Goal: Task Accomplishment & Management: Manage account settings

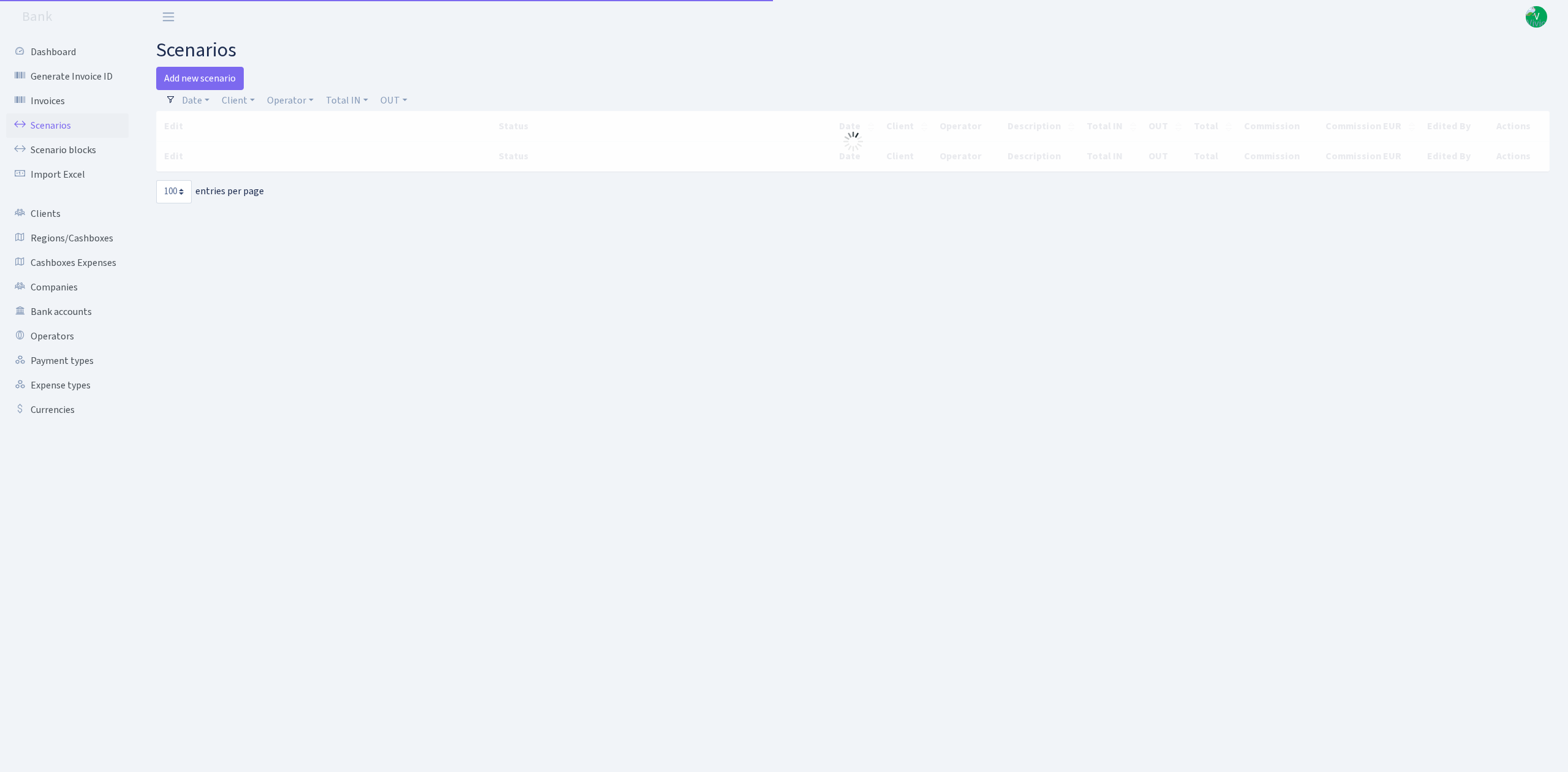
select select "100"
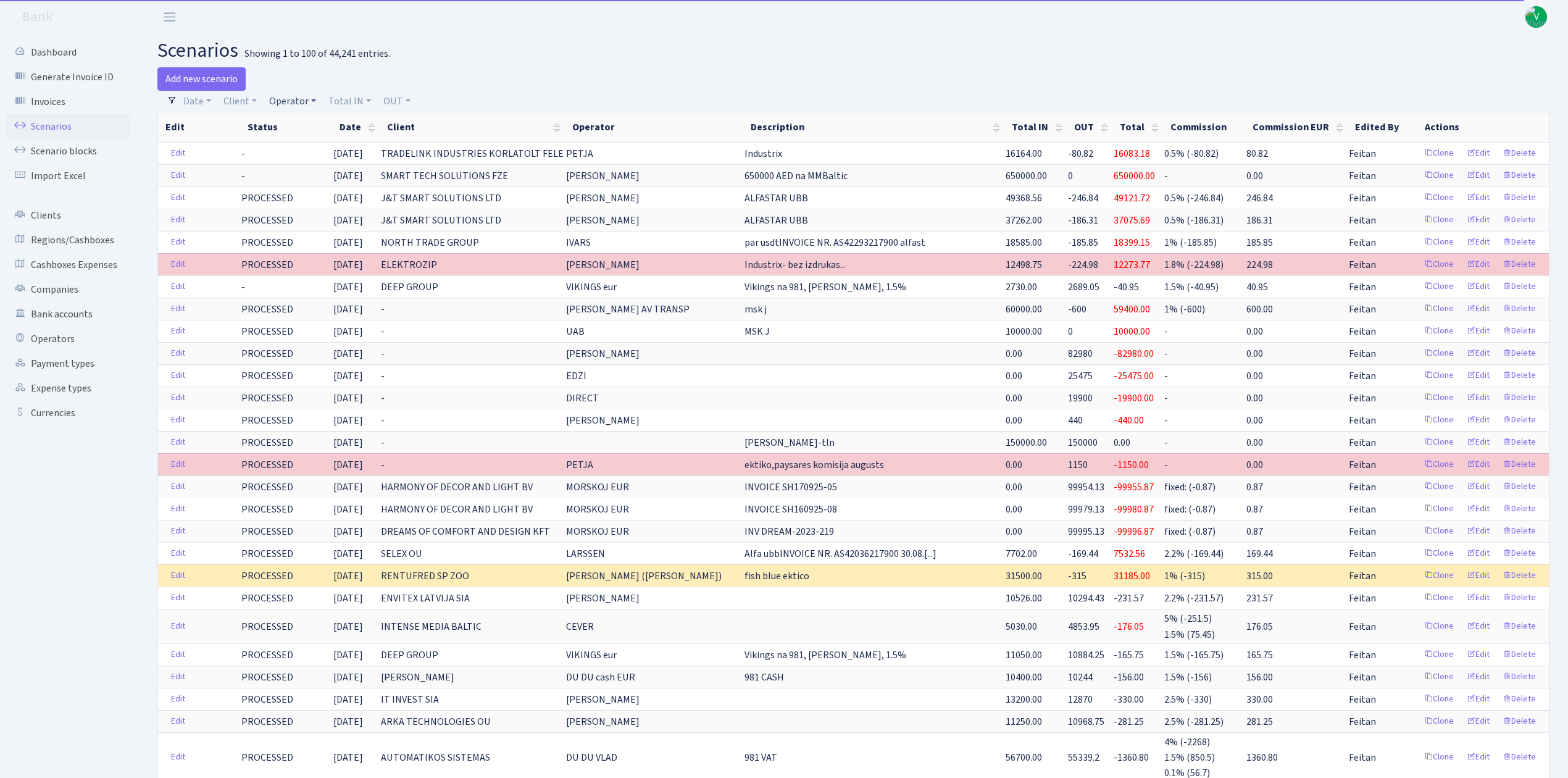
click at [290, 101] on link "Operator" at bounding box center [293, 101] width 57 height 21
click at [299, 142] on input "search" at bounding box center [313, 145] width 91 height 19
type input "tatj"
click at [321, 185] on li "[PERSON_NAME]" at bounding box center [313, 190] width 93 height 22
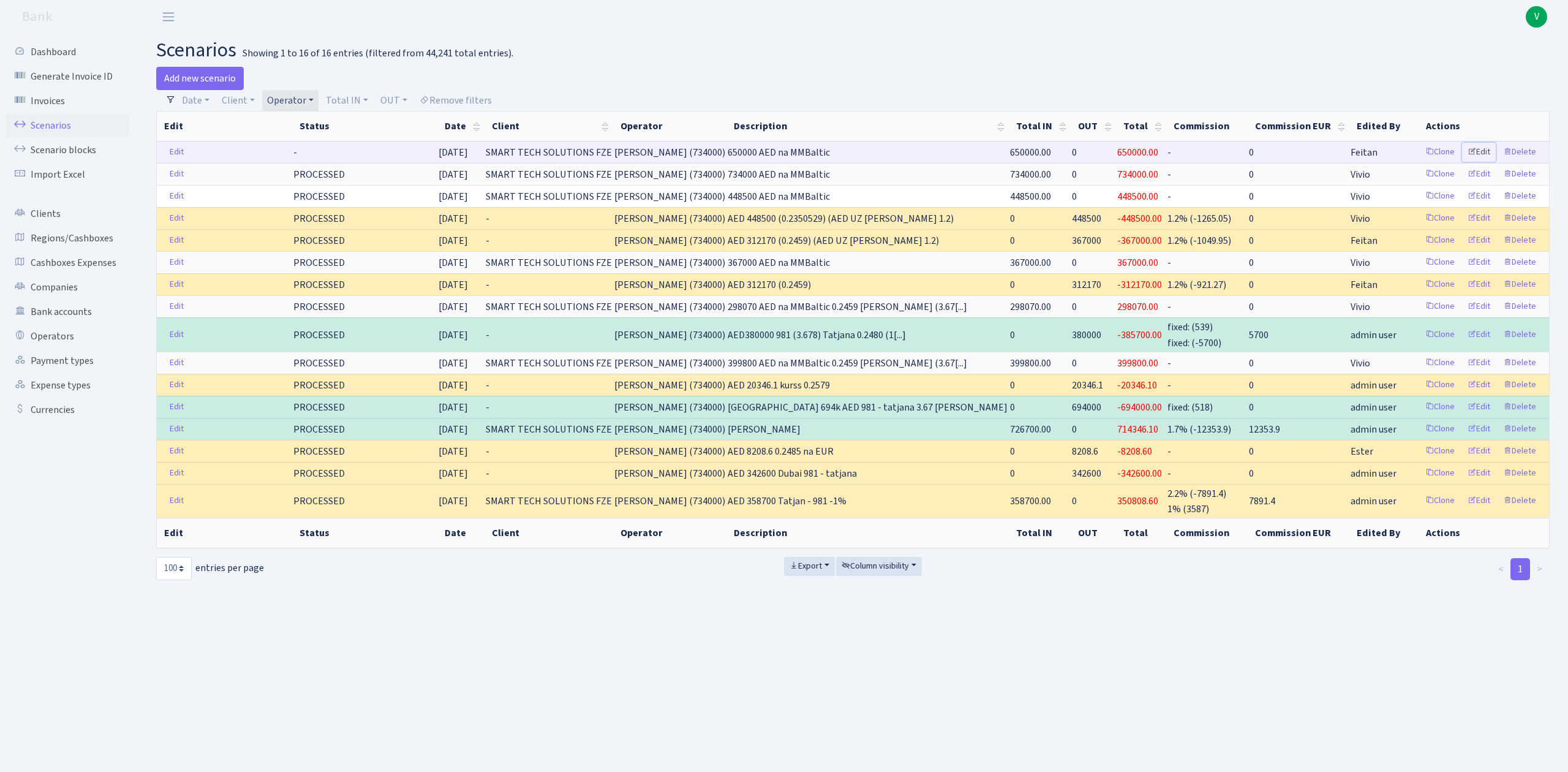
click at [1475, 153] on link "Edit" at bounding box center [1479, 152] width 34 height 19
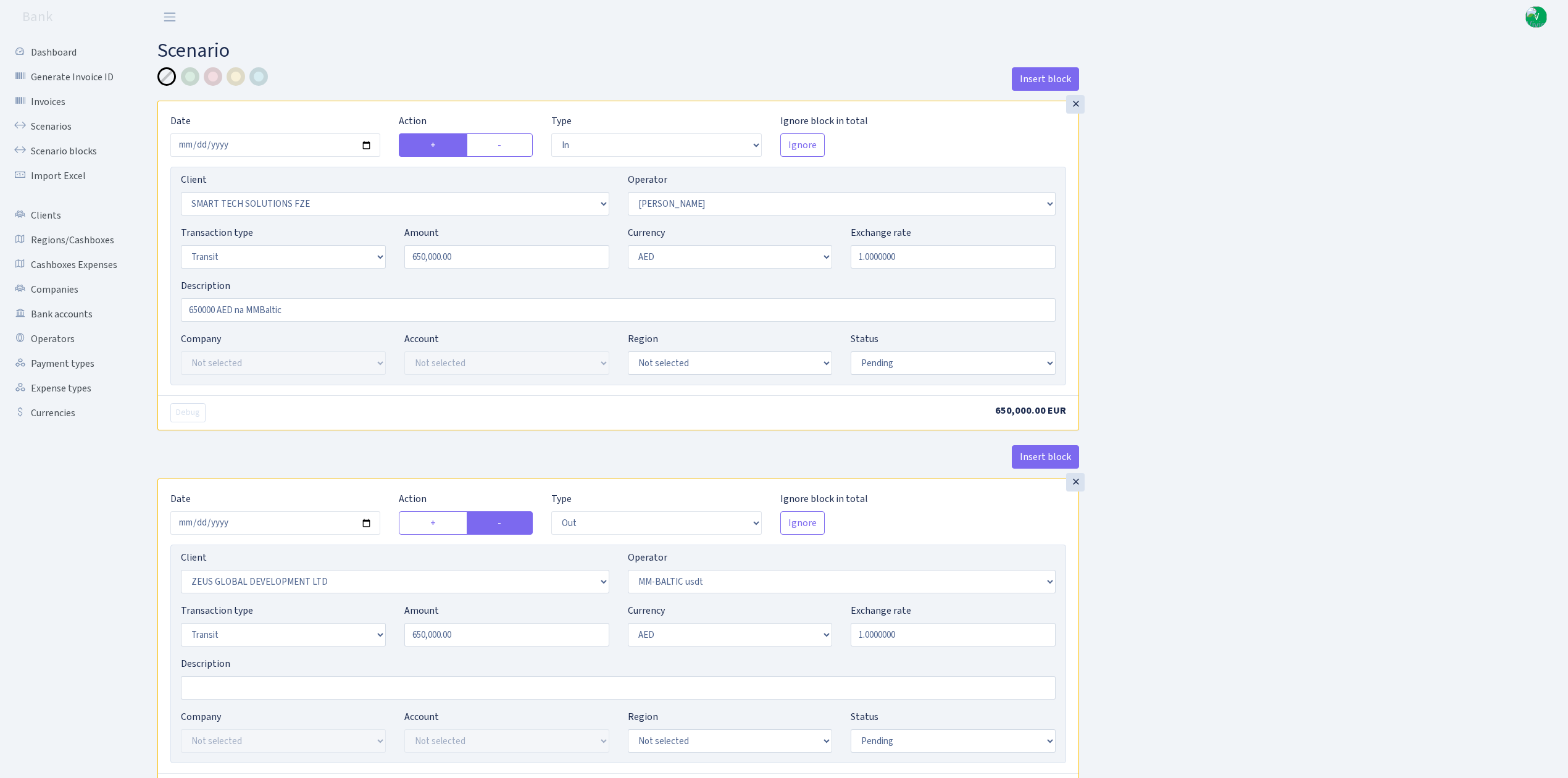
select select "in"
select select "2758"
select select "407"
select select "5"
select select "9"
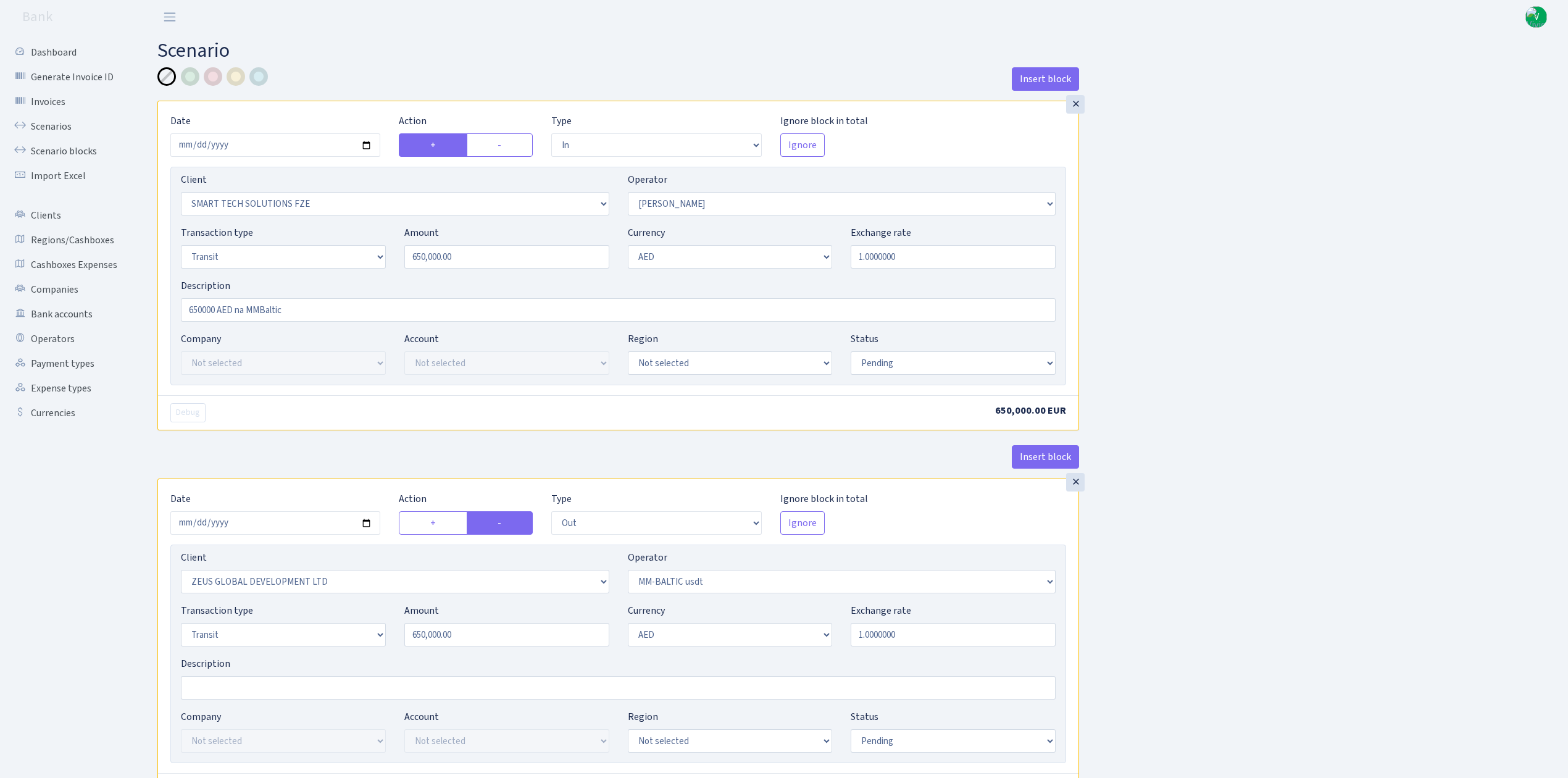
select select "pending"
select select "out"
select select "1276"
select select "459"
select select "5"
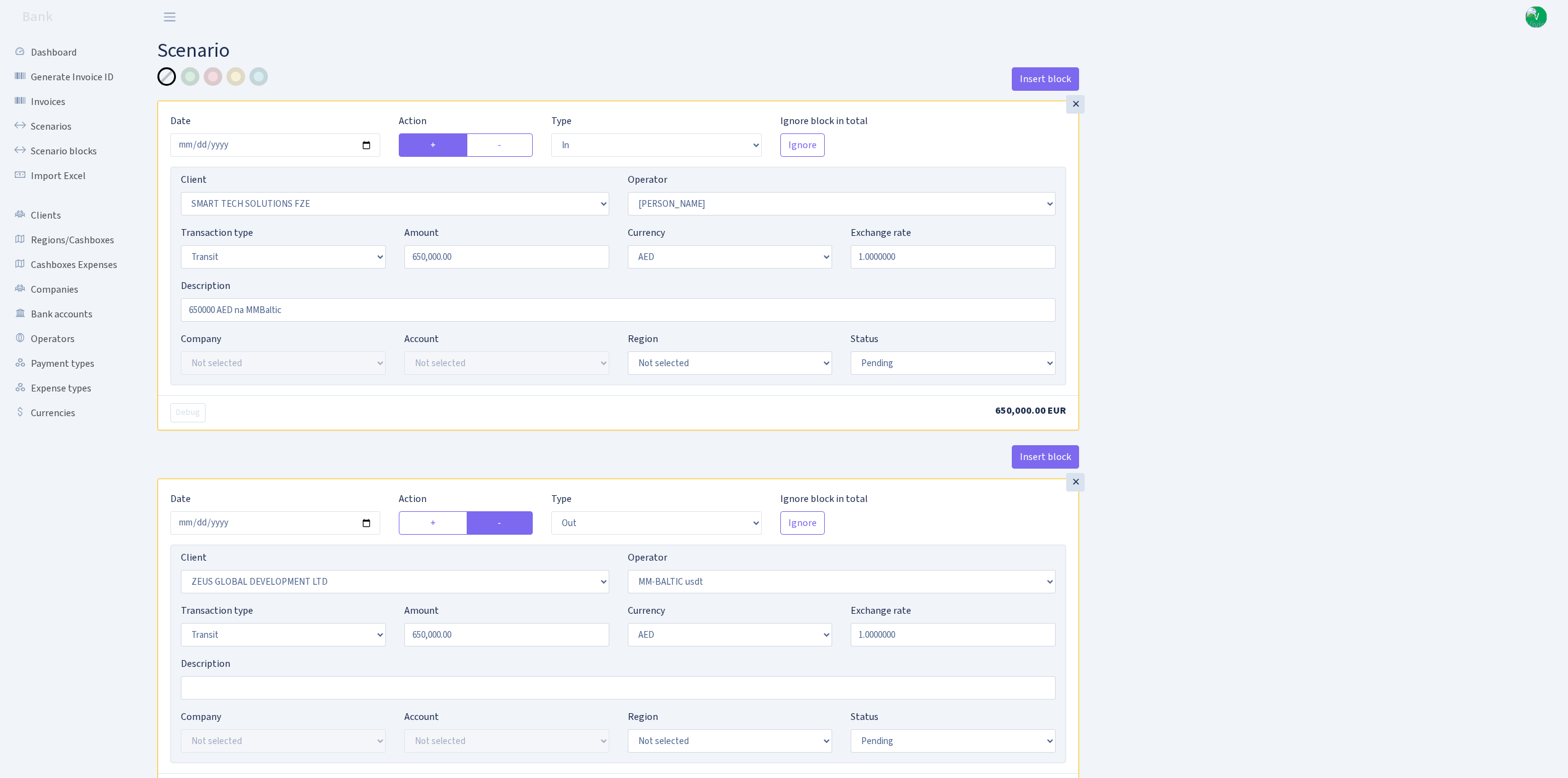
select select "9"
select select "pending"
click at [873, 360] on select "Draft Pending Later Never Processed" at bounding box center [953, 363] width 205 height 24
select select "processed"
click at [851, 353] on select "Draft Pending Later Never Processed" at bounding box center [953, 363] width 205 height 24
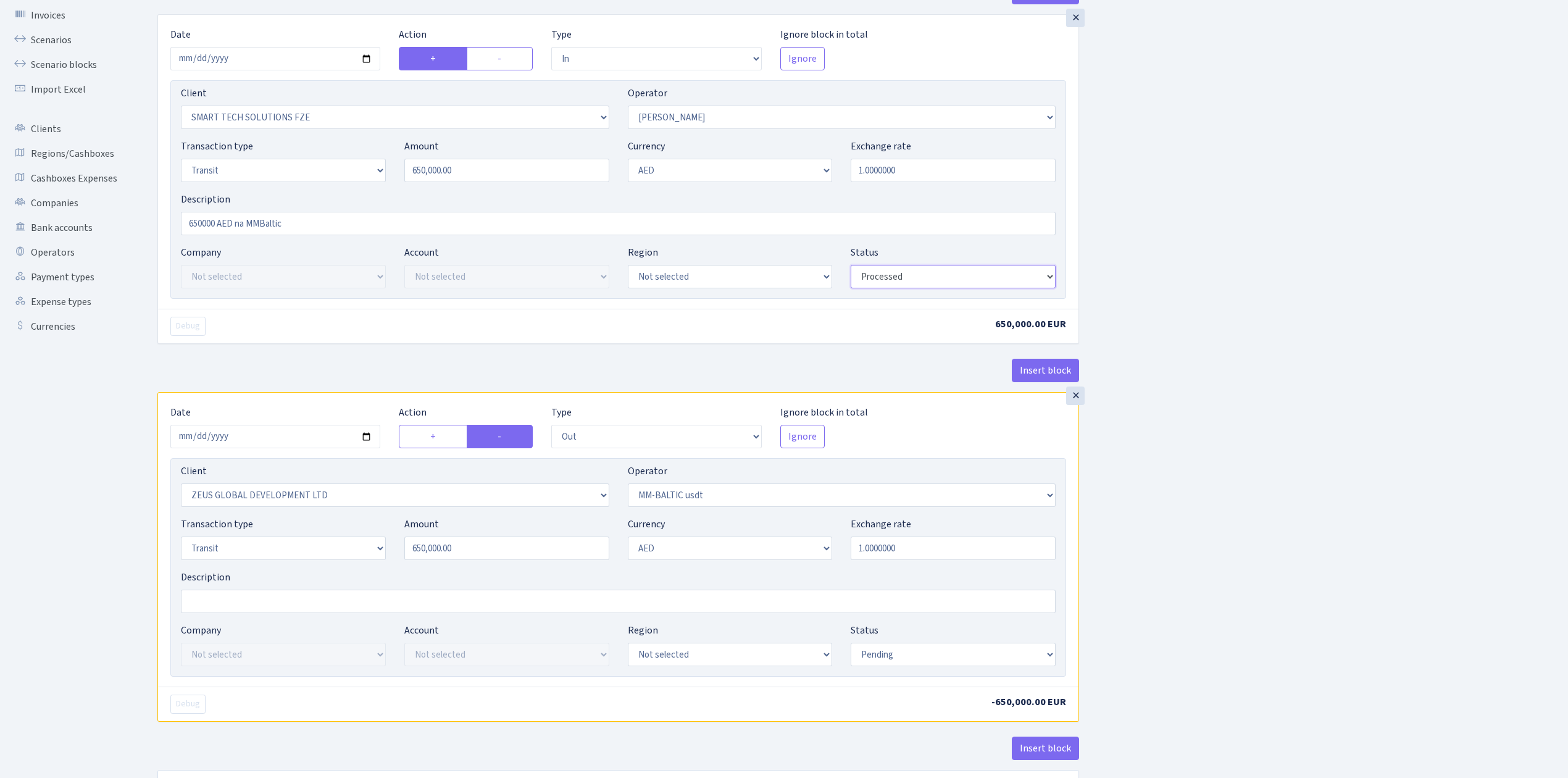
scroll to position [194, 0]
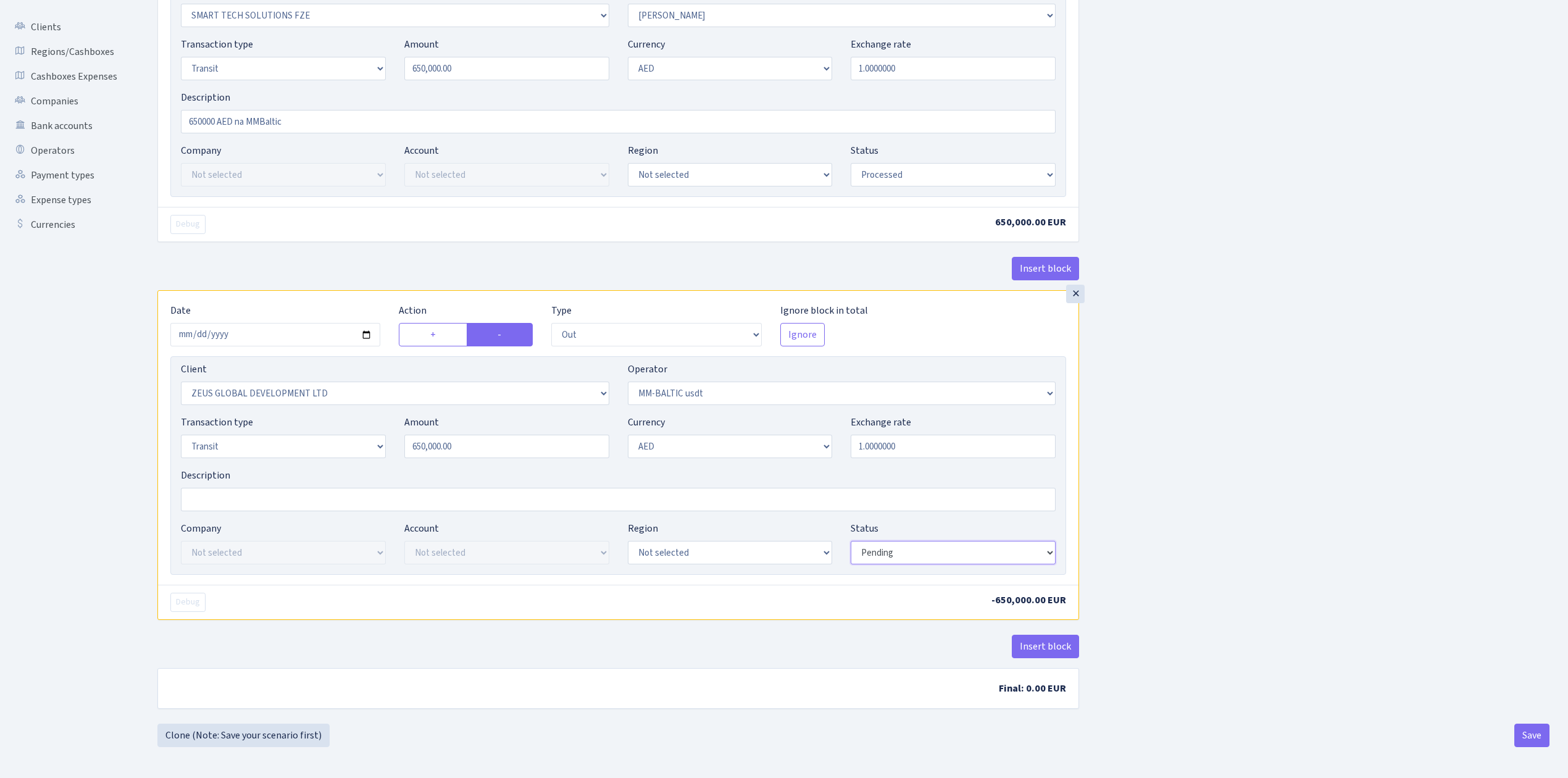
click at [890, 557] on select "Draft Pending Later Never Processed" at bounding box center [953, 552] width 205 height 24
select select "processed"
click at [851, 541] on select "Draft Pending Later Never Processed" at bounding box center [953, 552] width 205 height 24
click at [1201, 553] on div "Insert block × Date 2025-09-19 Action + - Type --- In Out Commission Field requ…" at bounding box center [853, 301] width 1411 height 845
click at [1204, 552] on div "Insert block × Date 2025-09-19 Action + - Type --- In Out Commission Field requ…" at bounding box center [853, 301] width 1411 height 845
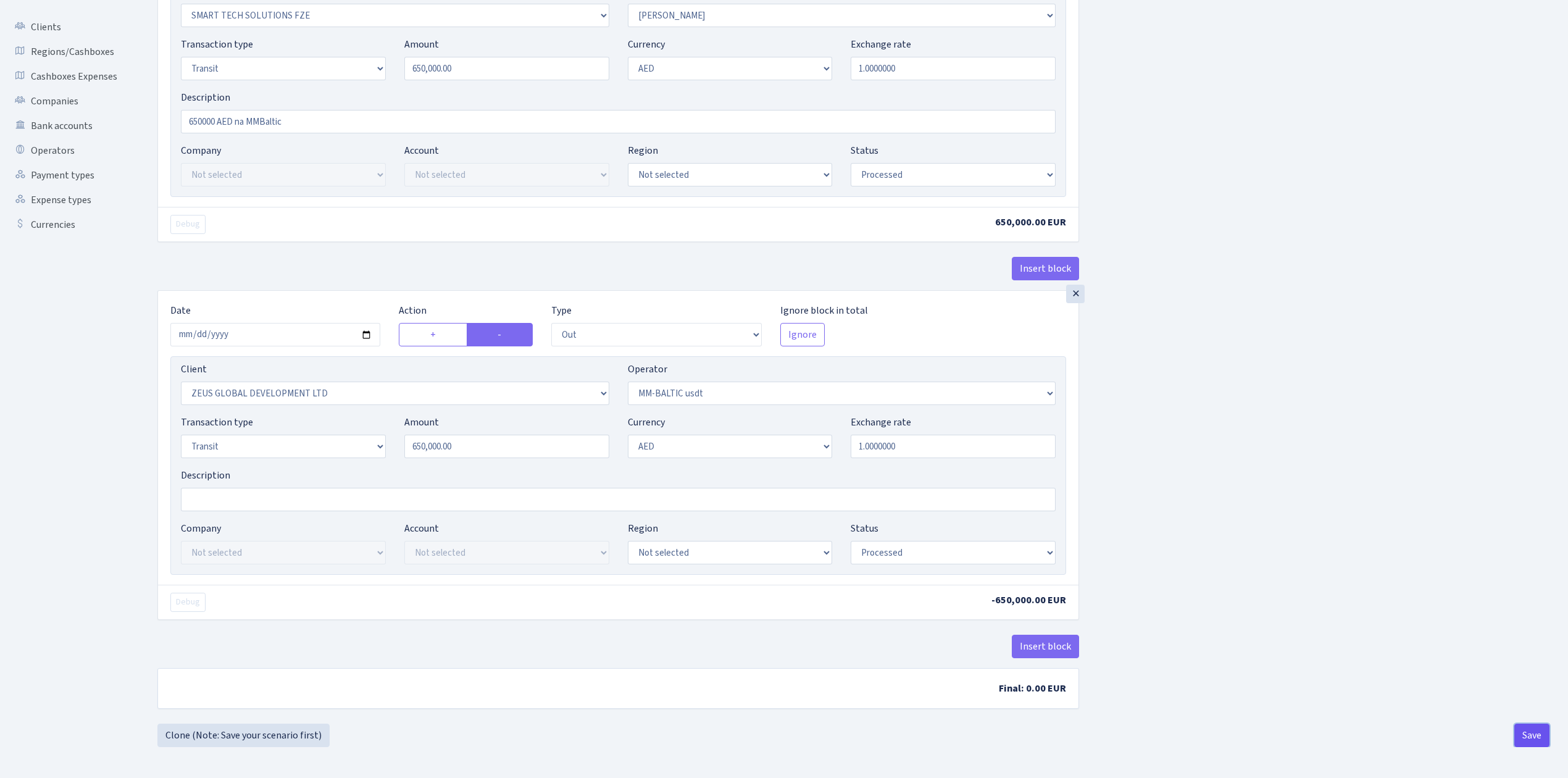
click at [1528, 738] on button "Save" at bounding box center [1531, 735] width 35 height 24
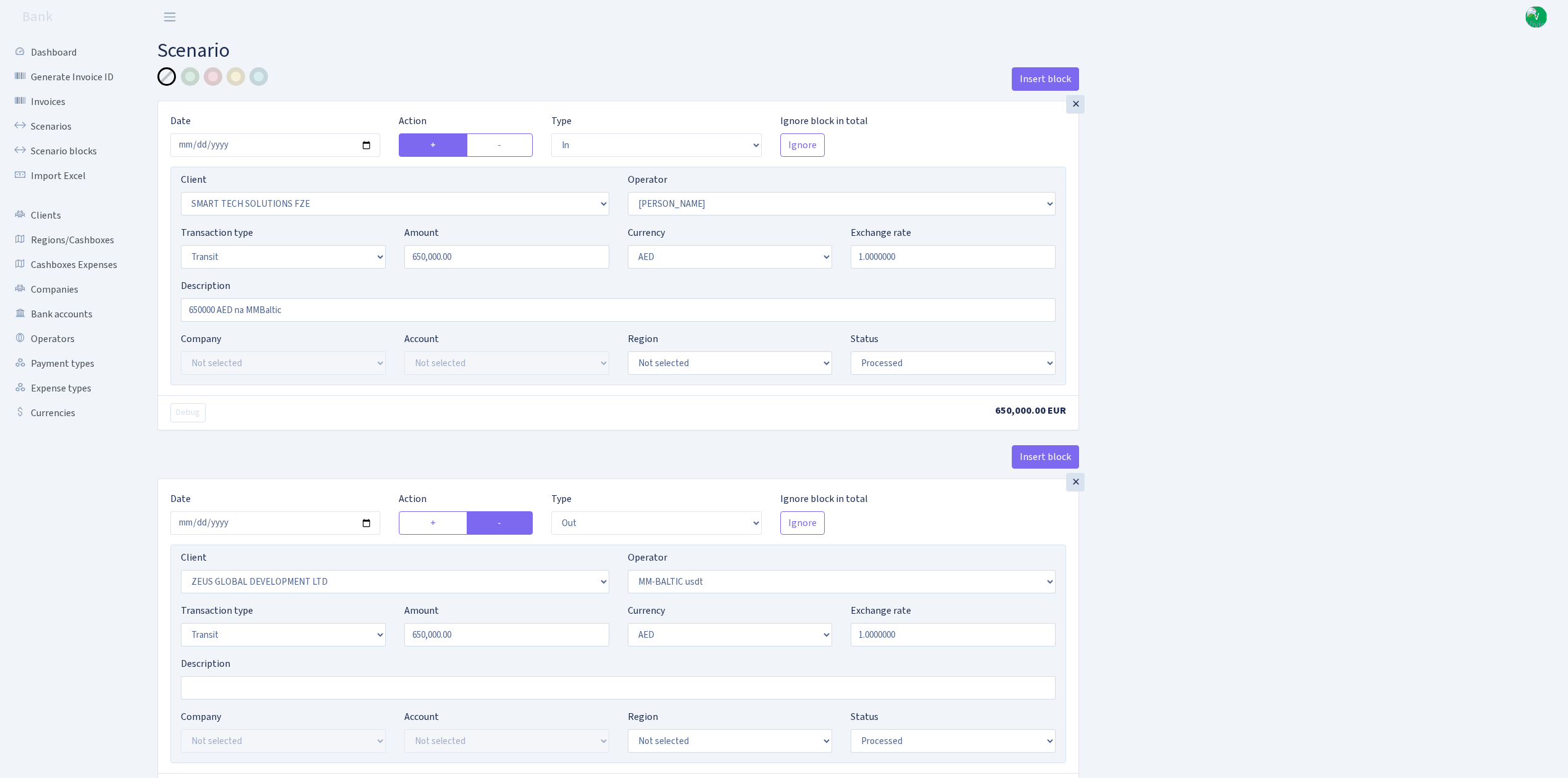
select select "in"
select select "2758"
select select "407"
select select "5"
select select "9"
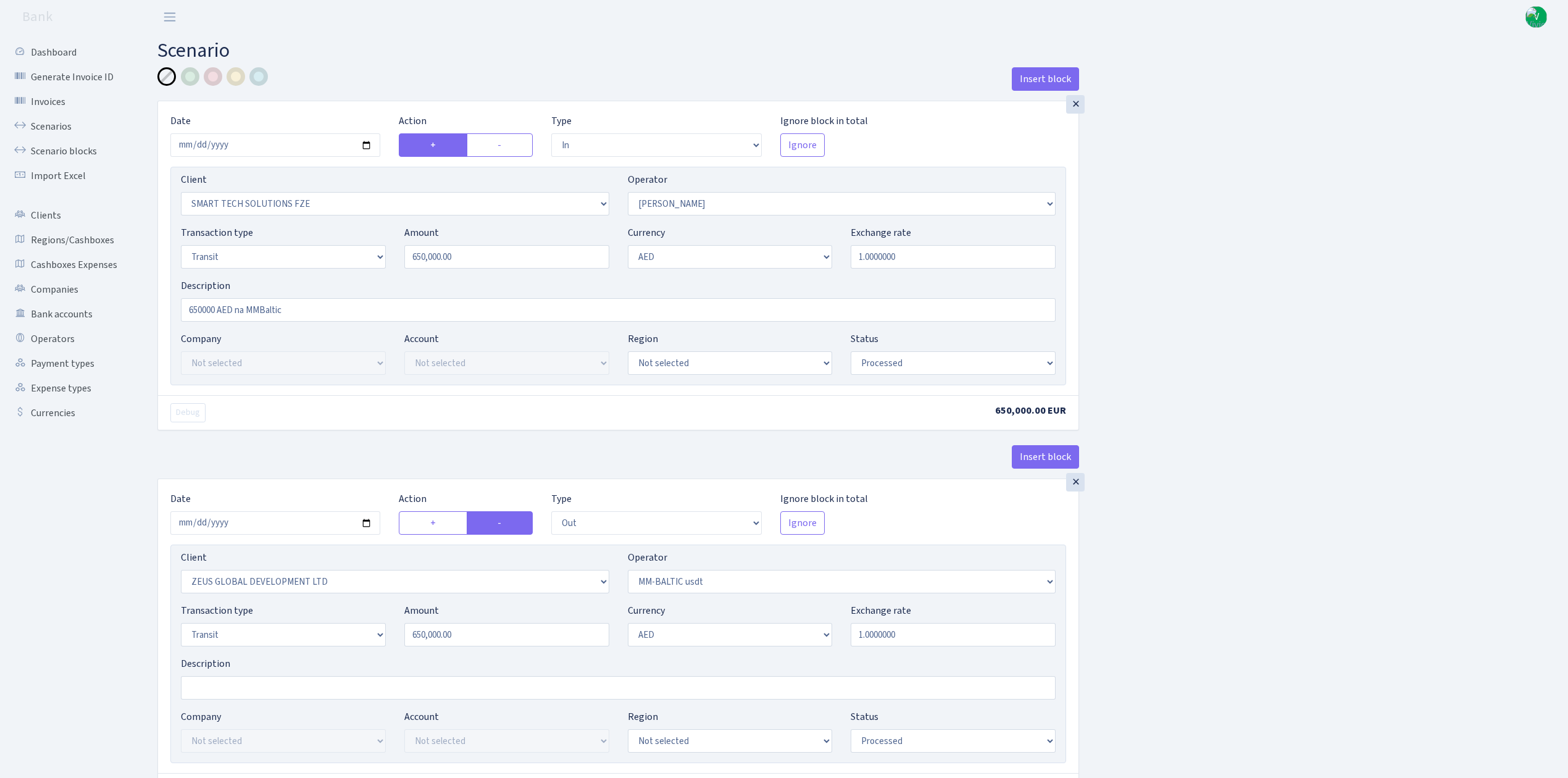
select select "processed"
select select "out"
select select "1276"
select select "459"
select select "5"
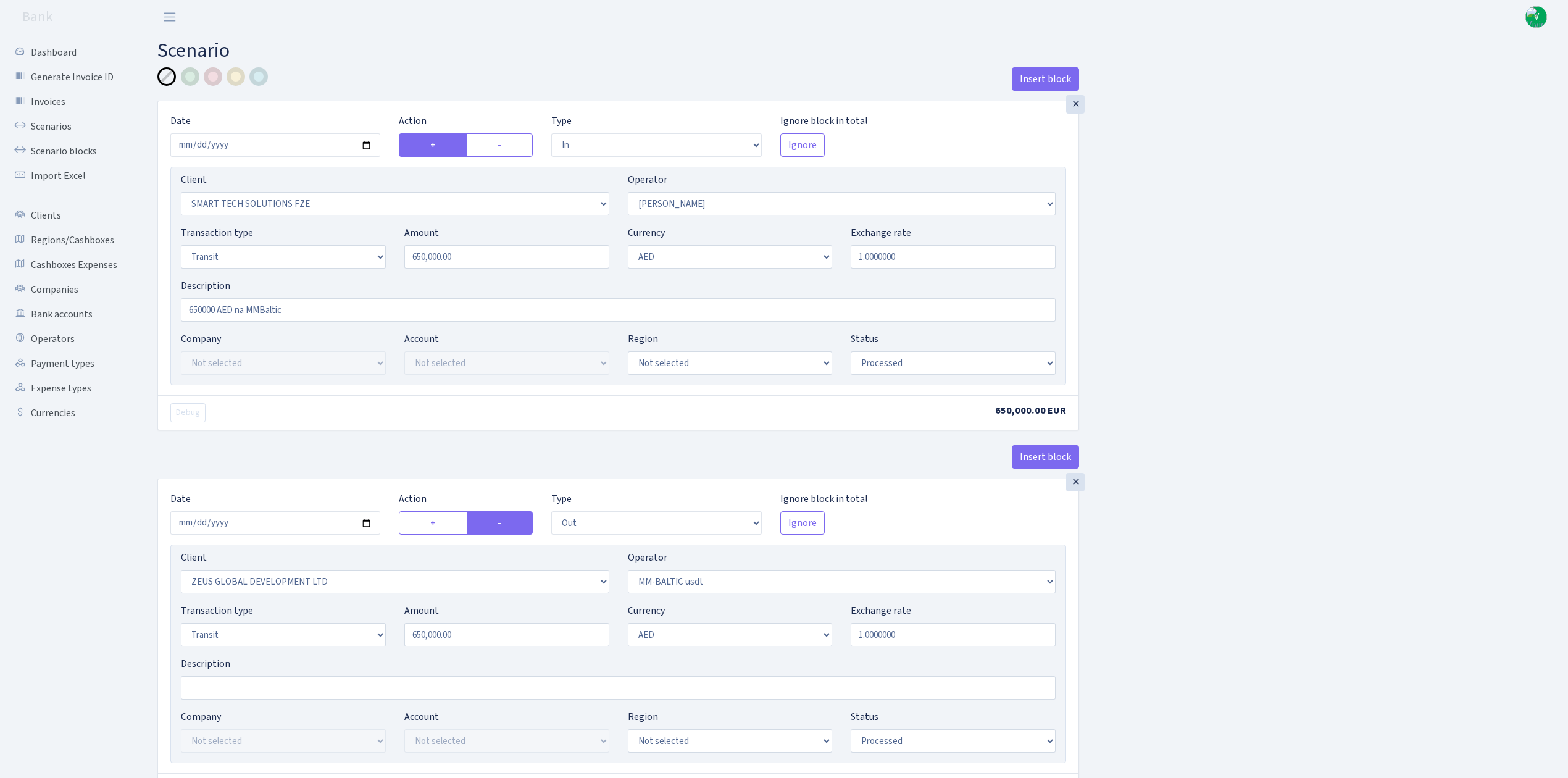
select select "9"
select select "processed"
click at [55, 119] on link "Scenarios" at bounding box center [68, 127] width 123 height 24
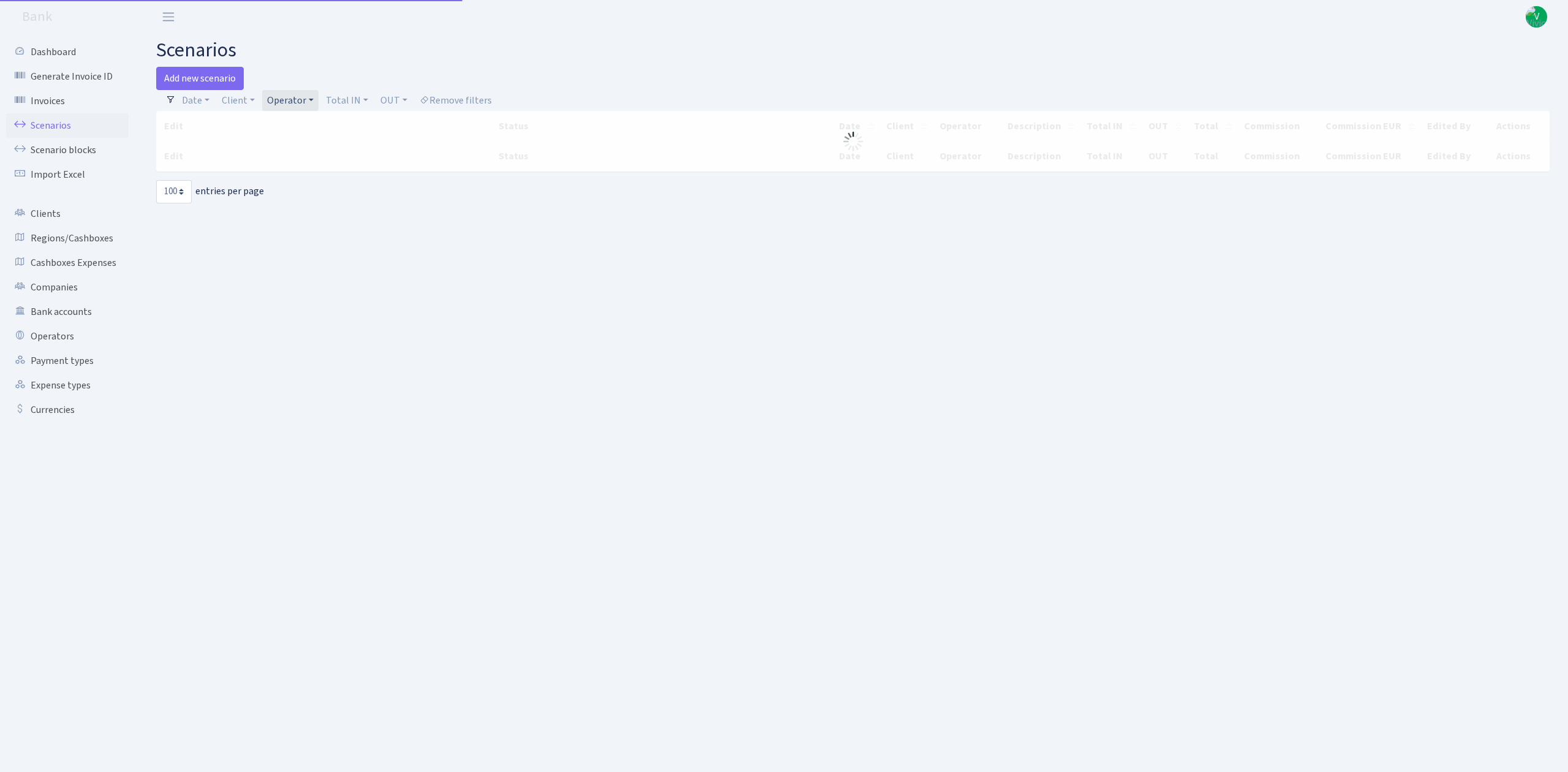
select select "100"
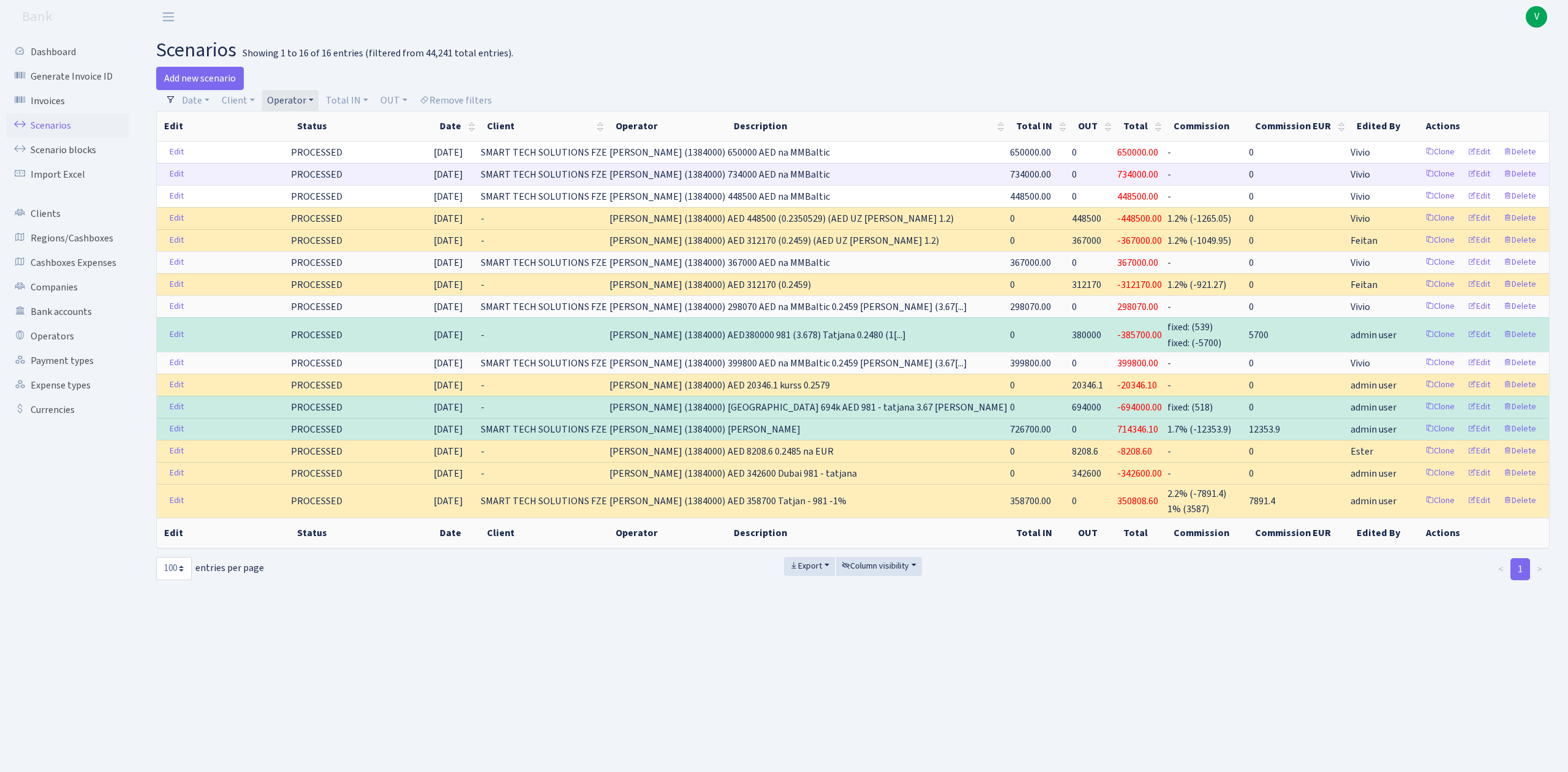
drag, startPoint x: 791, startPoint y: 174, endPoint x: 833, endPoint y: 171, distance: 42.1
click at [833, 171] on tr "Edit PROCESSED [DATE] SMART TECH SOLUTIONS FZE [PERSON_NAME] (1384000) 734000 A…" at bounding box center [853, 173] width 1393 height 22
click at [305, 104] on link "Operator" at bounding box center [291, 101] width 56 height 21
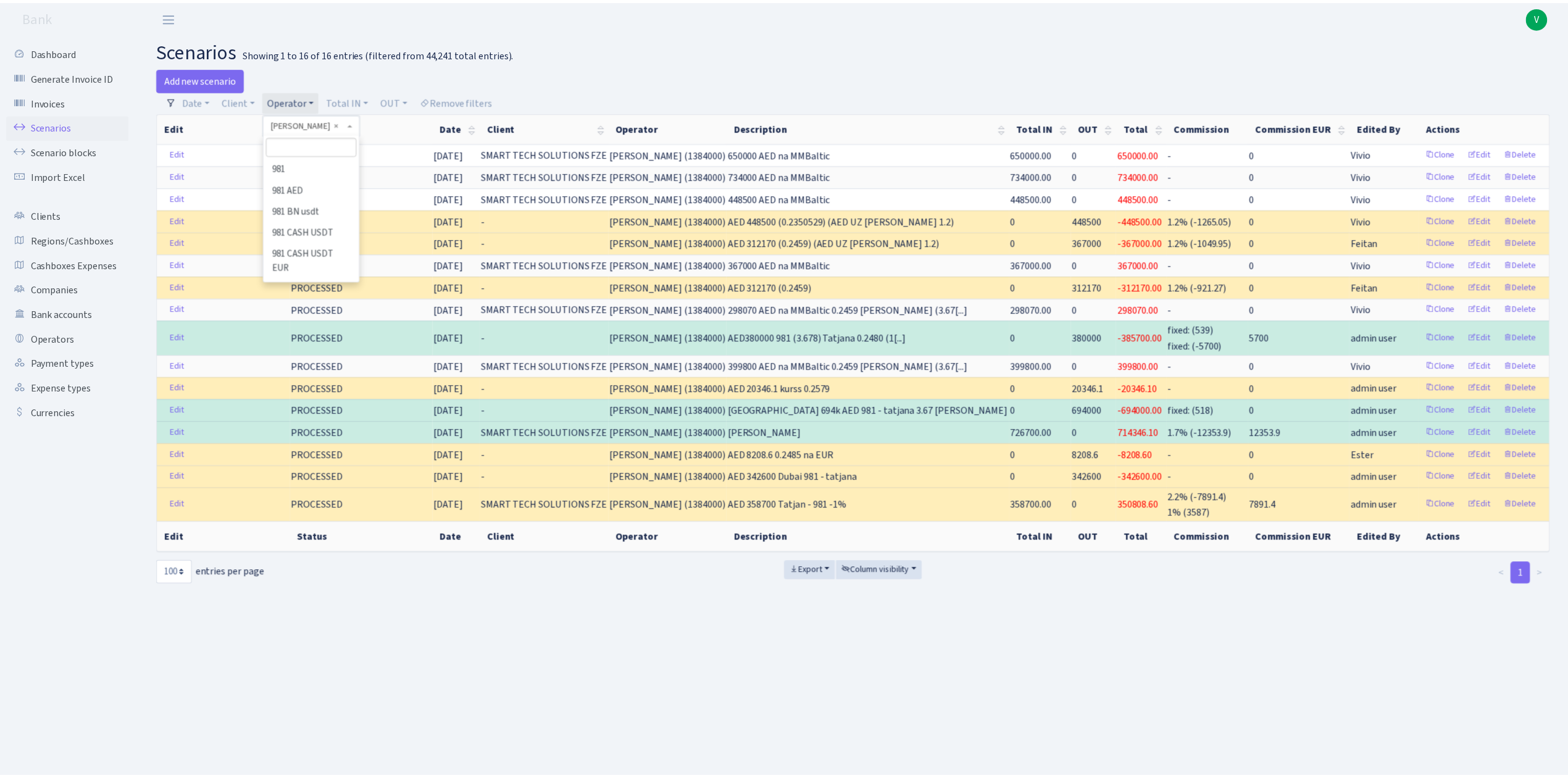
scroll to position [7314, 0]
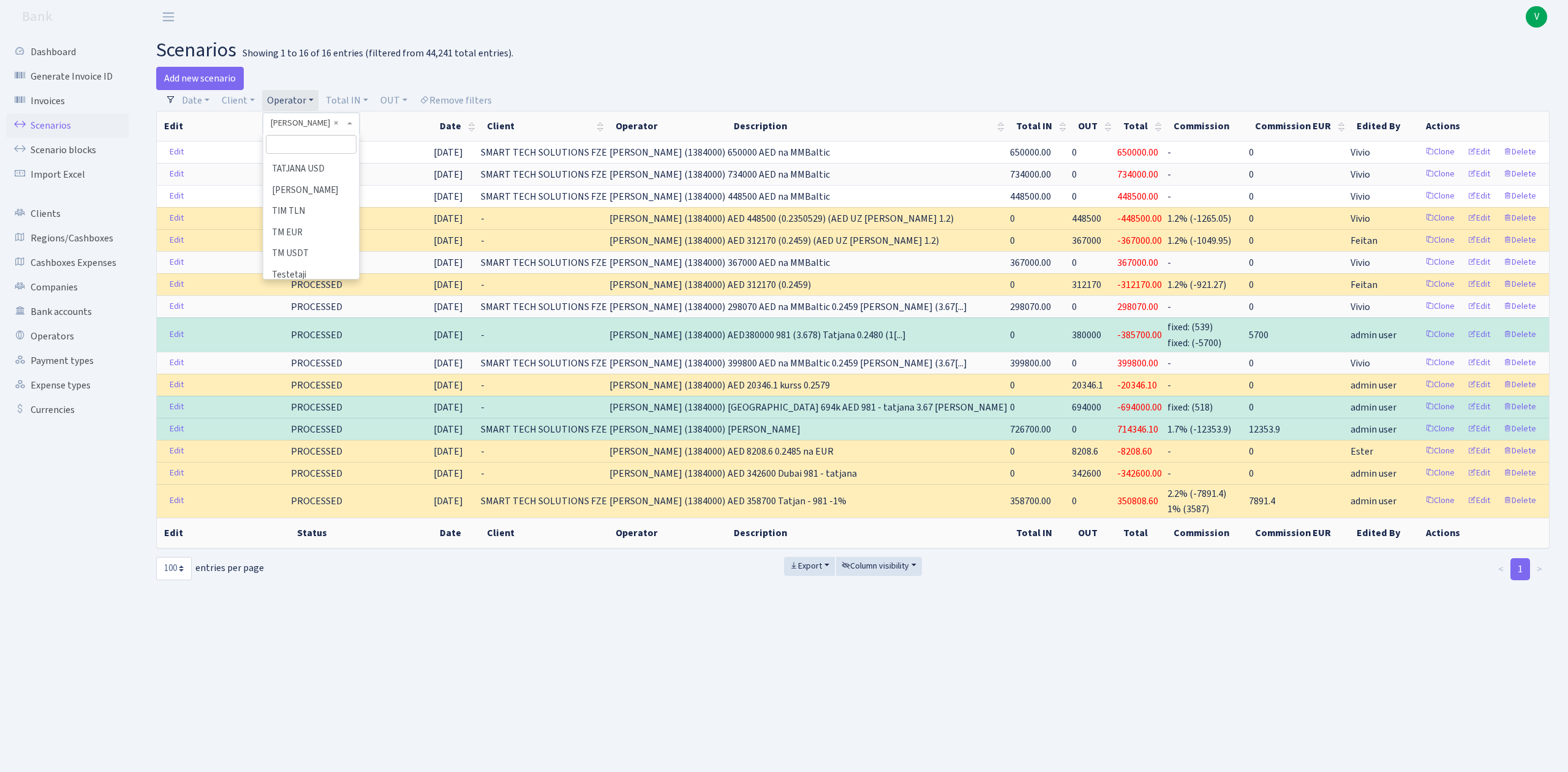
click at [312, 117] on li "TATJANA" at bounding box center [311, 106] width 93 height 22
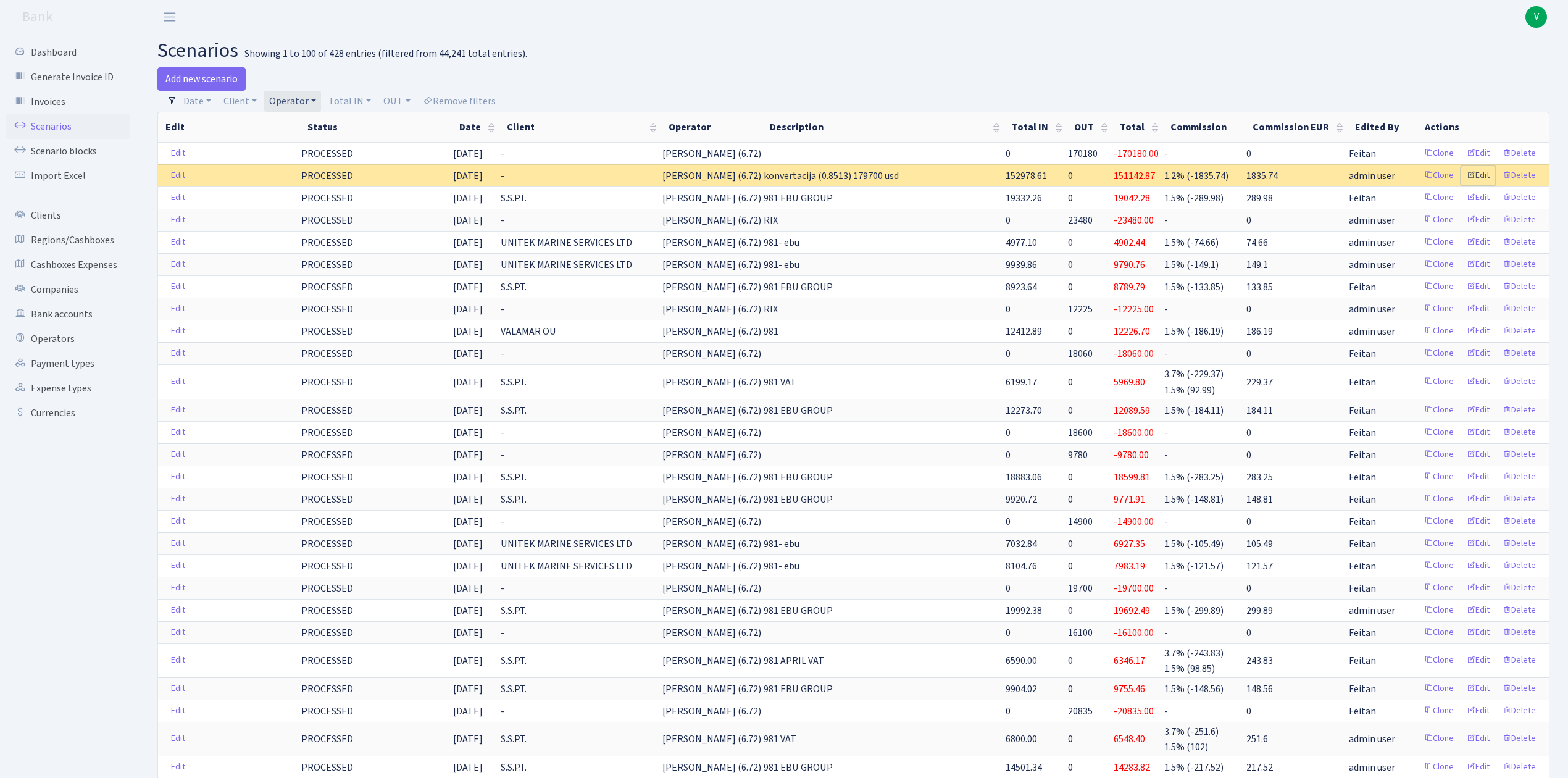
click at [1479, 174] on link "Edit" at bounding box center [1478, 176] width 34 height 19
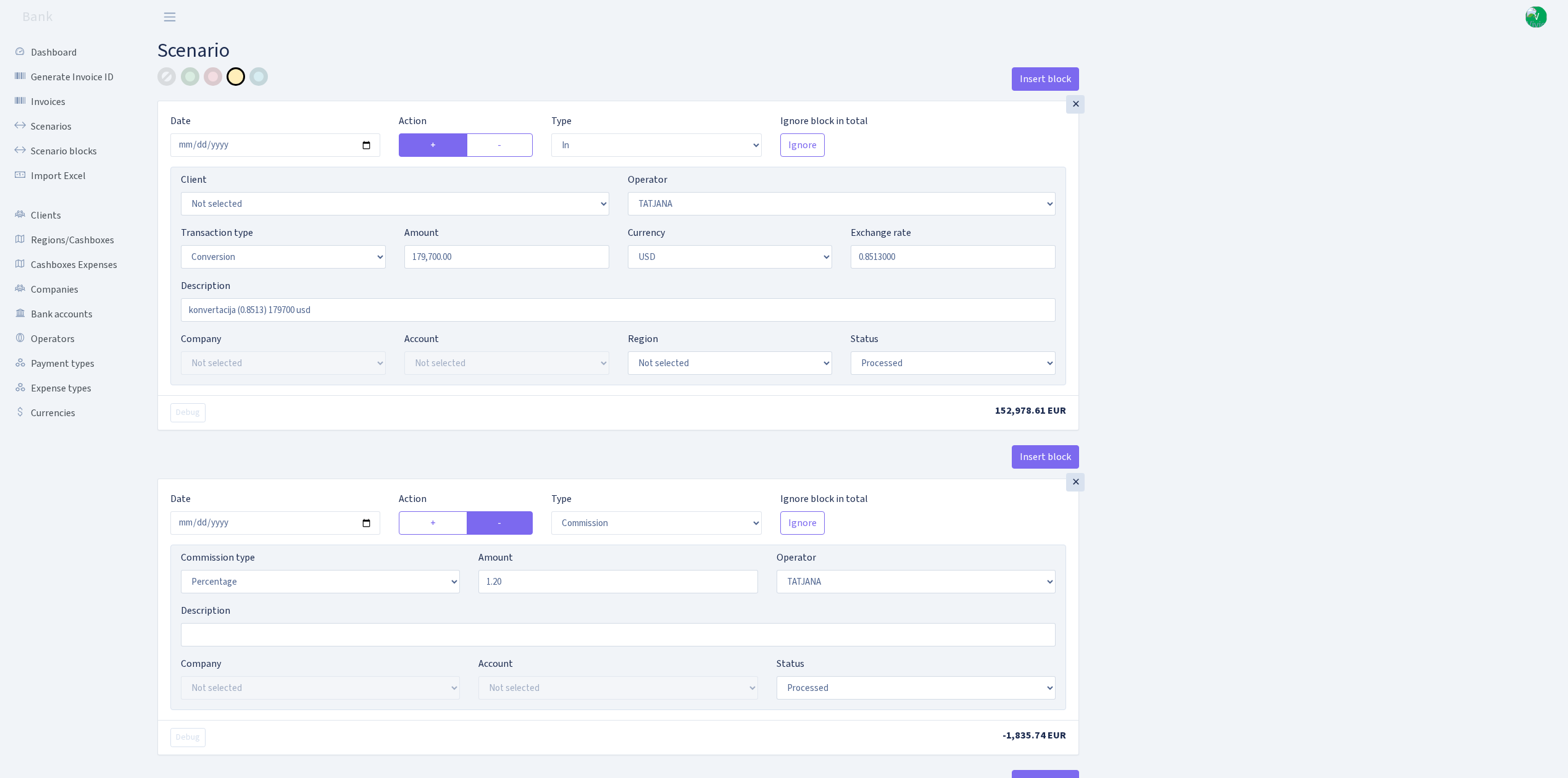
select select "in"
select select "272"
select select "15"
select select "2"
select select "processed"
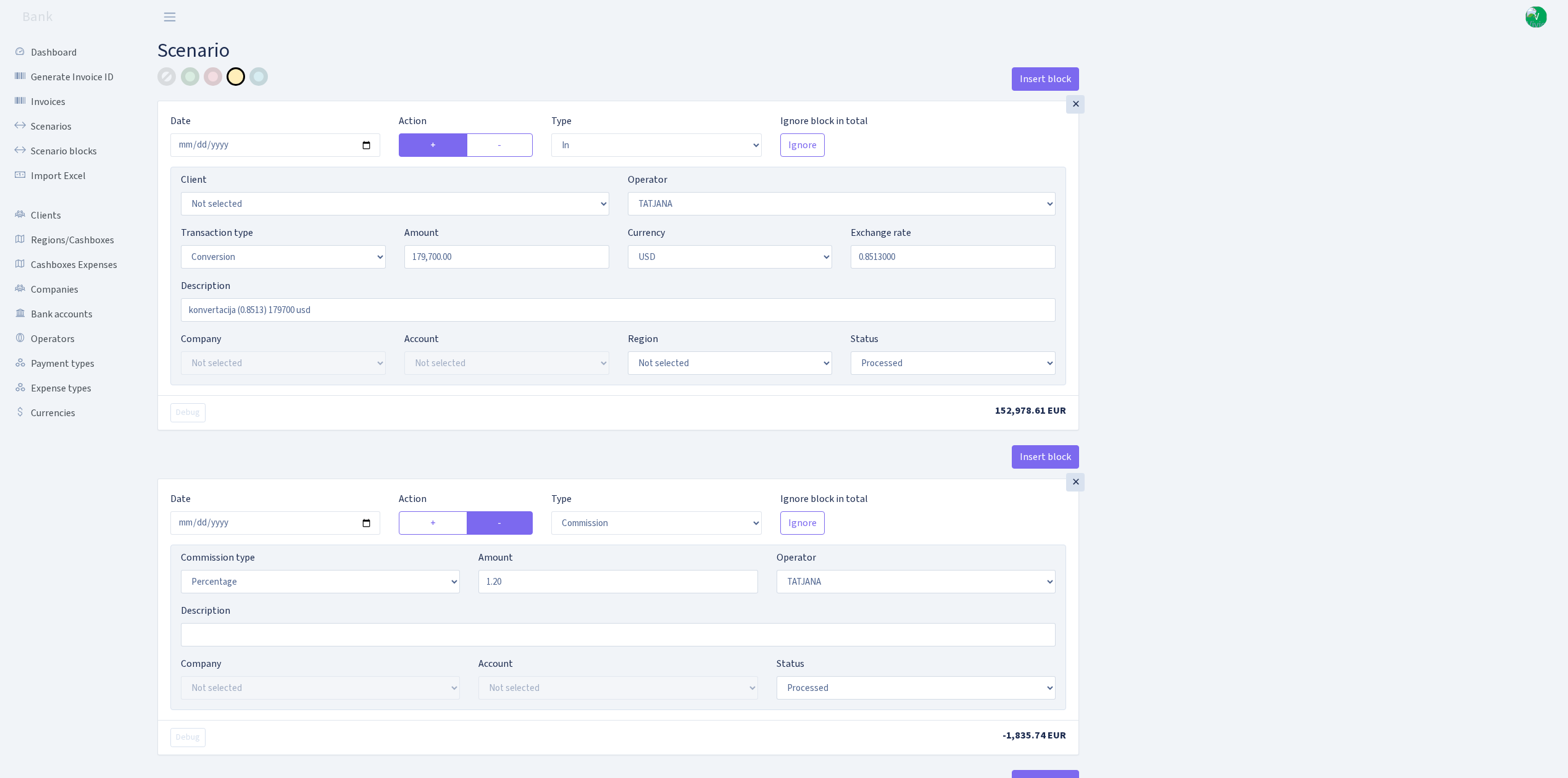
select select "commission"
select select "272"
select select "processed"
select select "out"
select select "303"
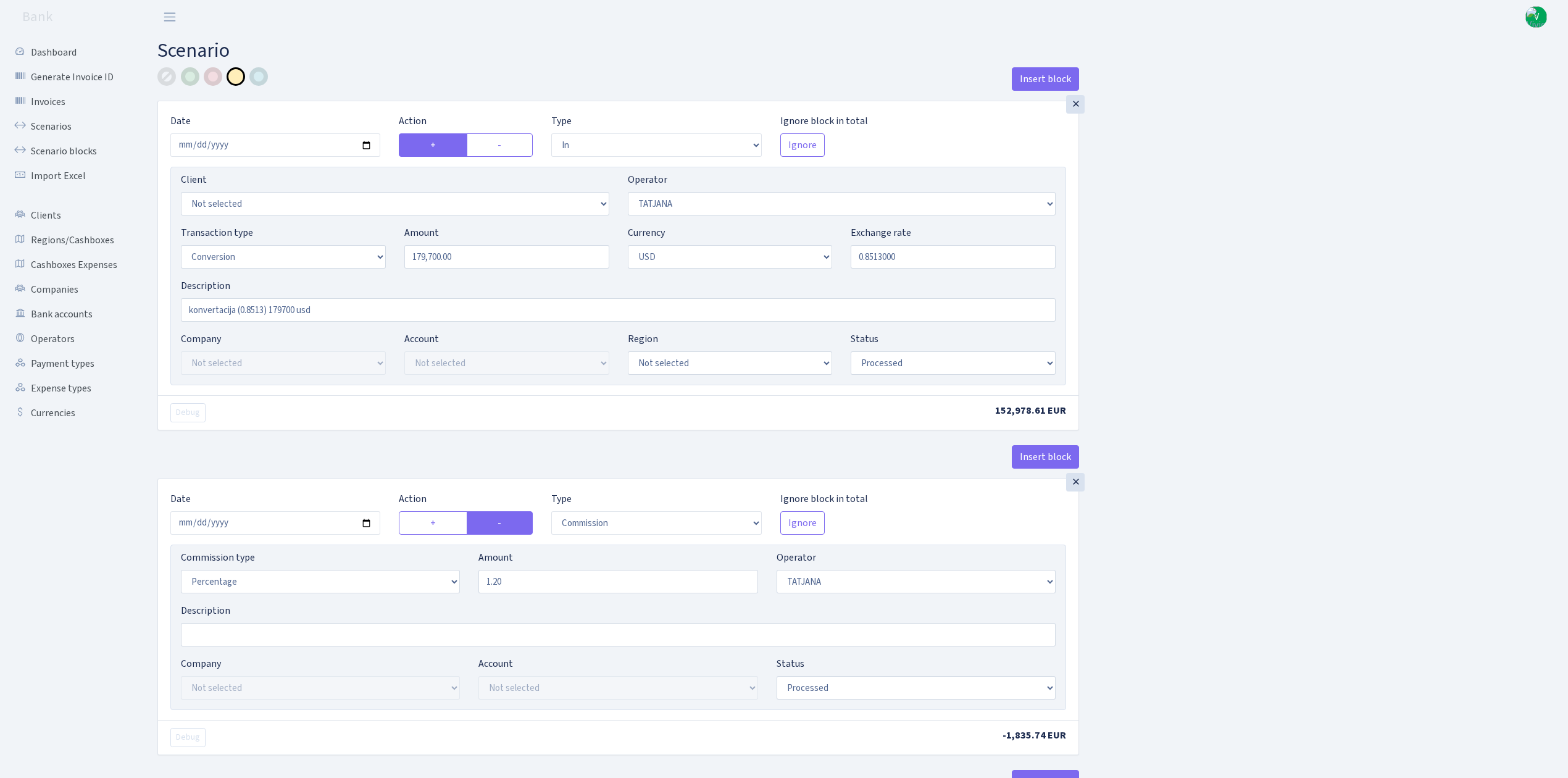
select select "15"
select select "2"
select select "processed"
click at [74, 123] on link "Scenarios" at bounding box center [68, 127] width 123 height 24
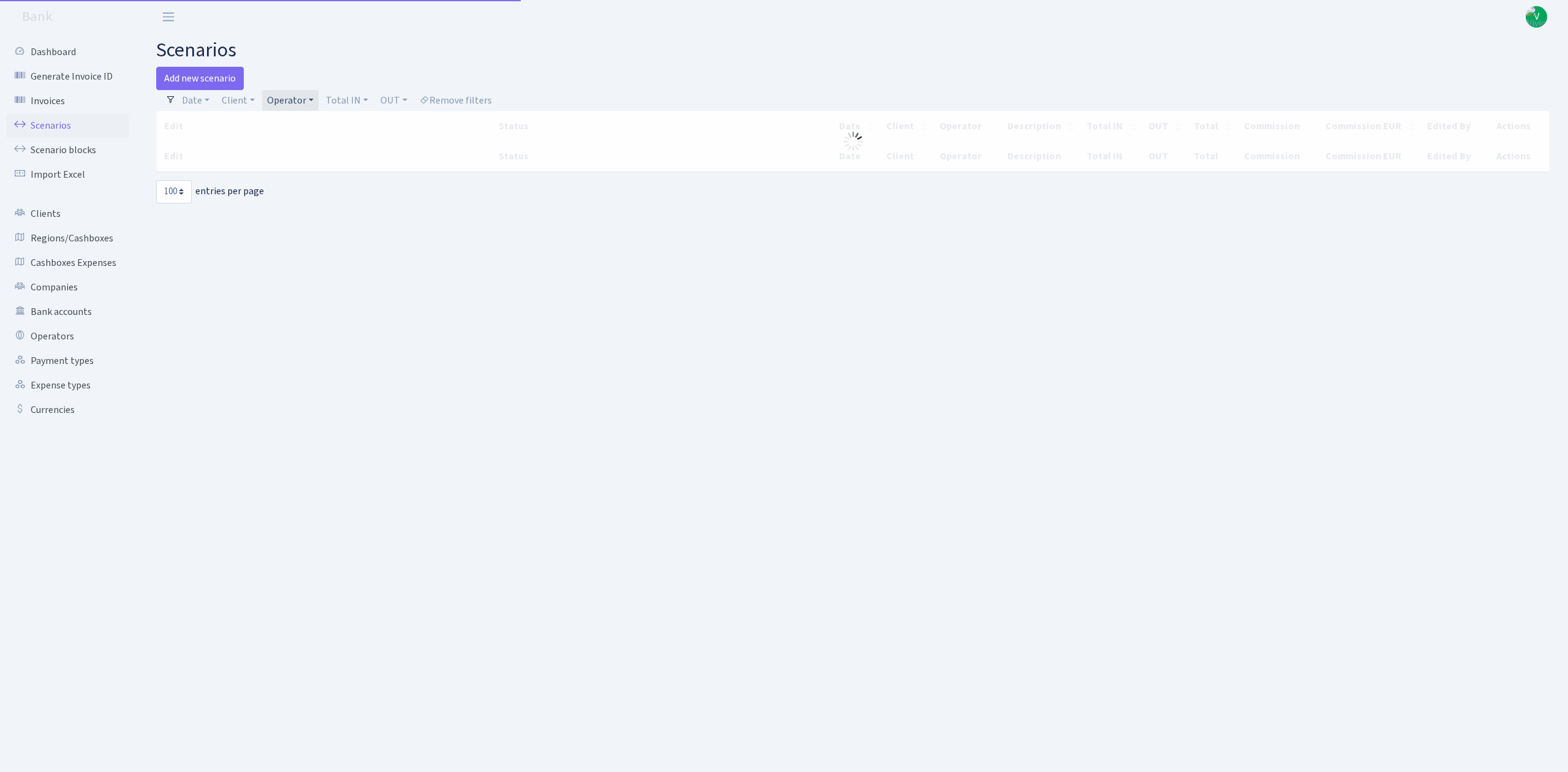
select select "100"
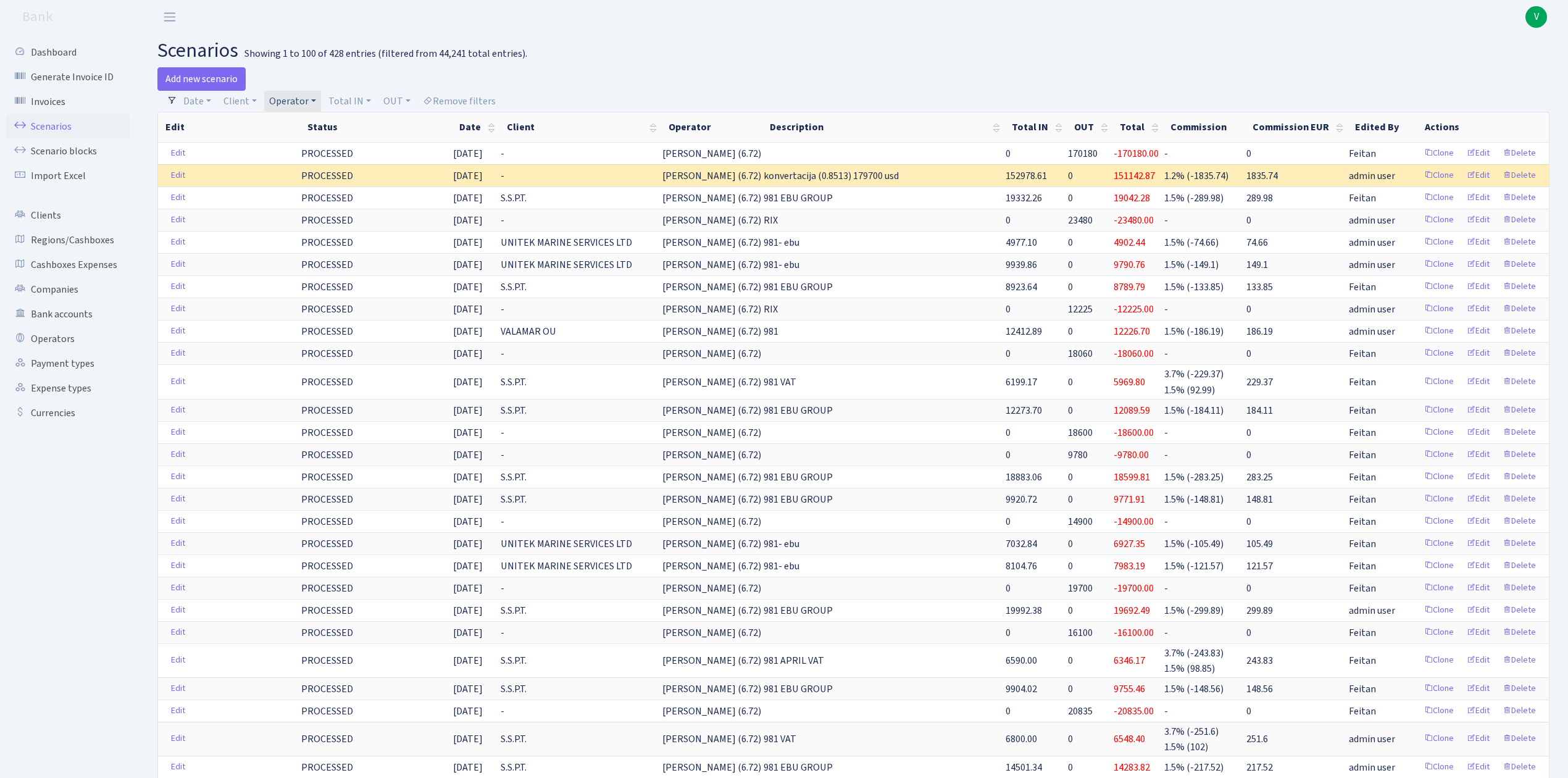
click at [294, 94] on link "Operator" at bounding box center [293, 101] width 57 height 21
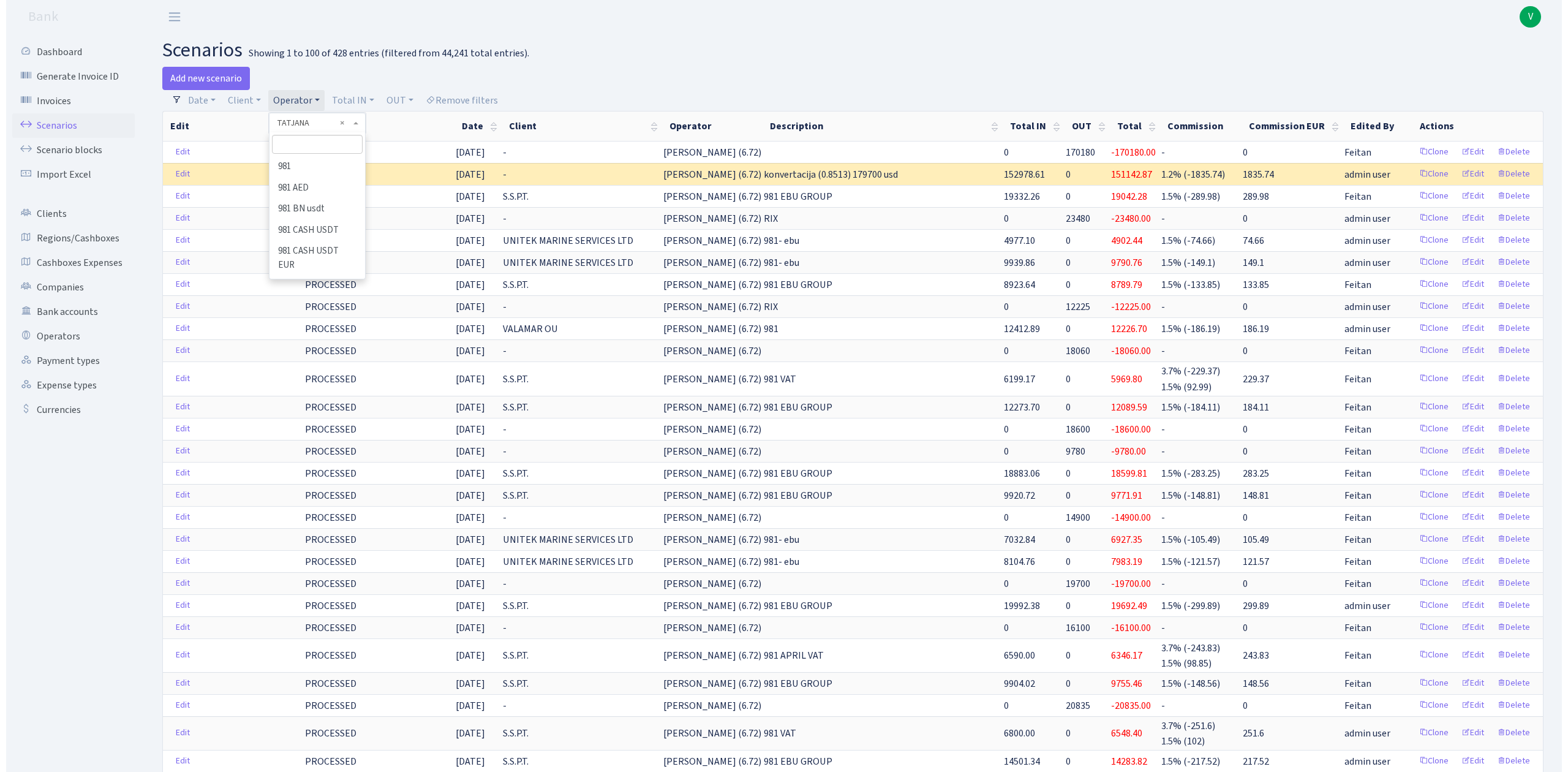
scroll to position [7236, 0]
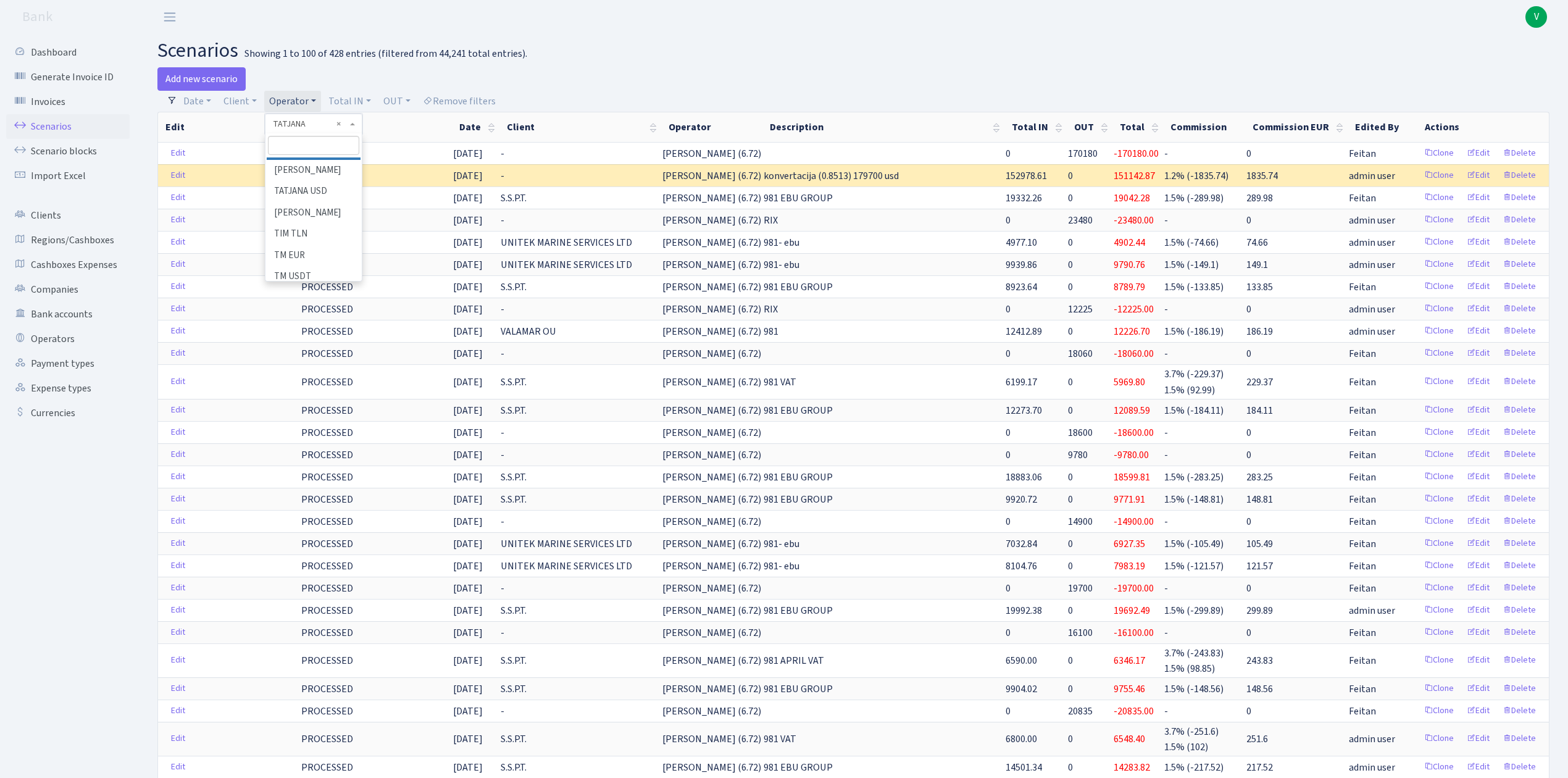
click at [314, 160] on li "[PERSON_NAME]" at bounding box center [313, 148] width 93 height 22
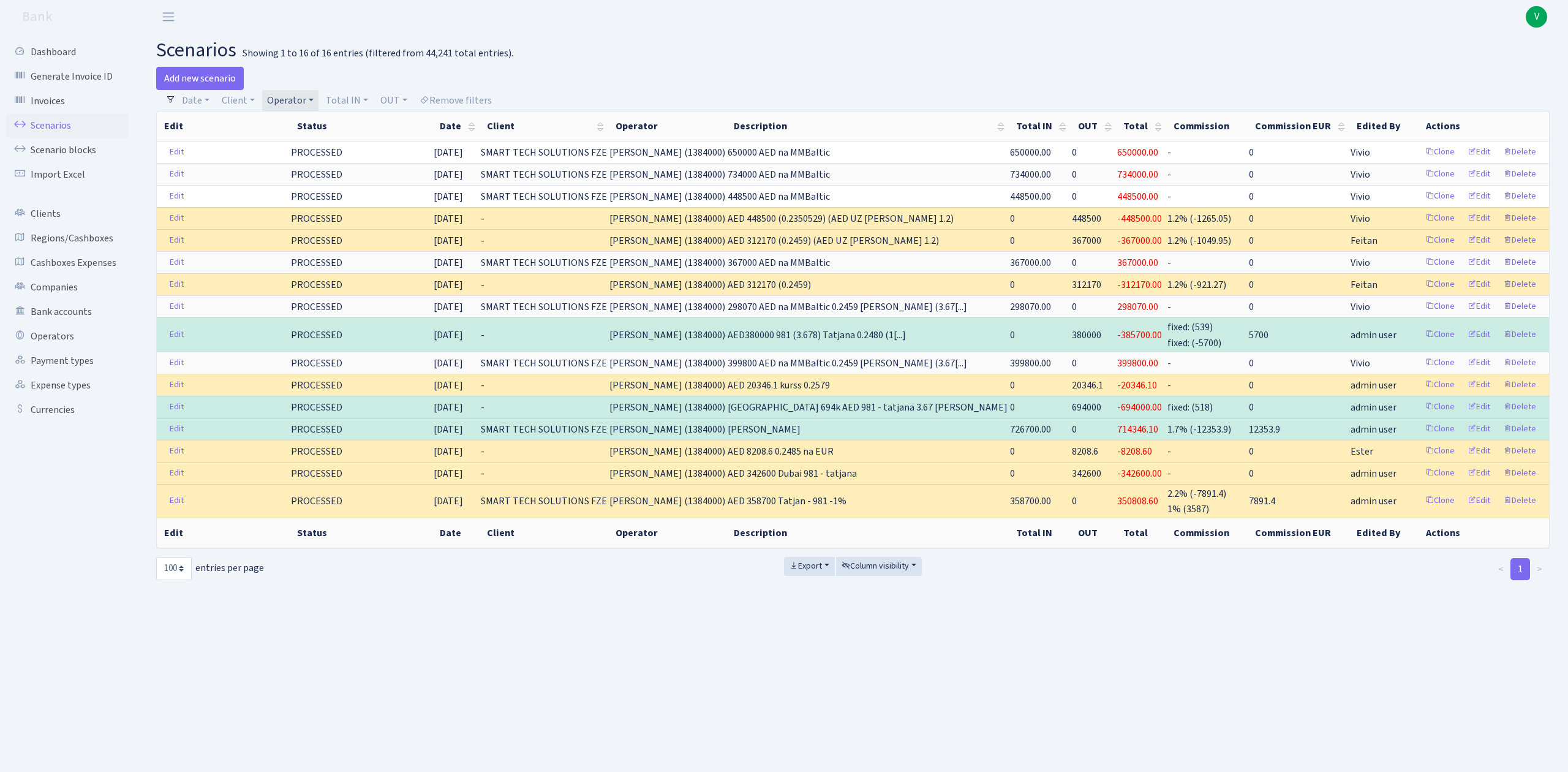
click at [297, 97] on link "Operator" at bounding box center [291, 101] width 56 height 21
click at [329, 159] on li "TATJANA USD" at bounding box center [311, 147] width 93 height 22
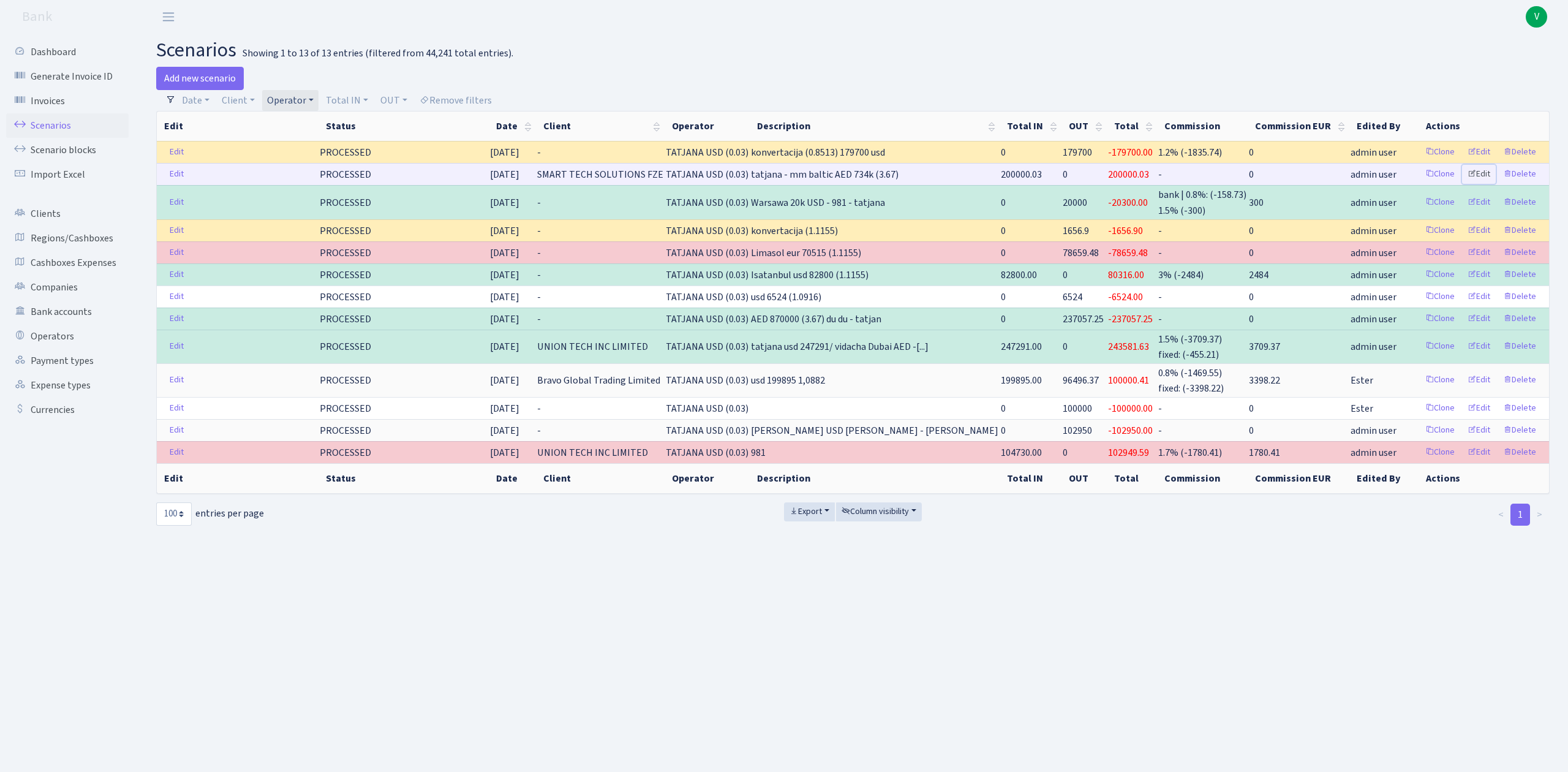
click at [1483, 174] on link "Edit" at bounding box center [1479, 175] width 34 height 19
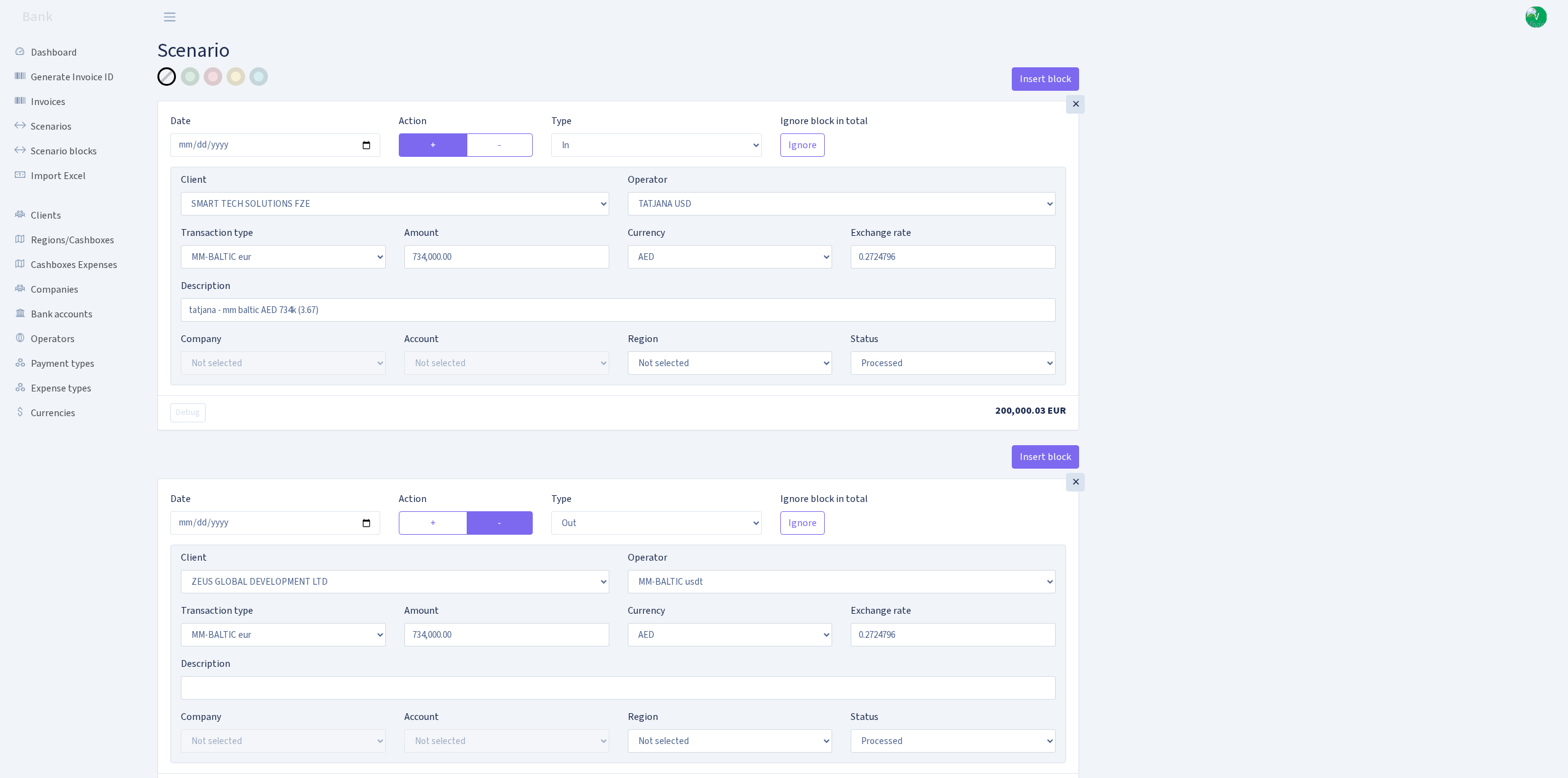
select select "in"
select select "2758"
select select "303"
select select "16"
select select "9"
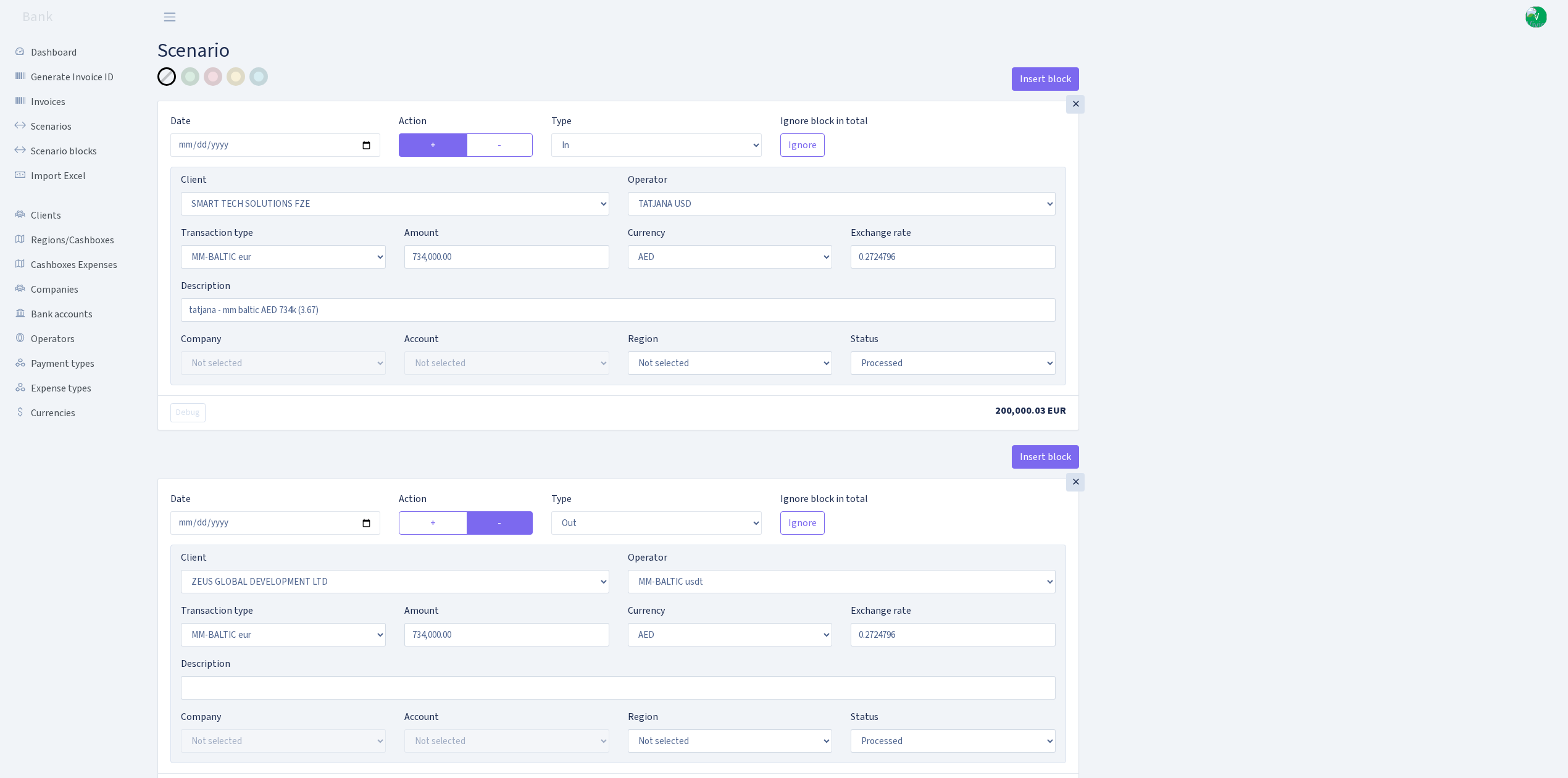
select select "processed"
select select "out"
select select "1276"
select select "459"
select select "16"
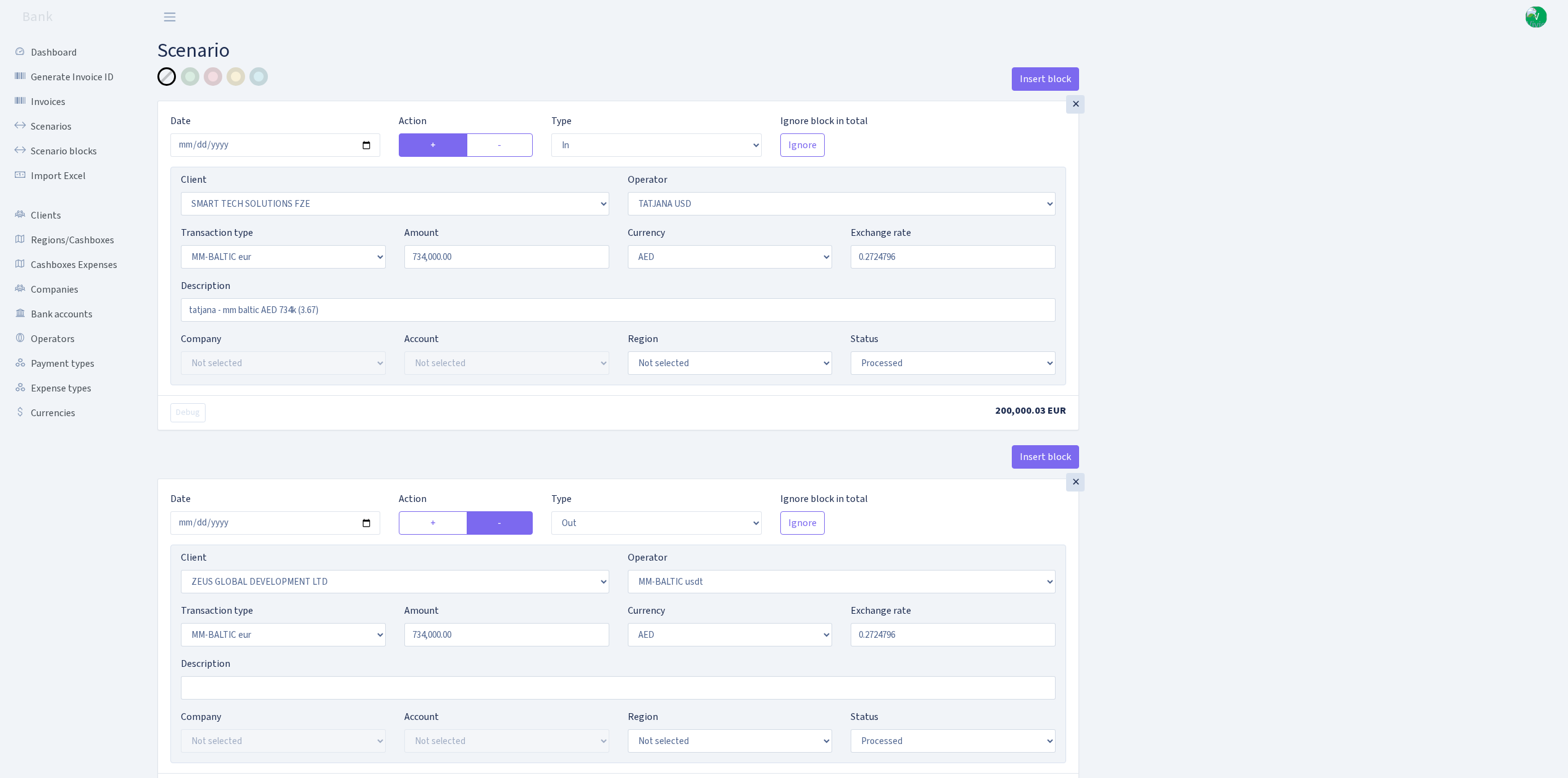
select select "9"
select select "processed"
click at [57, 123] on link "Scenarios" at bounding box center [68, 127] width 123 height 24
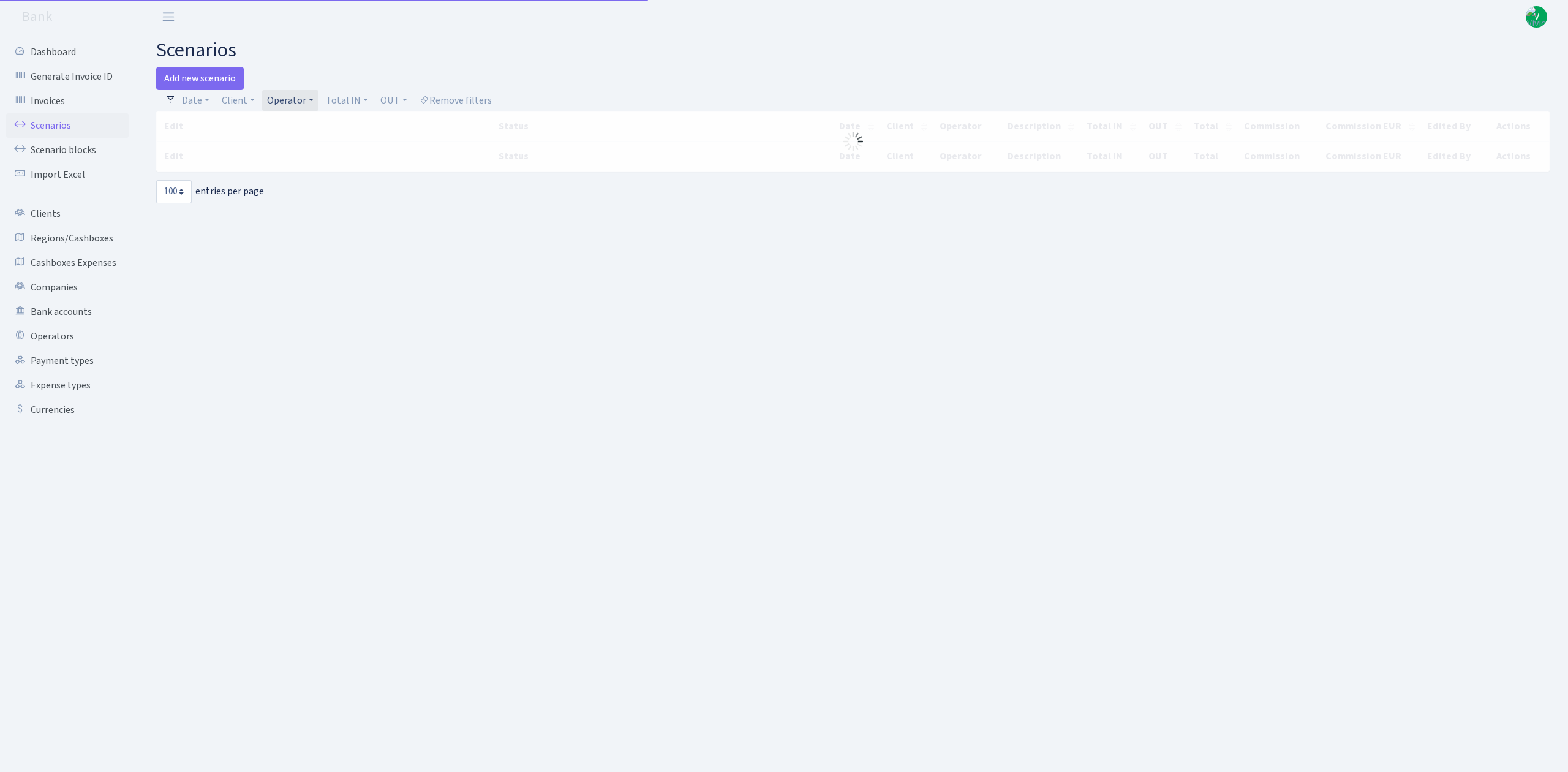
select select "100"
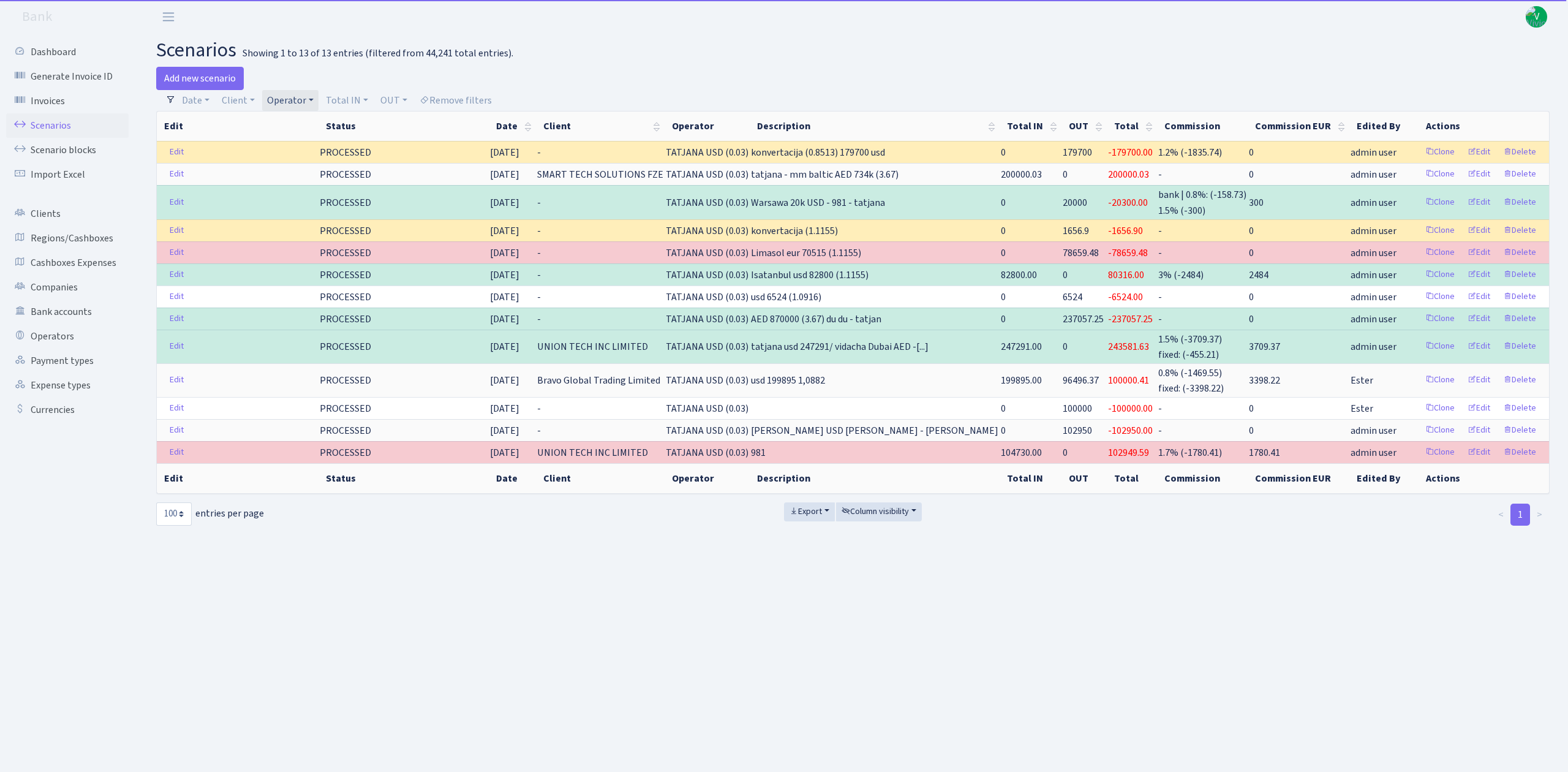
click at [291, 91] on link "Operator" at bounding box center [291, 101] width 56 height 21
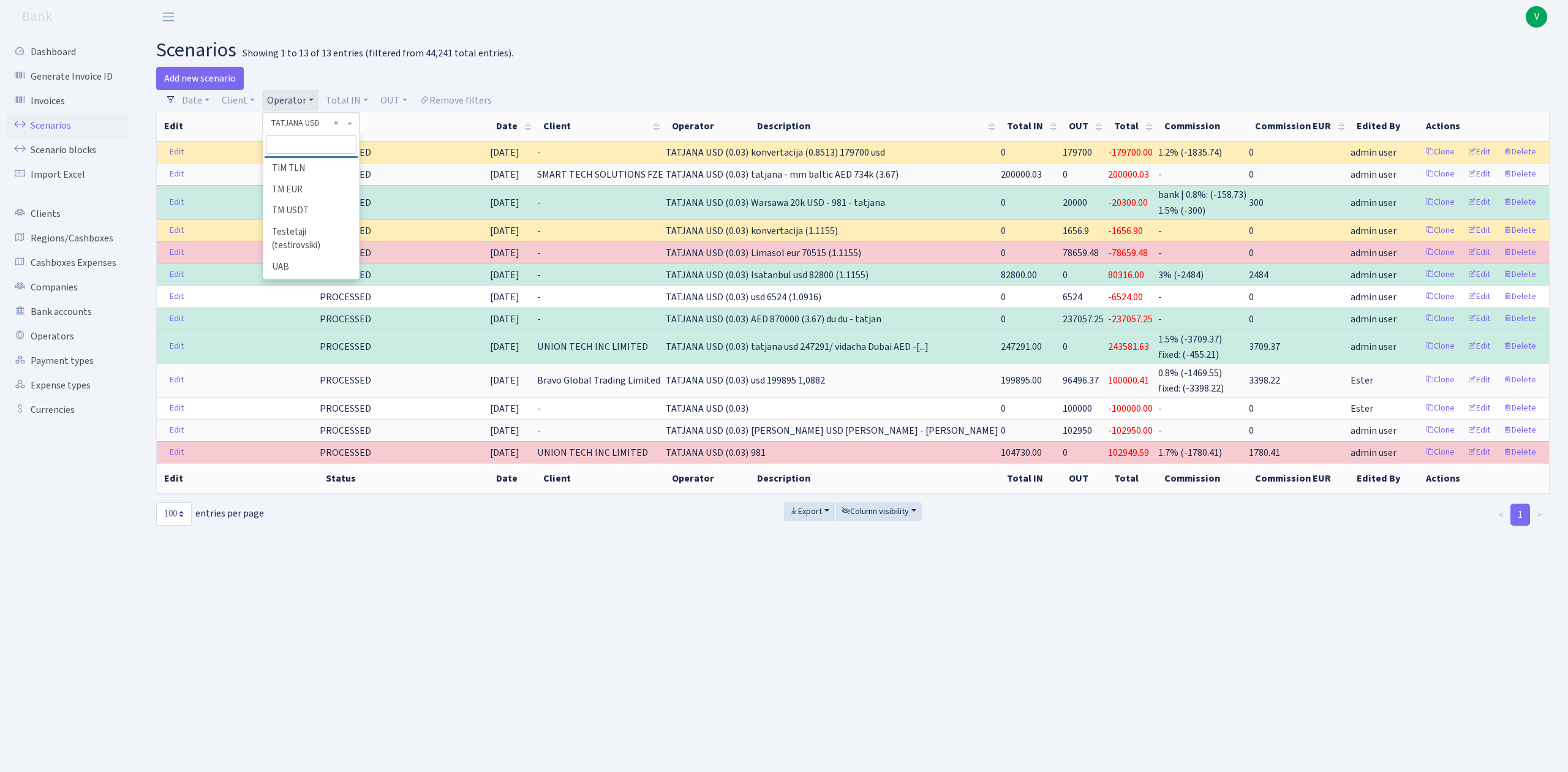
click at [301, 159] on li "[PERSON_NAME]" at bounding box center [311, 147] width 93 height 22
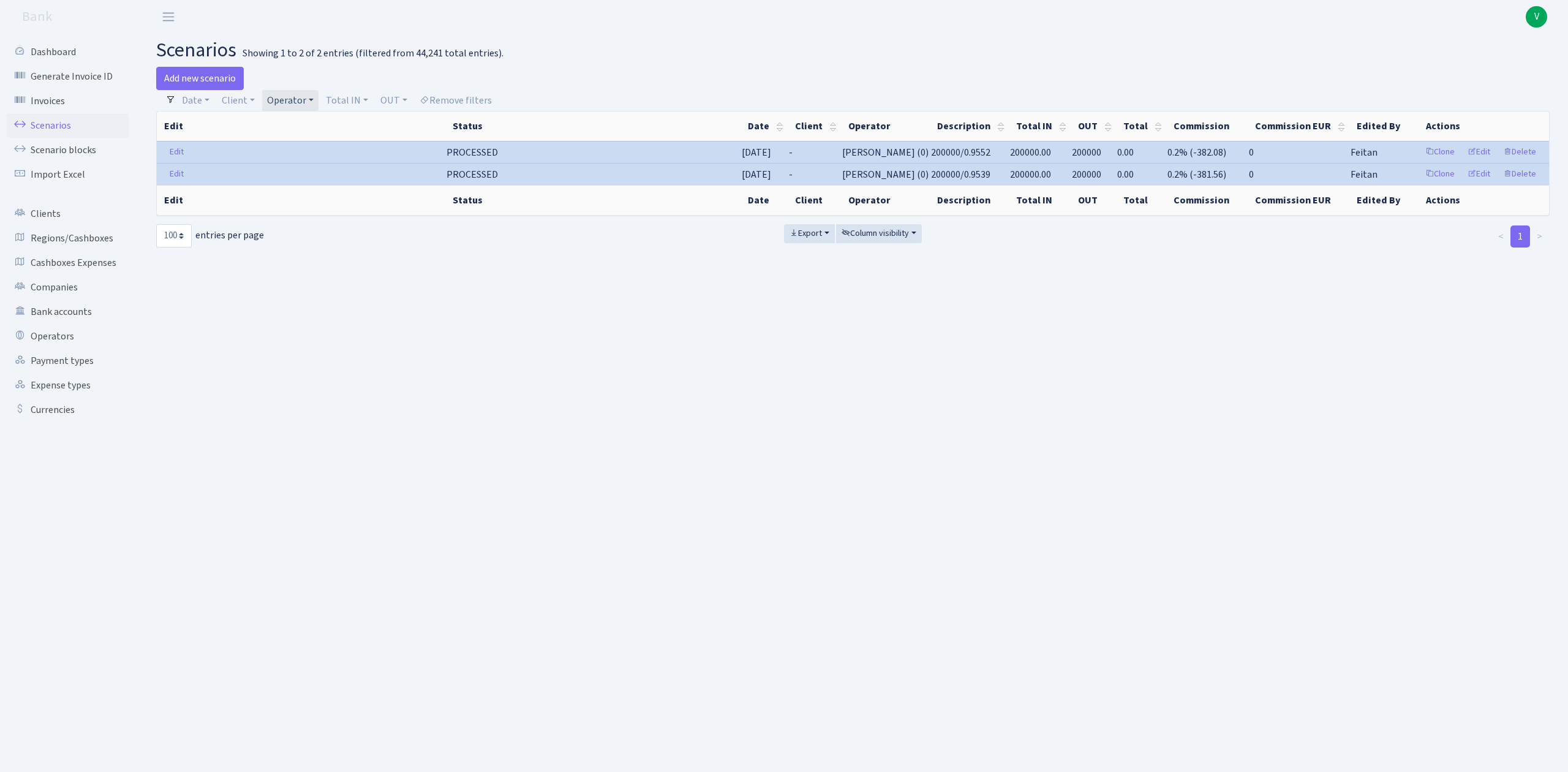
click at [290, 101] on link "Operator" at bounding box center [291, 101] width 56 height 21
click at [312, 118] on li "[PERSON_NAME]" at bounding box center [311, 107] width 93 height 22
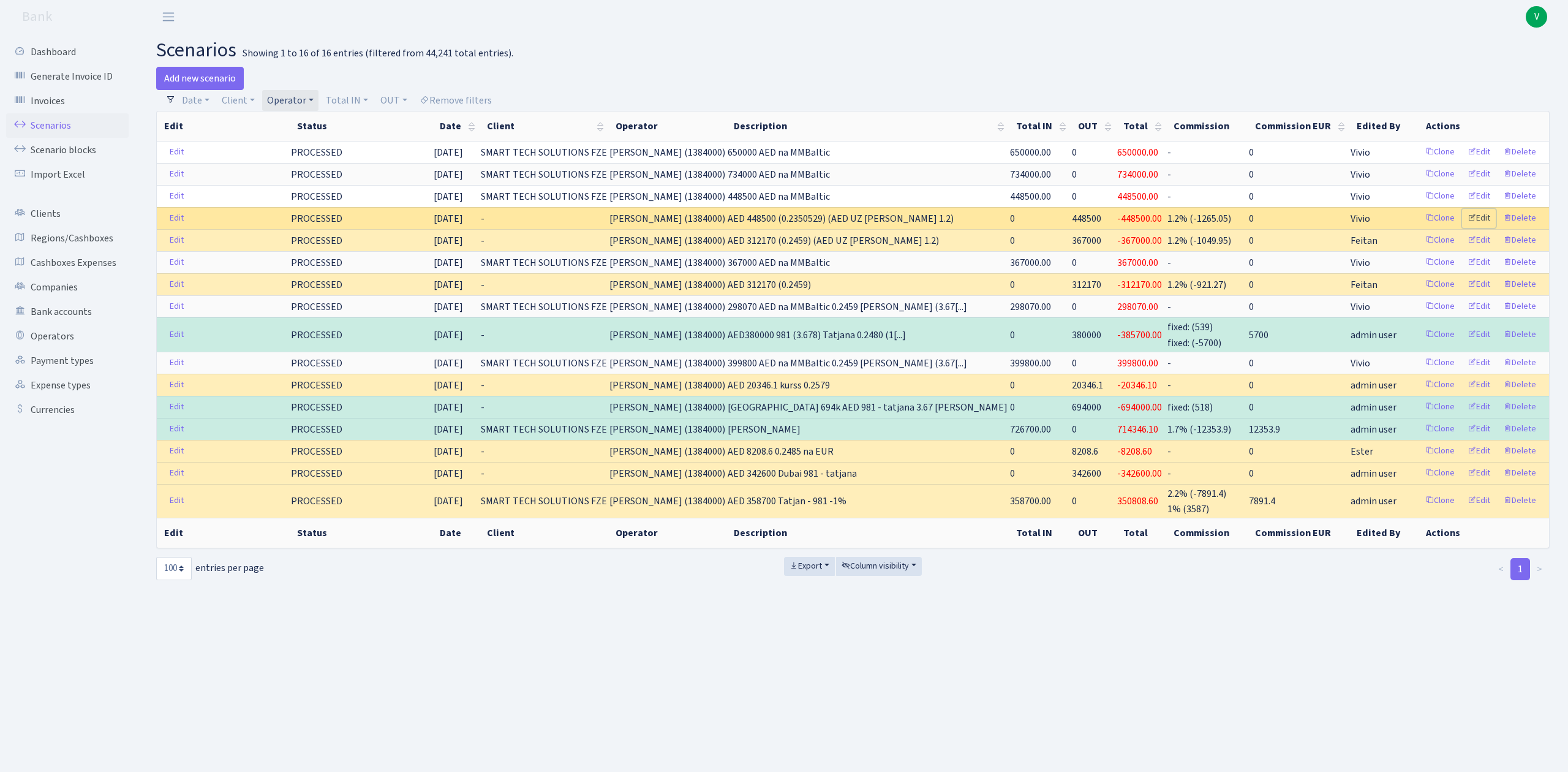
click at [1485, 218] on link "Edit" at bounding box center [1479, 219] width 34 height 19
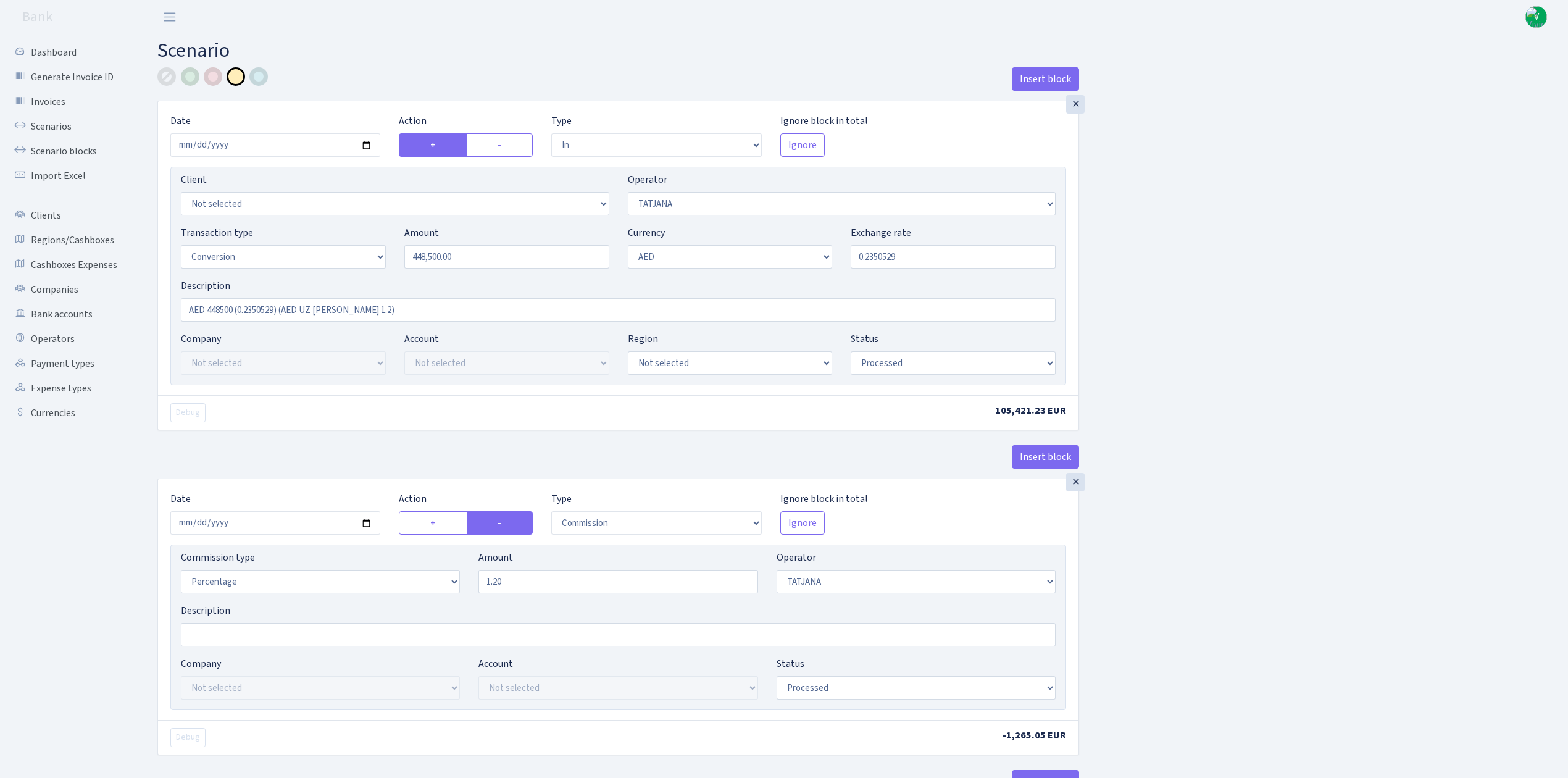
select select "in"
select select "272"
select select "15"
select select "9"
select select "processed"
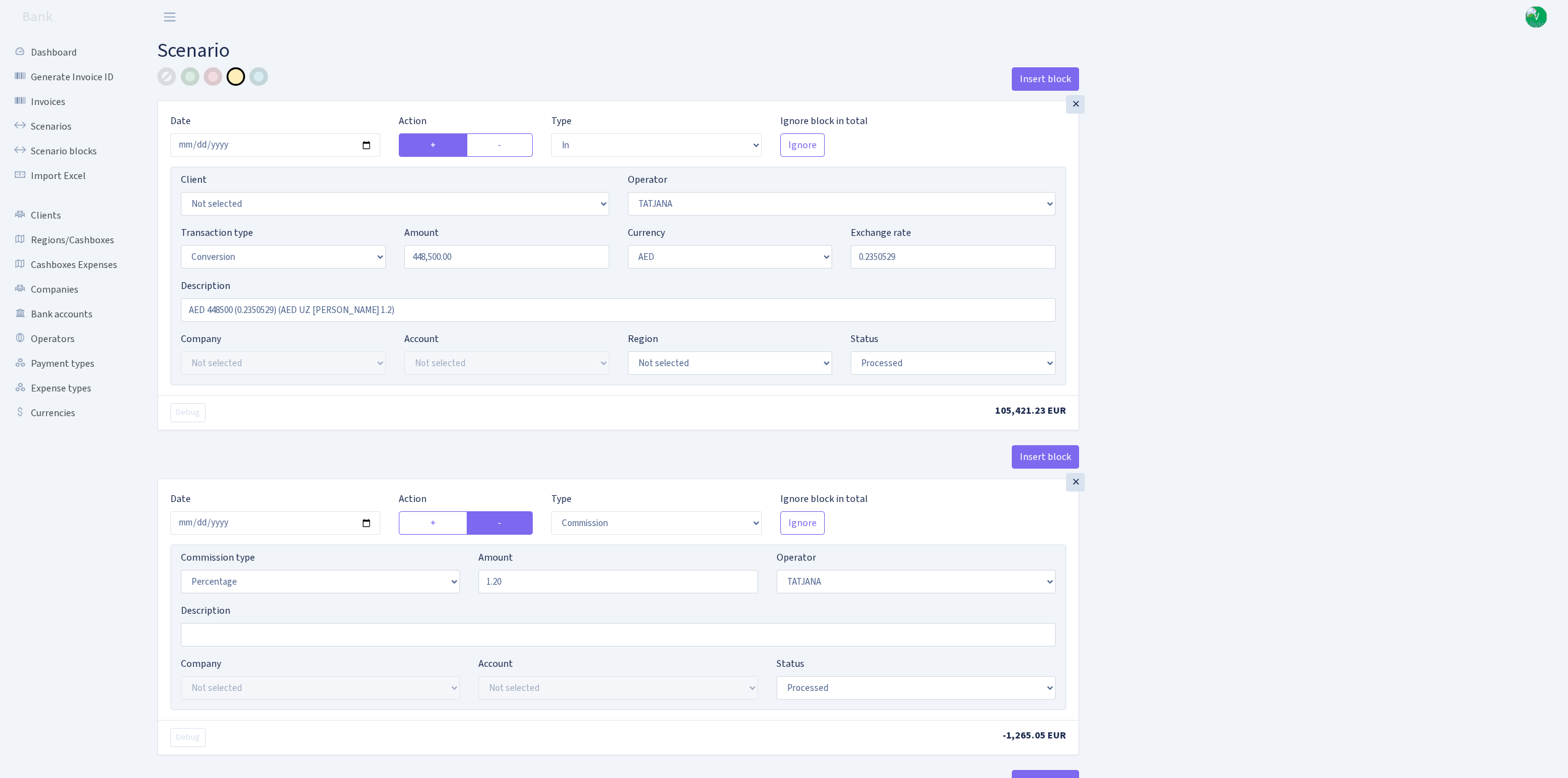
select select "commission"
select select "272"
select select "processed"
select select "out"
select select "407"
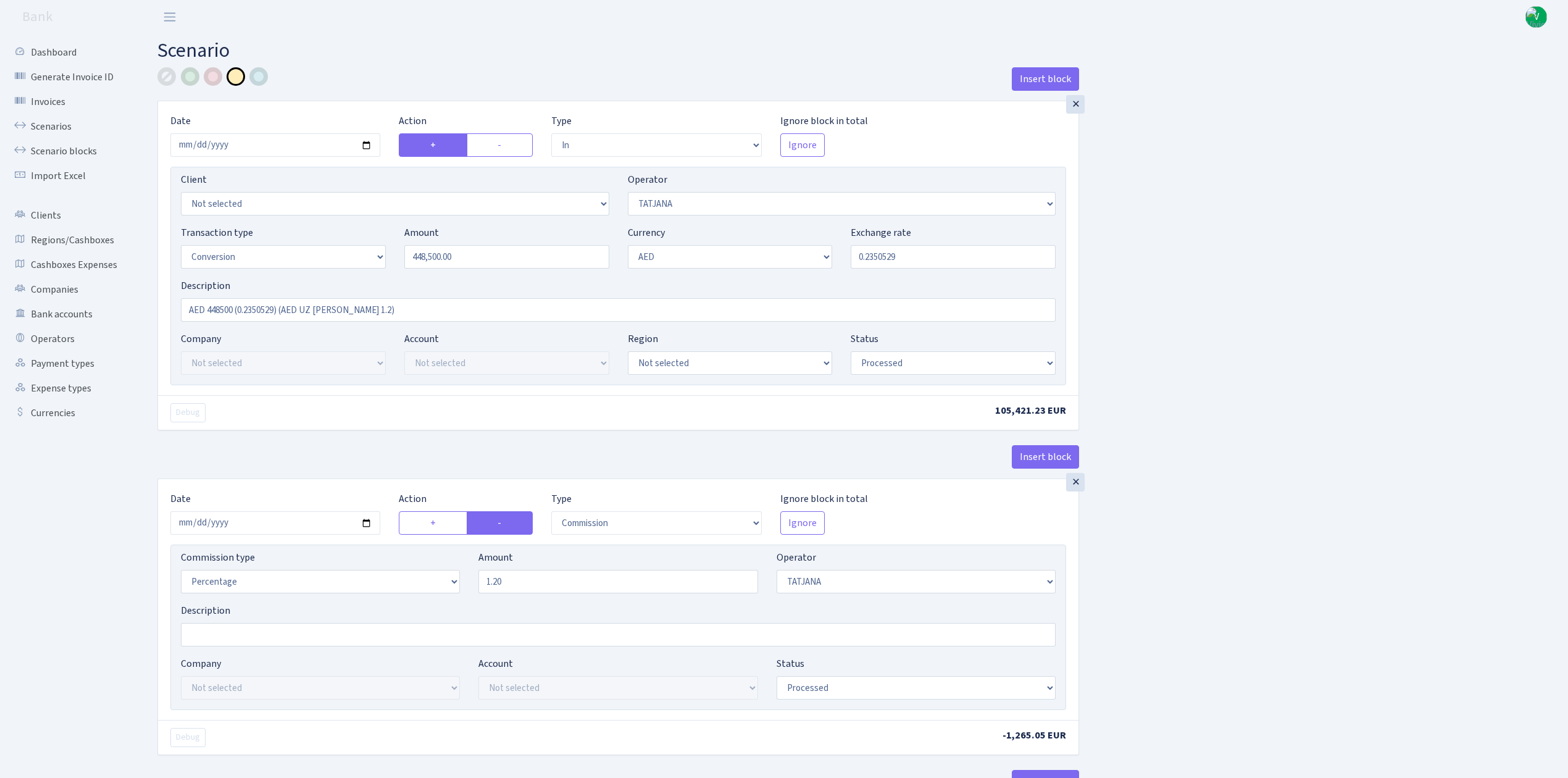
select select "15"
select select "9"
select select "processed"
click at [50, 124] on link "Scenarios" at bounding box center [68, 127] width 123 height 24
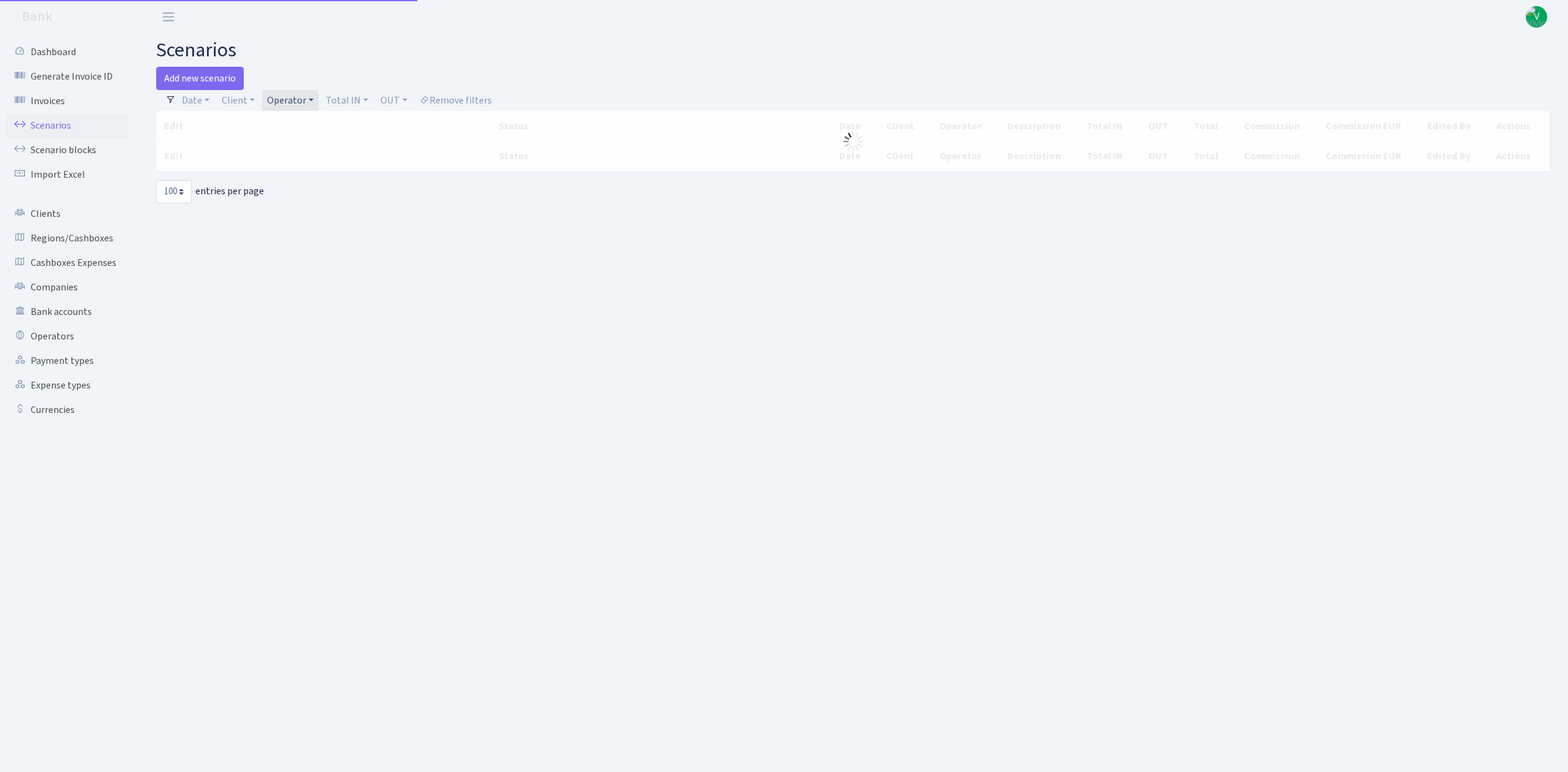
select select "100"
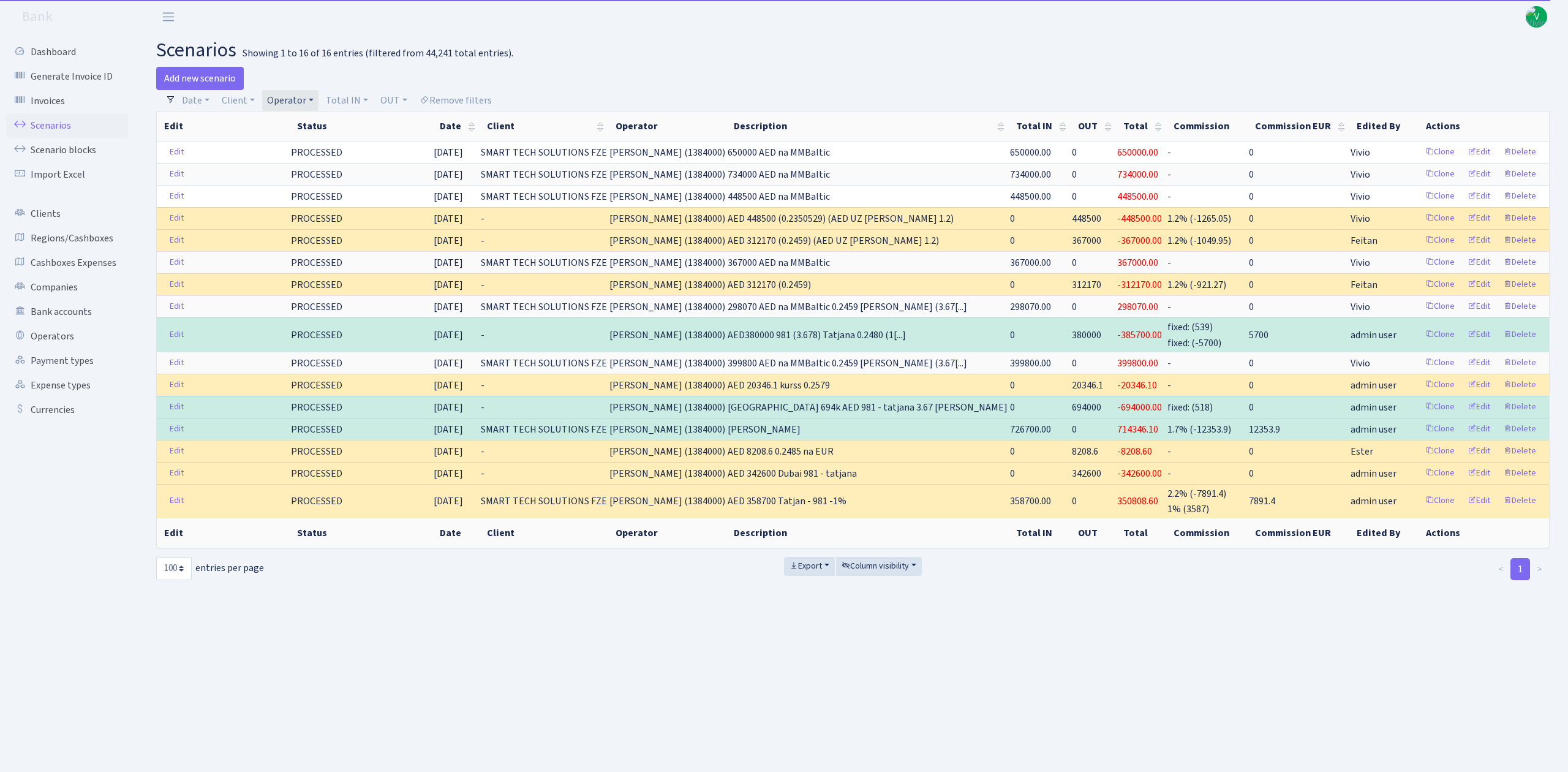
click at [305, 106] on link "Operator" at bounding box center [291, 101] width 56 height 21
click at [307, 180] on li "TATJANA USD" at bounding box center [311, 169] width 93 height 22
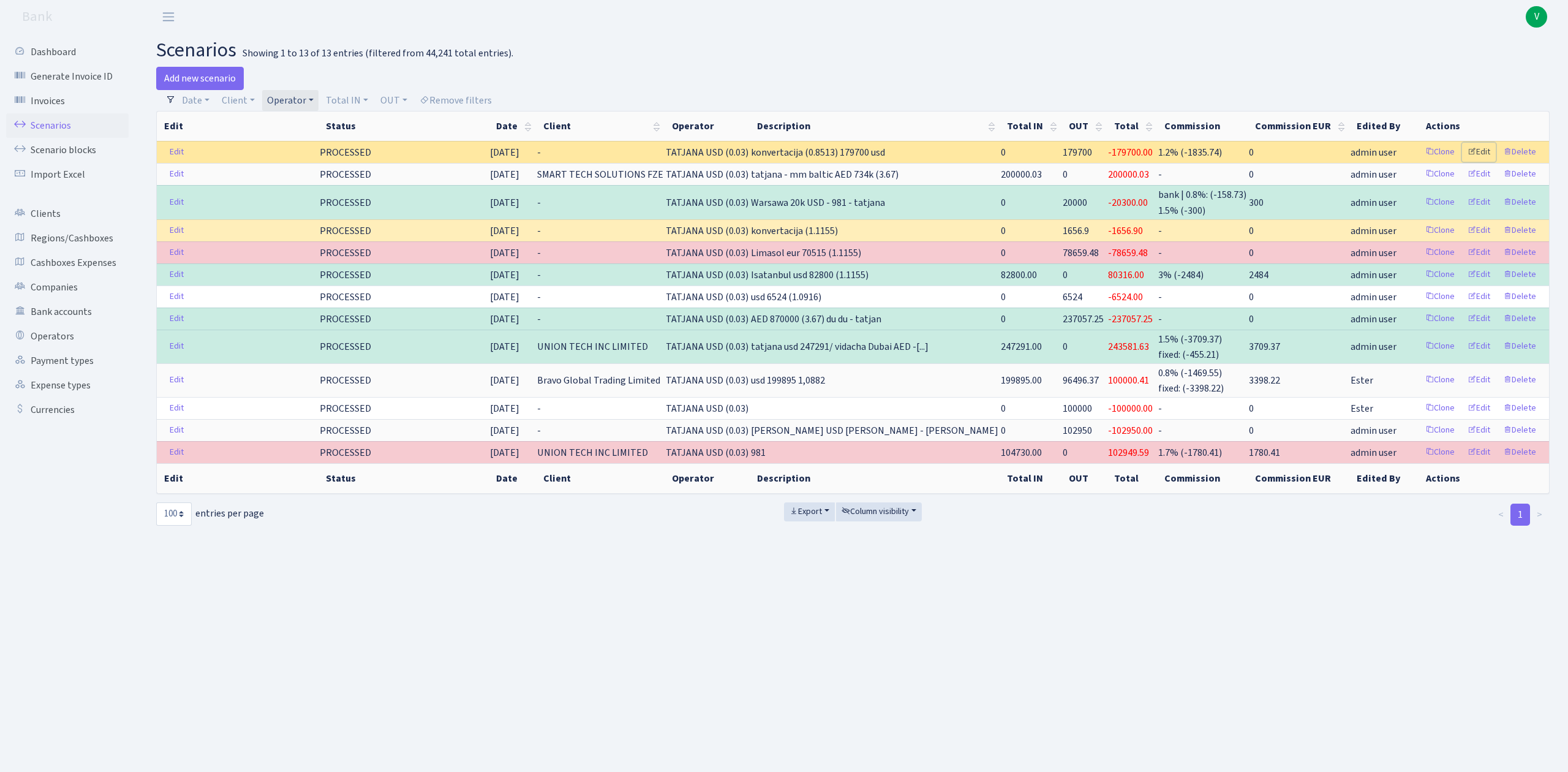
click at [1483, 147] on link "Edit" at bounding box center [1479, 152] width 34 height 19
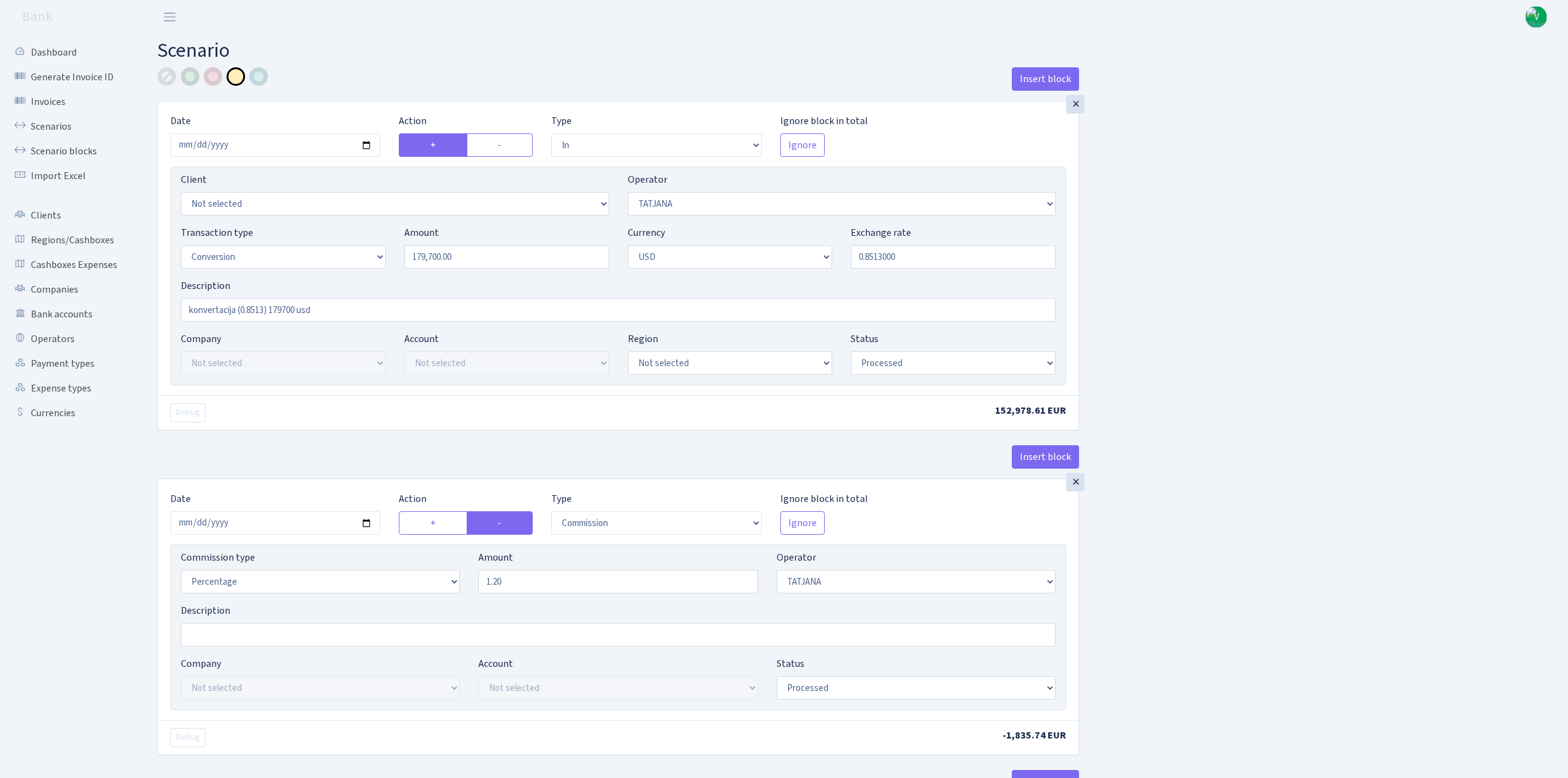
select select "in"
select select "272"
select select "15"
select select "2"
select select "processed"
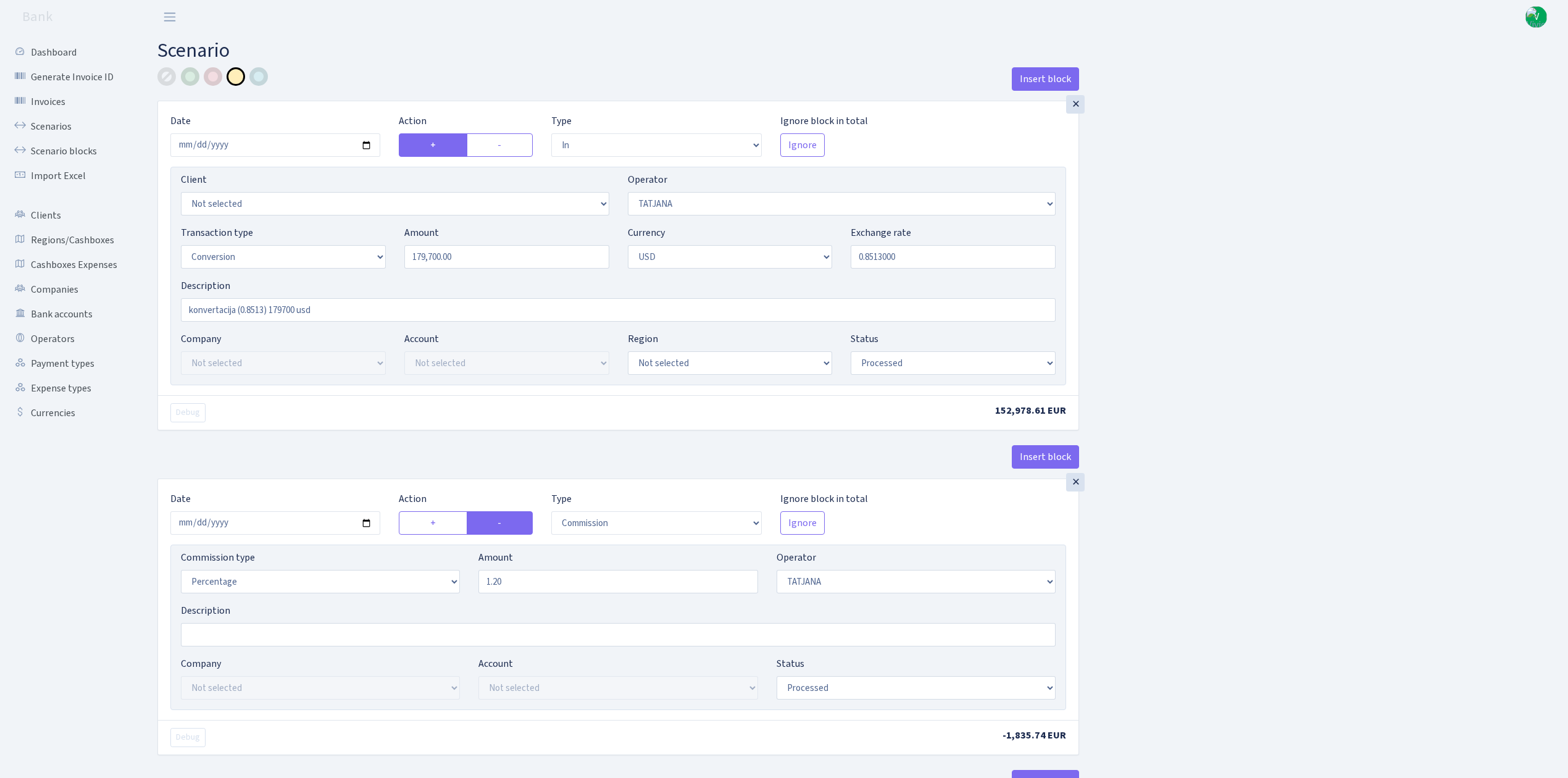
select select "commission"
select select "272"
select select "processed"
select select "out"
select select "303"
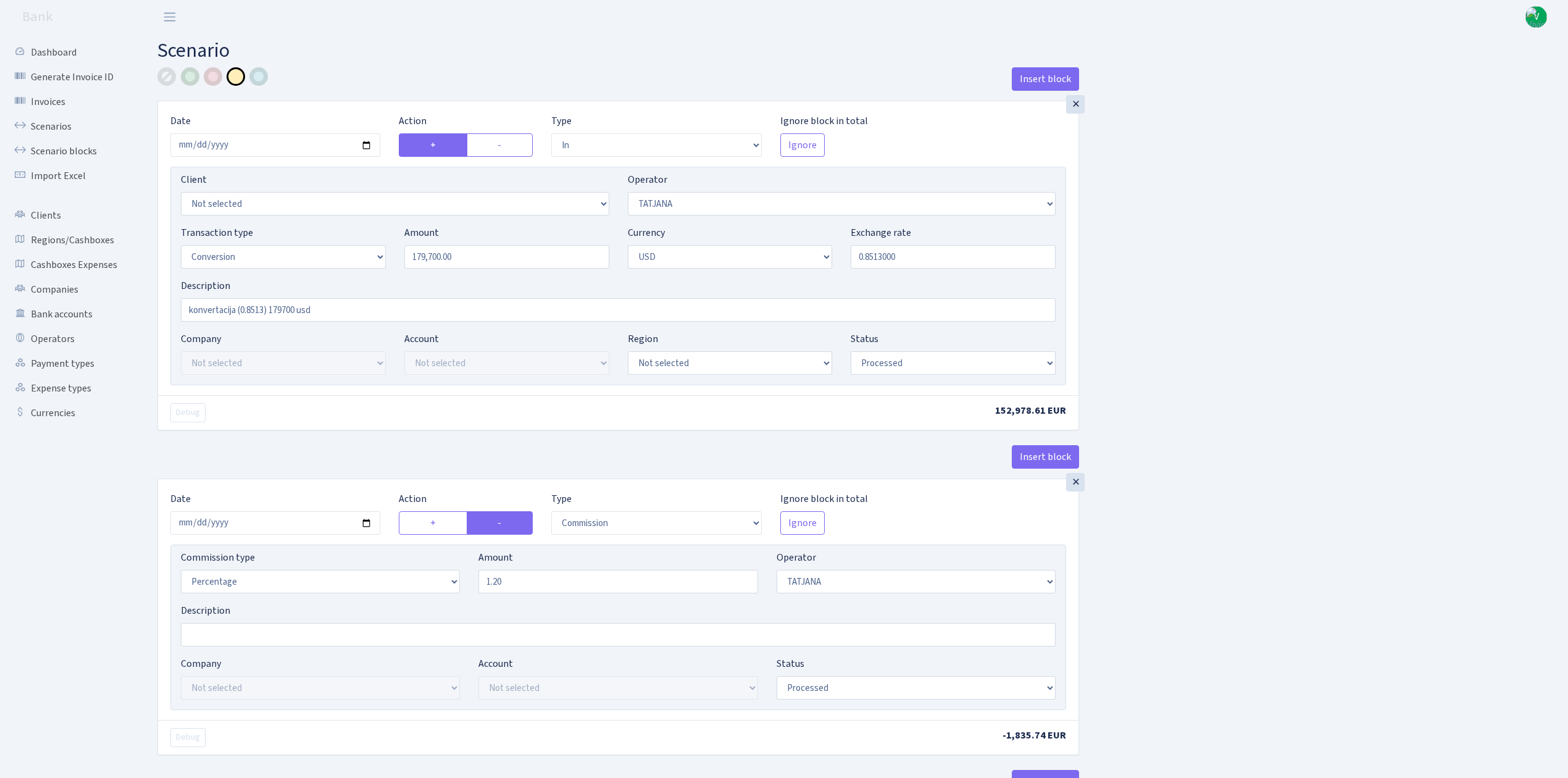
select select "15"
select select "2"
select select "processed"
click at [70, 123] on link "Scenarios" at bounding box center [68, 127] width 123 height 24
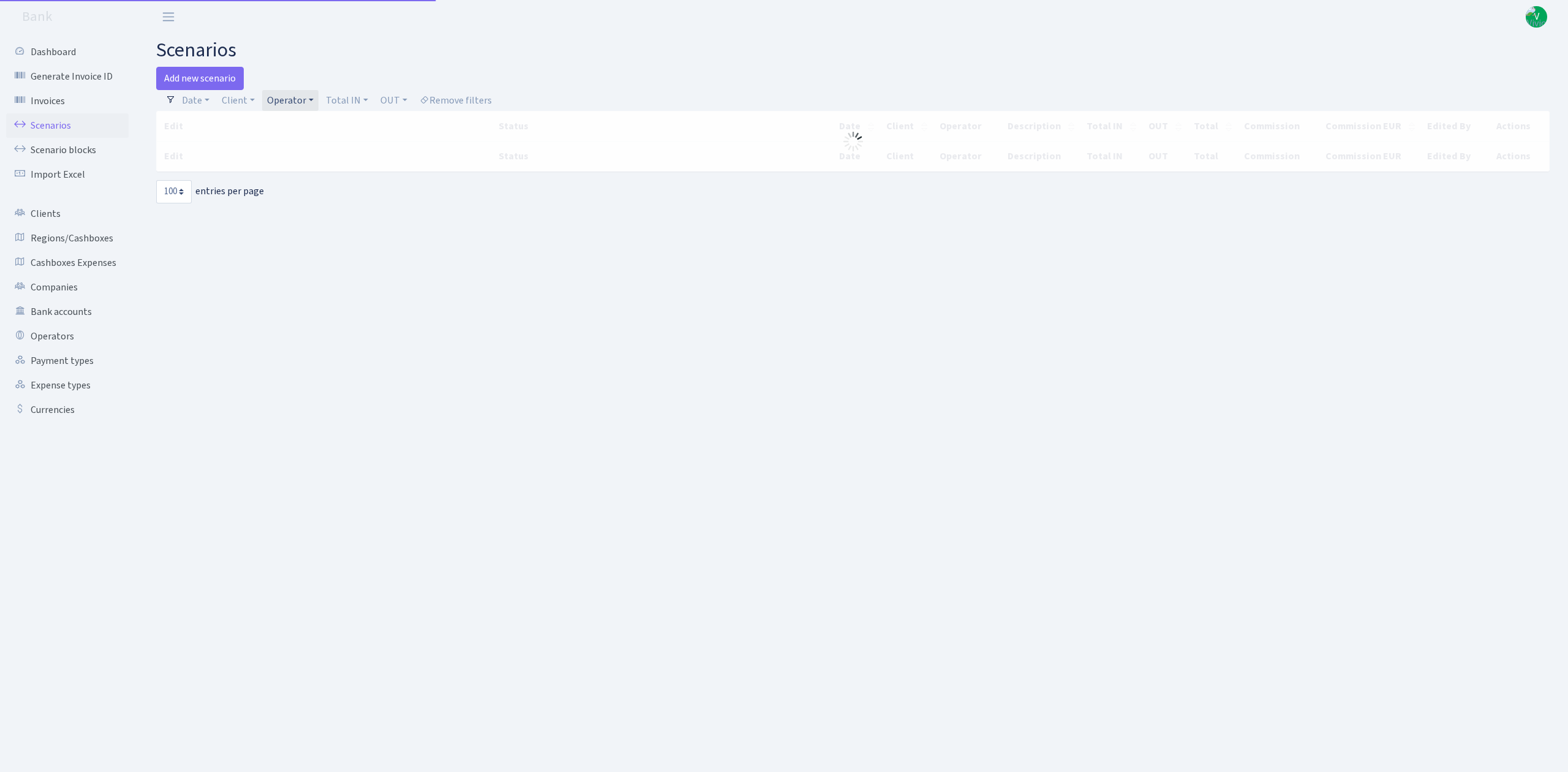
select select "100"
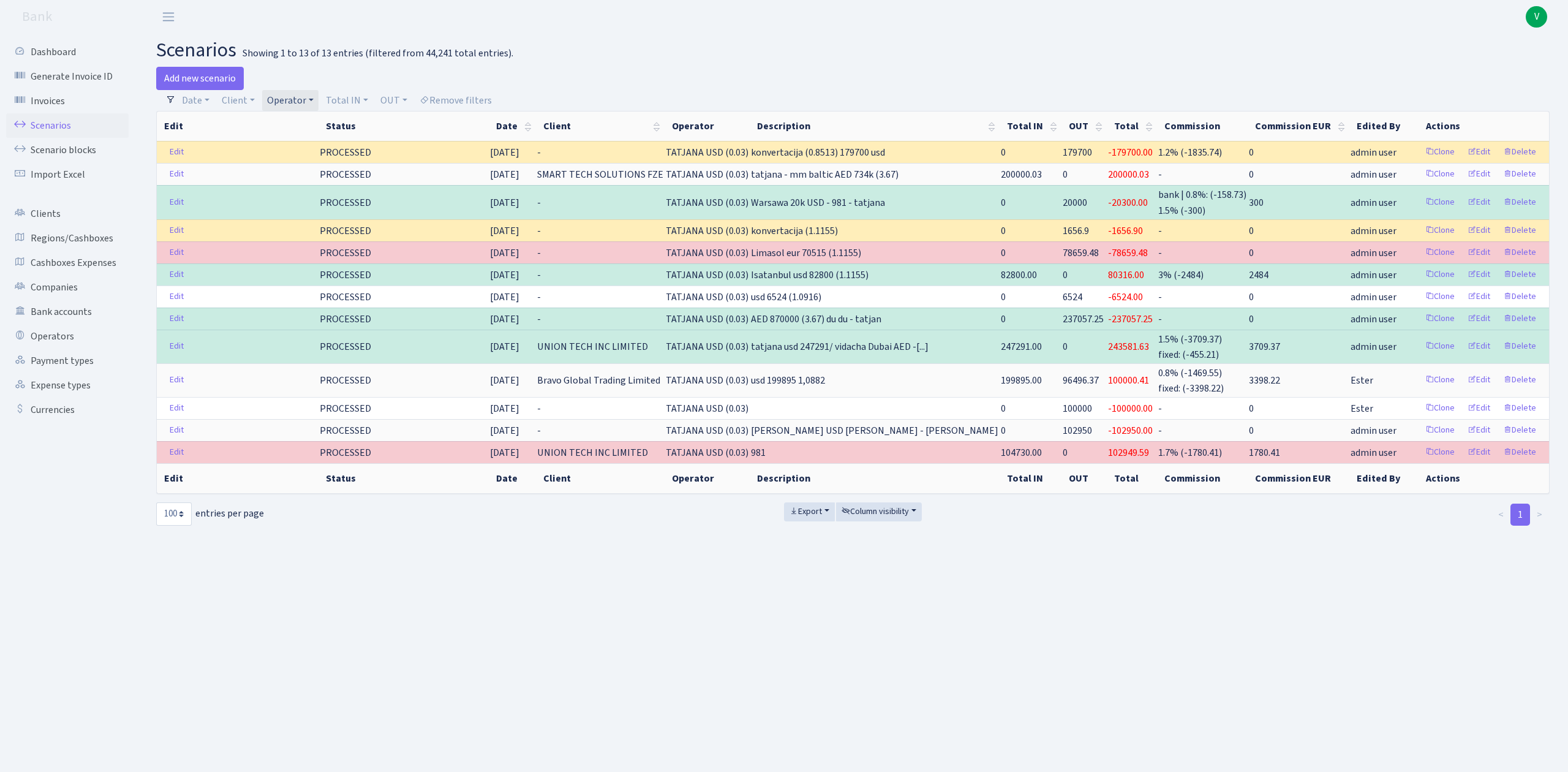
click at [293, 109] on link "Operator" at bounding box center [291, 101] width 56 height 21
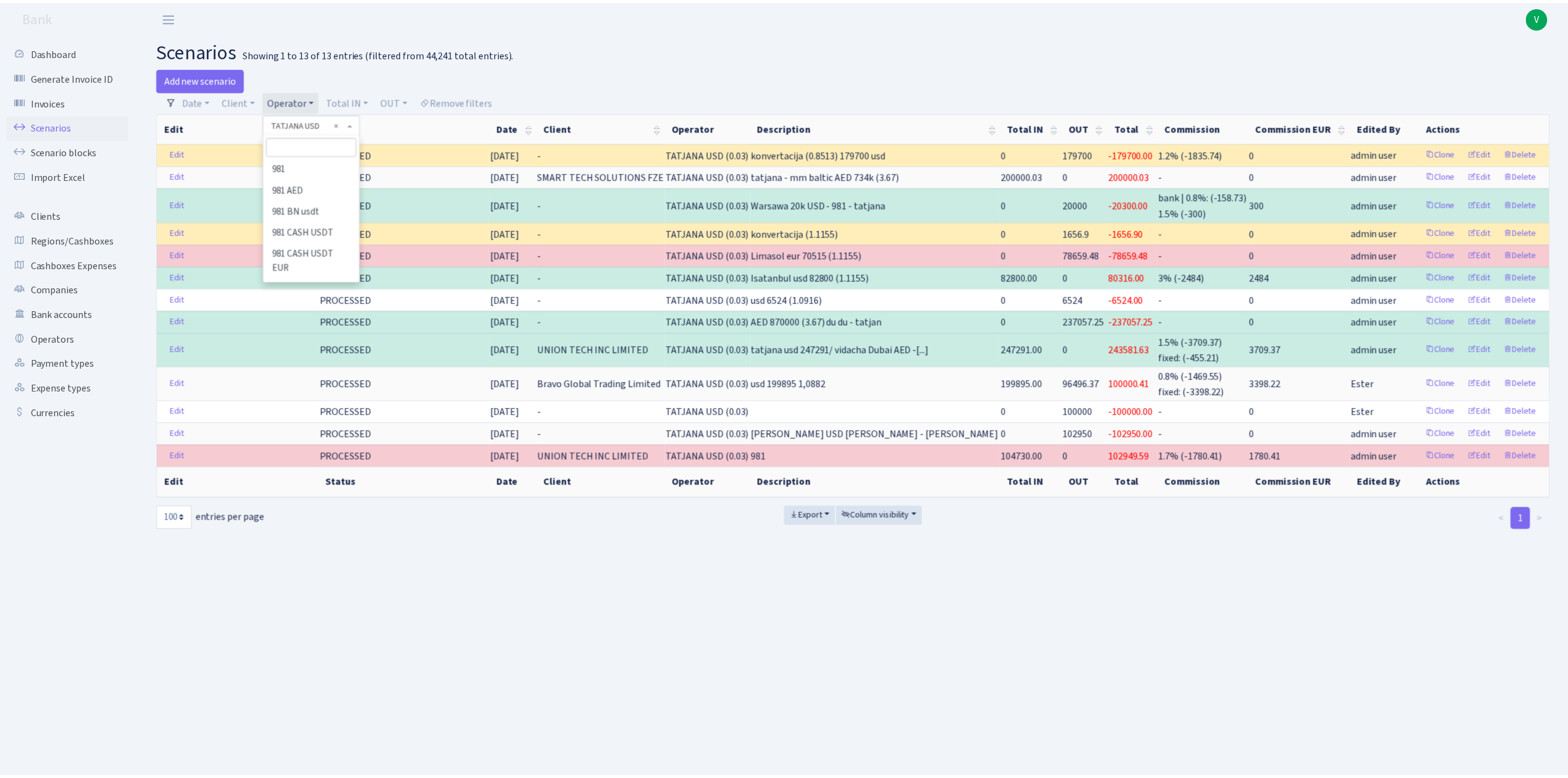
scroll to position [7357, 0]
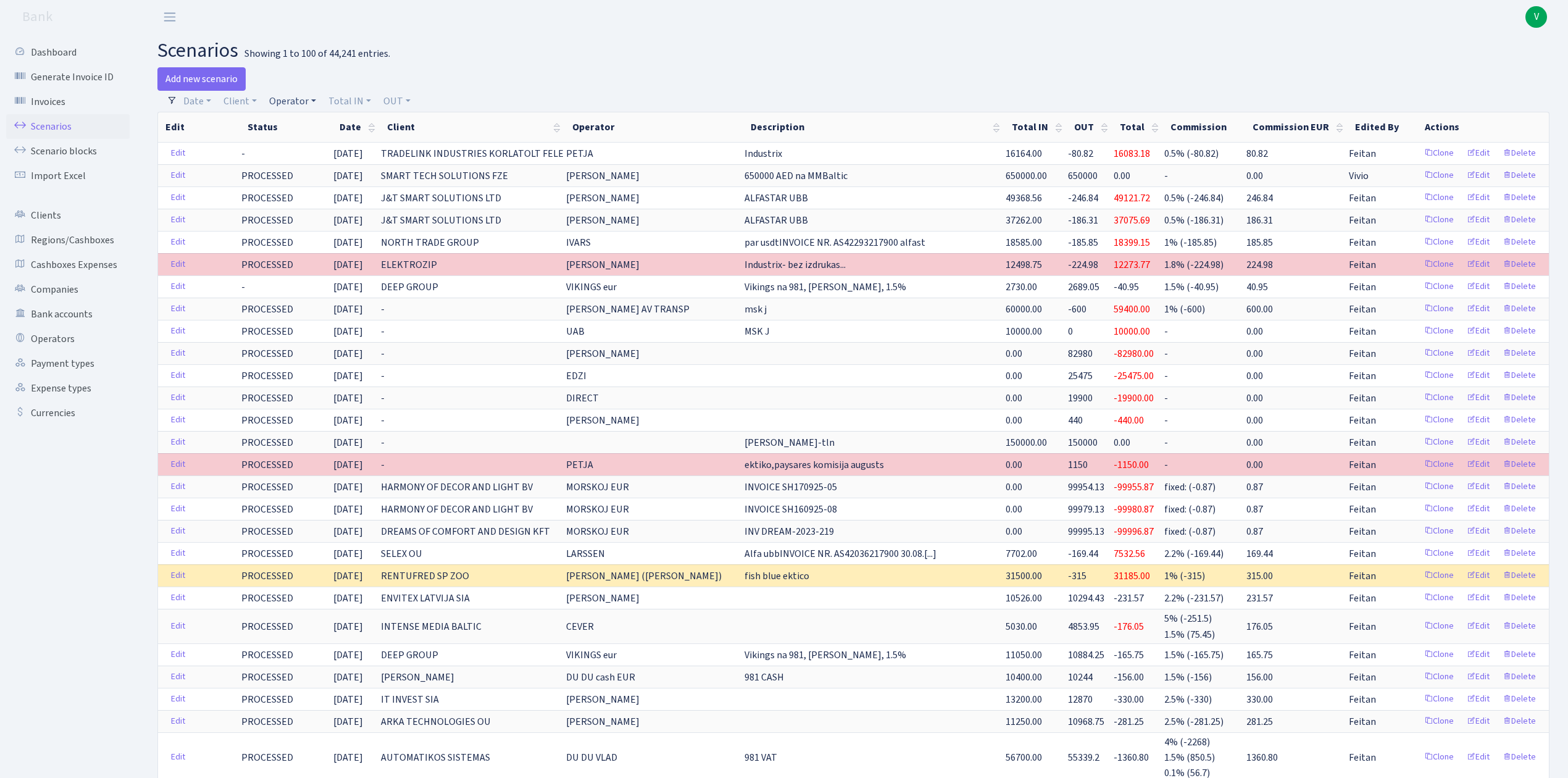
click at [270, 94] on link "Operator" at bounding box center [293, 101] width 57 height 21
click at [298, 144] on input "search" at bounding box center [313, 145] width 91 height 19
click at [300, 239] on li "_EXPENSES USDT_" at bounding box center [313, 250] width 93 height 22
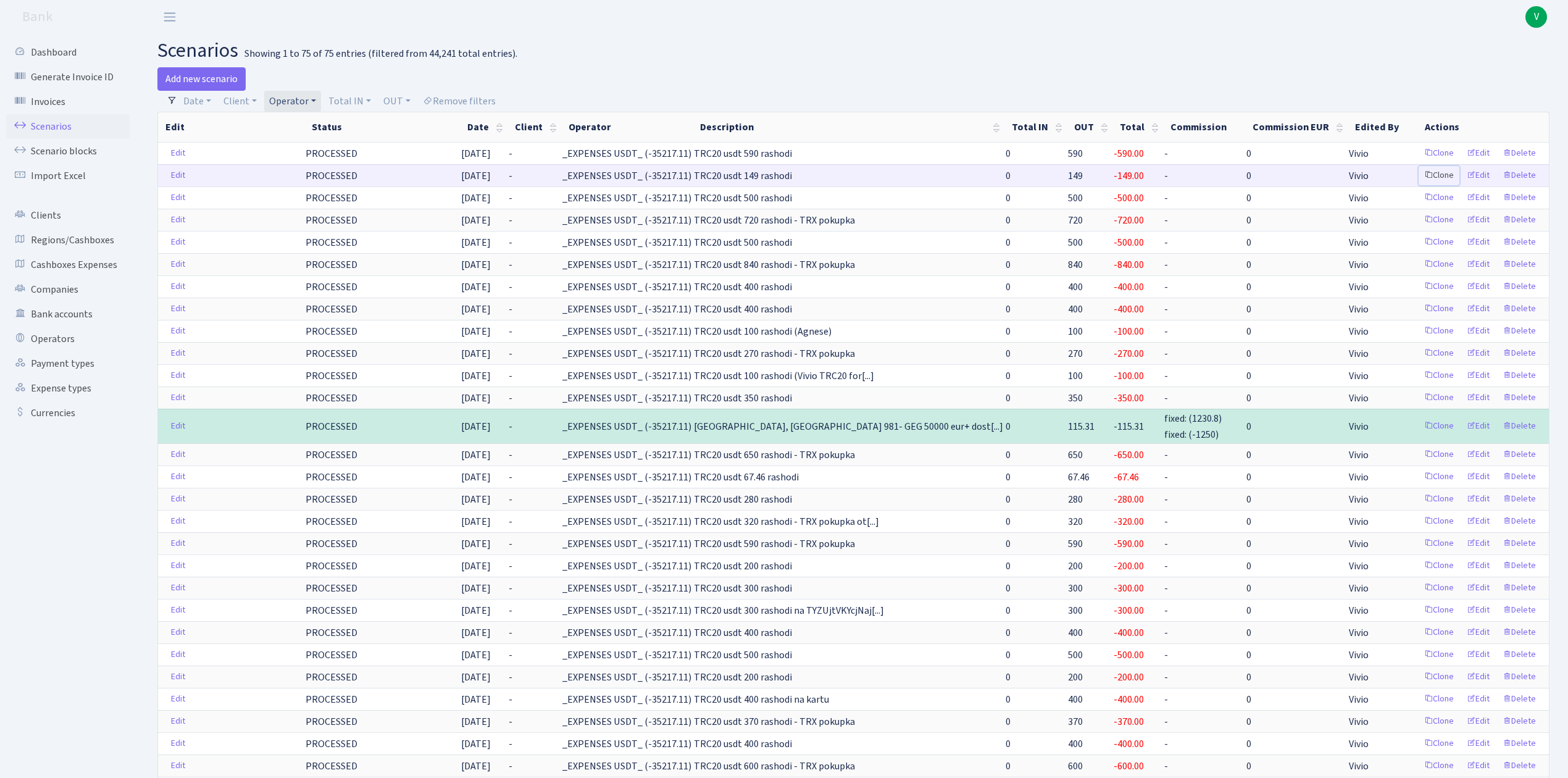
click at [1442, 175] on link "Clone" at bounding box center [1439, 176] width 41 height 19
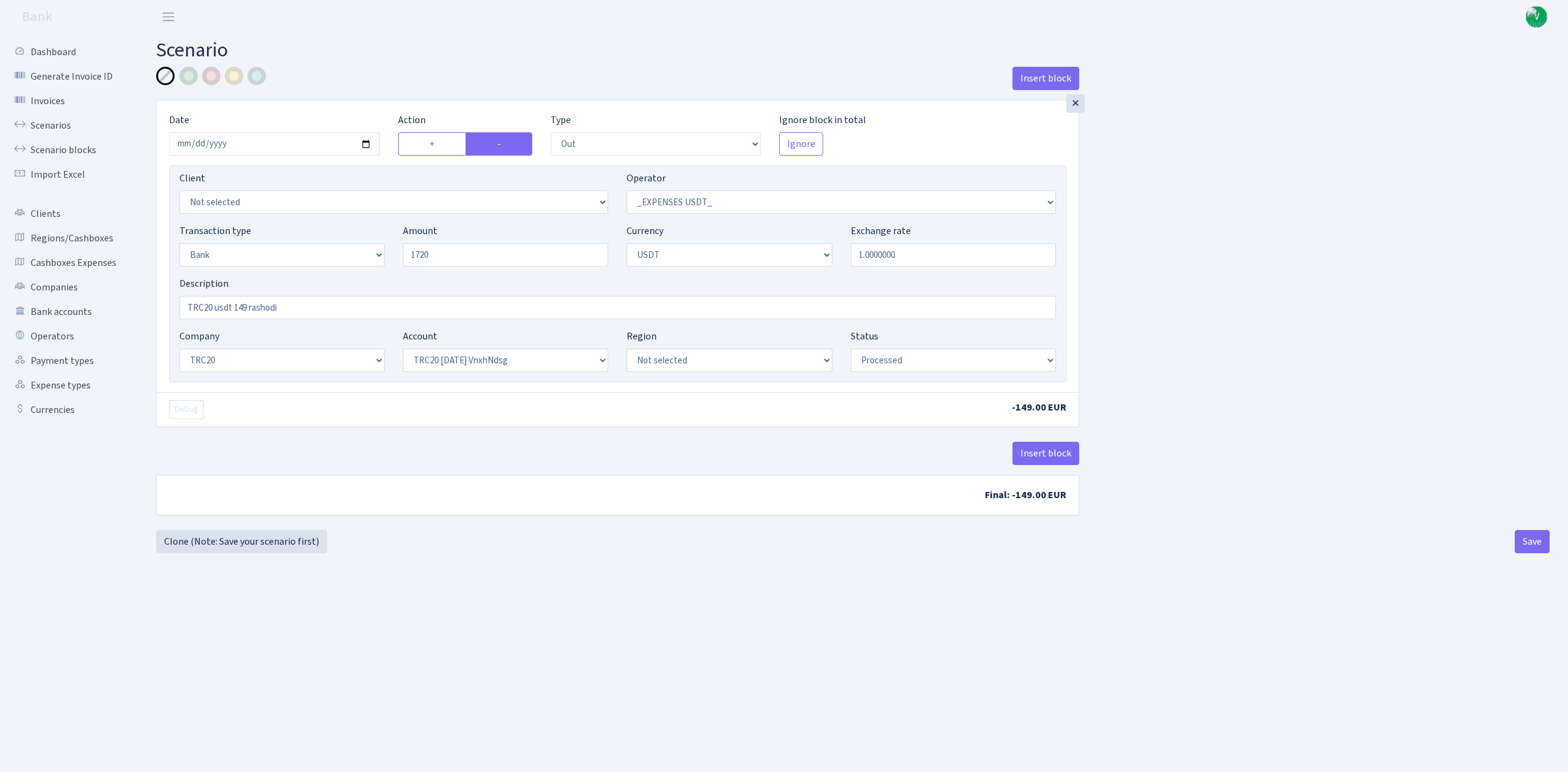
select select "out"
select select "306"
select select "2"
select select "6"
select select "20"
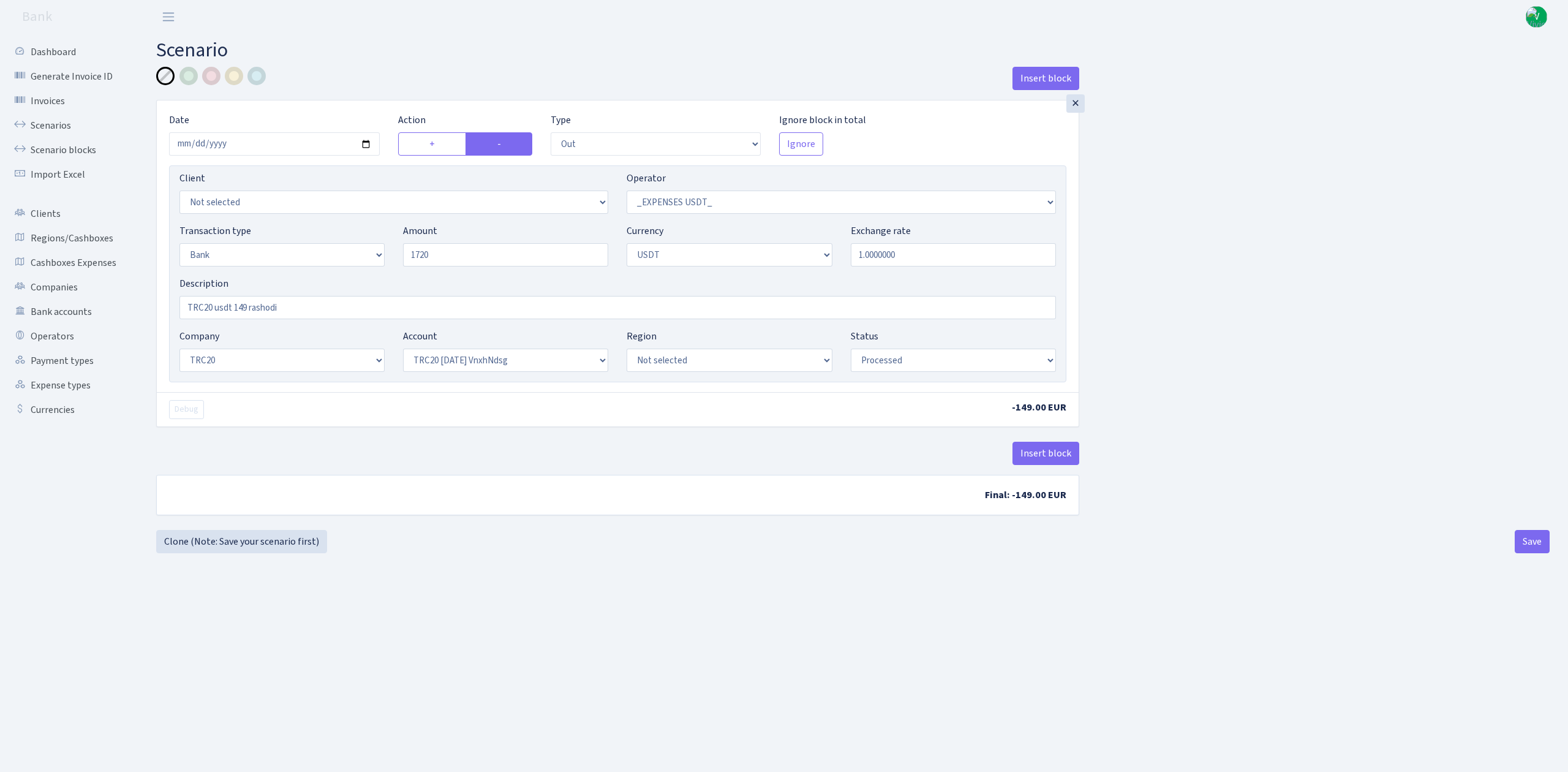
select select "66"
select select "processed"
type input "1,720.00"
click at [208, 314] on input "TRC20 usdt 149 rashodi" at bounding box center [617, 308] width 877 height 23
drag, startPoint x: 246, startPoint y: 309, endPoint x: 373, endPoint y: 336, distance: 129.8
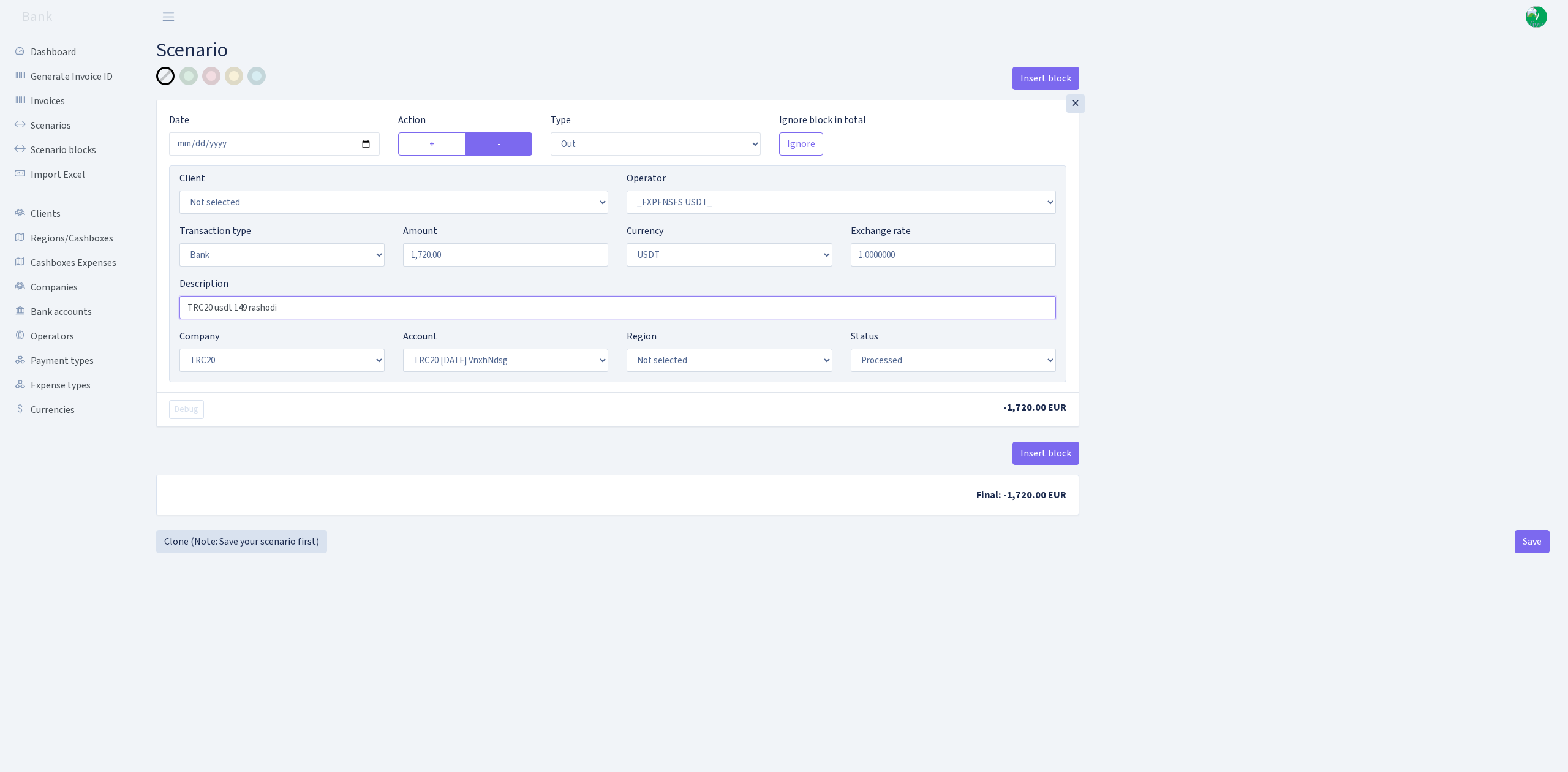
click at [247, 308] on input "TRC20 usdt 149 rashodi" at bounding box center [617, 308] width 877 height 23
click at [287, 307] on input "TRC20 usdt 1720 rashodi" at bounding box center [617, 308] width 877 height 23
drag, startPoint x: 255, startPoint y: 307, endPoint x: 350, endPoint y: 322, distance: 96.2
click at [350, 322] on div "Description TRC20 usdt 1720 rashodi" at bounding box center [618, 302] width 895 height 52
type input "TRC20 usdt 1720 - pokupka USDC"
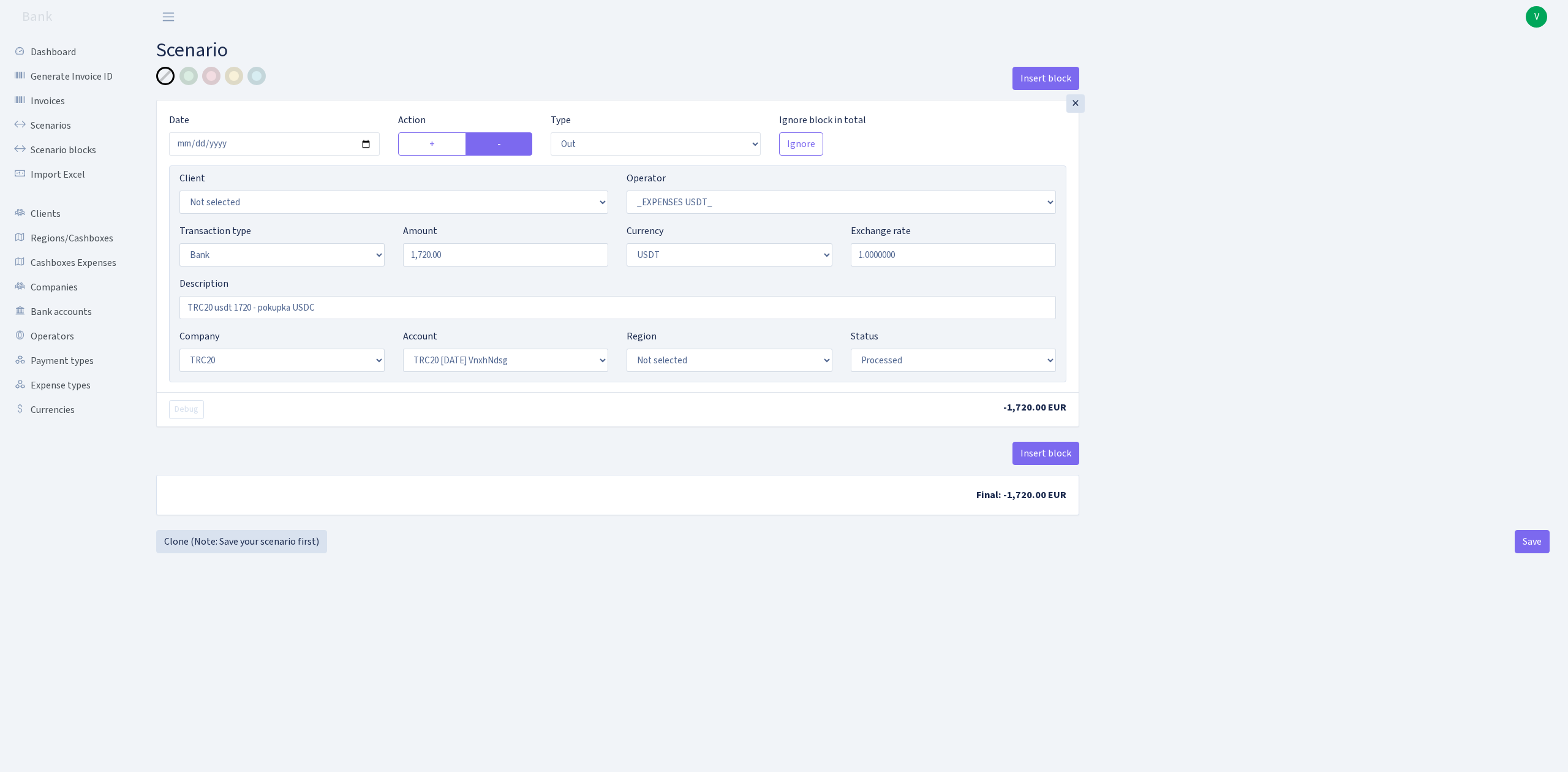
click at [542, 456] on div "Insert block" at bounding box center [617, 458] width 923 height 33
drag, startPoint x: 497, startPoint y: 361, endPoint x: 497, endPoint y: 369, distance: 8.0
click at [497, 361] on select "Not selected TRC20 [DATE] S8dYrDY TRC20 [DATE] KEMg2gdc TRC20 [DATE] 296zE8ZYy …" at bounding box center [505, 360] width 205 height 23
select select "61"
click at [403, 350] on select "Not selected TRC20 [DATE] S8dYrDY TRC20 [DATE] KEMg2gdc TRC20 [DATE] 296zE8ZYy …" at bounding box center [505, 360] width 205 height 23
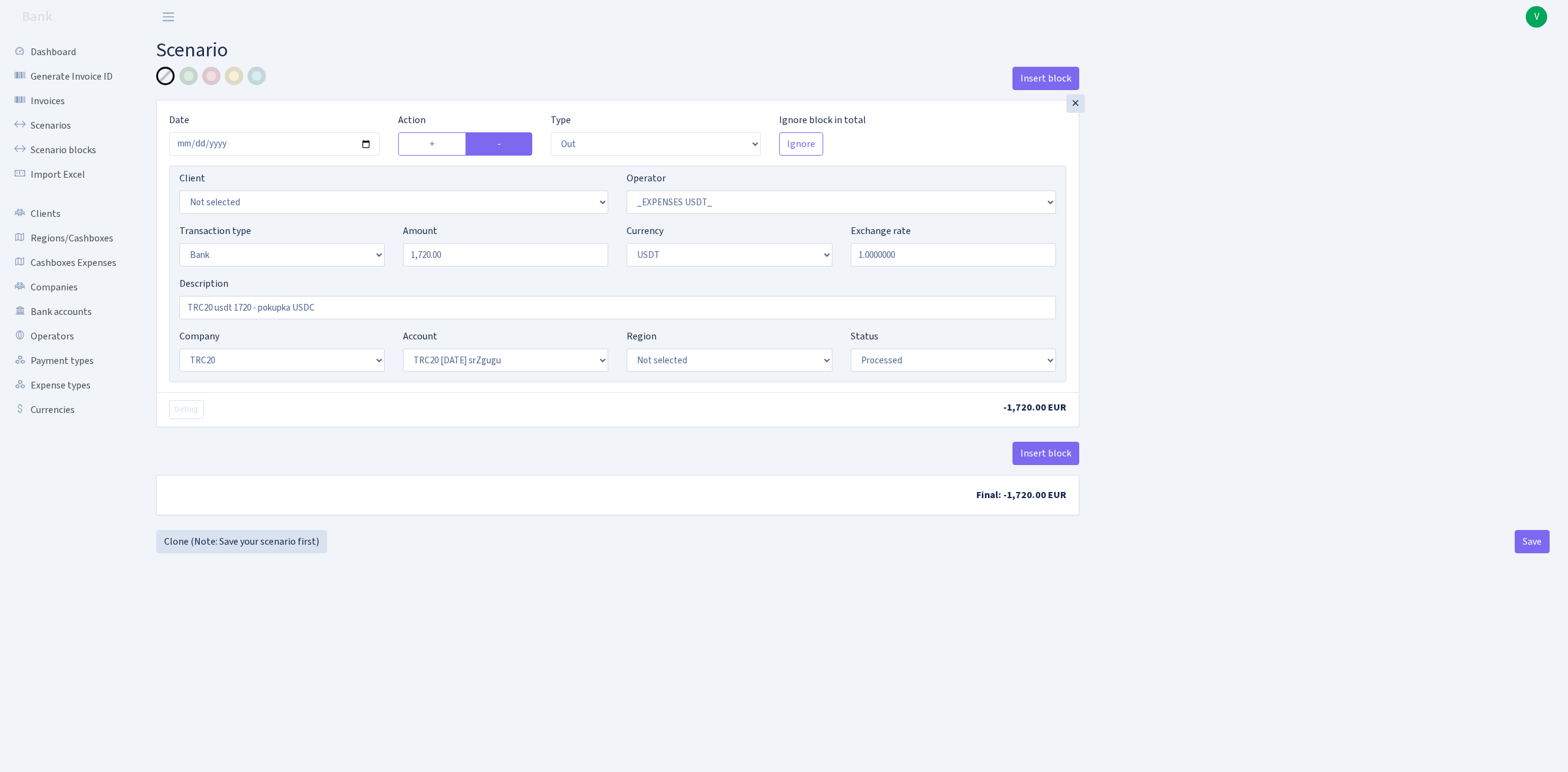
click at [643, 543] on div "Insert block × Date [DATE] Action + - Type --- In Out Commission Field required…" at bounding box center [852, 310] width 1393 height 486
click at [1525, 543] on button "Save" at bounding box center [1532, 541] width 35 height 23
select select "out"
select select "306"
select select "2"
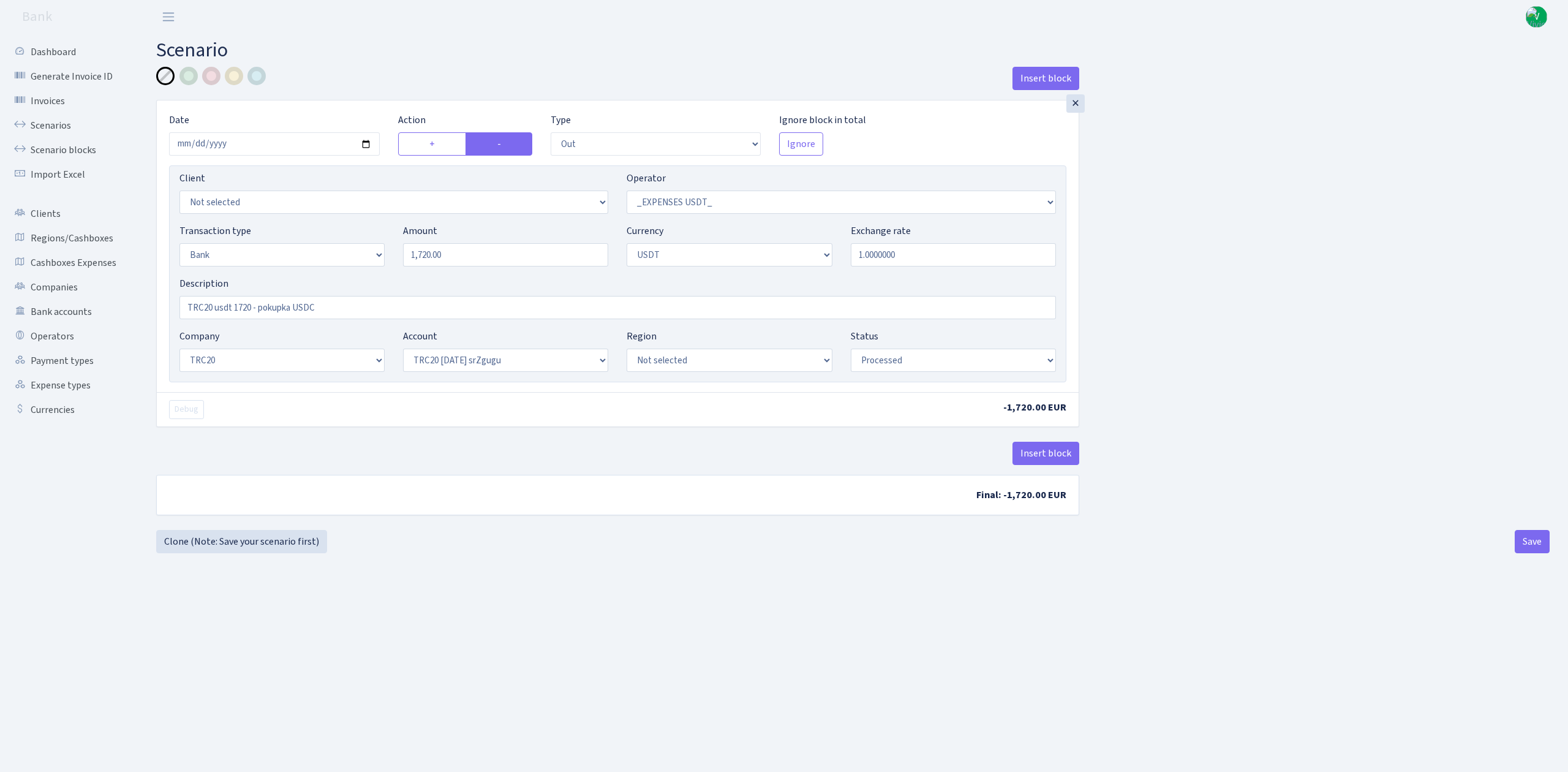
select select "6"
select select "20"
select select "61"
select select "processed"
click at [60, 124] on link "Scenarios" at bounding box center [68, 126] width 122 height 24
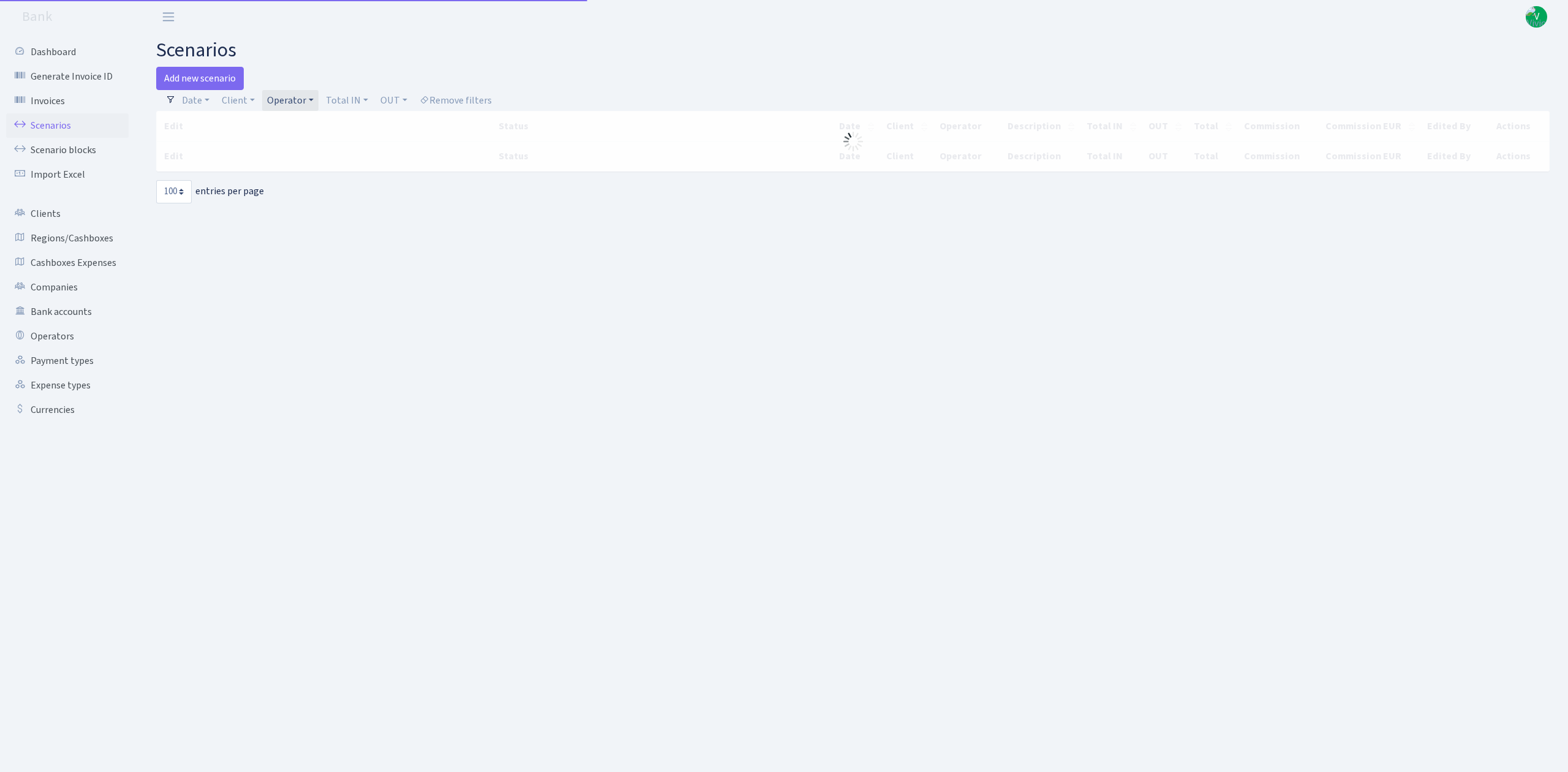
select select "100"
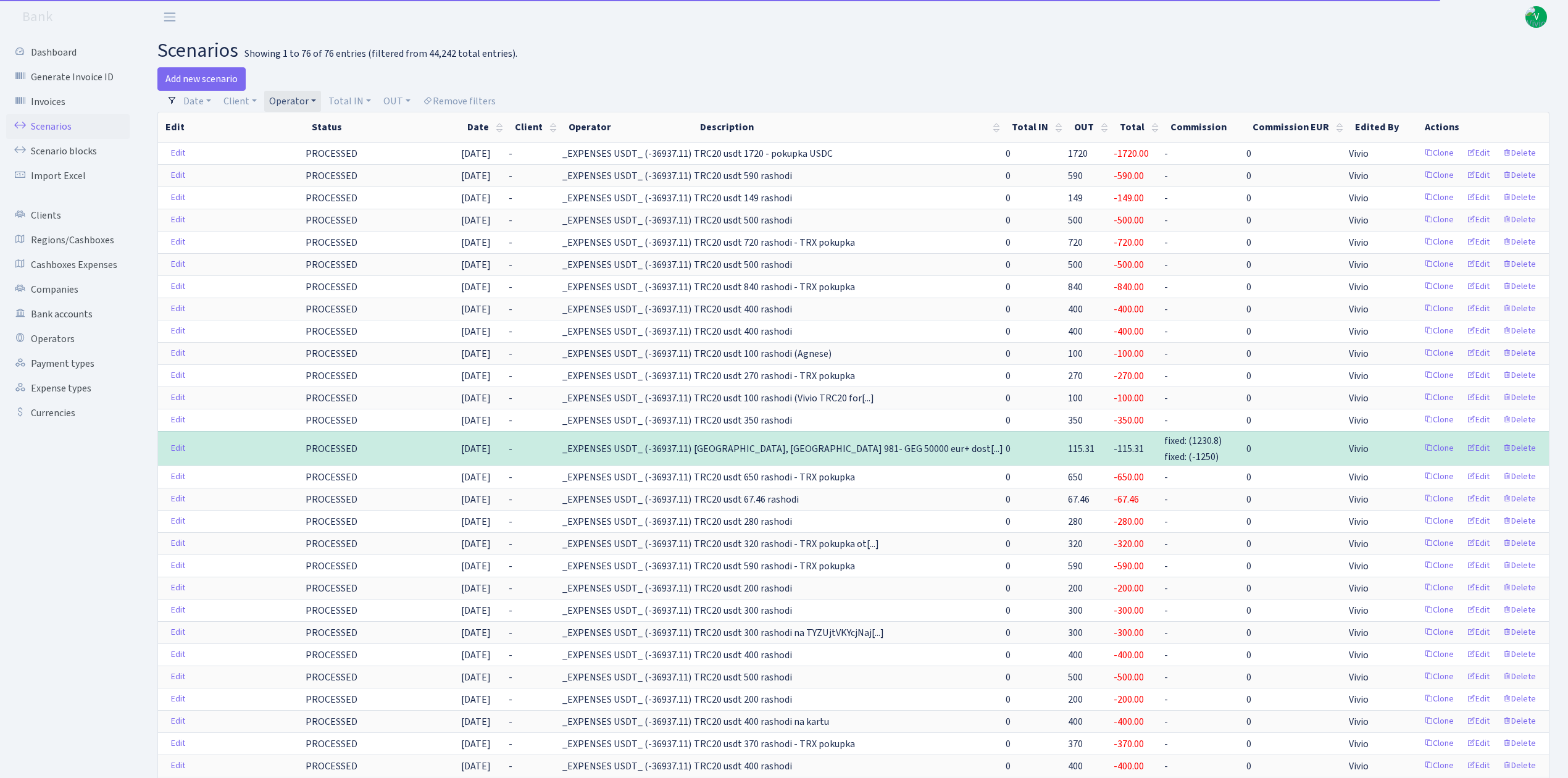
click at [295, 94] on link "Operator" at bounding box center [293, 101] width 57 height 21
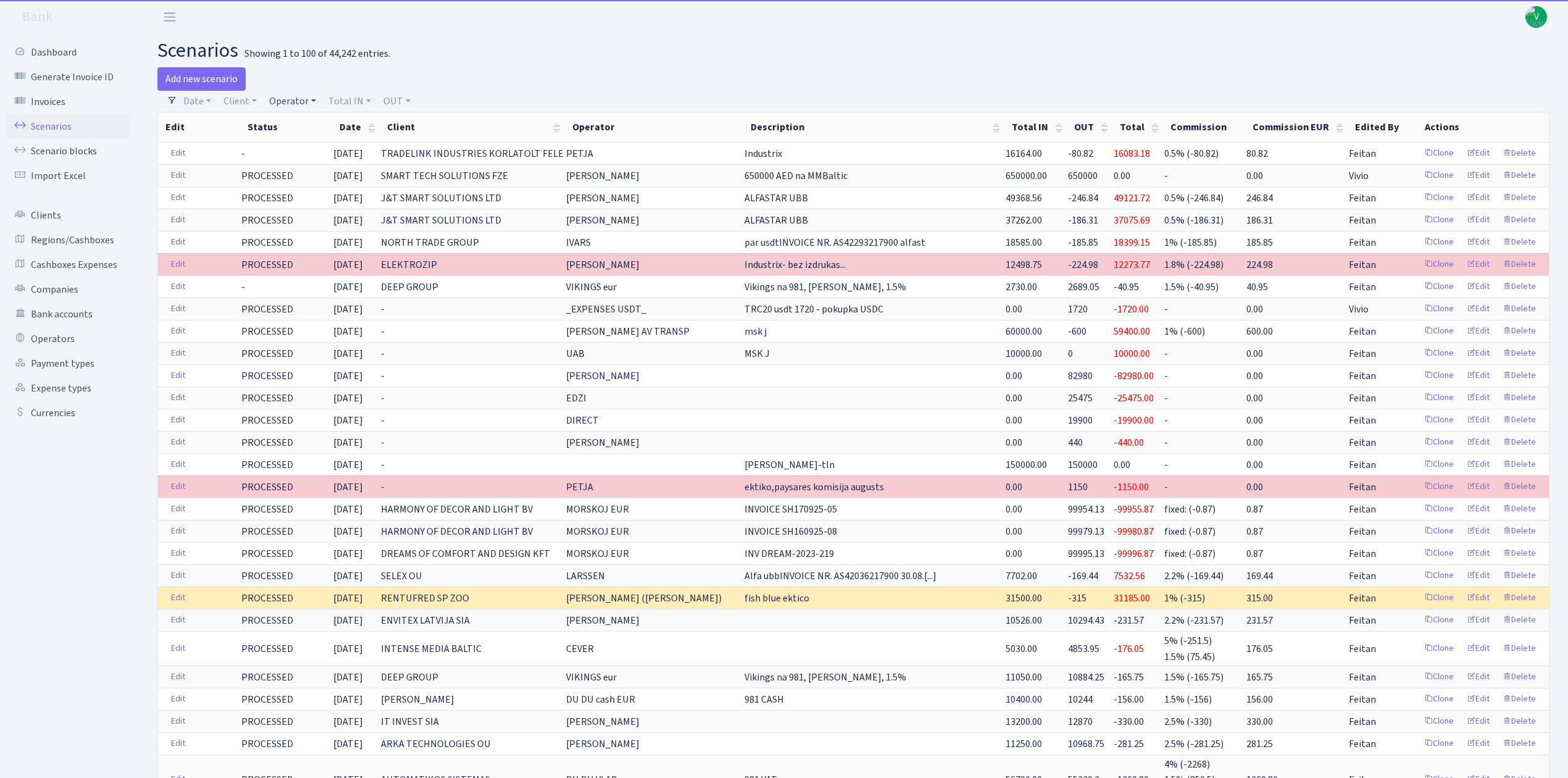
click at [288, 92] on link "Operator" at bounding box center [293, 101] width 57 height 21
drag, startPoint x: 314, startPoint y: 268, endPoint x: 314, endPoint y: 248, distance: 20.0
click at [314, 248] on ul "981 981 AED 981 BN usdt 981 CASH USDT 981 CASH USDT EUR 981 GOLD 981 RUB 981 US…" at bounding box center [313, 219] width 96 height 123
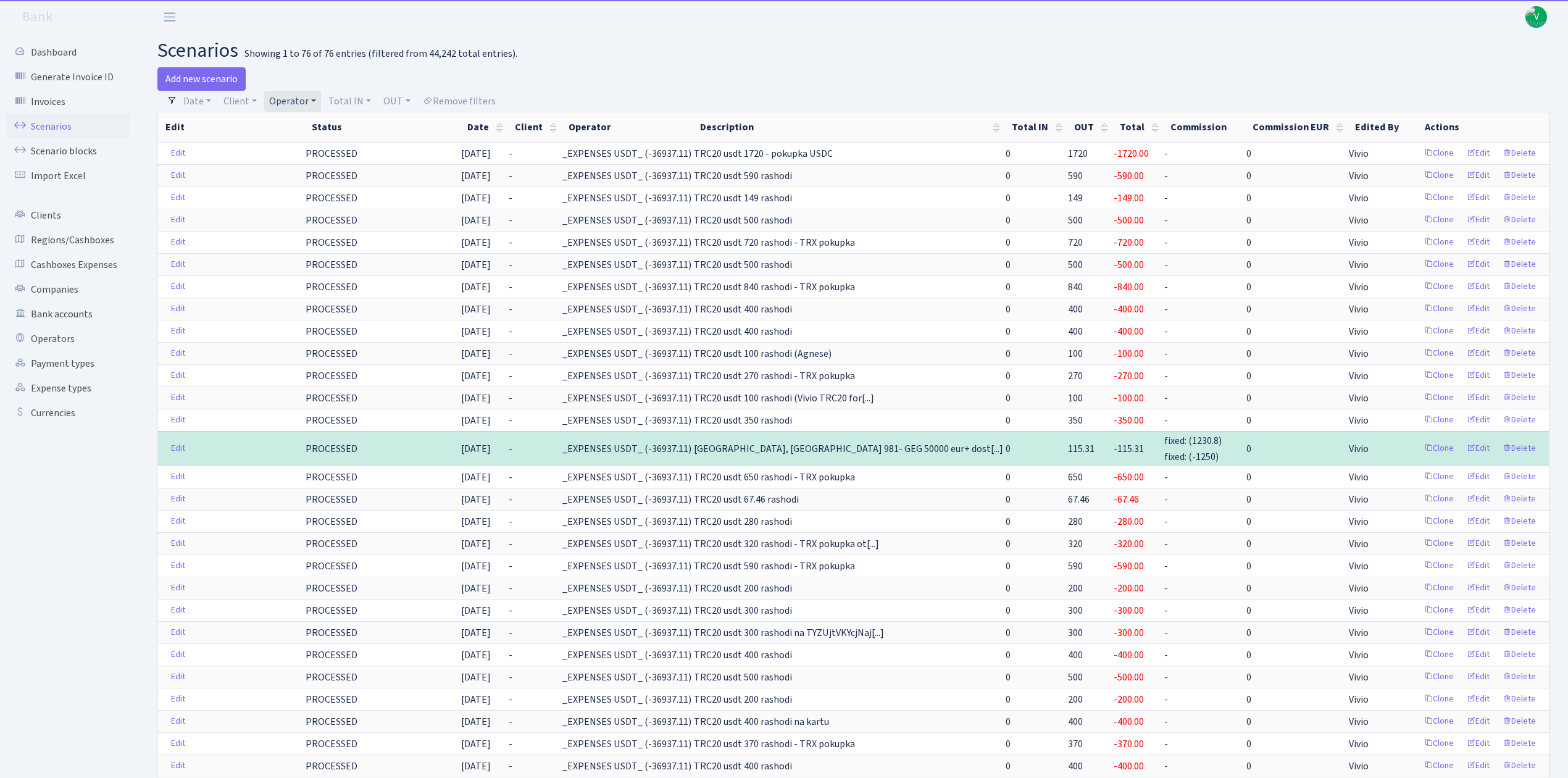
click at [303, 102] on link "Operator" at bounding box center [293, 101] width 57 height 21
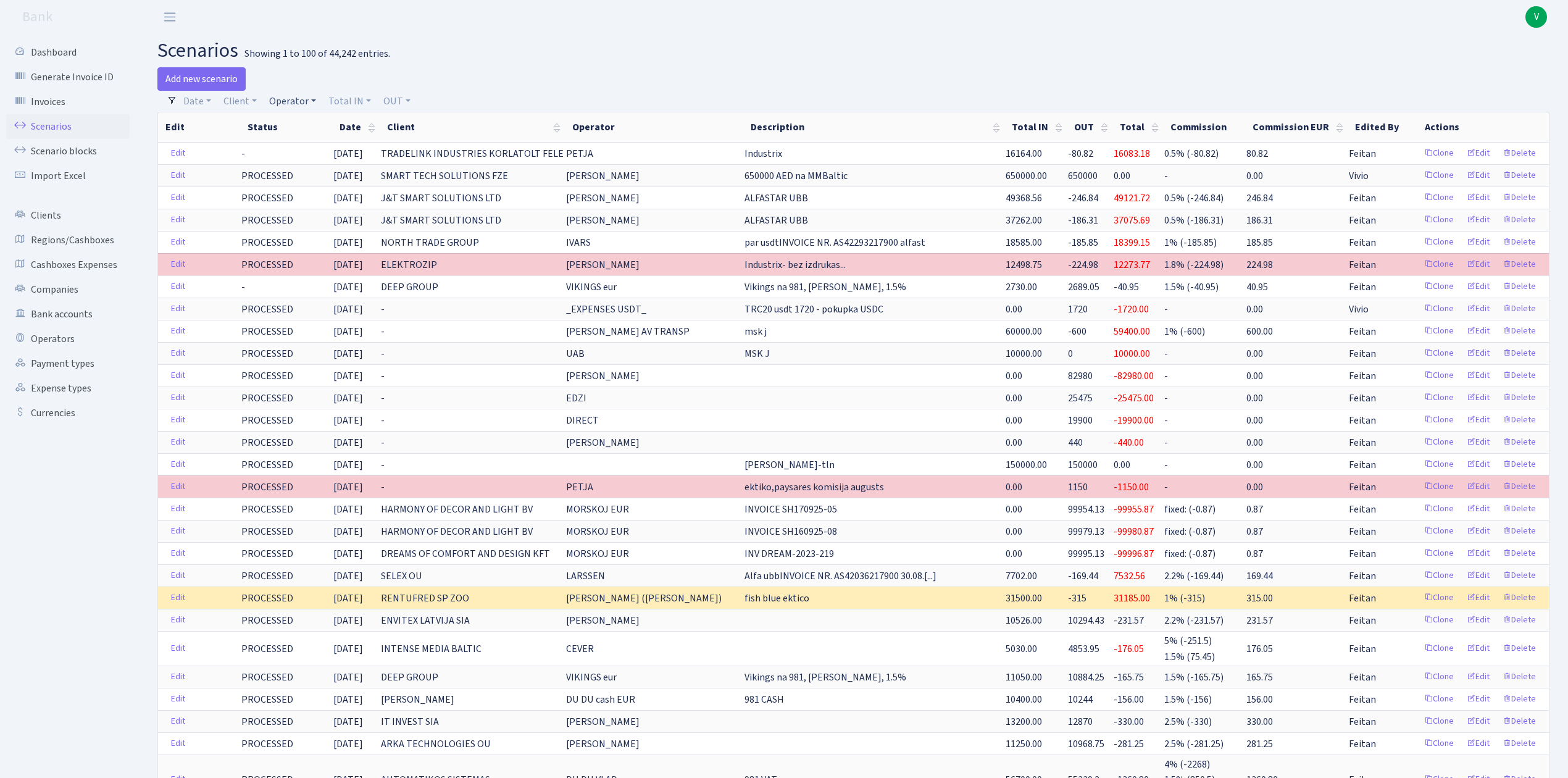
click at [274, 105] on link "Operator" at bounding box center [293, 101] width 57 height 21
click at [329, 240] on li "_EXPENSES USDT_" at bounding box center [313, 250] width 93 height 22
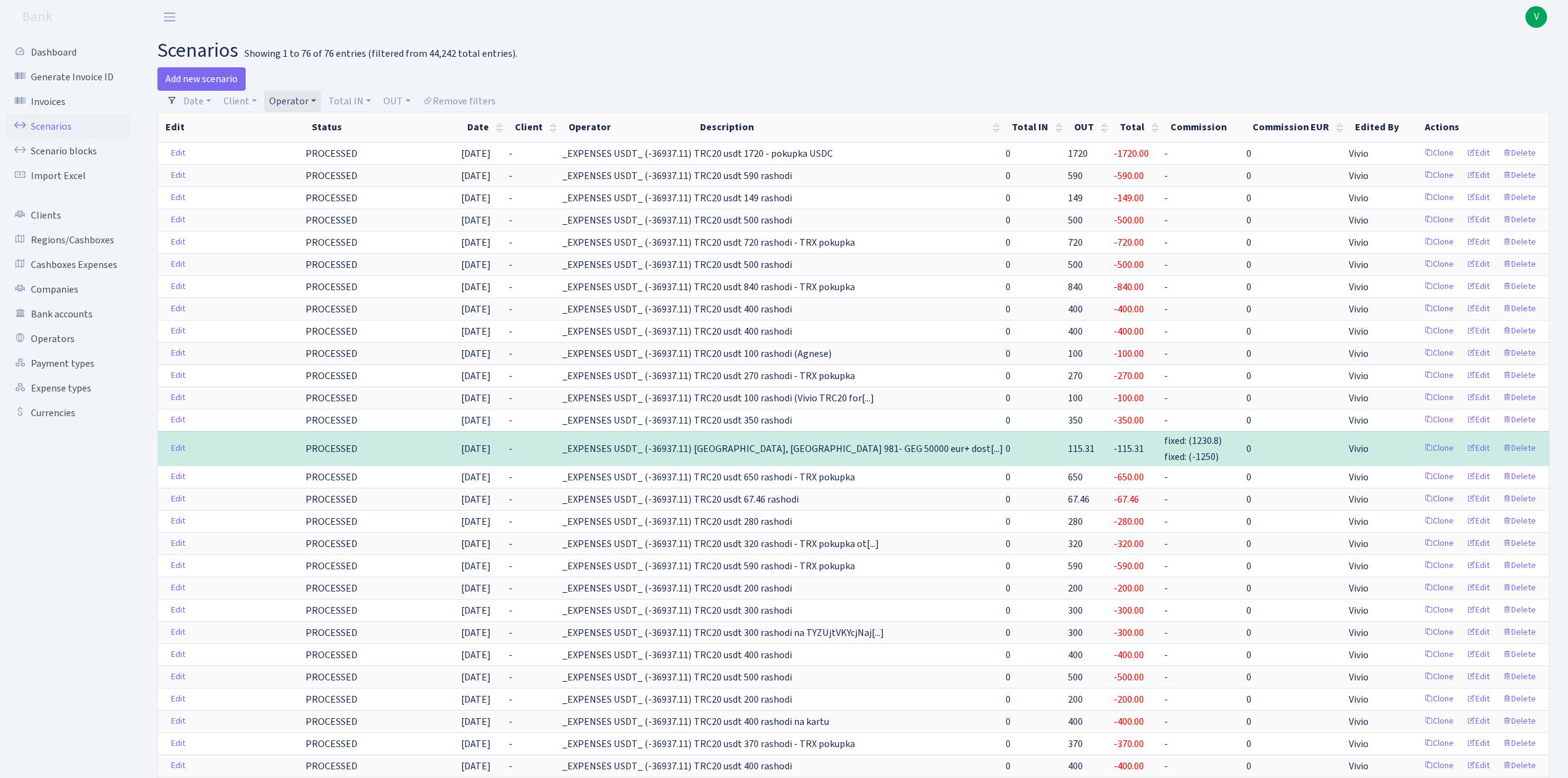
drag, startPoint x: 845, startPoint y: 66, endPoint x: 787, endPoint y: 47, distance: 61.0
click at [787, 47] on h2 "scenarios Showing 1 to 76 of 76 entries (filtered from 44,242 total entries)." at bounding box center [853, 50] width 1392 height 24
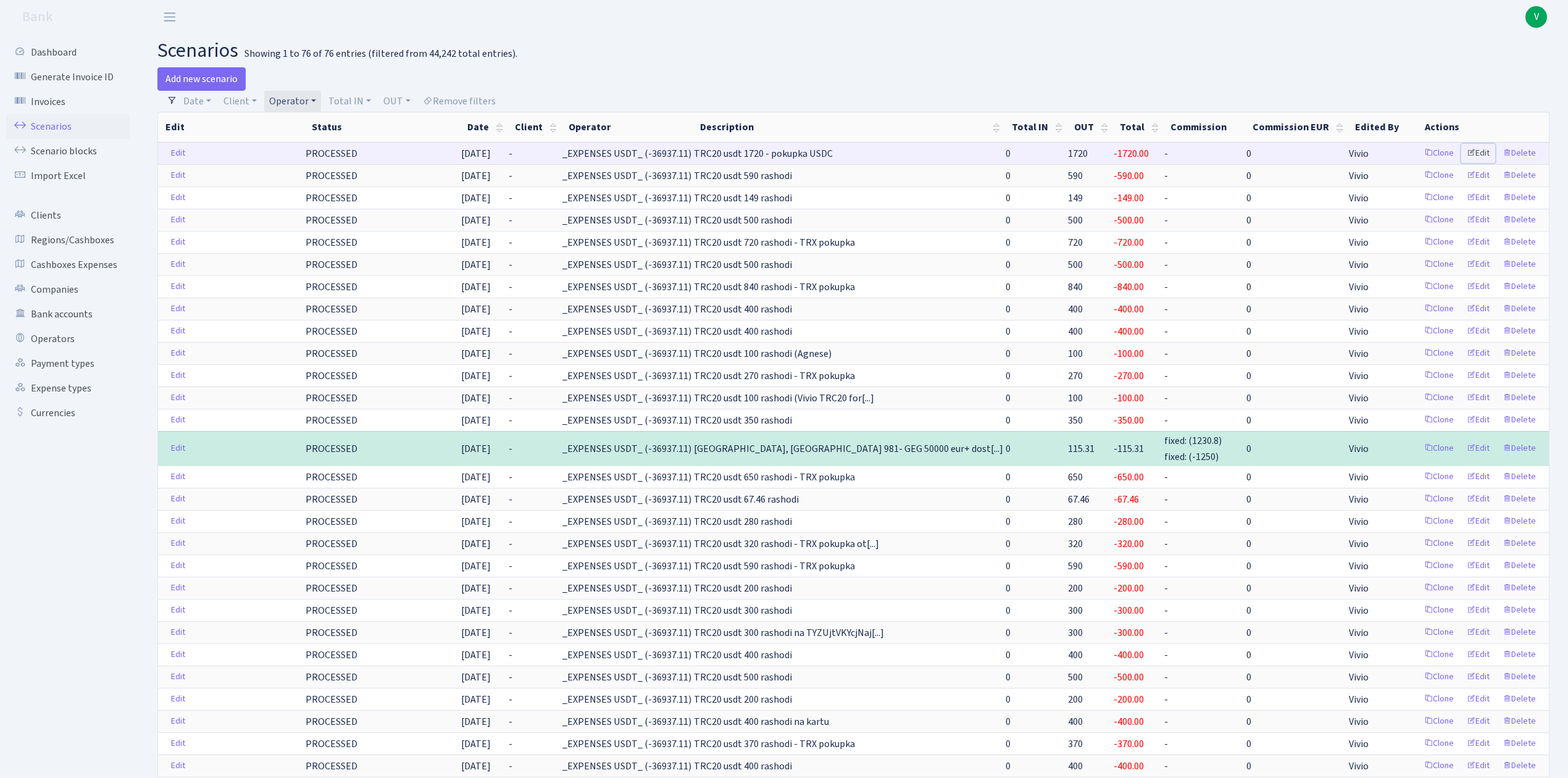
click at [1479, 156] on link "Edit" at bounding box center [1478, 153] width 34 height 19
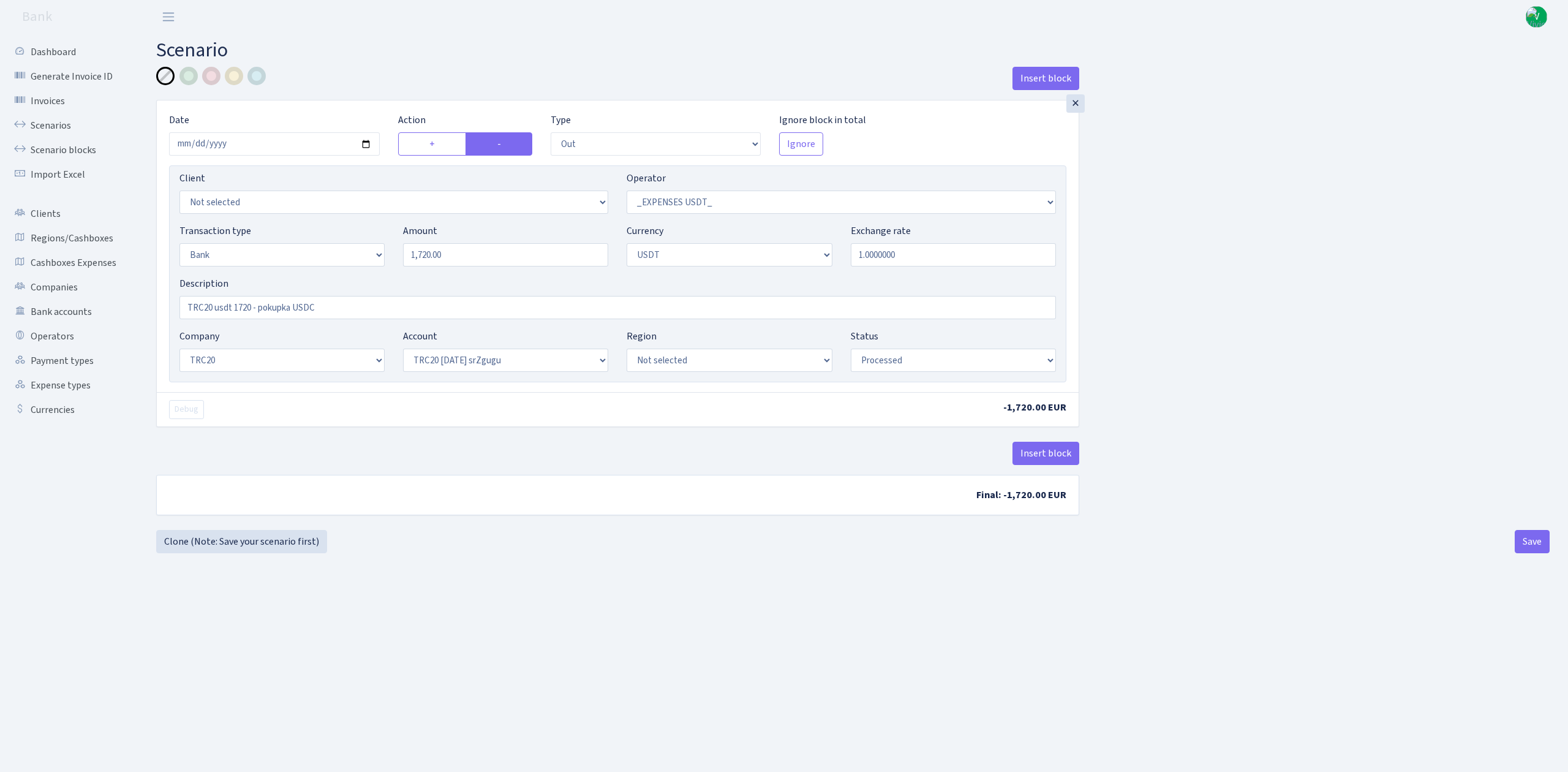
select select "out"
select select "306"
select select "2"
select select "6"
select select "20"
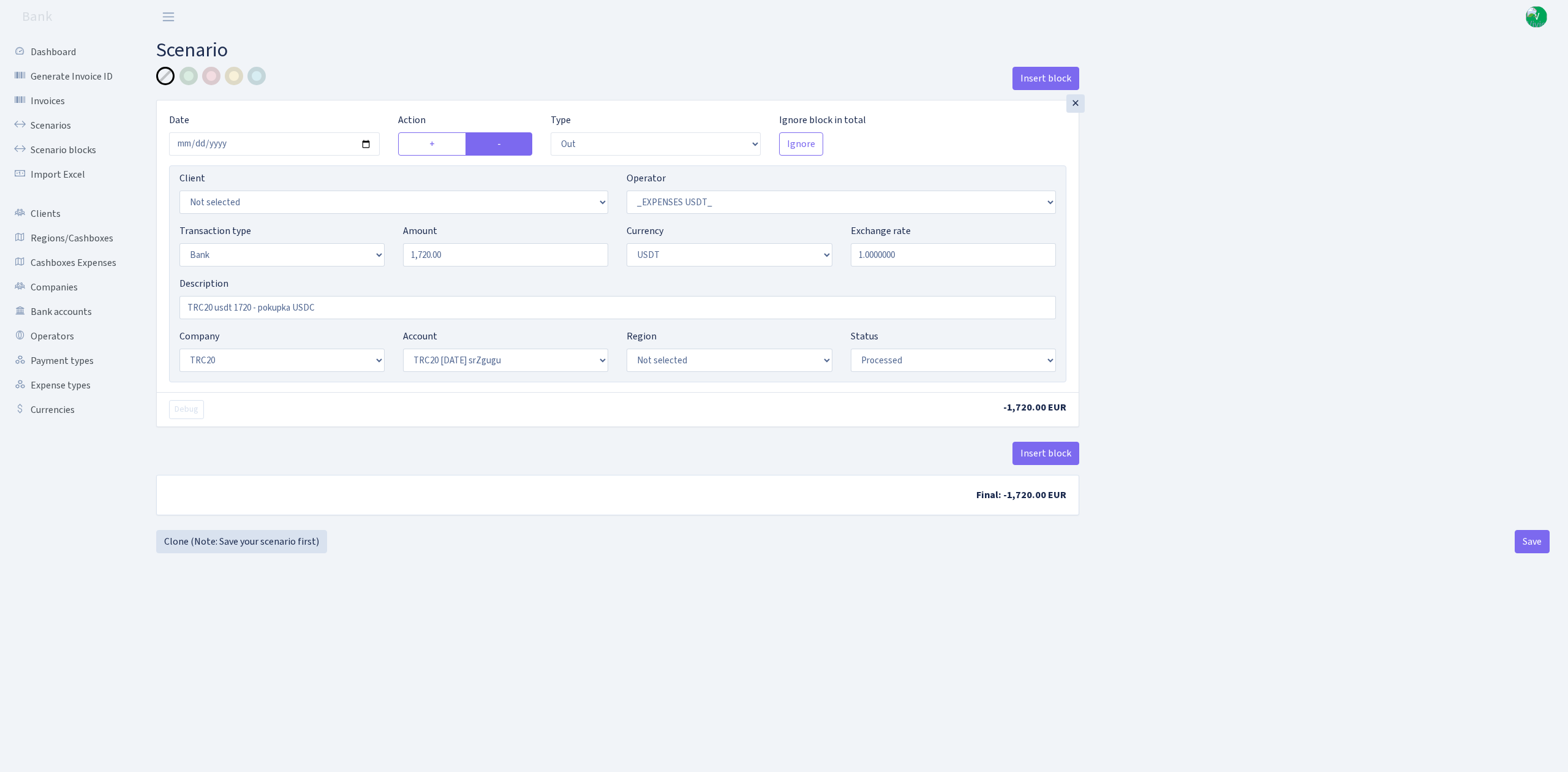
select select "61"
select select "processed"
click at [69, 119] on link "Scenarios" at bounding box center [68, 126] width 122 height 24
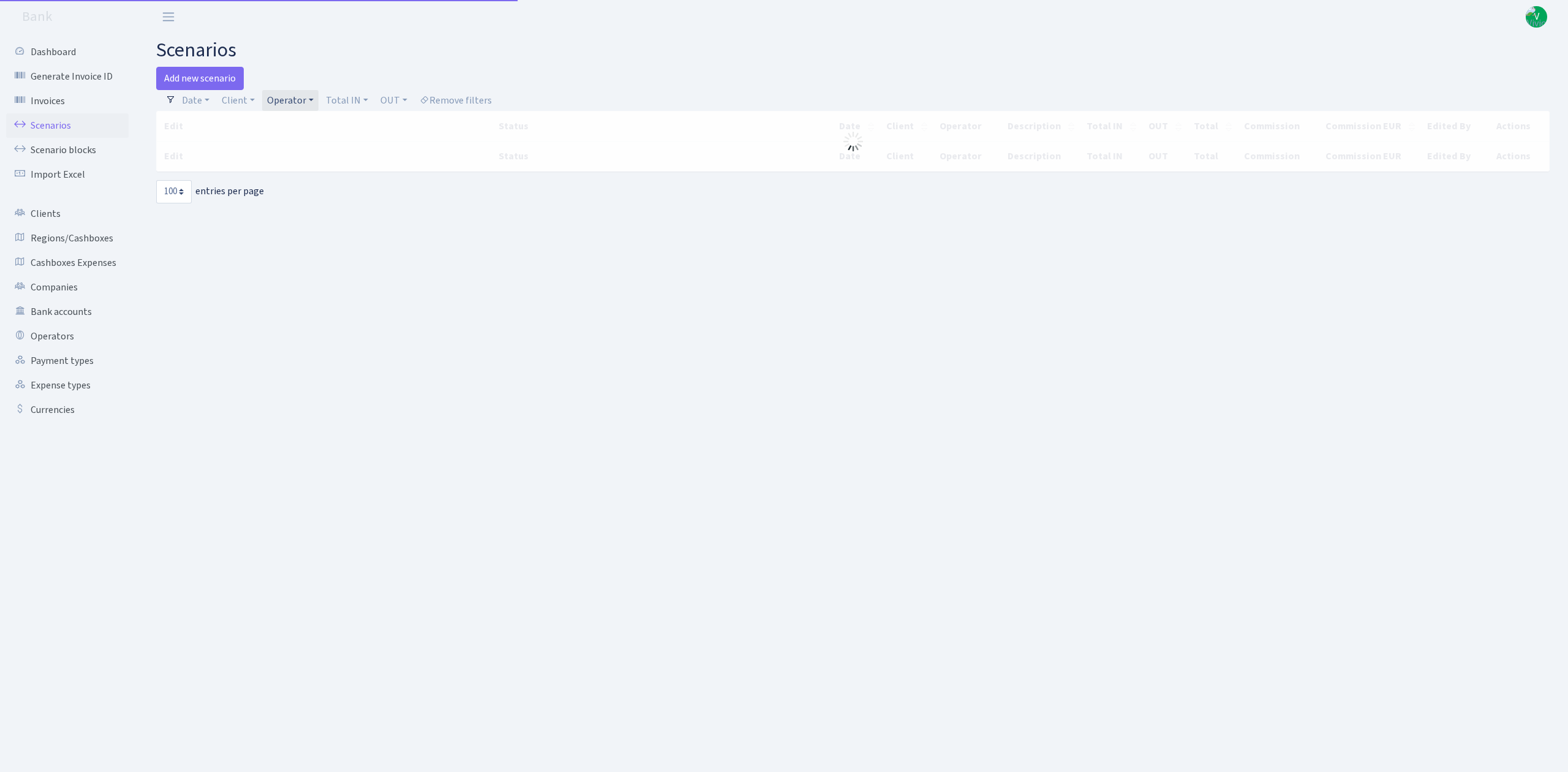
select select "100"
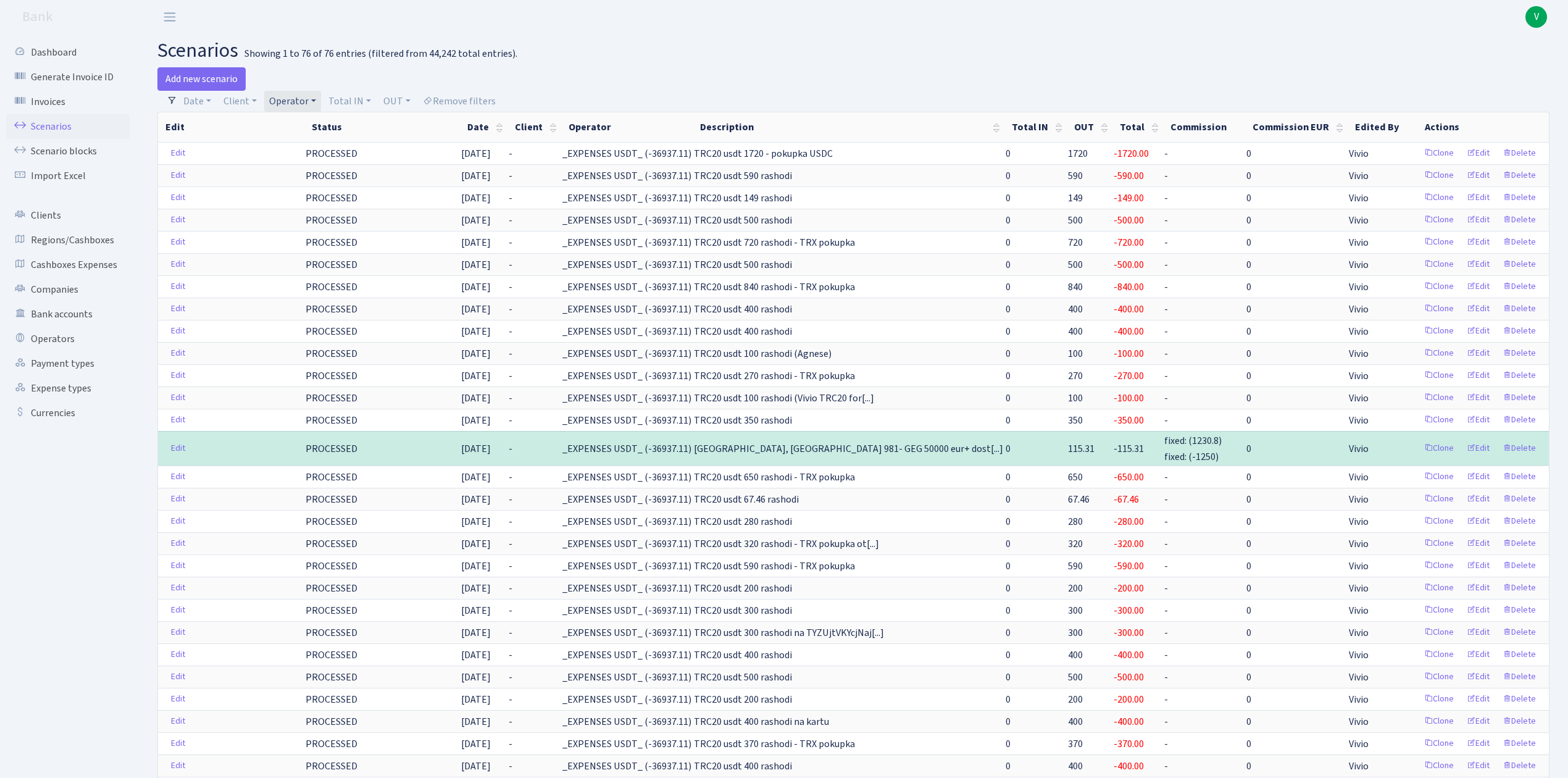
click at [273, 97] on link "Operator" at bounding box center [293, 101] width 57 height 21
click at [342, 126] on span "× _EXPENSES USDT_" at bounding box center [309, 123] width 74 height 12
click at [301, 99] on link "Operator" at bounding box center [293, 101] width 57 height 21
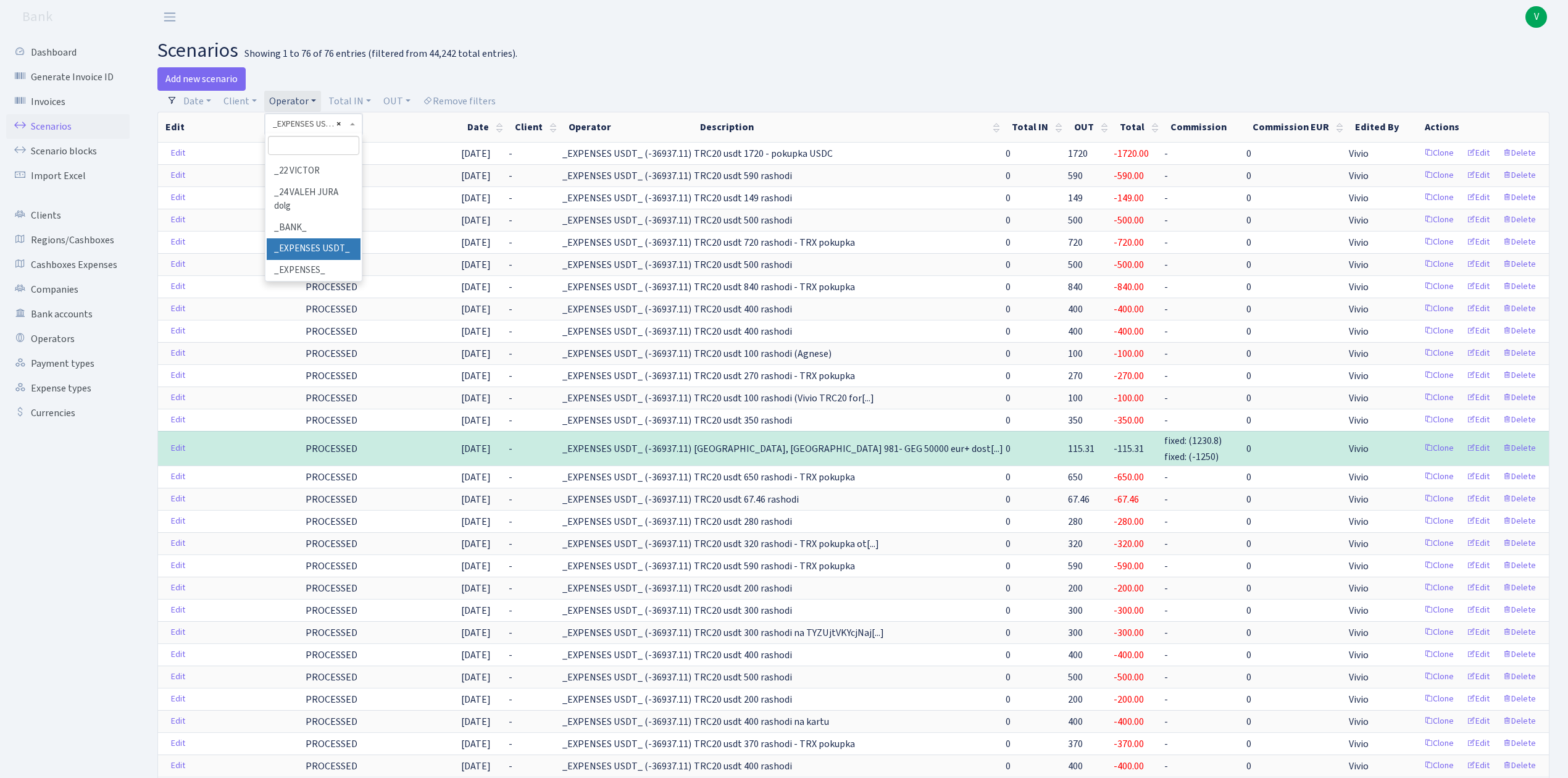
select select
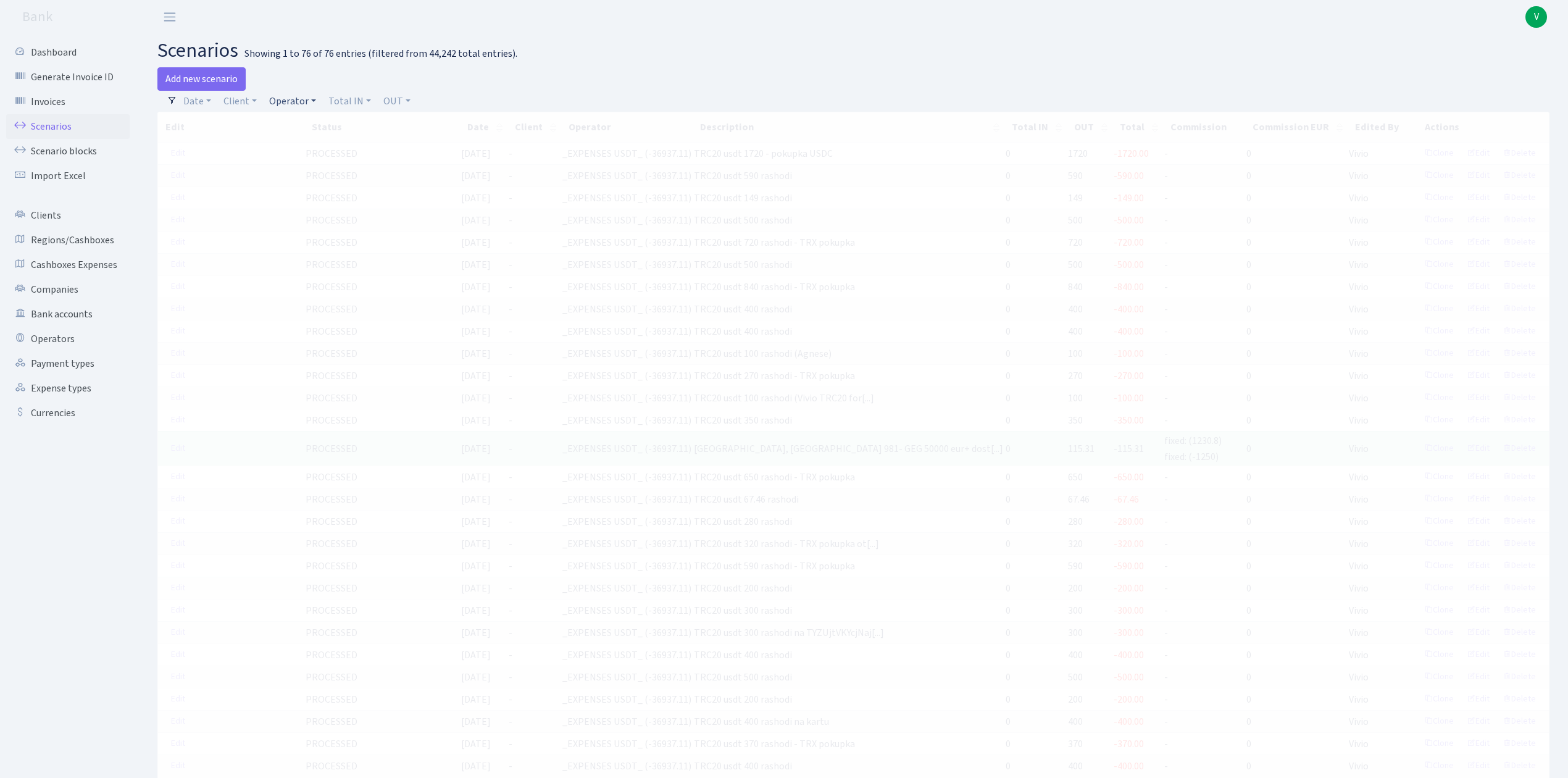
click at [293, 100] on link "Operator" at bounding box center [293, 101] width 57 height 21
click at [306, 141] on input "search" at bounding box center [313, 145] width 91 height 19
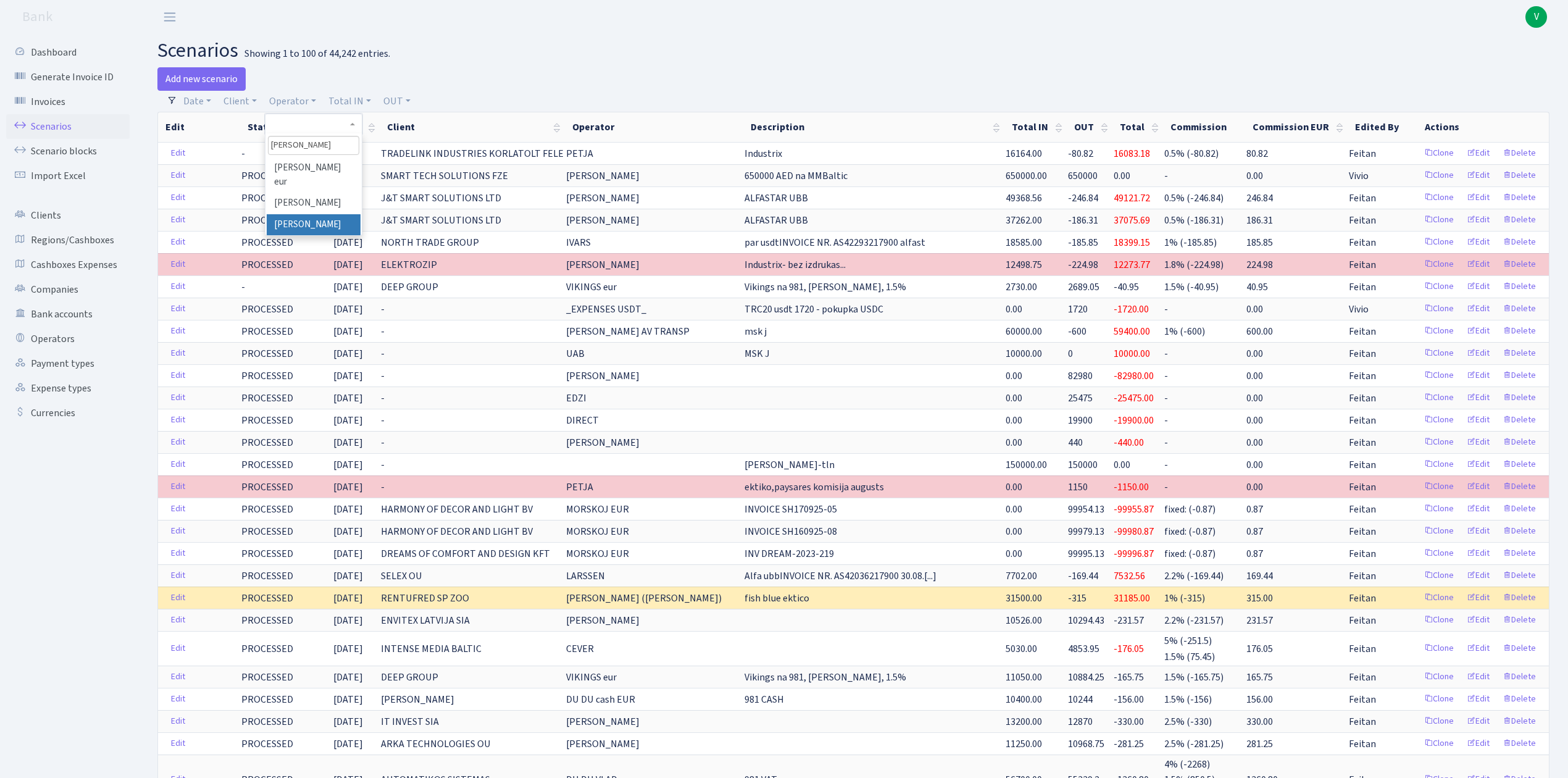
type input "svetlana"
click at [339, 214] on li "[PERSON_NAME]" at bounding box center [313, 225] width 93 height 22
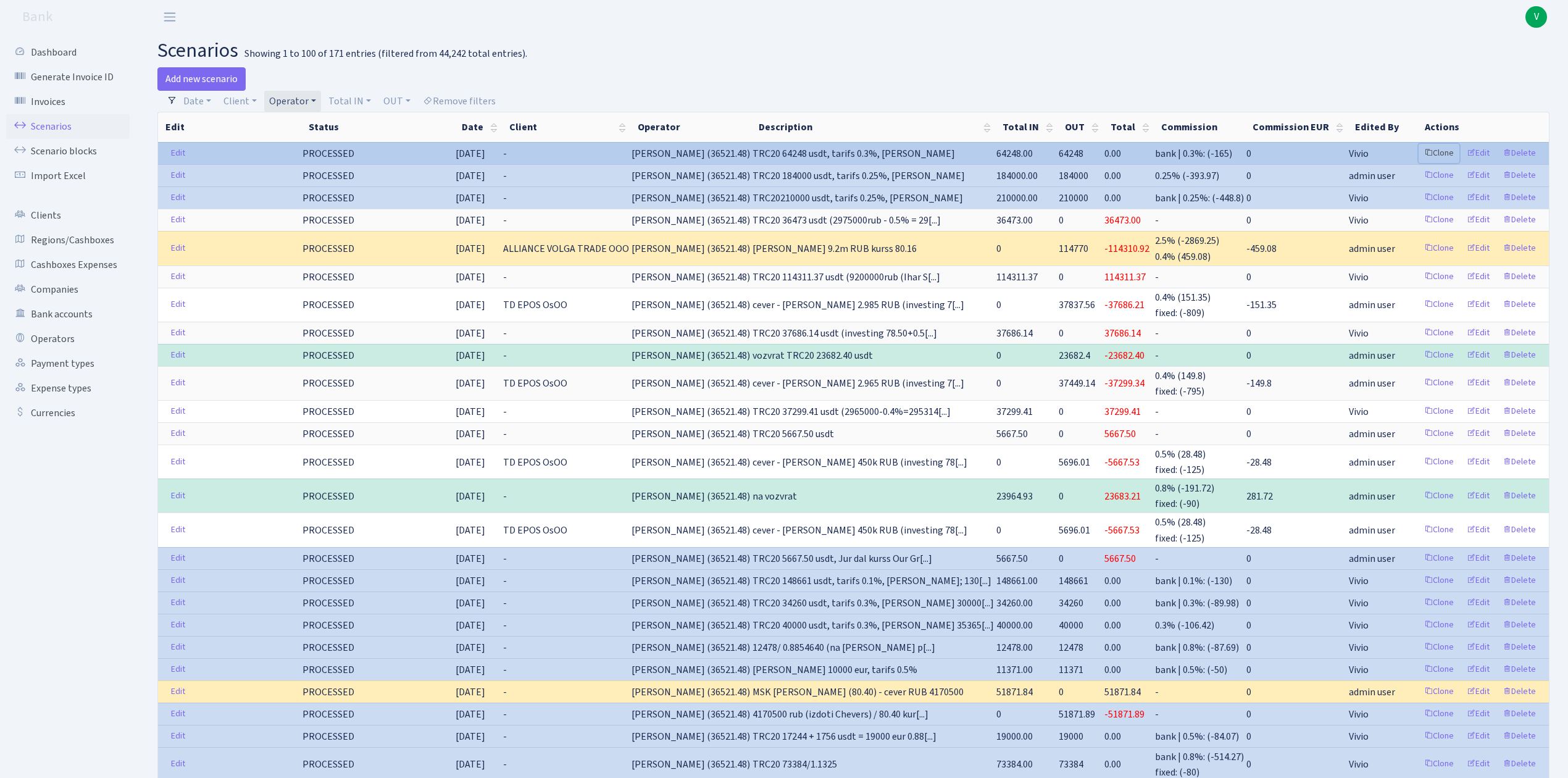
click at [1440, 151] on link "Clone" at bounding box center [1439, 153] width 41 height 19
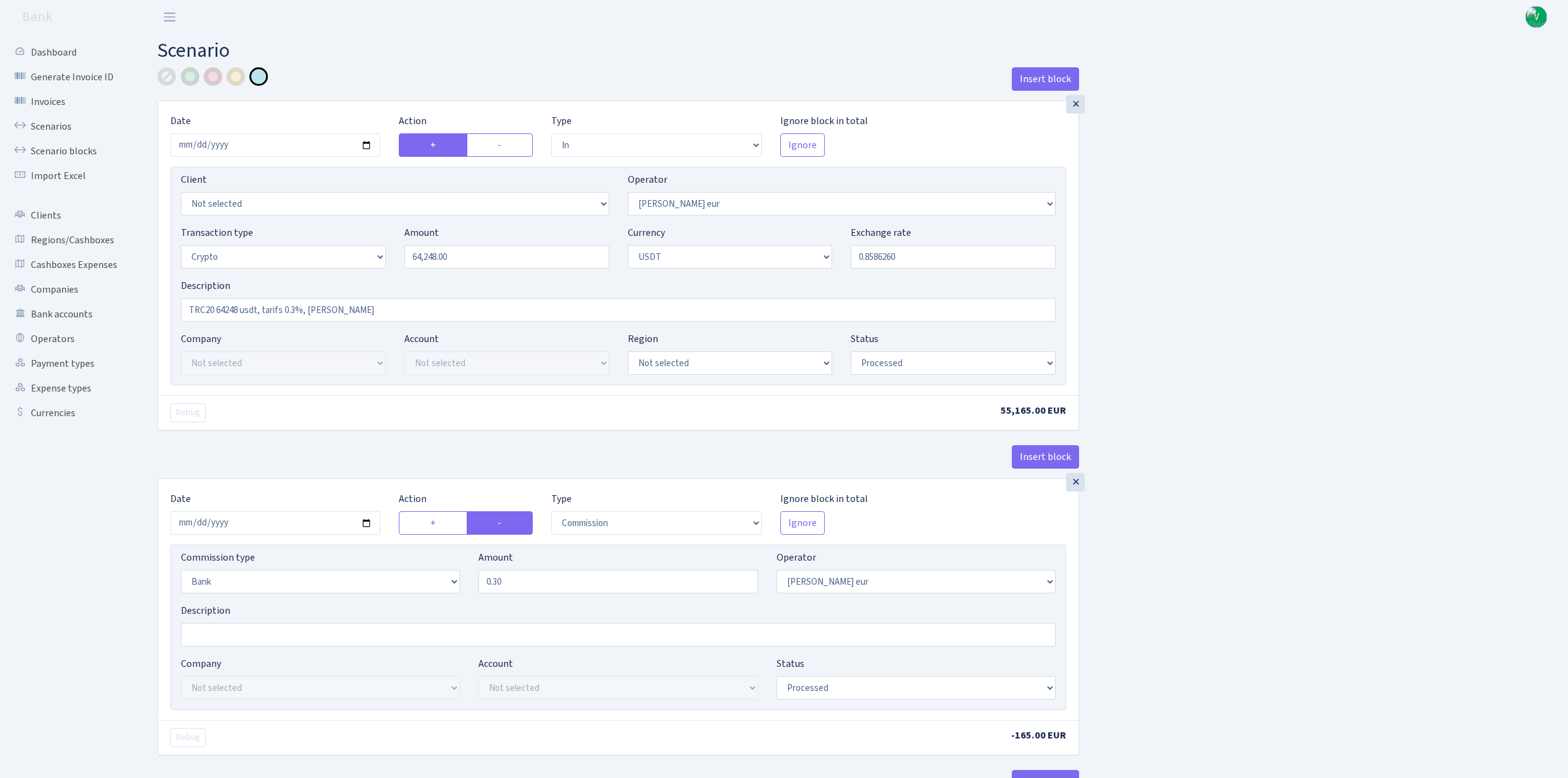
select select "in"
select select "403"
select select "3"
select select "6"
select select "processed"
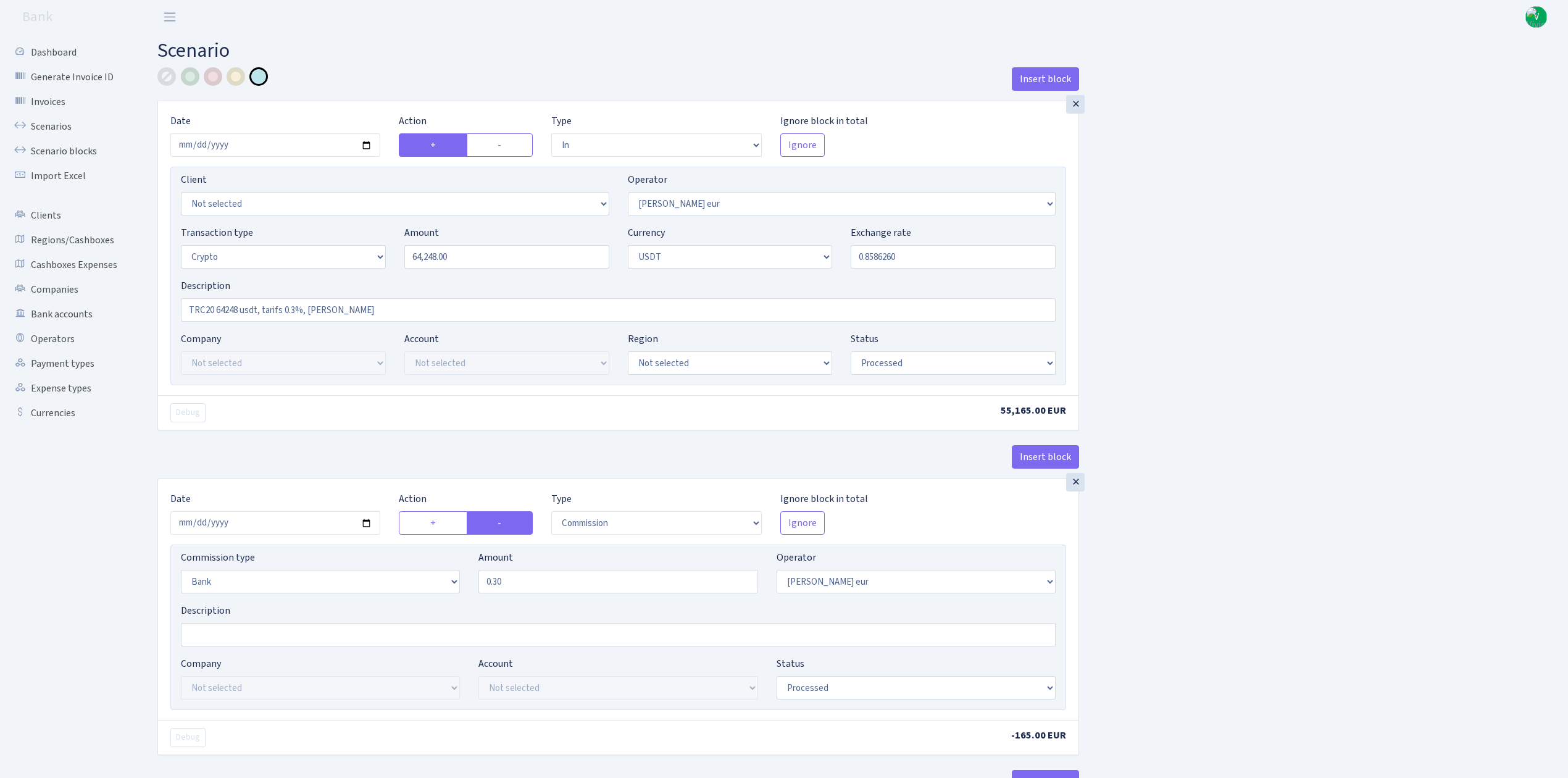
select select "commission"
select select "bank"
select select "403"
select select "processed"
select select "in"
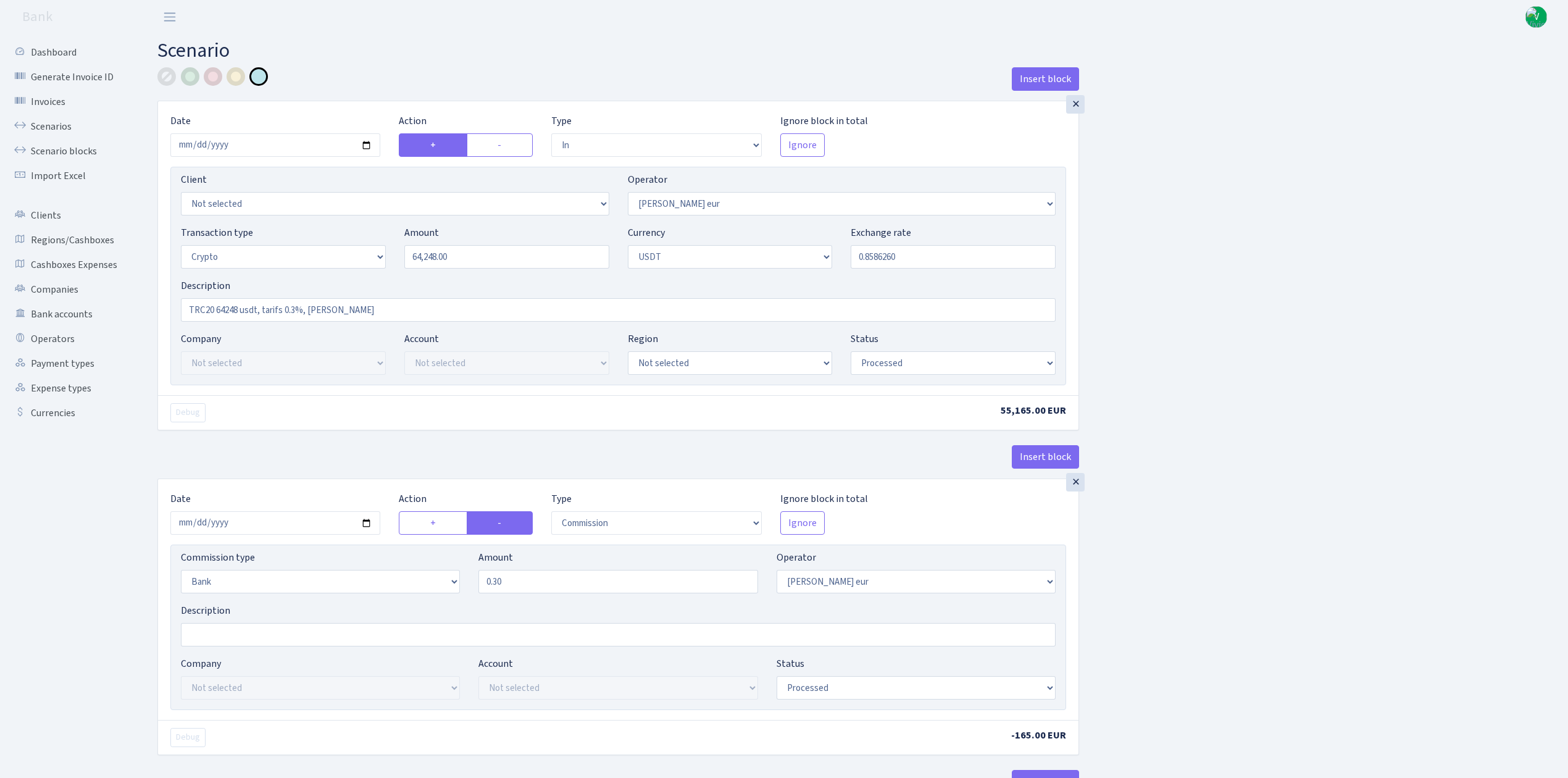
select select "253"
select select "2"
select select "6"
select select "20"
select select "61"
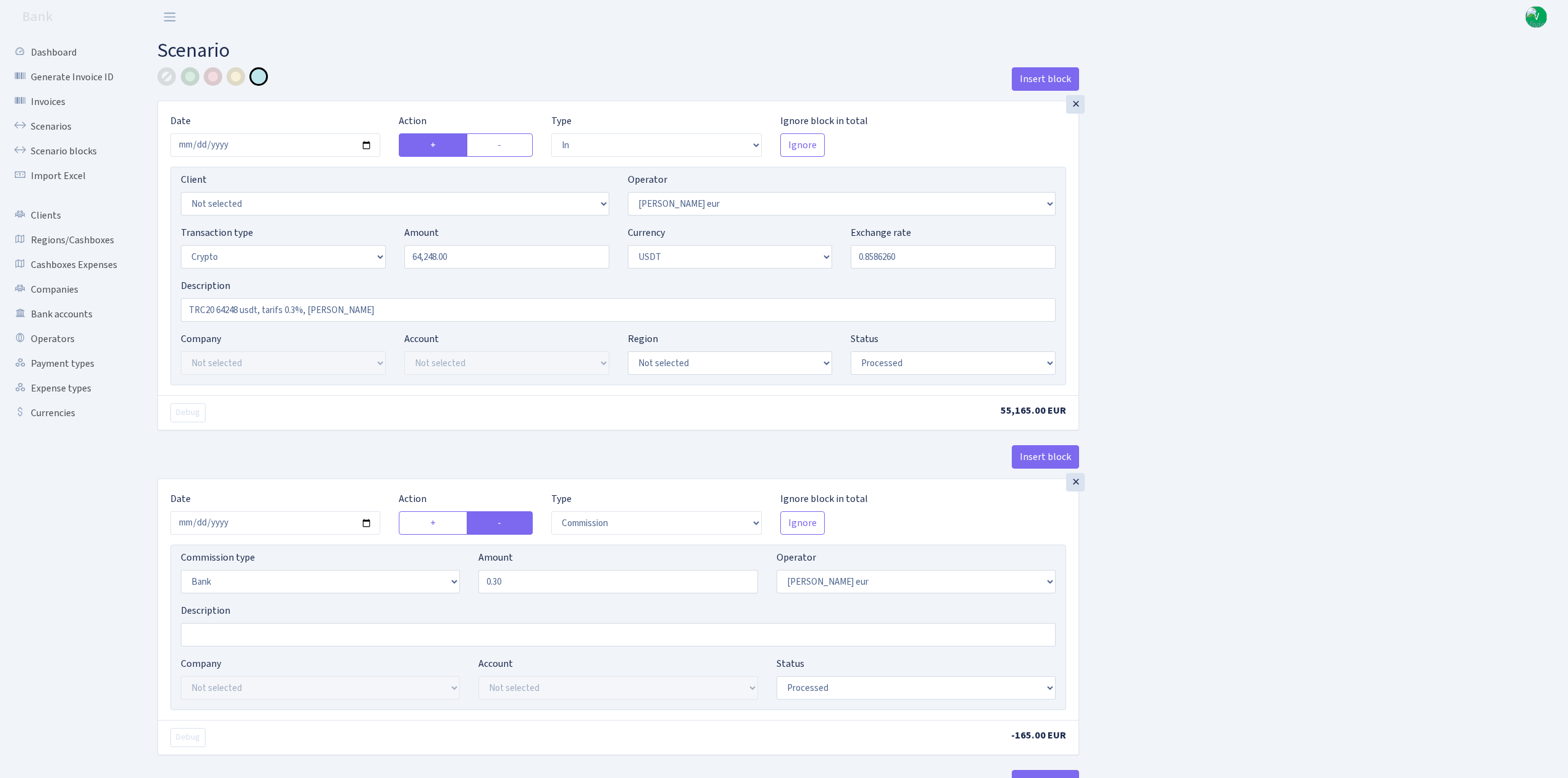
select select "processed"
select select "out"
select select "253"
select select "15"
select select "6"
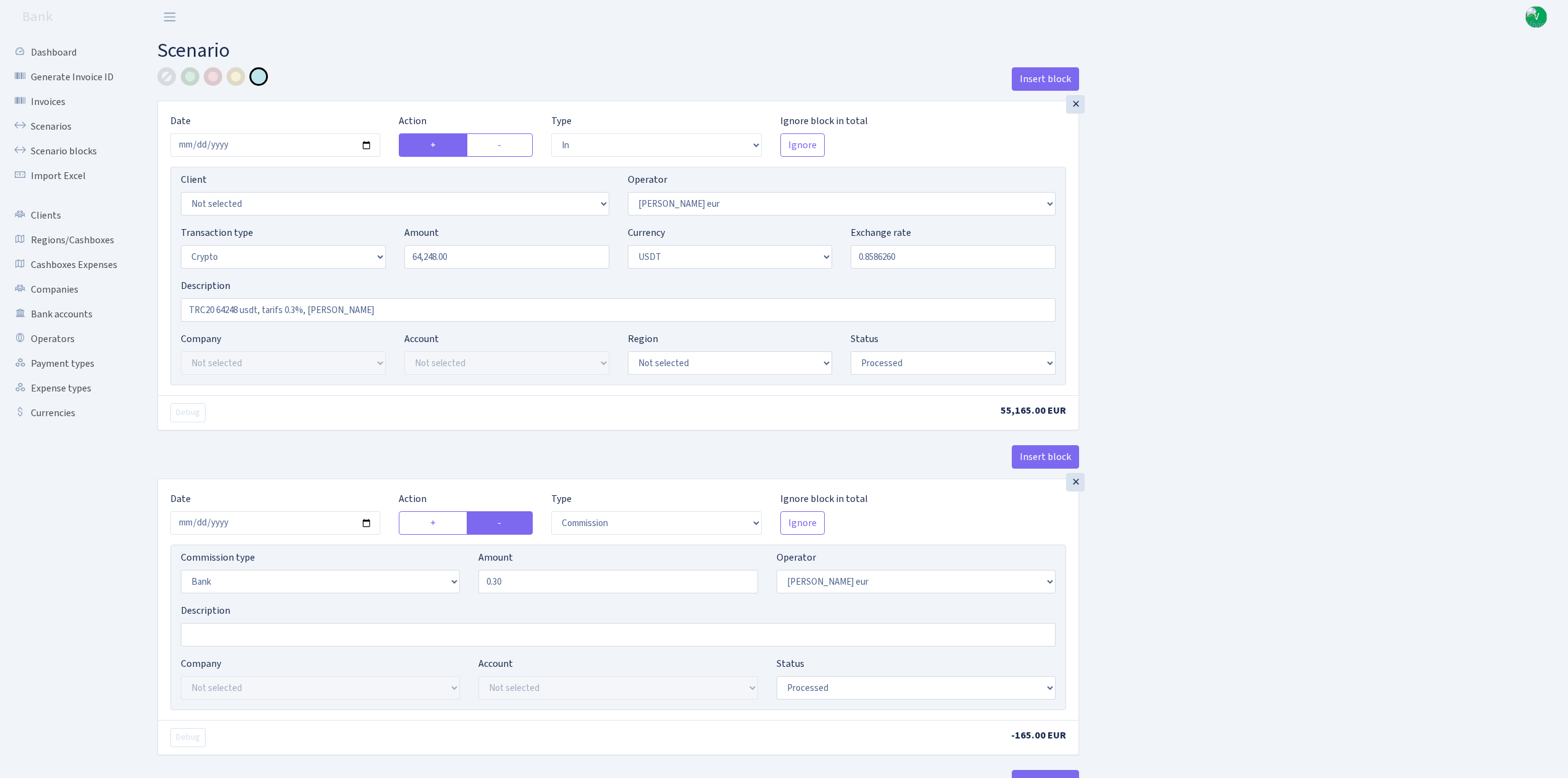
select select "processed"
drag, startPoint x: 436, startPoint y: 264, endPoint x: 453, endPoint y: 262, distance: 17.1
click at [436, 263] on input "64248.00" at bounding box center [506, 256] width 205 height 24
drag, startPoint x: 554, startPoint y: 258, endPoint x: 409, endPoint y: 255, distance: 145.0
click at [417, 255] on input "64248.00" at bounding box center [506, 256] width 205 height 24
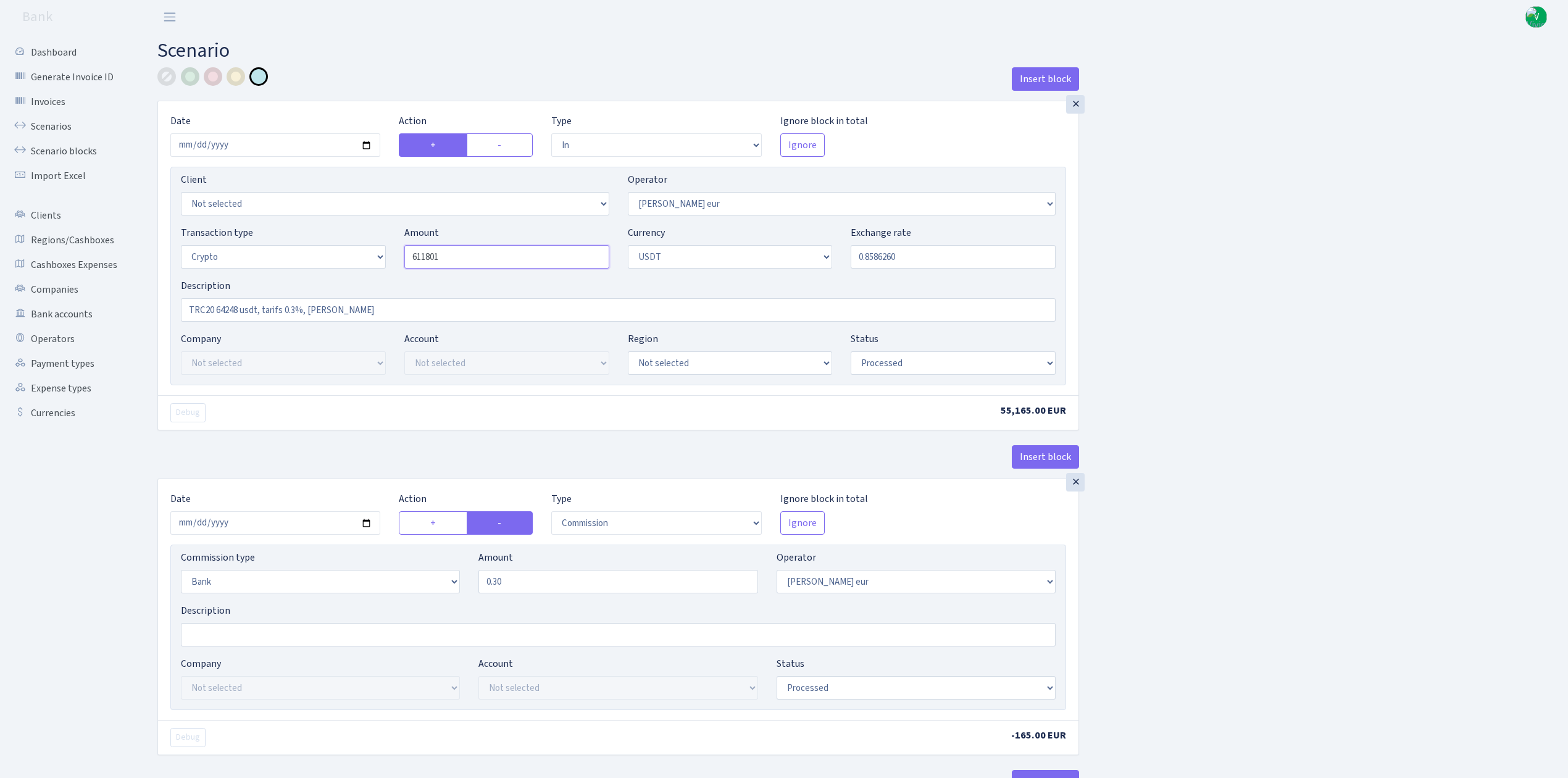
drag, startPoint x: 445, startPoint y: 260, endPoint x: 327, endPoint y: 243, distance: 119.2
click at [327, 243] on div "Transaction type Not selected 981 ELF FISH crypto GIRT IVO dekl MM-BALTIC eur U…" at bounding box center [618, 251] width 893 height 53
click at [892, 248] on input "0.8586260" at bounding box center [953, 256] width 205 height 24
type input "11,801.00"
drag, startPoint x: 868, startPoint y: 252, endPoint x: 969, endPoint y: 251, distance: 101.0
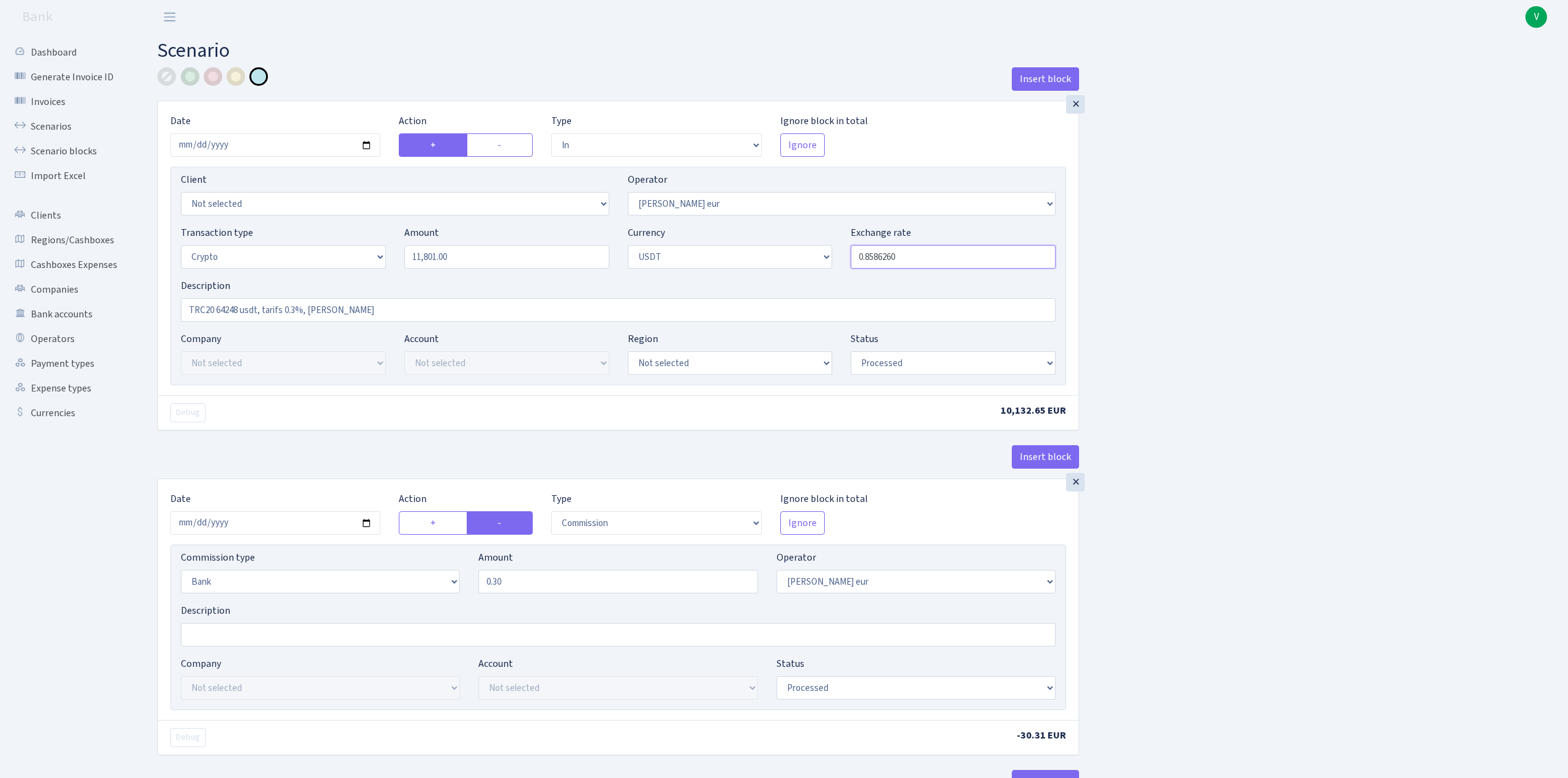
click at [969, 251] on input "0.8586260" at bounding box center [953, 256] width 205 height 24
type input "0.8499585"
click at [302, 321] on input "TRC20 64248 usdt, tarifs 0.3%, RIX" at bounding box center [618, 310] width 874 height 24
drag, startPoint x: 367, startPoint y: 314, endPoint x: 67, endPoint y: 286, distance: 301.3
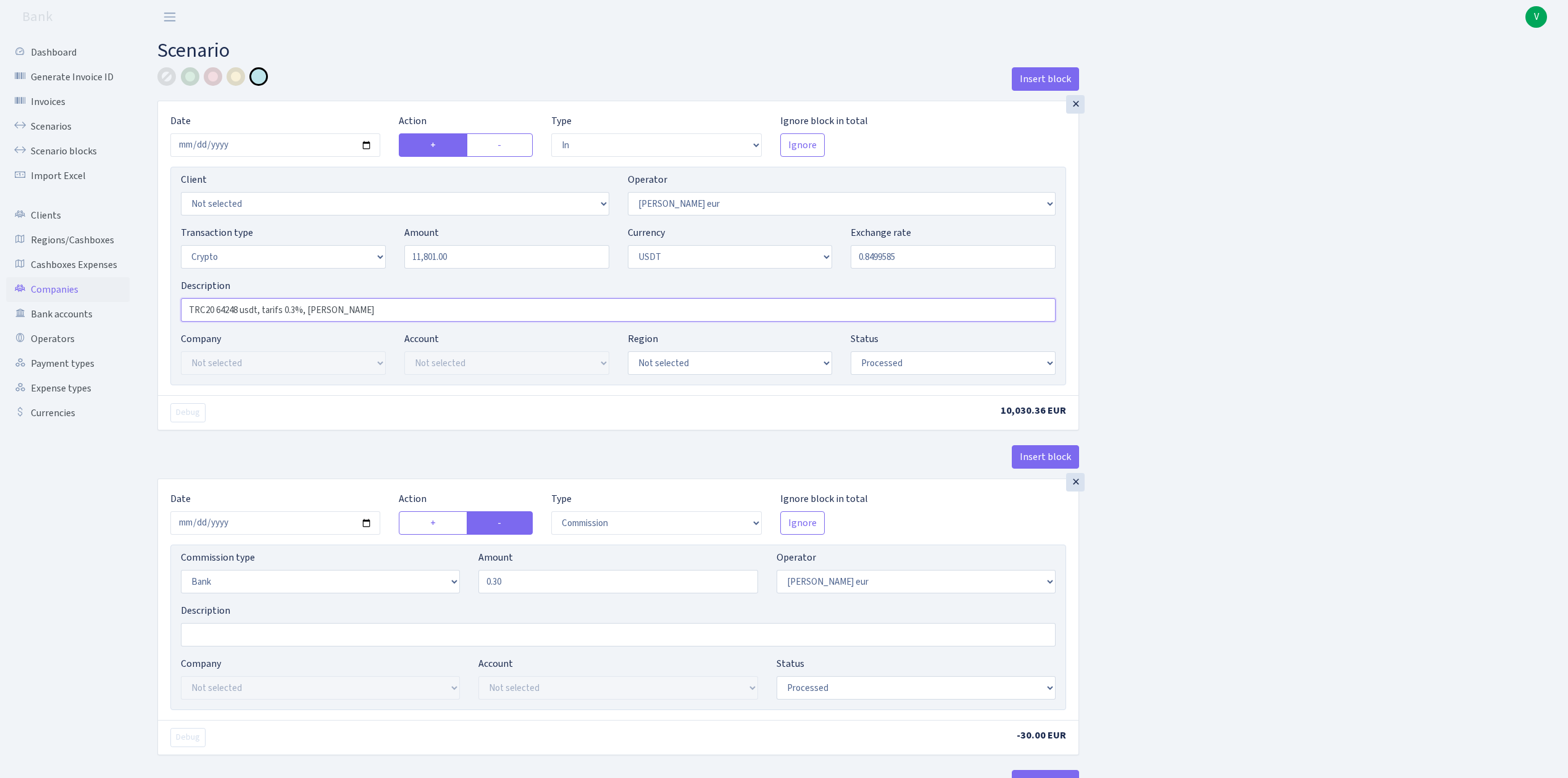
paste input "10000eur RIX = 11765.28usdt+0.3%=11800.58usdt; 1.1765"
type input "10000eur RIX = 11765.28usdt+0.3%=11800.58usdt; 1.1765"
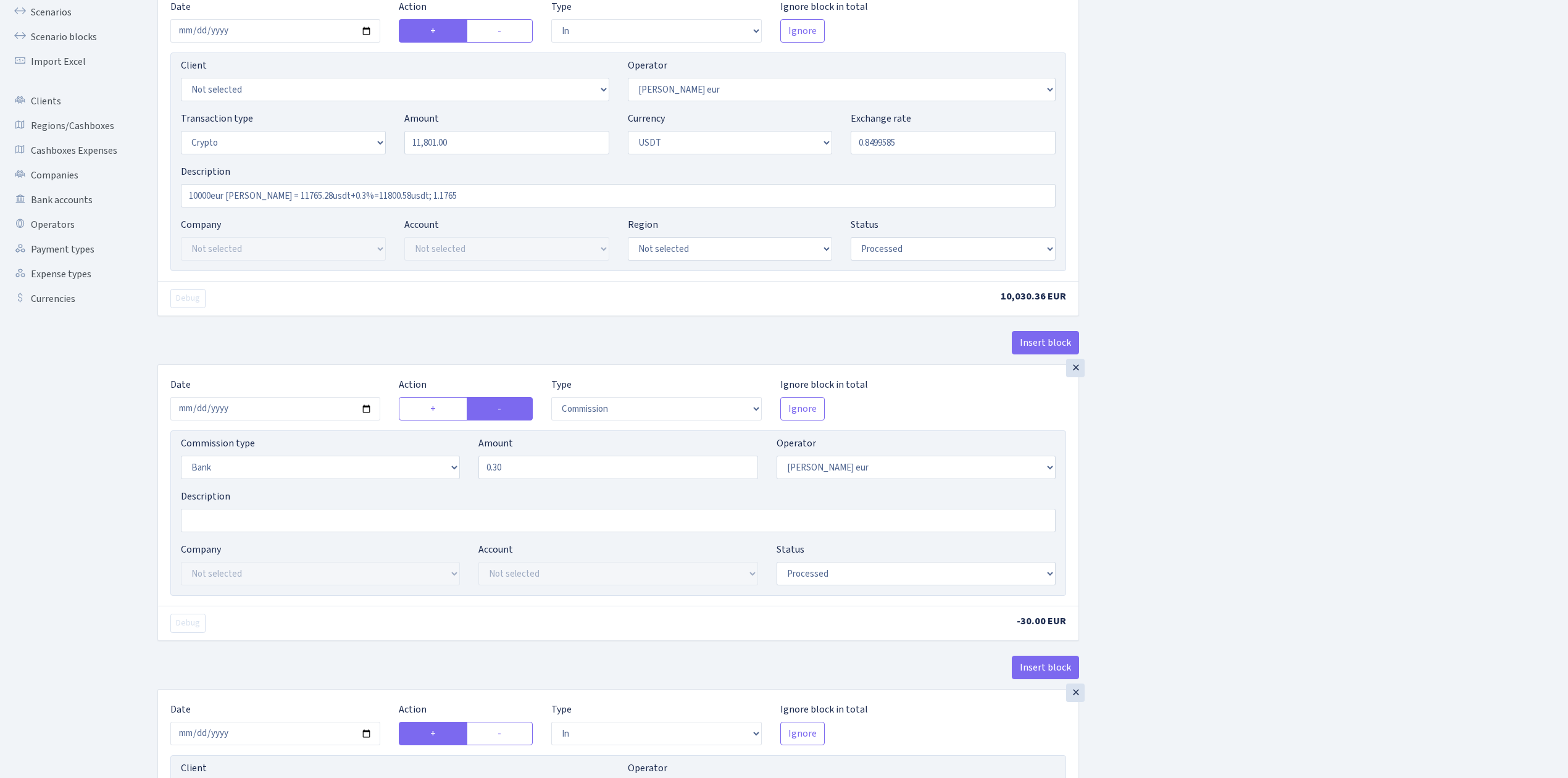
scroll to position [164, 0]
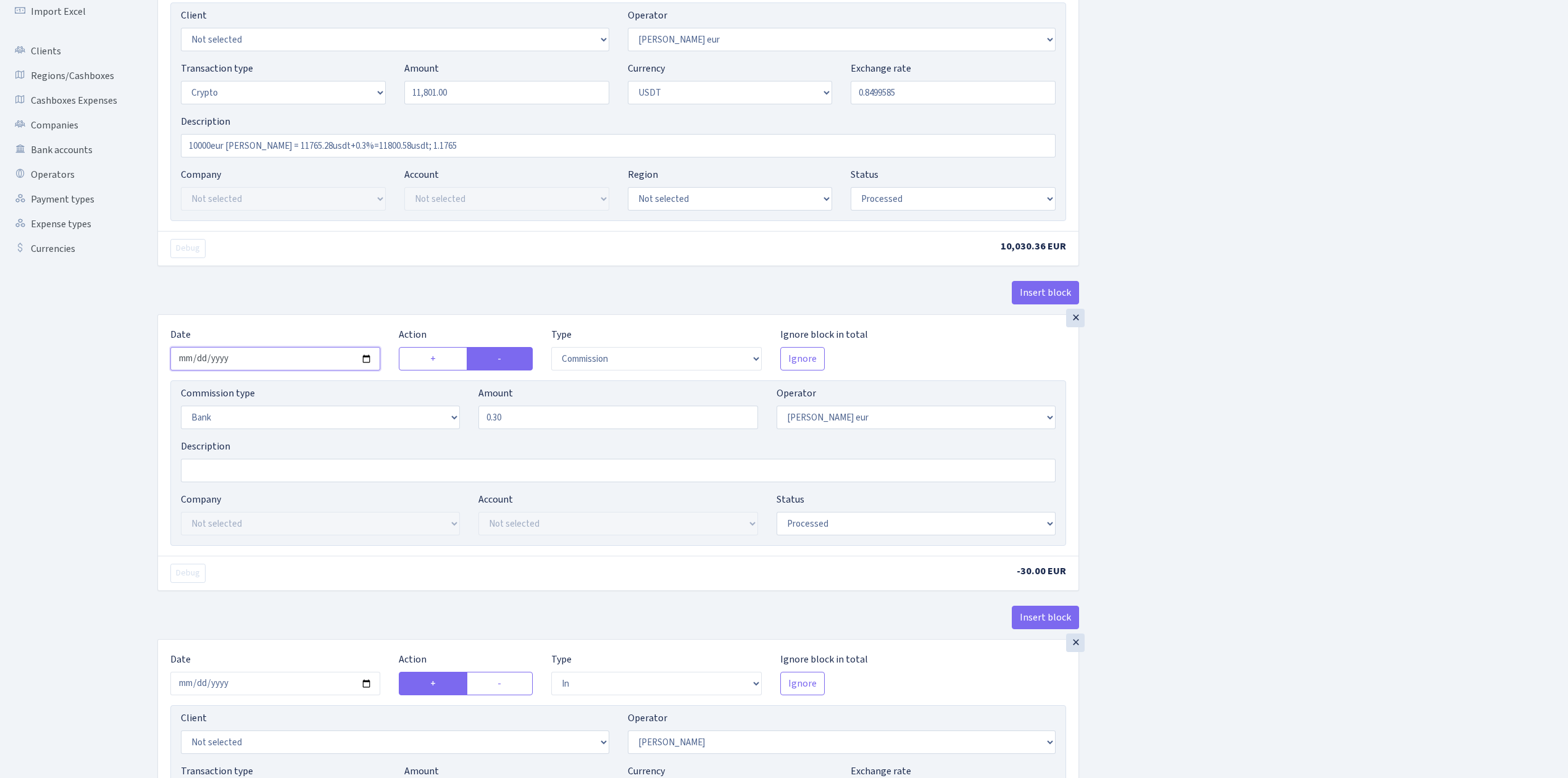
click at [369, 363] on input "2025-09-02" at bounding box center [275, 359] width 210 height 24
type input "2025-09-19"
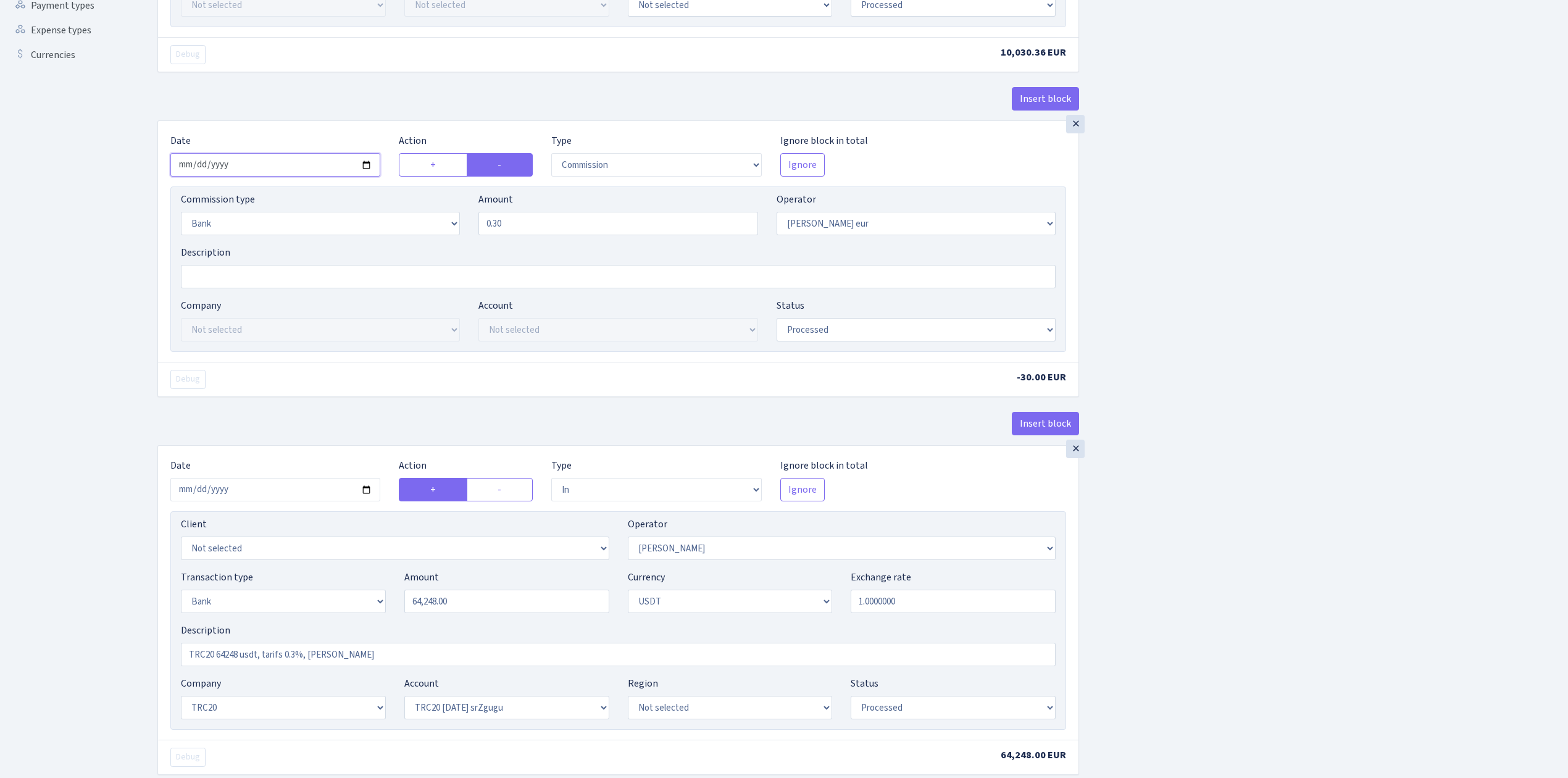
scroll to position [411, 0]
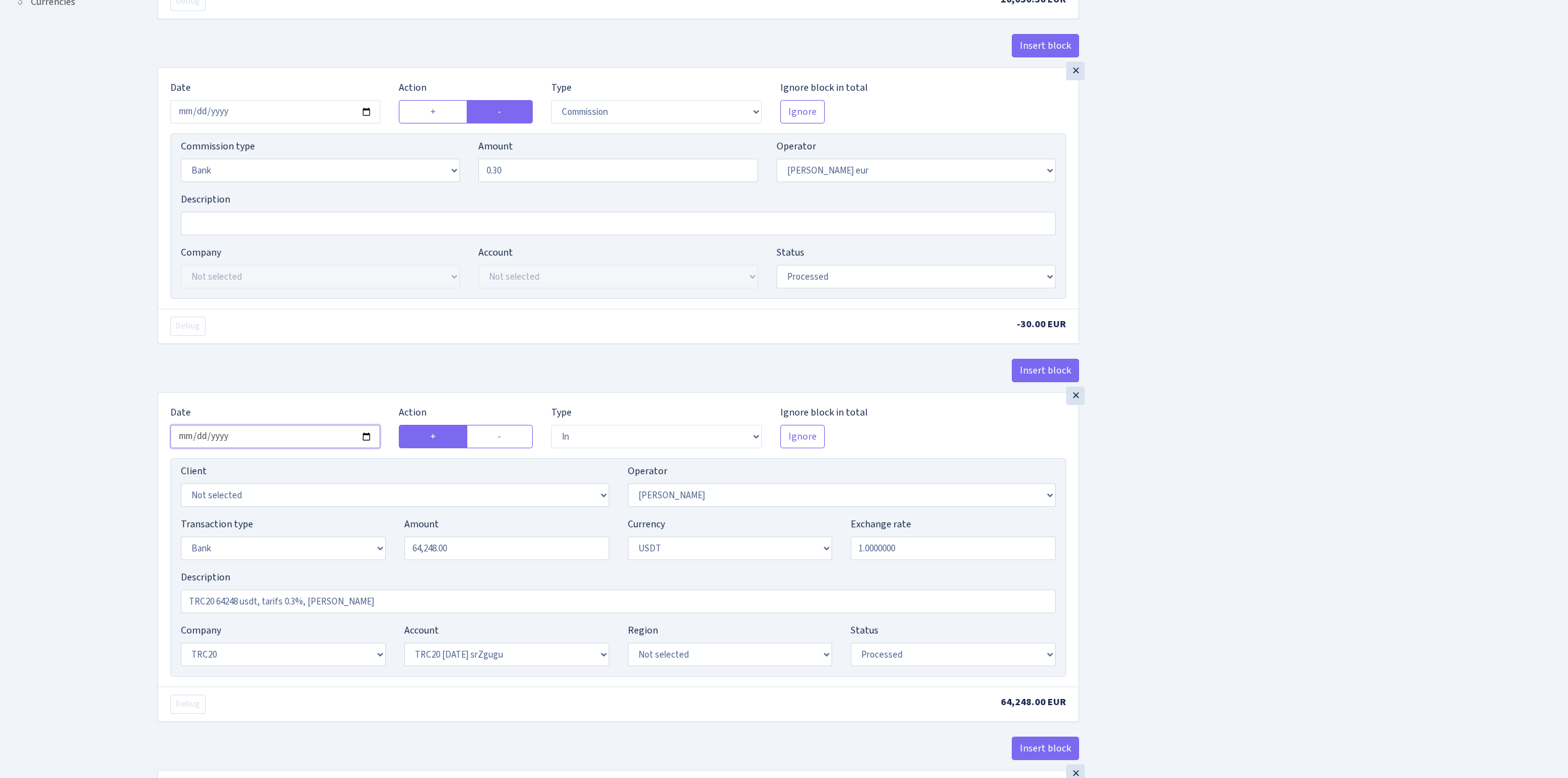
click at [371, 438] on input "2025-09-02" at bounding box center [275, 436] width 210 height 24
type input "2025-09-19"
drag, startPoint x: 489, startPoint y: 553, endPoint x: 357, endPoint y: 539, distance: 132.7
click at [357, 539] on div "Transaction type Not selected 981 ELF FISH crypto GIRT IVO dekl MM-BALTIC eur U…" at bounding box center [618, 543] width 893 height 53
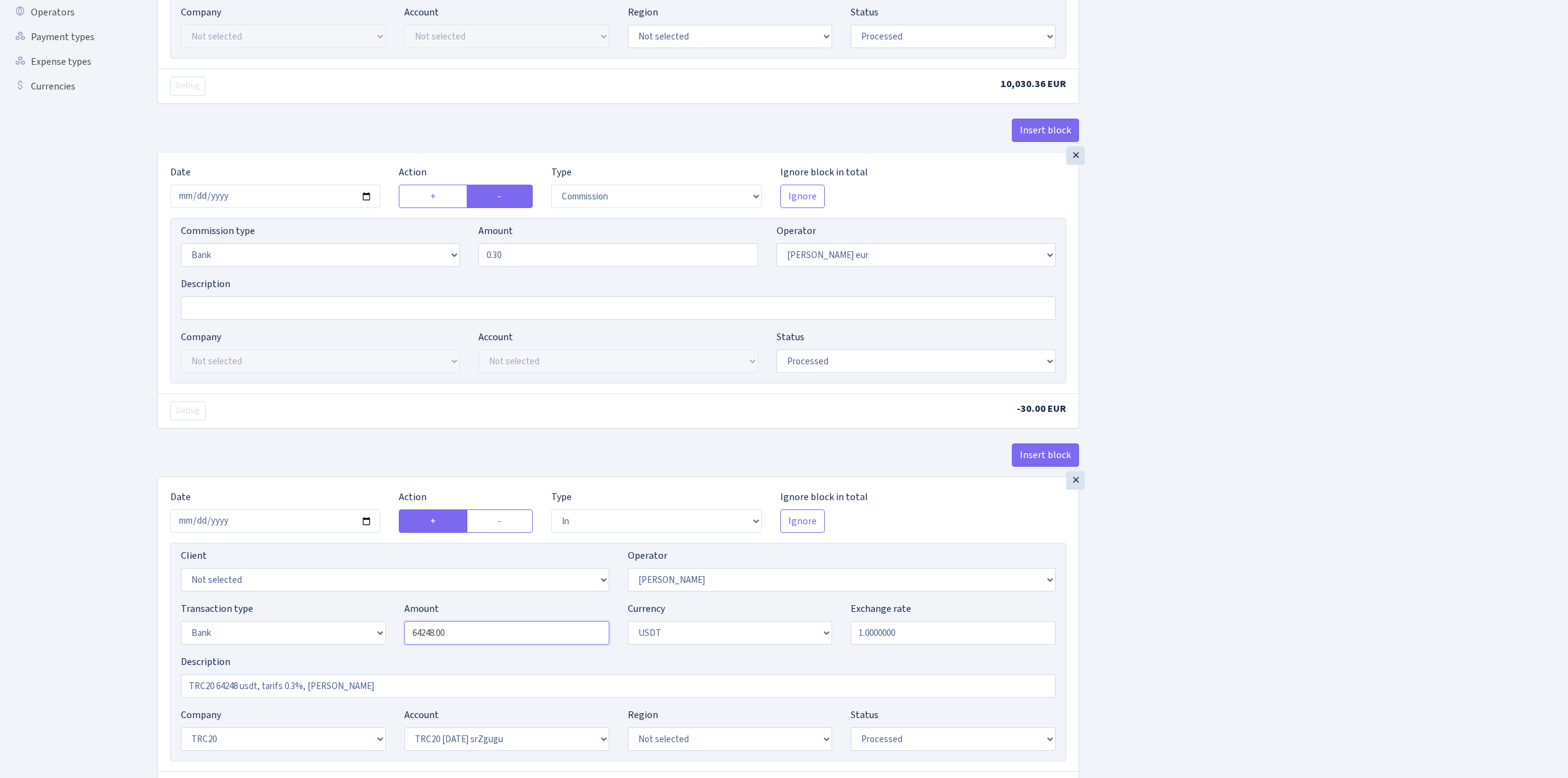
scroll to position [247, 0]
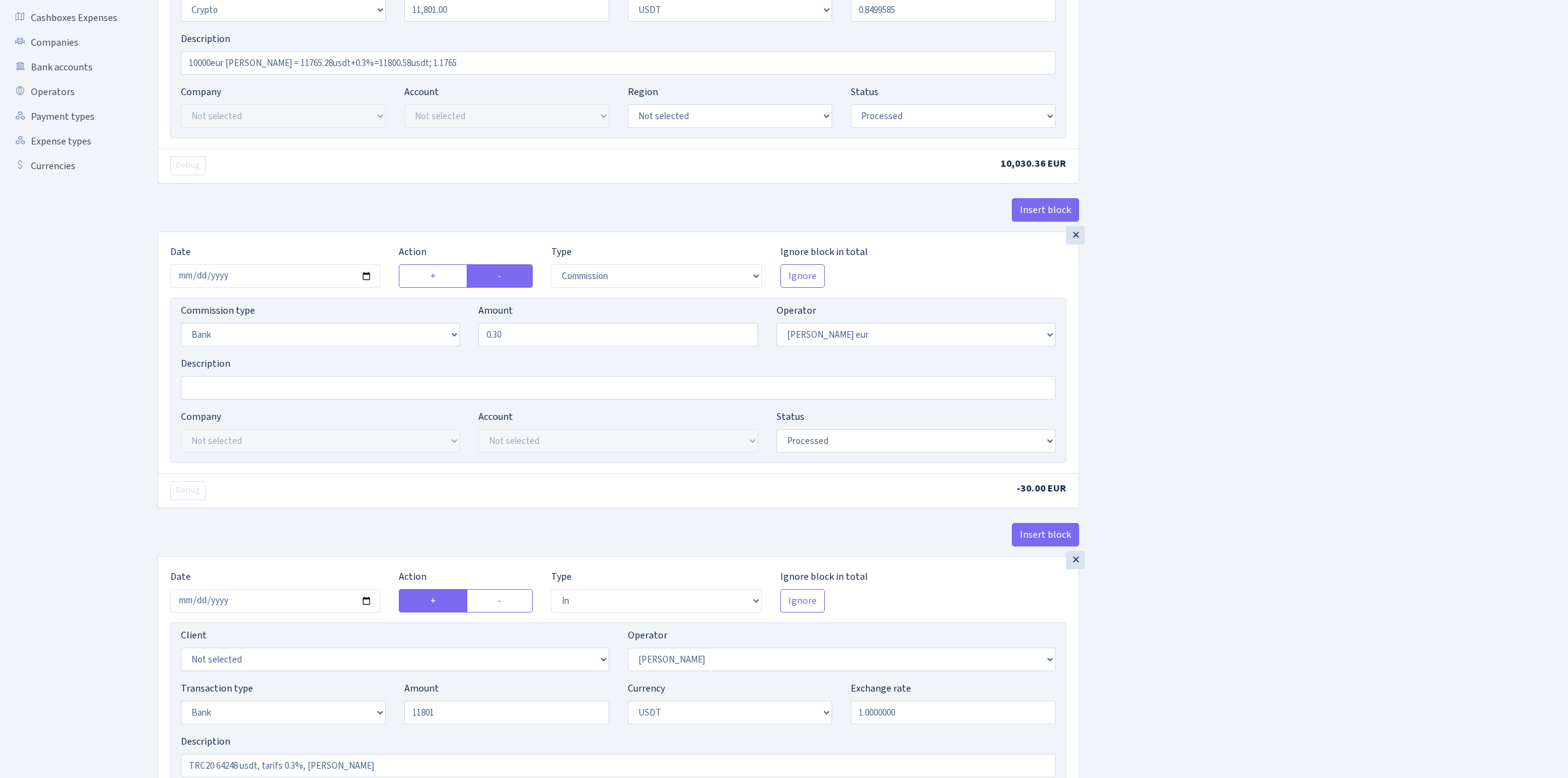
click at [1157, 250] on div "Insert block × Date 2025-09-19 Action + - Type --- In Out Commission Field requ…" at bounding box center [853, 594] width 1411 height 1547
type input "11,801.00"
drag, startPoint x: 475, startPoint y: 67, endPoint x: 164, endPoint y: 63, distance: 311.0
click at [164, 63] on div "× Date 2025-09-19 Action + - Type --- In Out Commission Field required. Ignore …" at bounding box center [618, 1] width 921 height 294
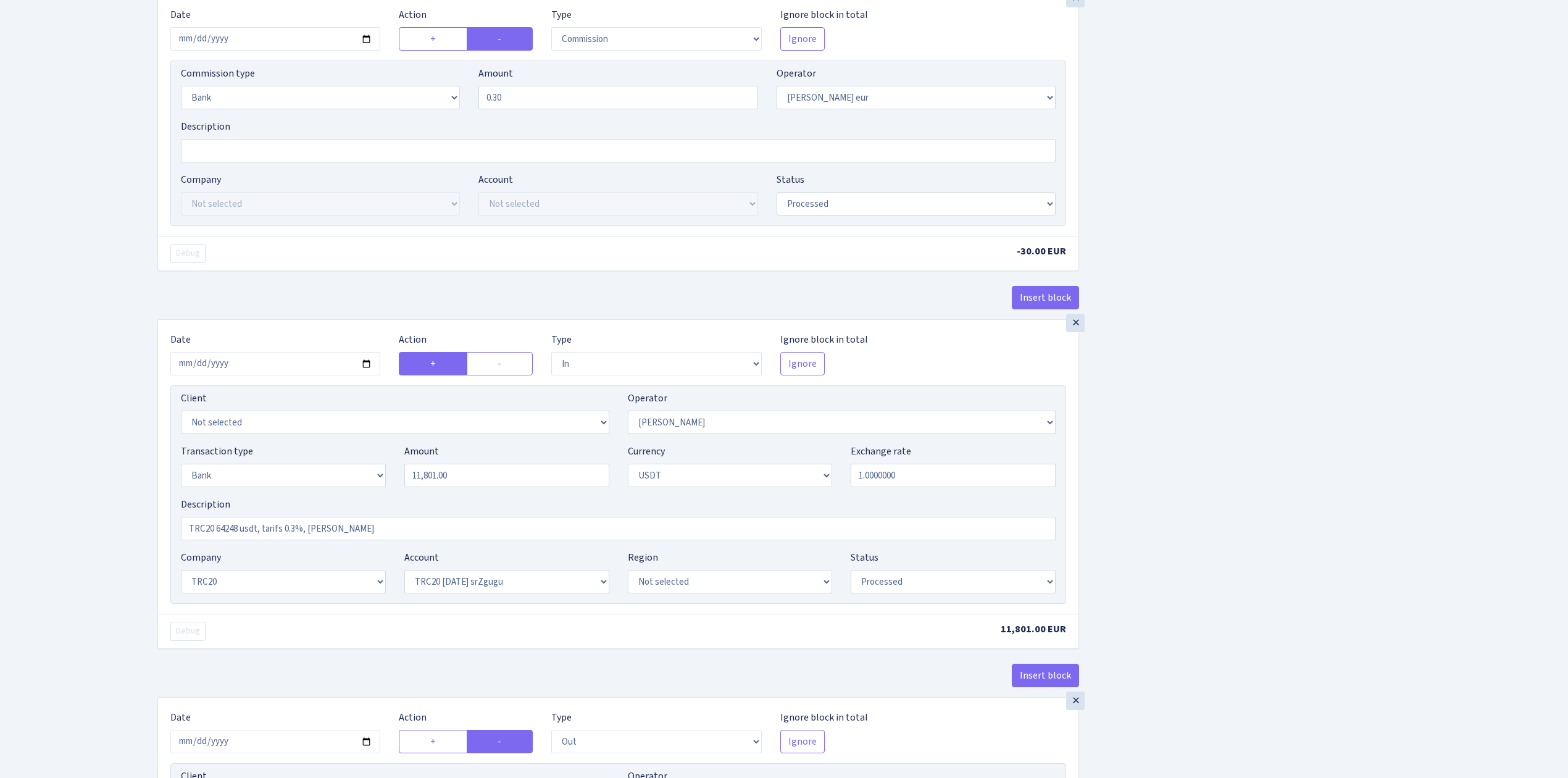
scroll to position [494, 0]
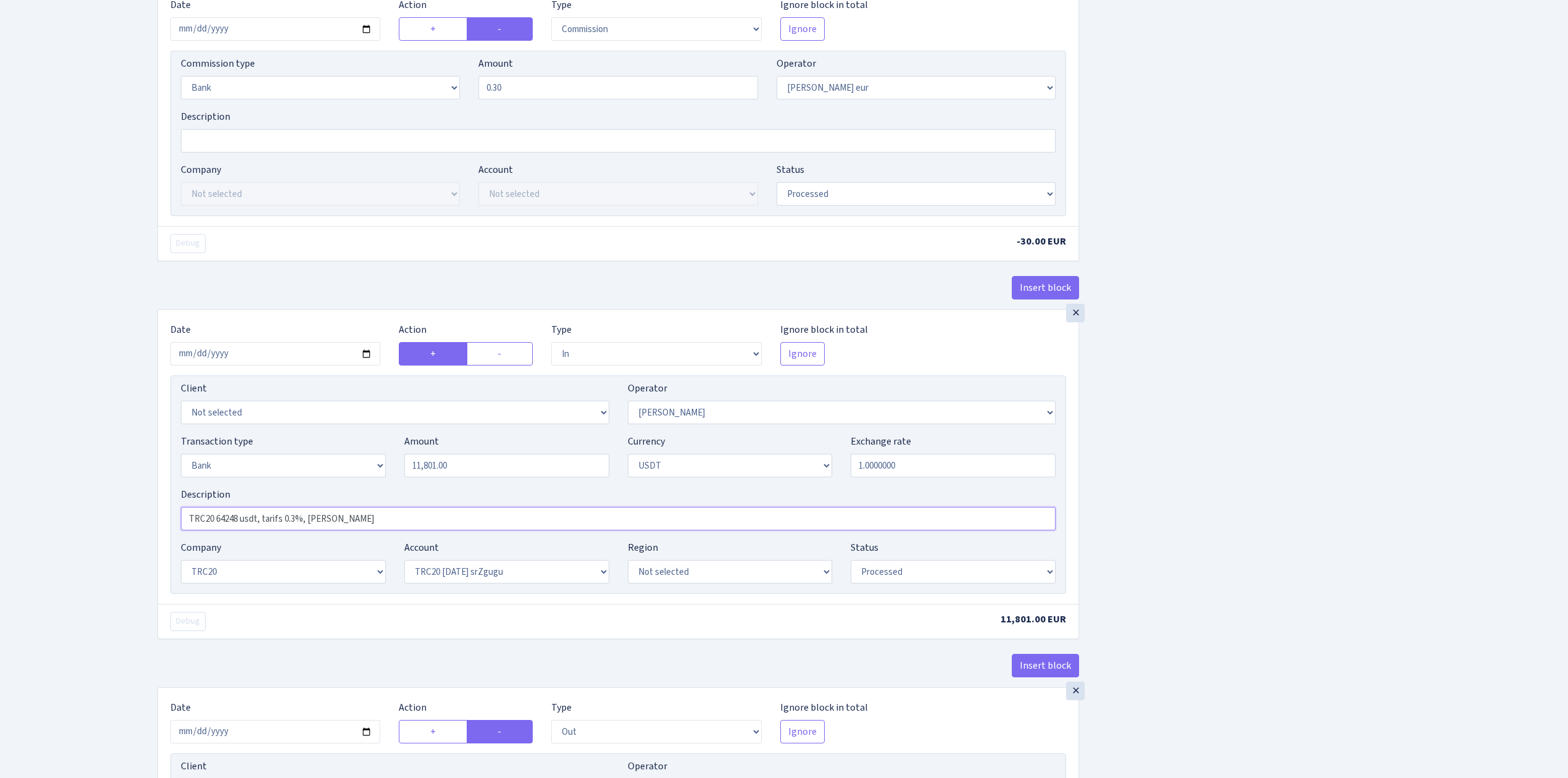
click at [265, 521] on input "TRC20 64248 usdt, tarifs 0.3%, RIX" at bounding box center [618, 518] width 874 height 24
drag, startPoint x: 257, startPoint y: 525, endPoint x: 450, endPoint y: 524, distance: 193.0
click at [450, 524] on input "TRC20 64248 usdt, tarifs 0.3%, RIX" at bounding box center [618, 518] width 874 height 24
paste input "10000eur RIX = 11765.28usdt+0.3%=11800.58usdt; 1.1765"
click at [238, 518] on input "TRC20 64248 usdt (10000eur RIX = 11765.28usdt+0.3%=11800.58usdt; 1.1765)" at bounding box center [618, 518] width 874 height 24
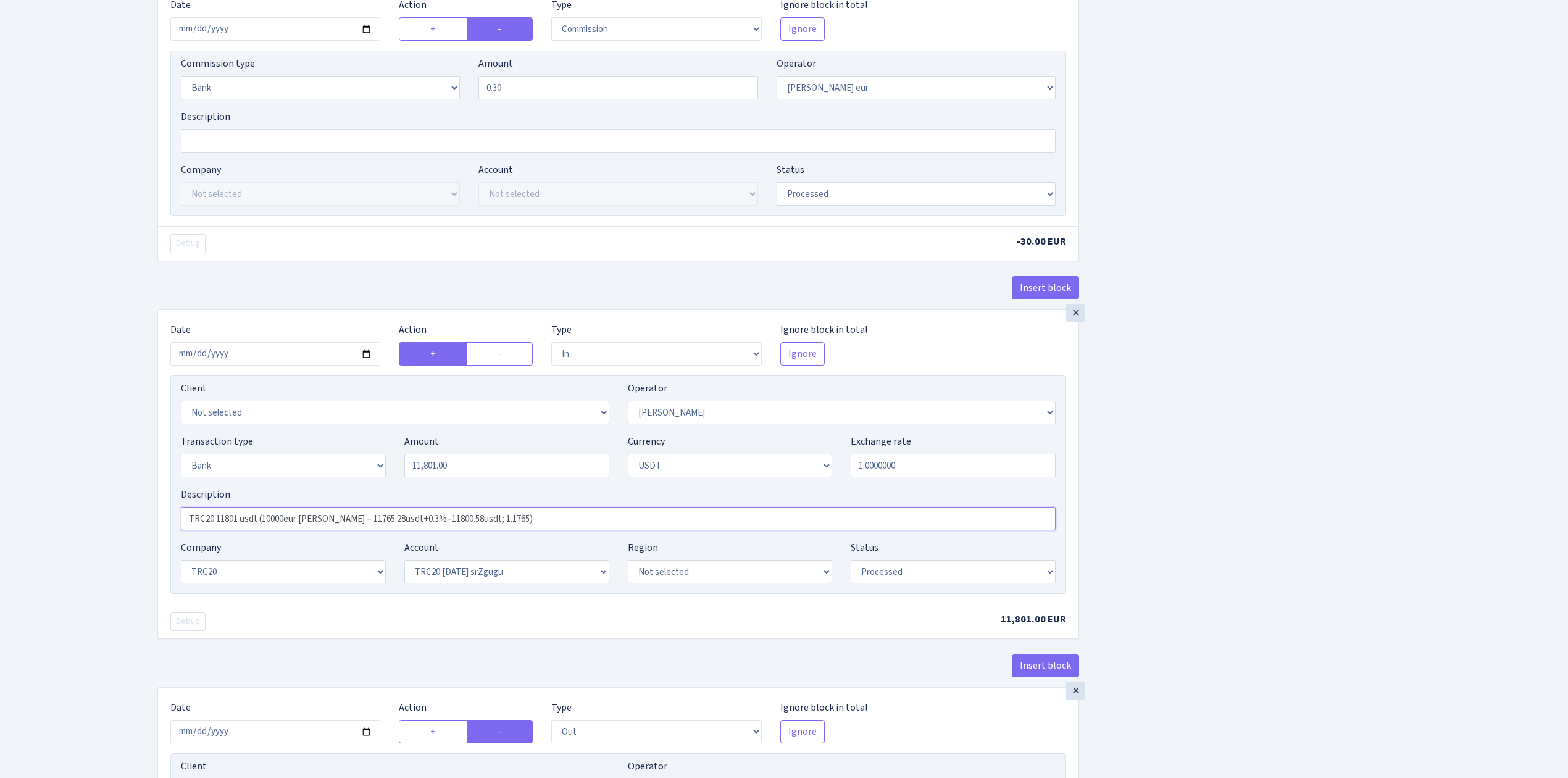
type input "TRC20 11801 usdt (10000eur RIX = 11765.28usdt+0.3%=11800.58usdt; 1.1765)"
click at [1347, 415] on div "Insert block × Date 2025-09-19 Action + - Type --- In Out Commission Field requ…" at bounding box center [853, 346] width 1411 height 1547
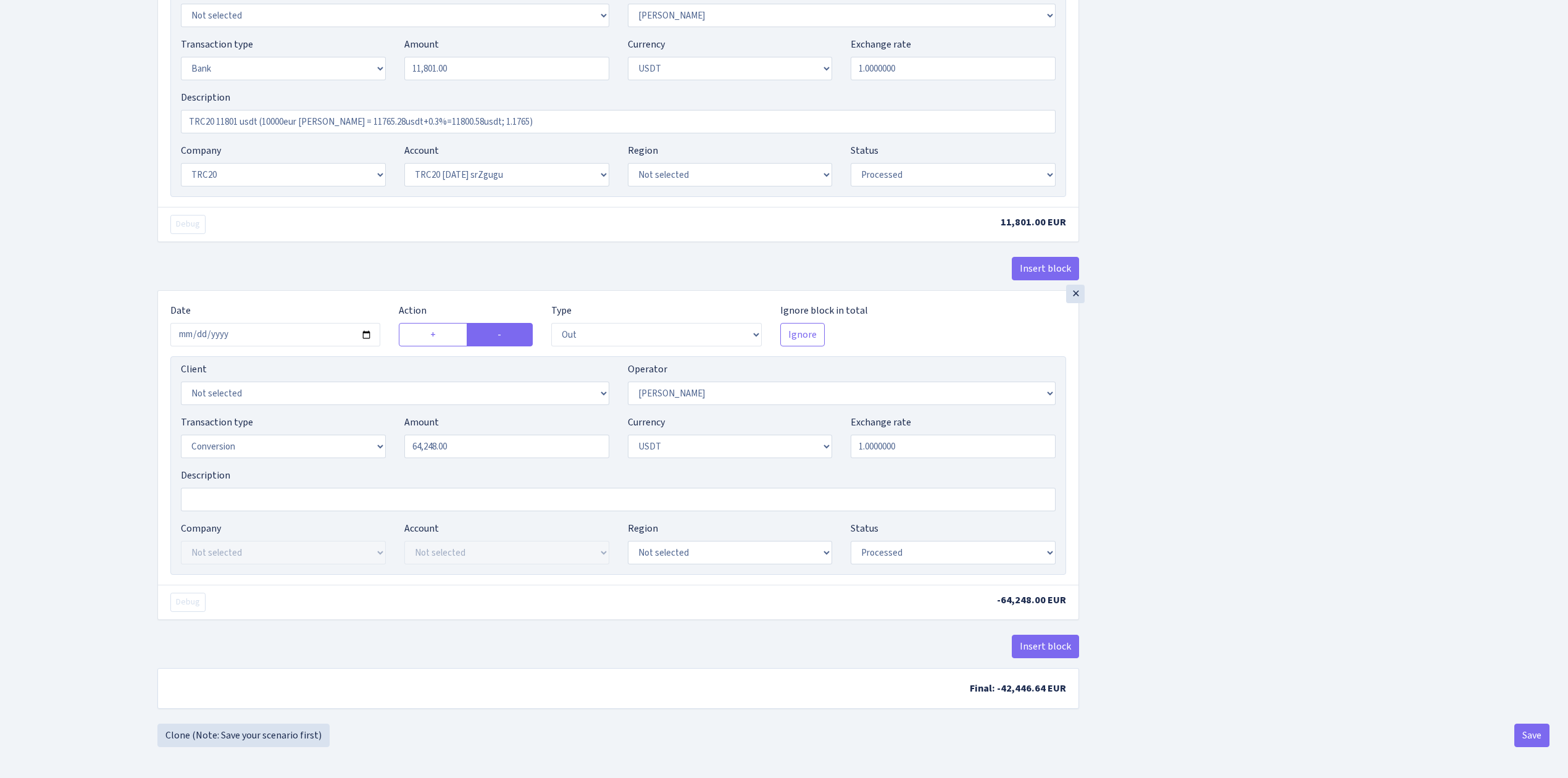
scroll to position [901, 0]
click at [363, 326] on input "2025-09-02" at bounding box center [275, 334] width 210 height 24
type input "2025-09-19"
drag, startPoint x: 520, startPoint y: 445, endPoint x: 321, endPoint y: 437, distance: 199.2
click at [322, 437] on div "Transaction type Not selected 981 ELF FISH crypto GIRT IVO dekl MM-BALTIC eur U…" at bounding box center [618, 441] width 893 height 53
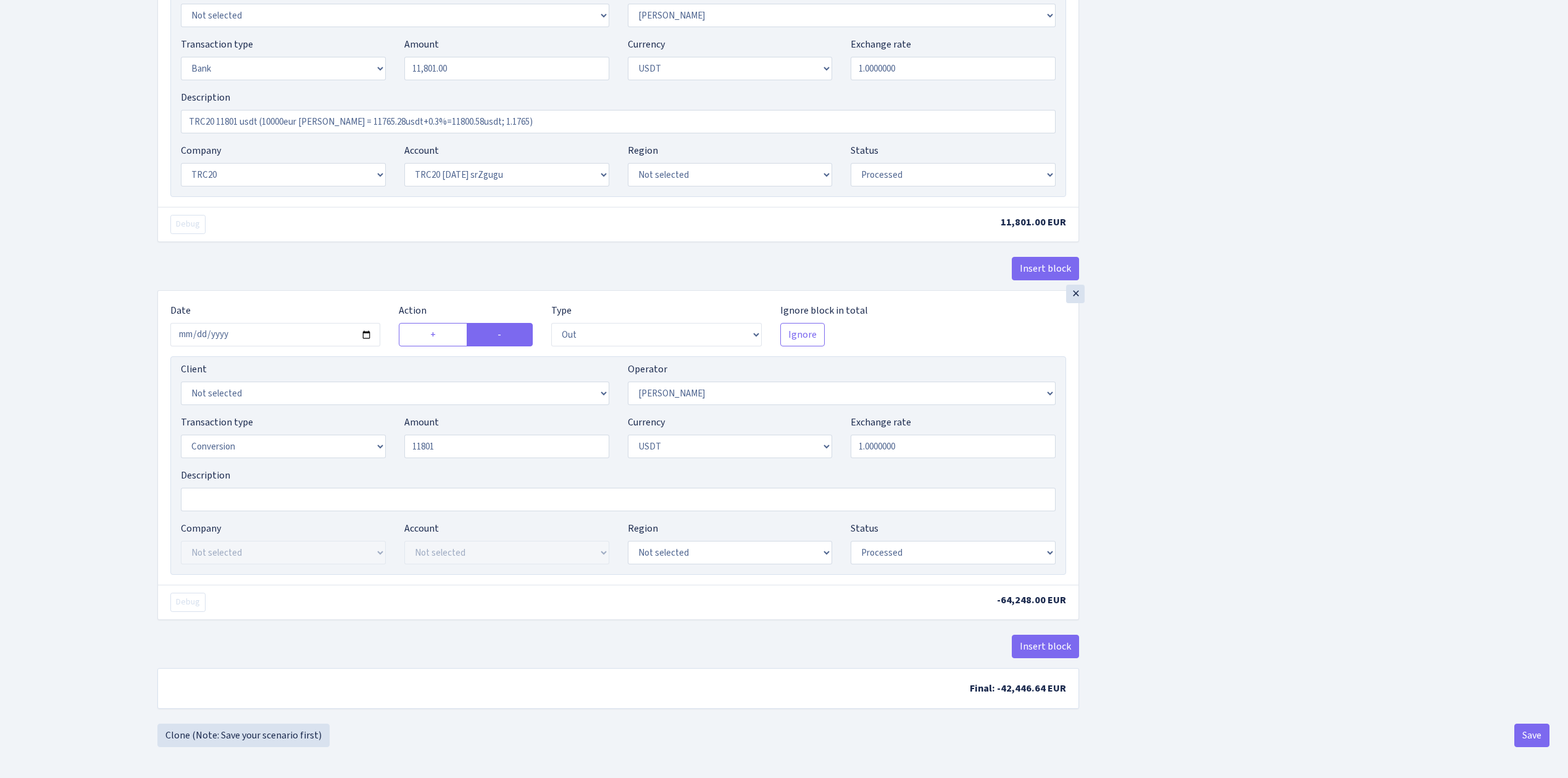
type input "11,801.00"
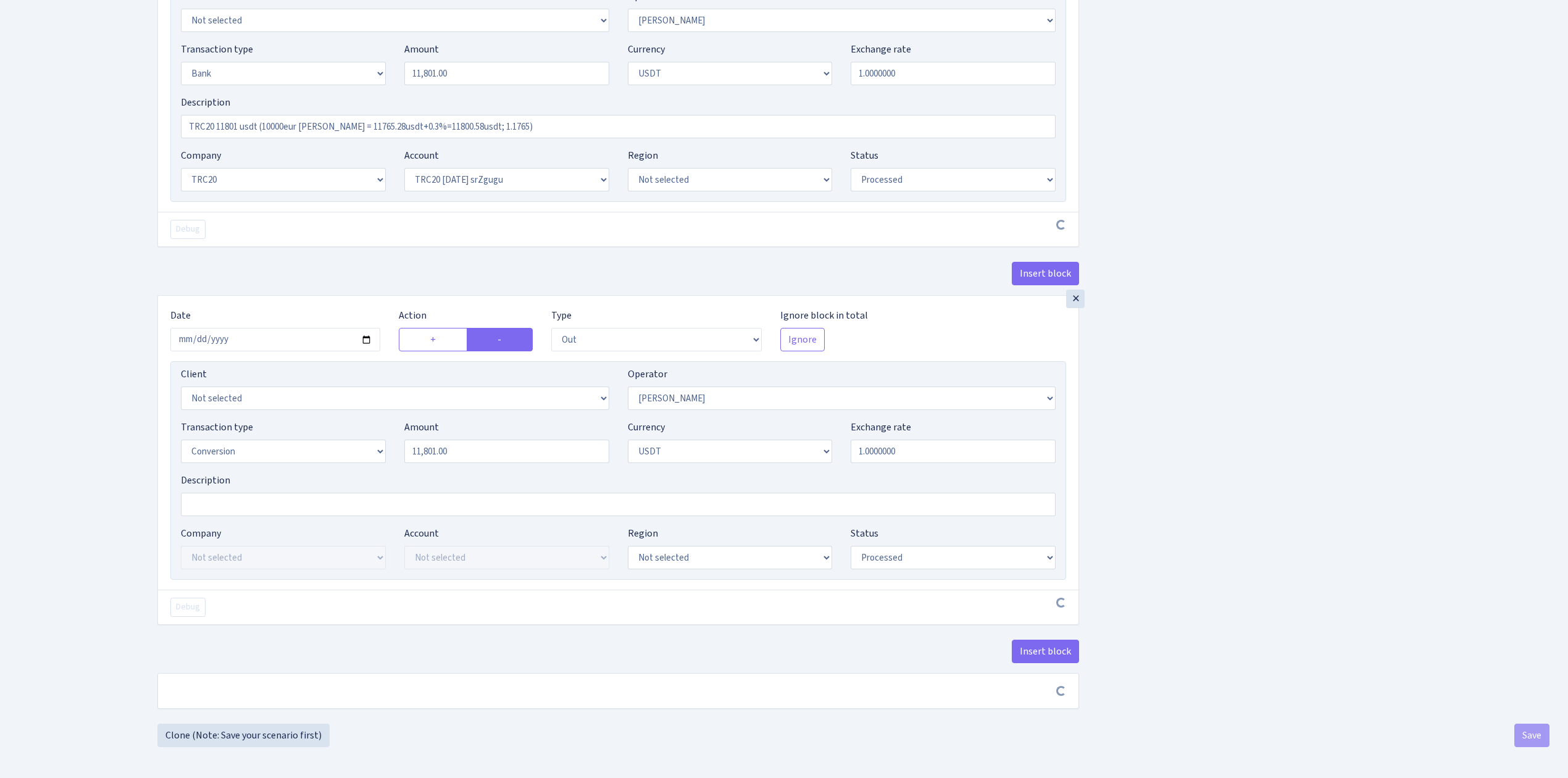
scroll to position [896, 0]
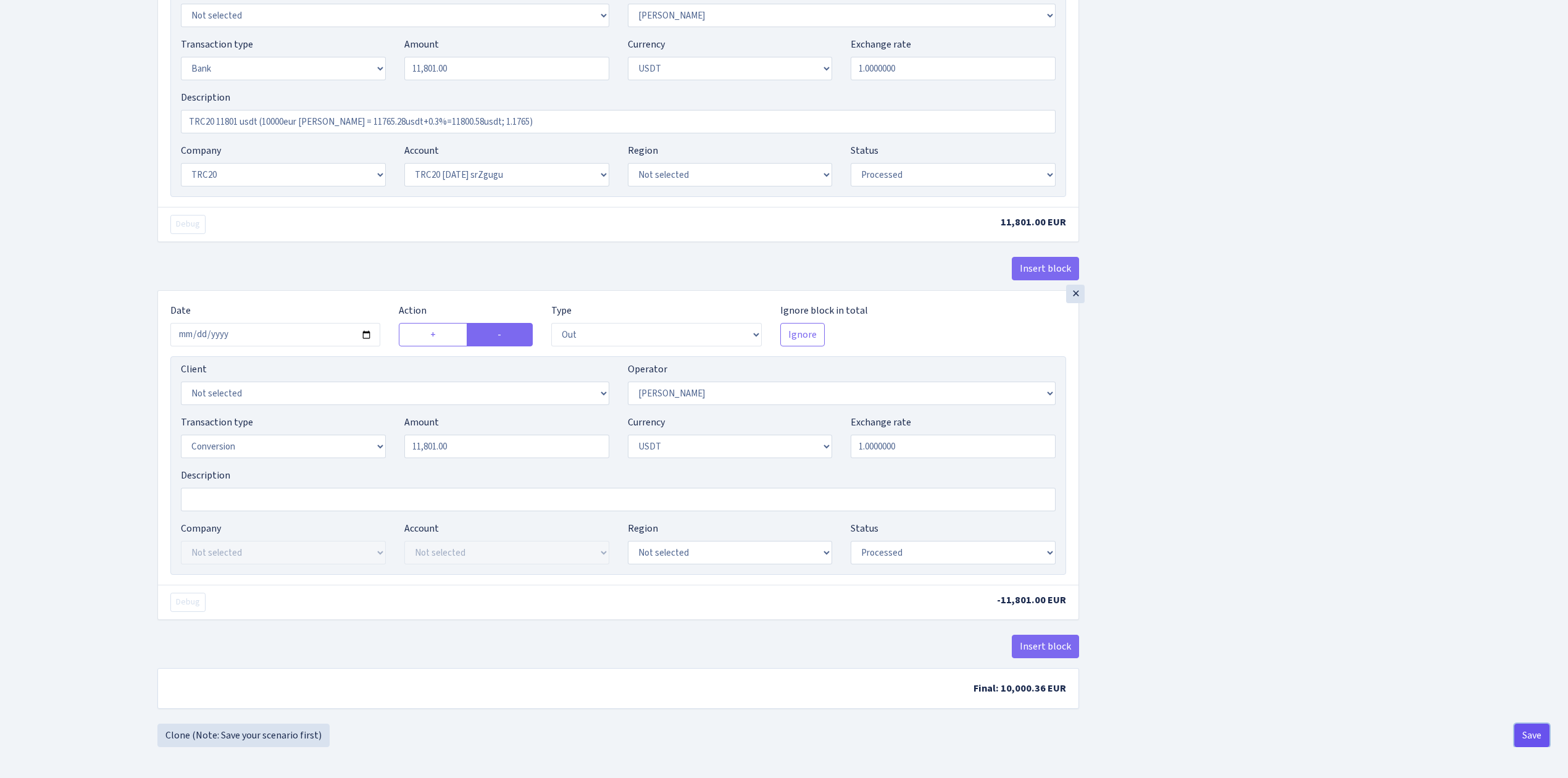
click at [1529, 746] on button "Save" at bounding box center [1531, 735] width 35 height 24
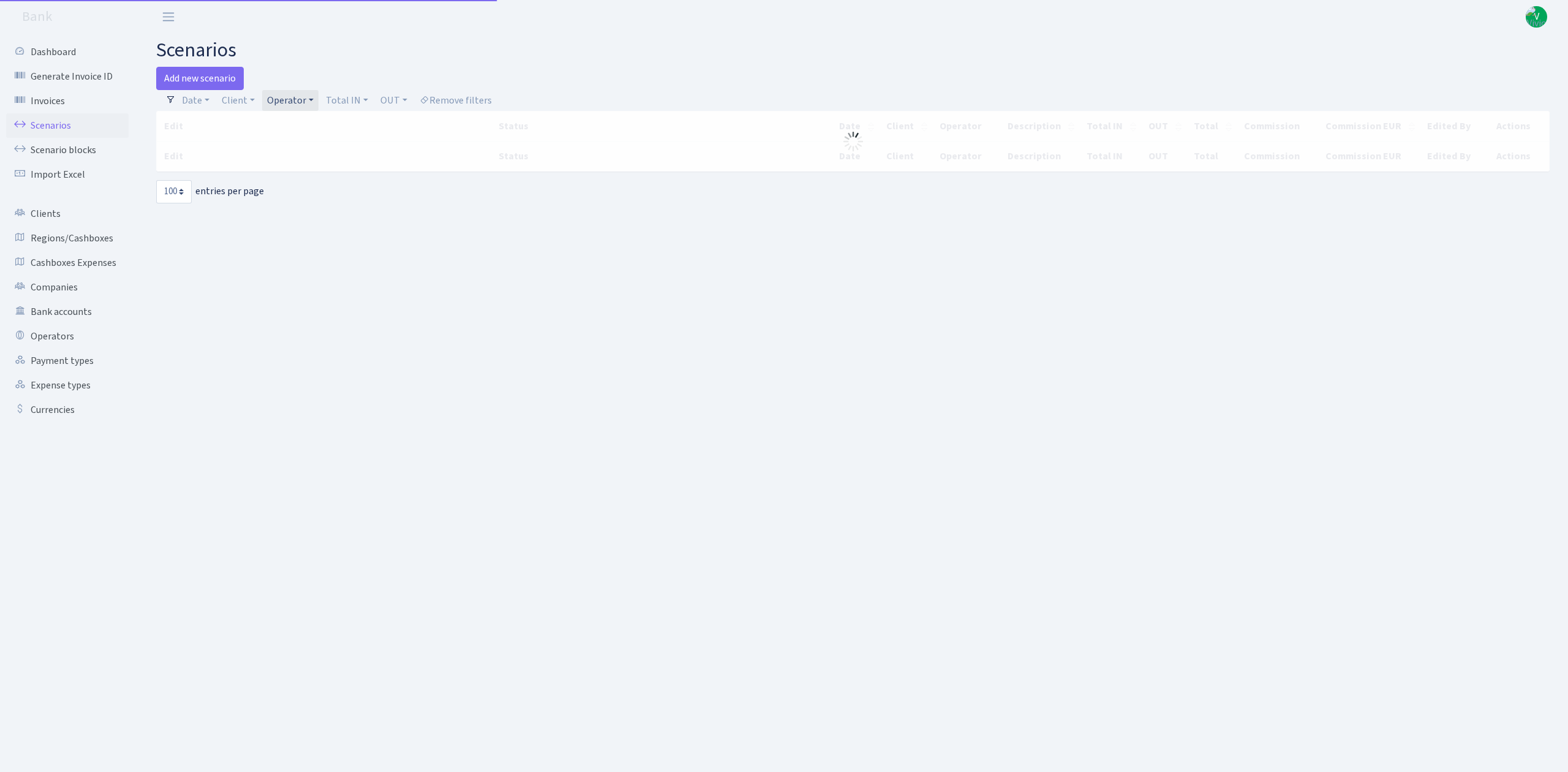
select select "100"
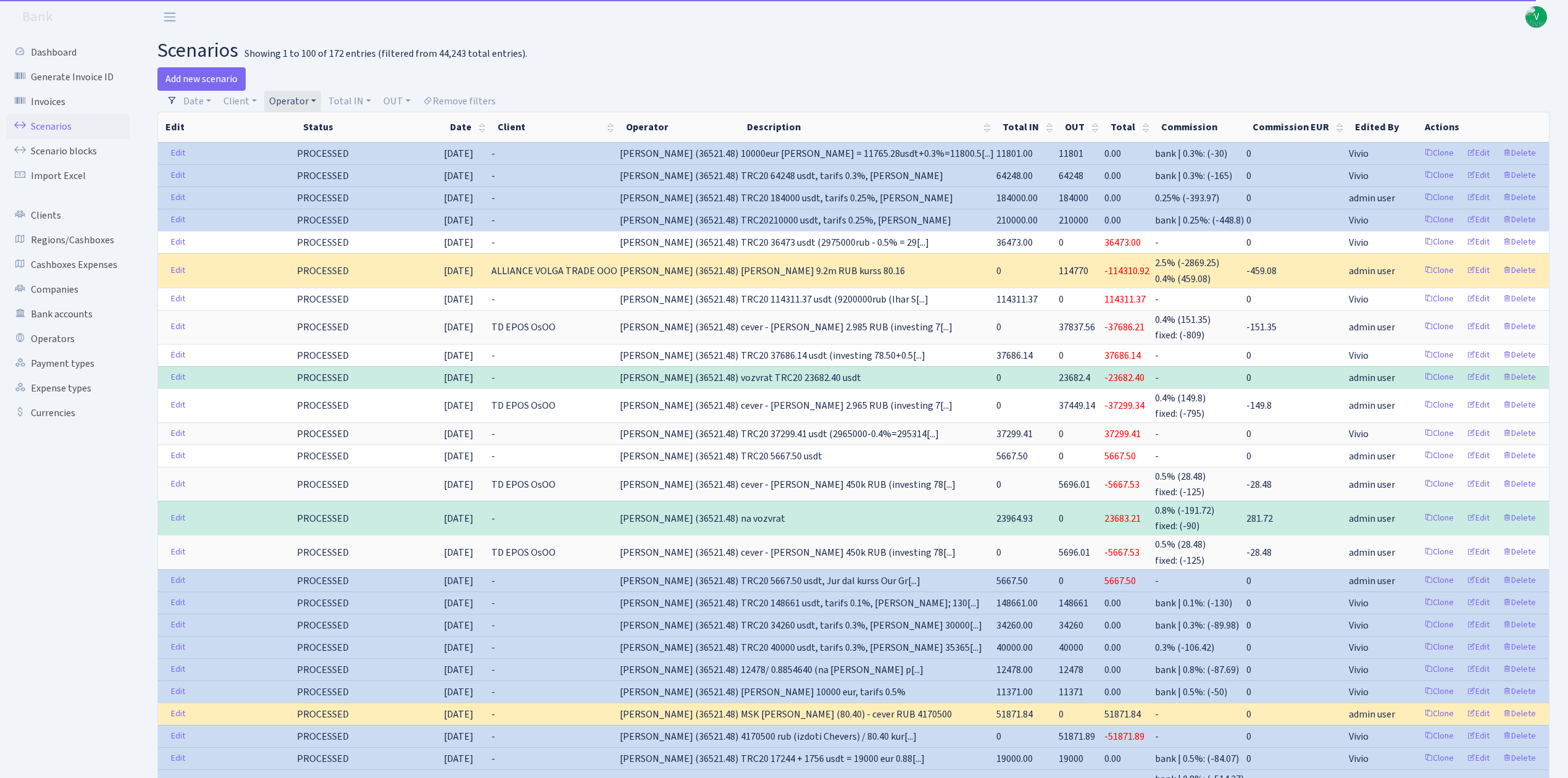
click at [290, 101] on link "Operator" at bounding box center [293, 101] width 57 height 21
click at [303, 137] on li "[PERSON_NAME] eur" at bounding box center [313, 119] width 93 height 35
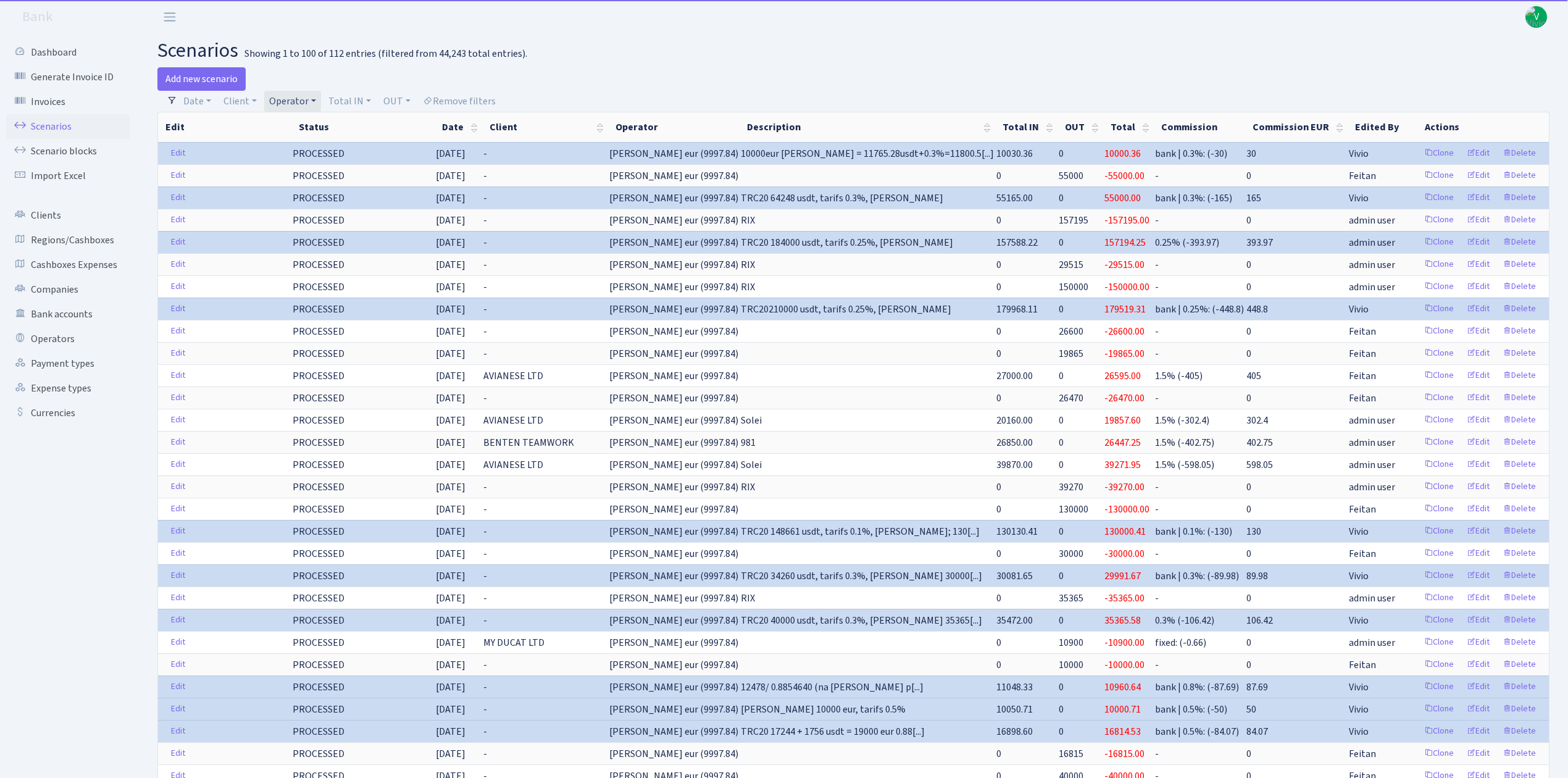
click at [293, 101] on link "Operator" at bounding box center [293, 101] width 57 height 21
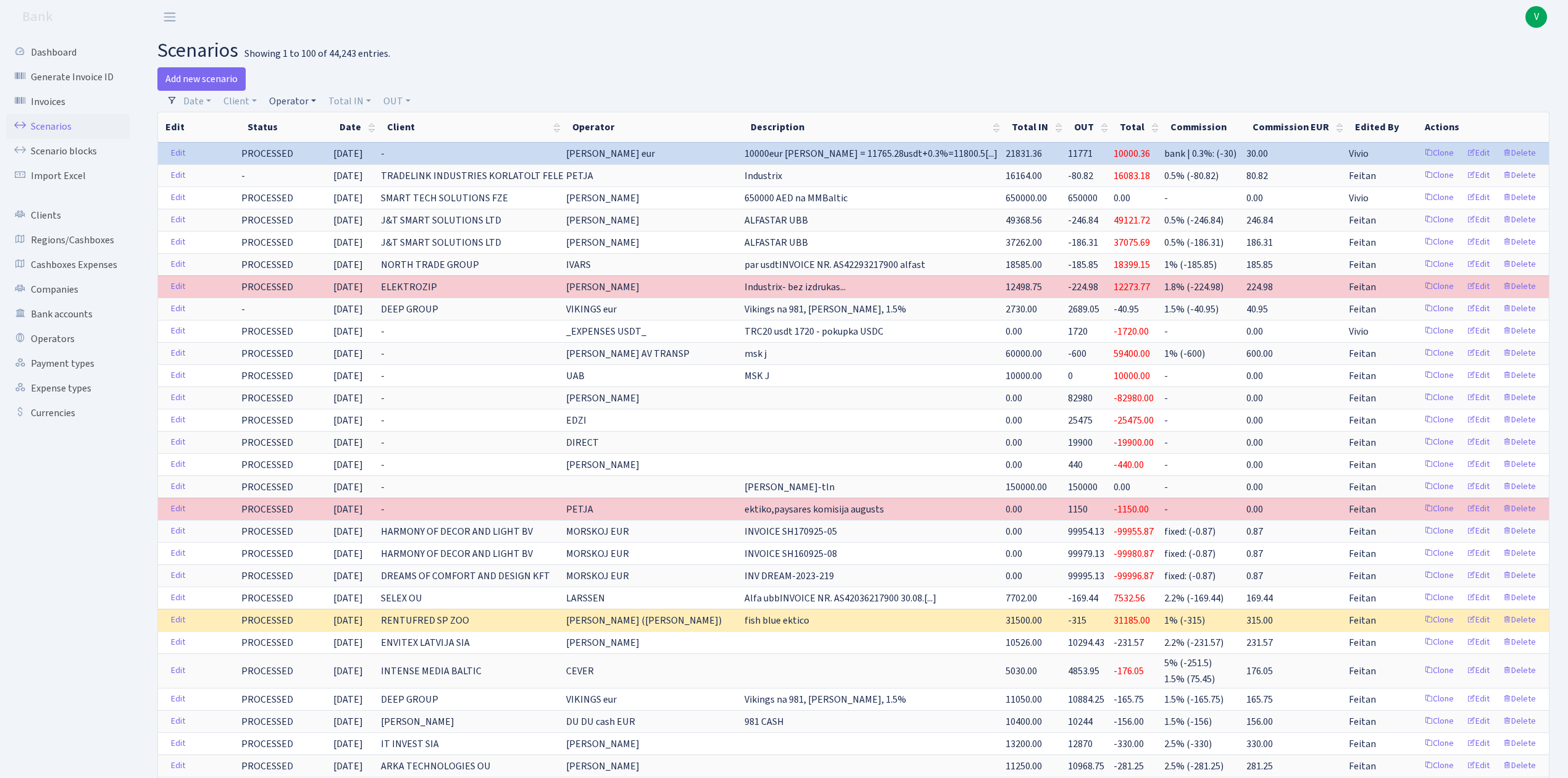
click at [294, 105] on link "Operator" at bounding box center [293, 101] width 57 height 21
click at [295, 146] on input "search" at bounding box center [313, 145] width 91 height 19
type input "ivars"
click at [314, 168] on li "IVARS" at bounding box center [313, 168] width 93 height 22
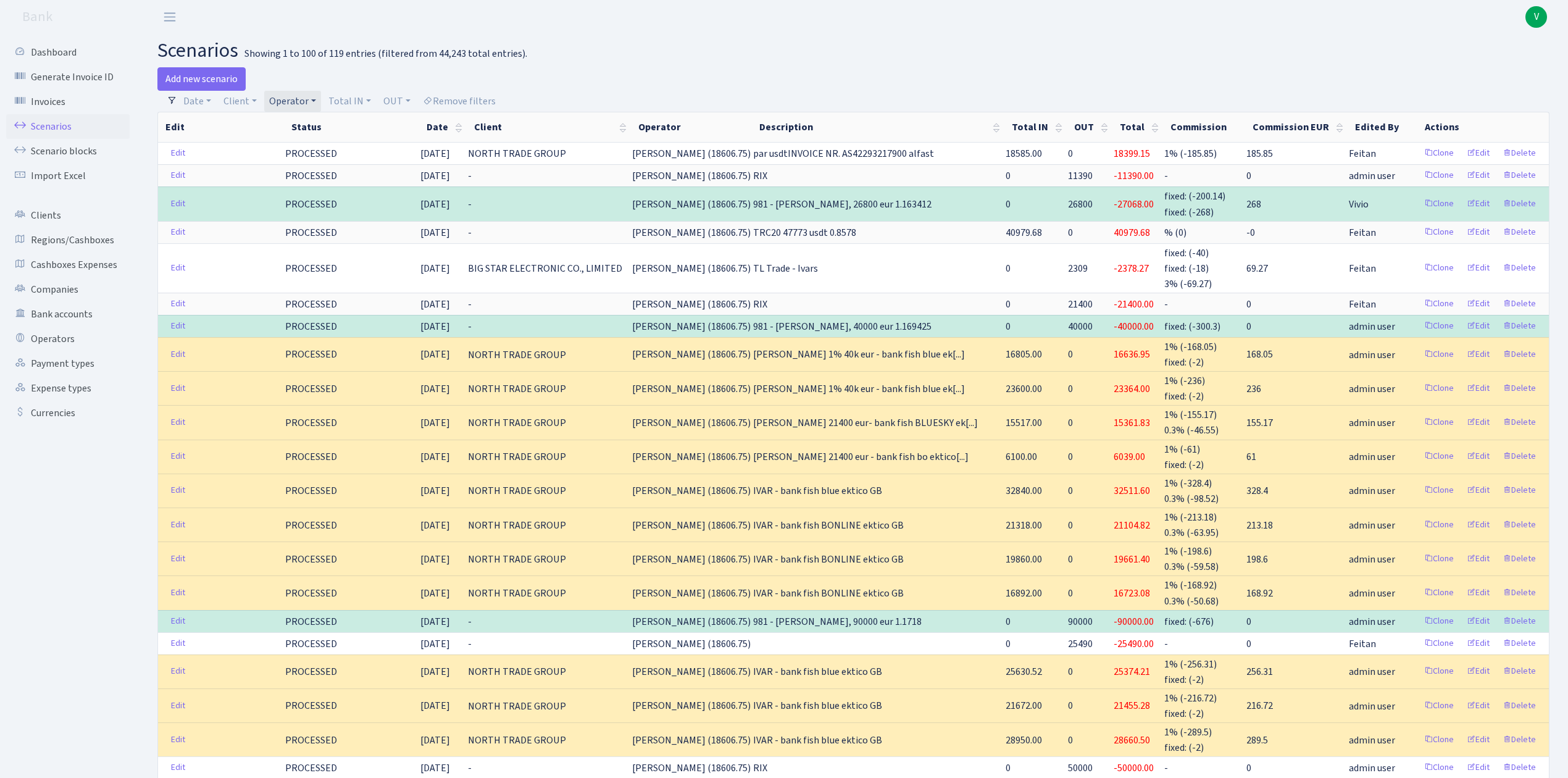
click at [284, 97] on link "Operator" at bounding box center [293, 101] width 57 height 21
click at [314, 160] on li "[PERSON_NAME]" at bounding box center [313, 148] width 93 height 22
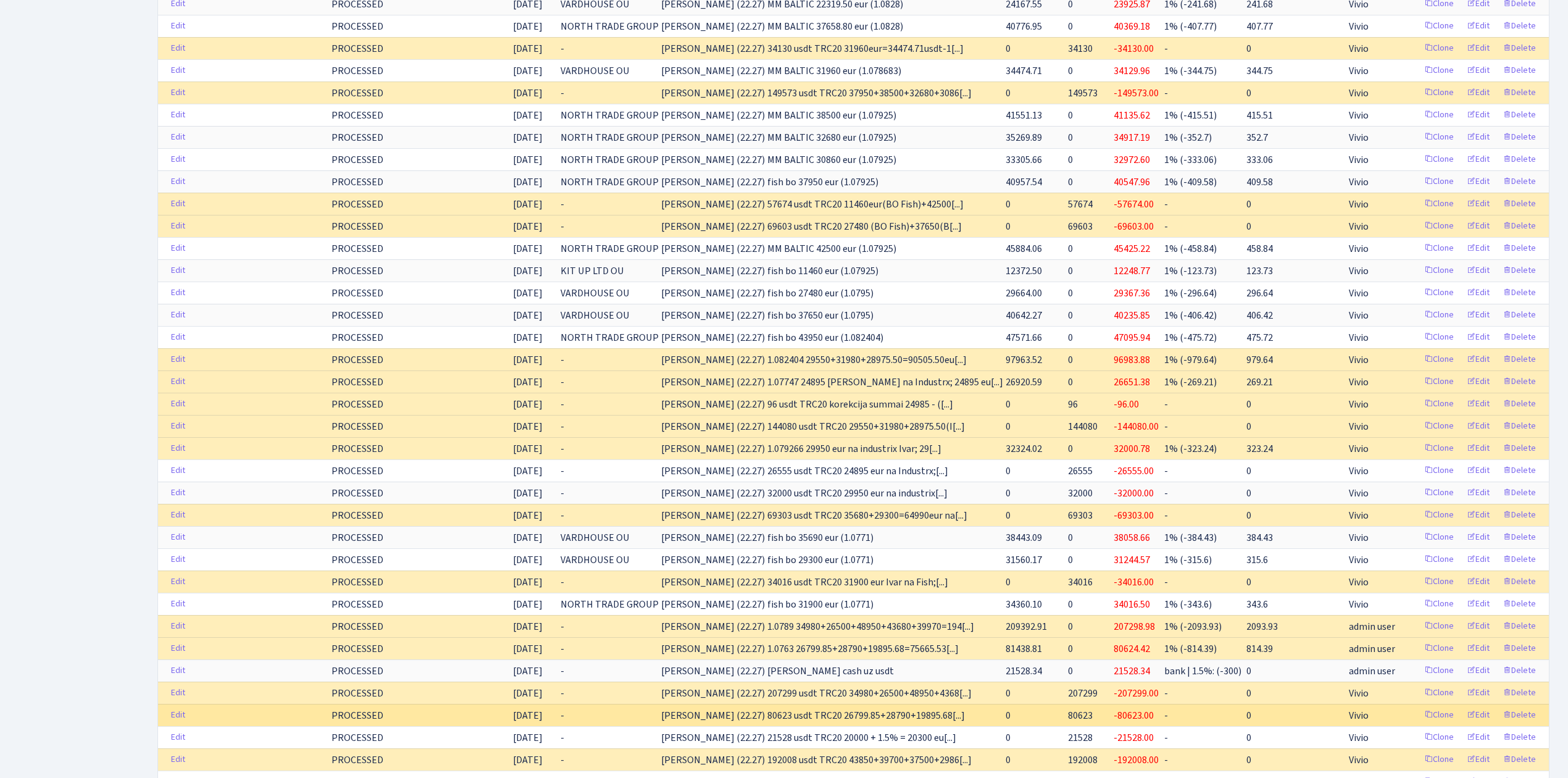
scroll to position [1564, 0]
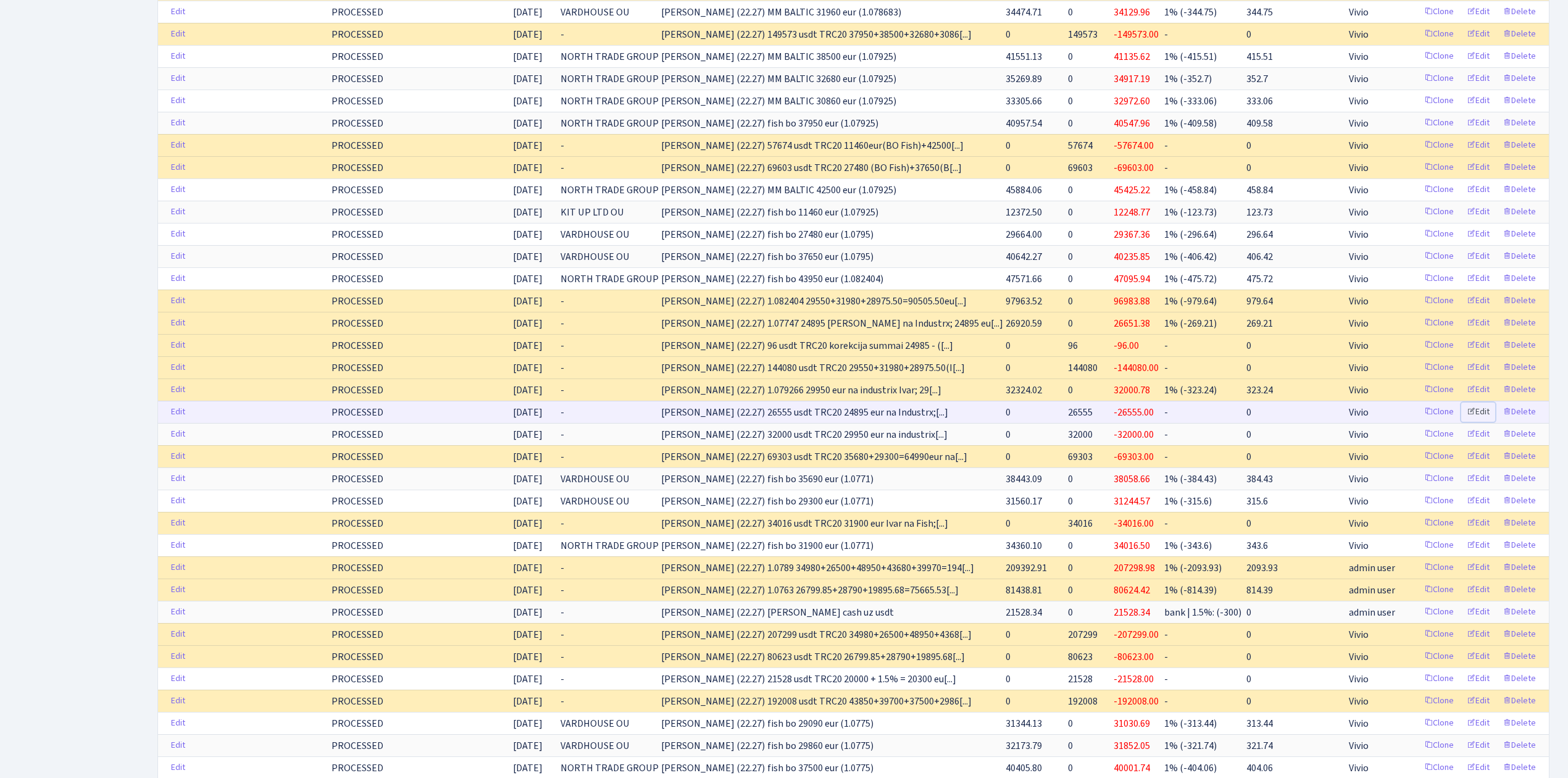
click at [1484, 422] on link "Edit" at bounding box center [1478, 412] width 34 height 19
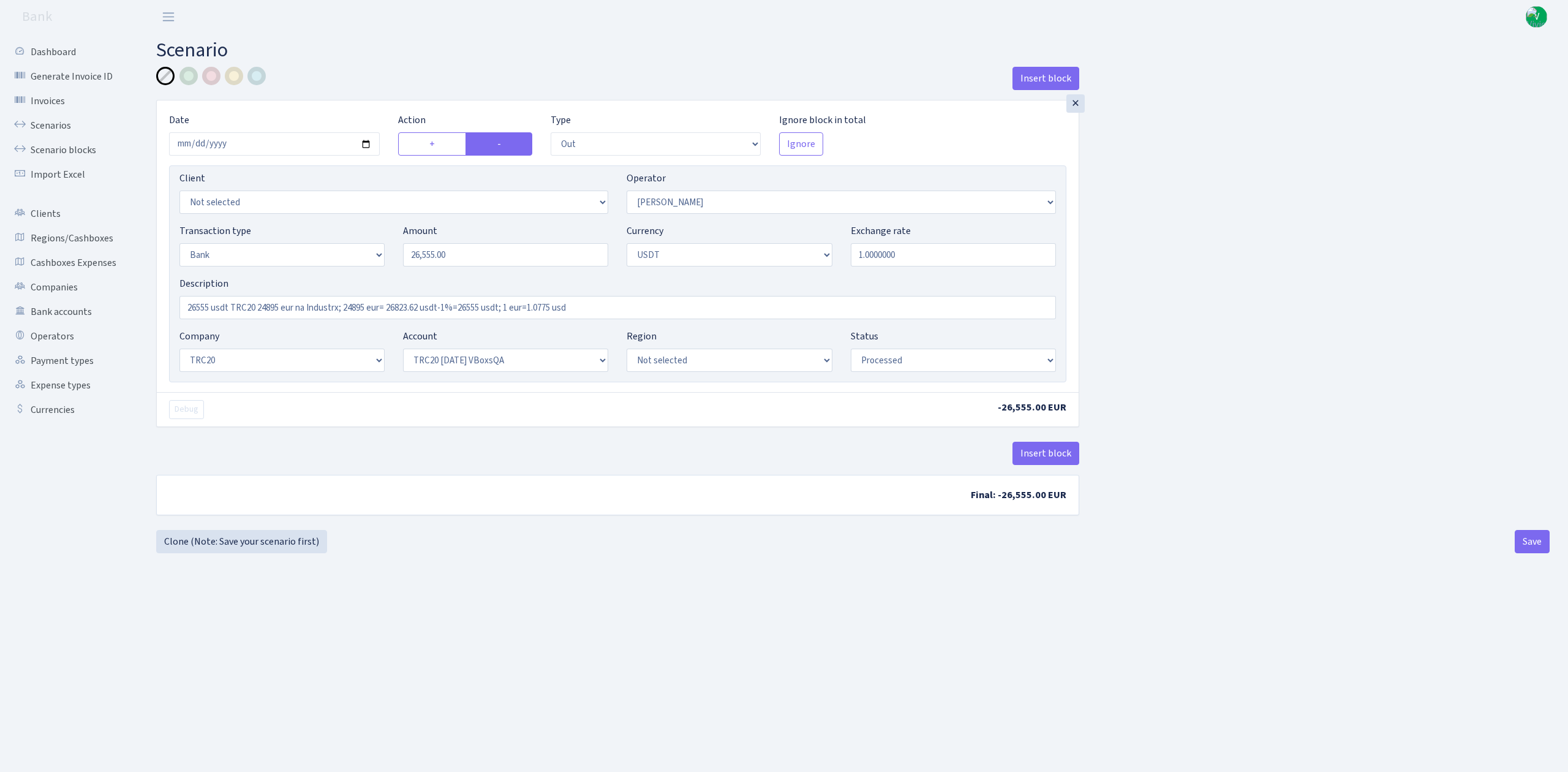
select select "out"
select select "293"
select select "2"
select select "6"
select select "20"
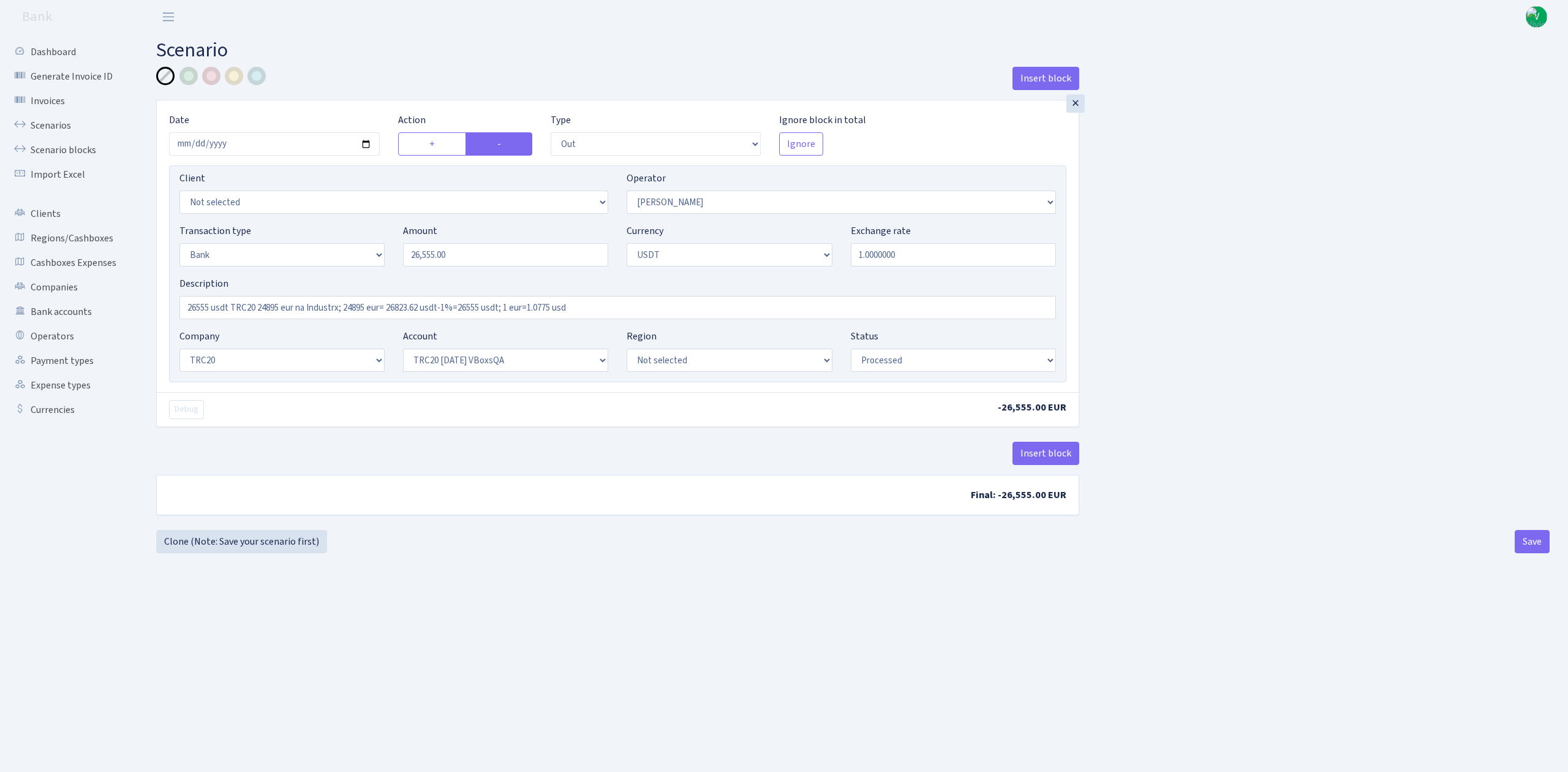
select select "57"
select select "processed"
click at [52, 123] on link "Scenarios" at bounding box center [68, 126] width 122 height 24
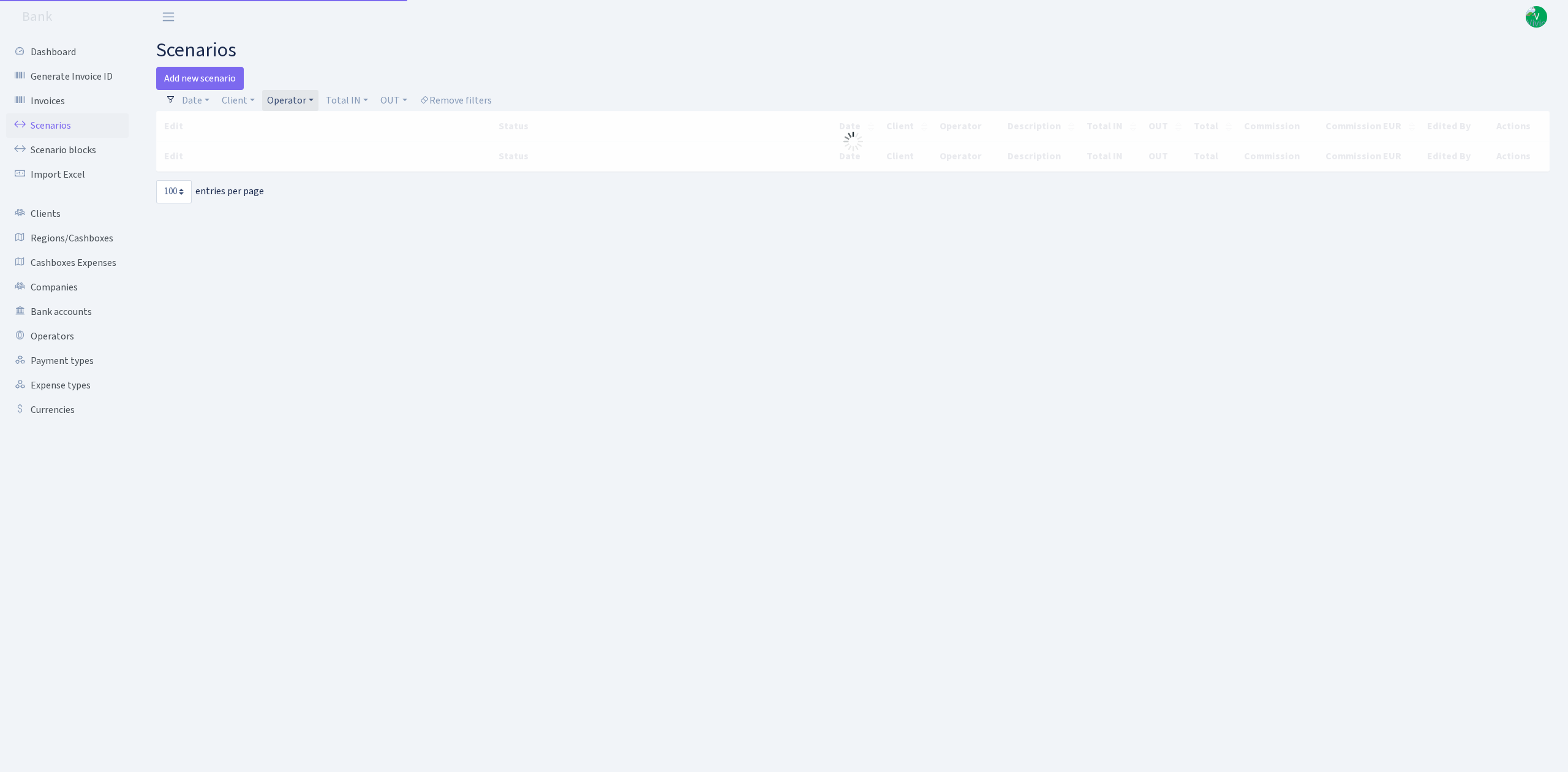
select select "100"
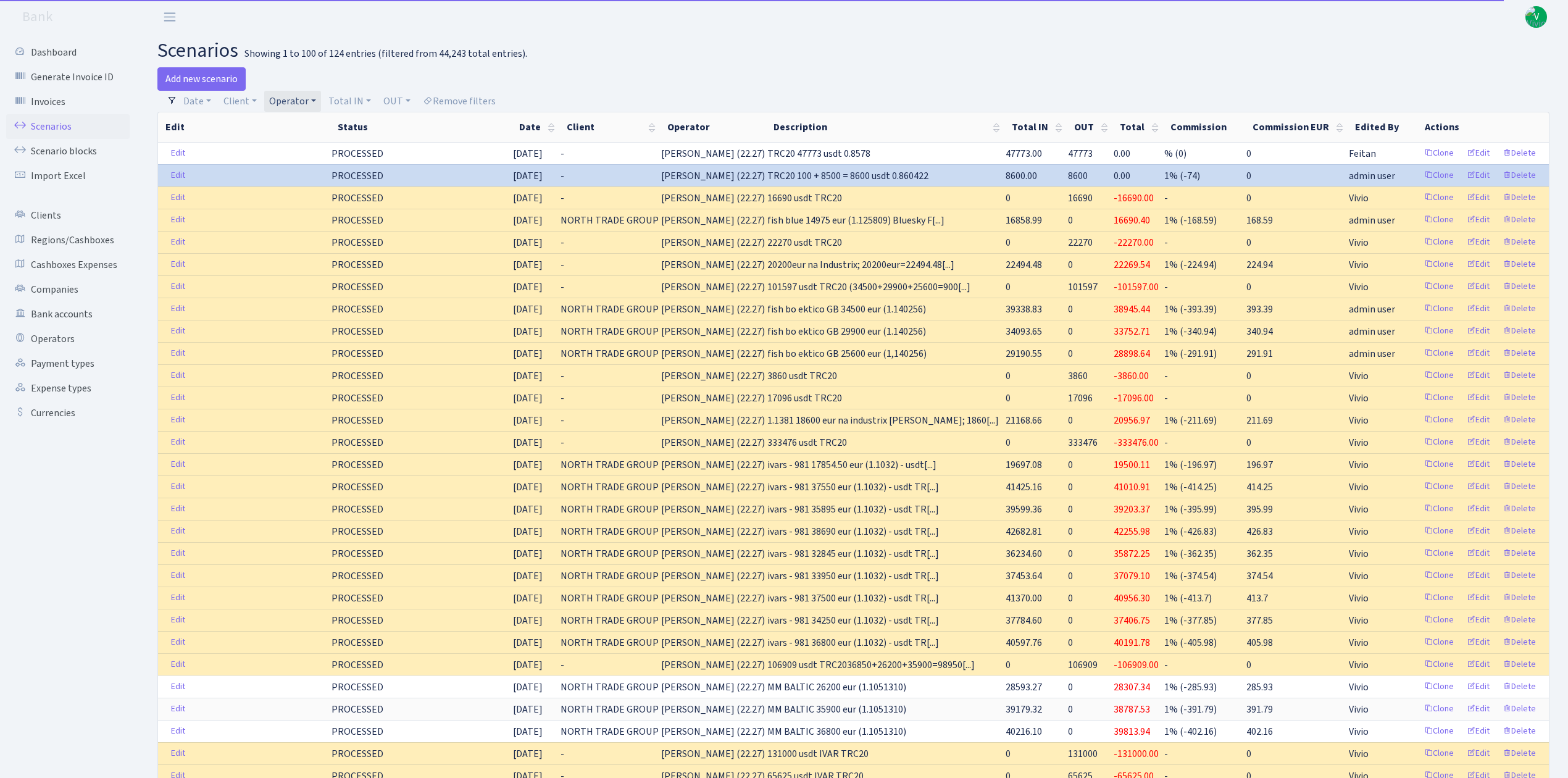
click at [284, 100] on link "Operator" at bounding box center [293, 101] width 57 height 21
click at [305, 118] on li "IVARS" at bounding box center [313, 106] width 93 height 22
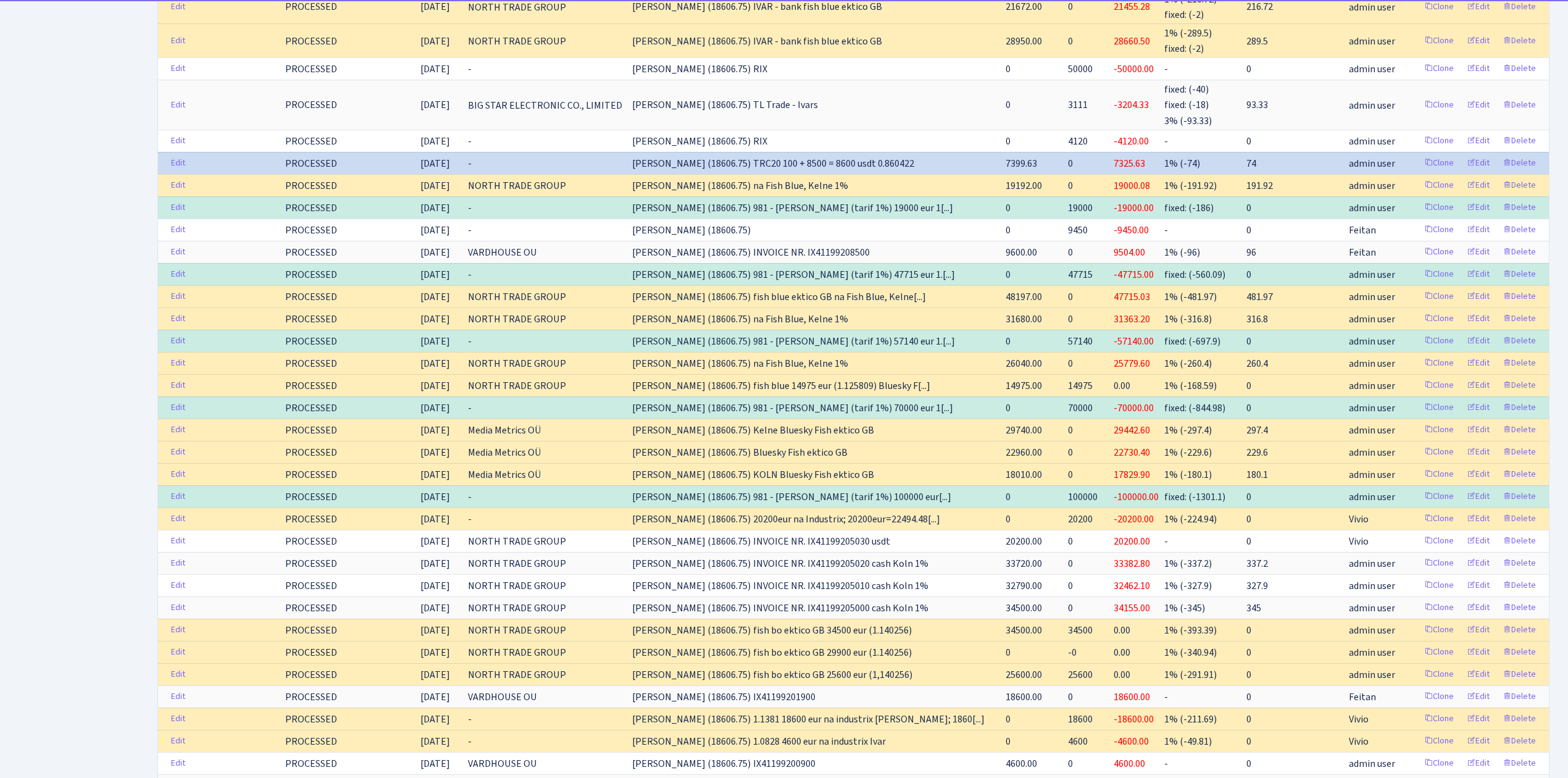
scroll to position [741, 0]
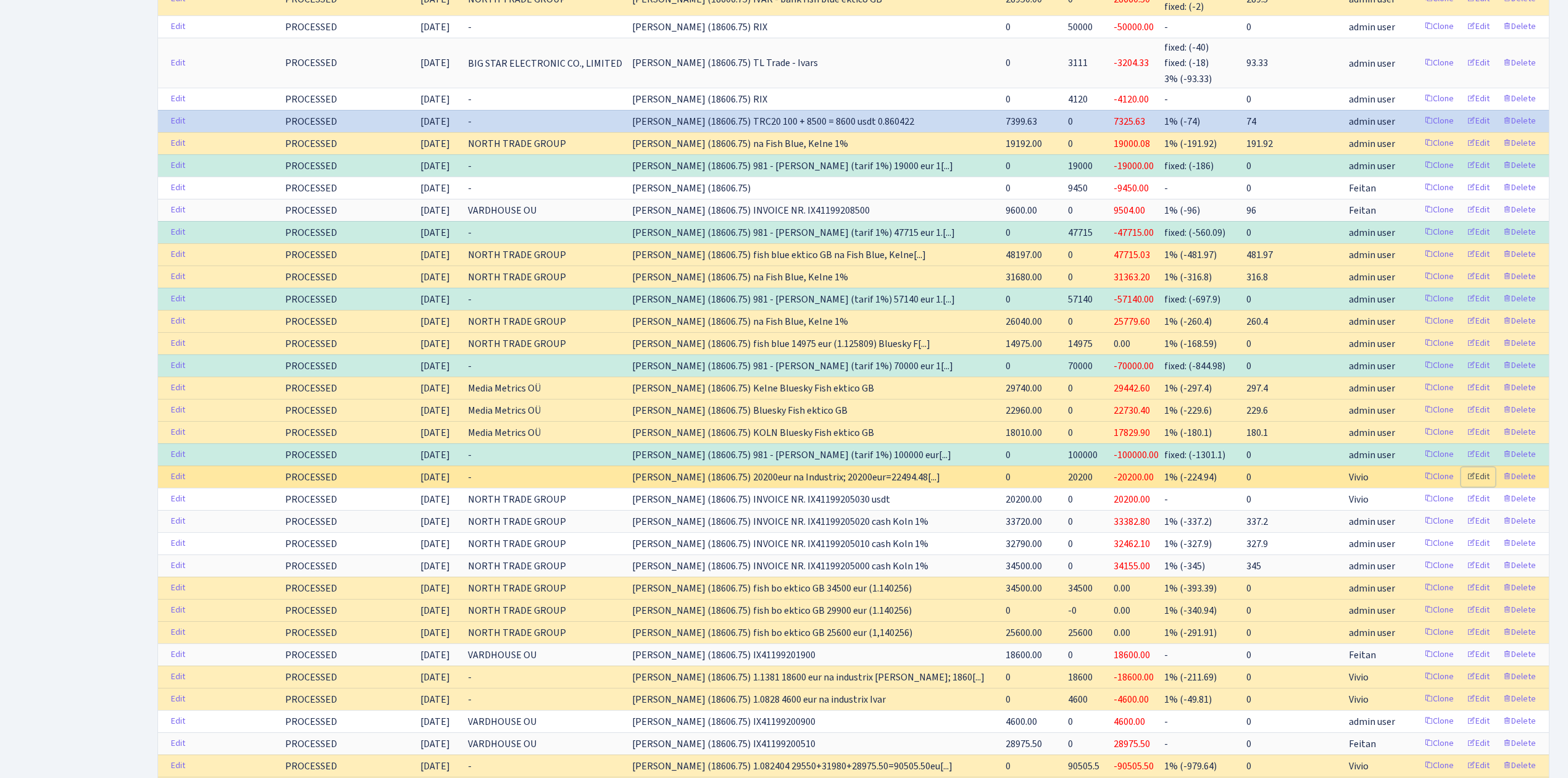
click at [1483, 475] on link "Edit" at bounding box center [1478, 477] width 34 height 19
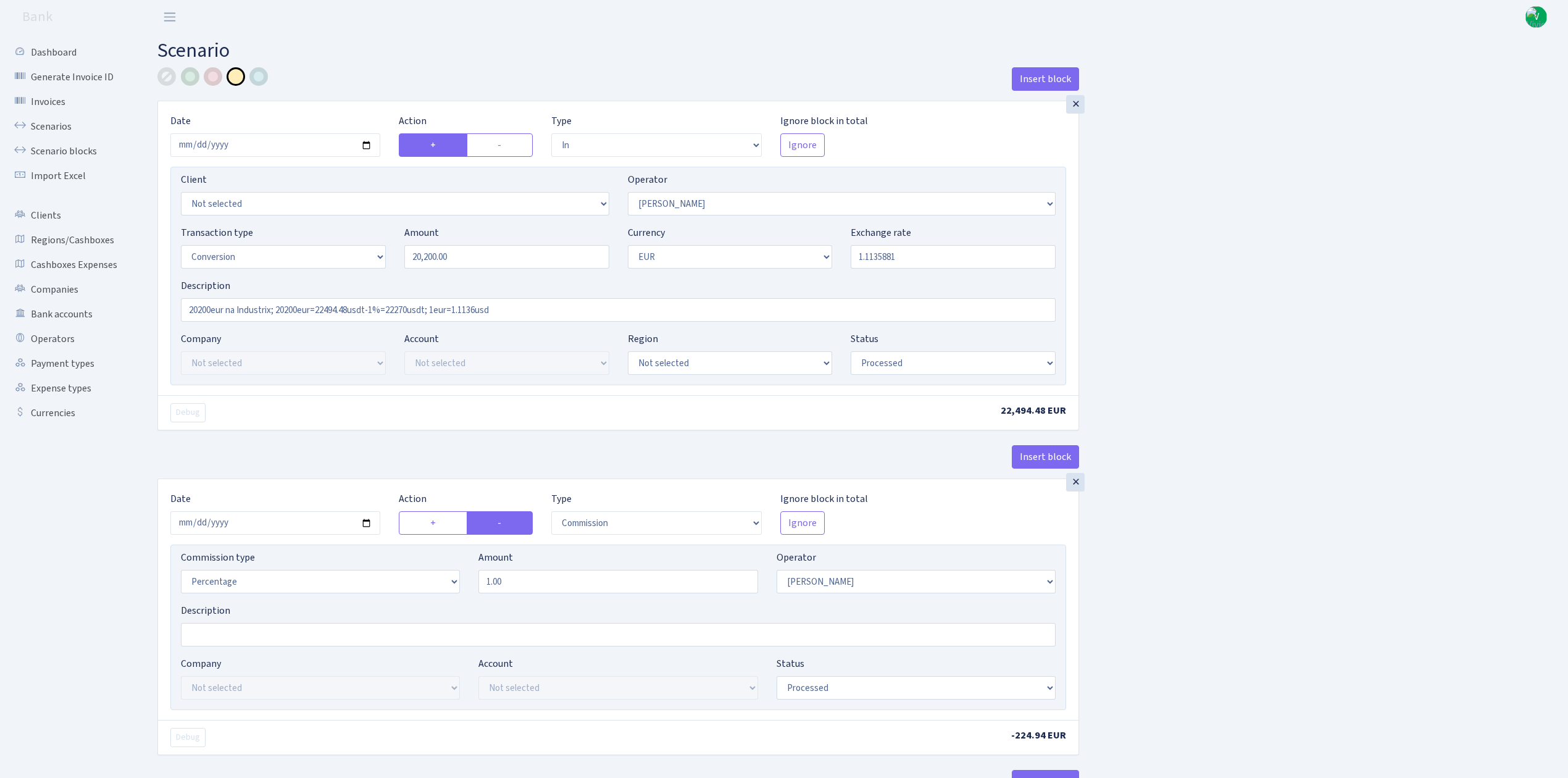
select select "in"
select select "293"
select select "15"
select select "1"
select select "processed"
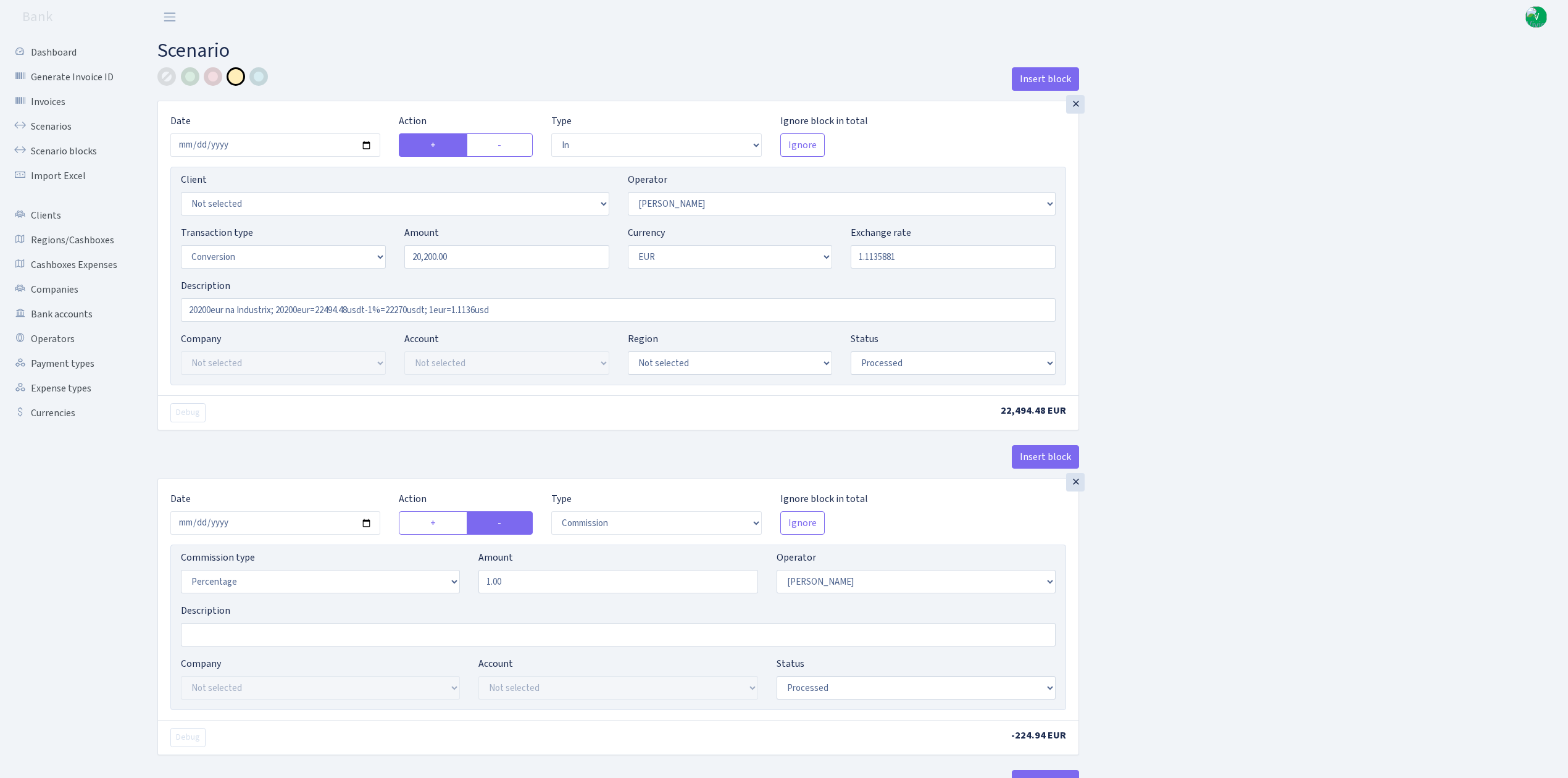
select select "commission"
select select "293"
select select "processed"
select select "out"
select select "199"
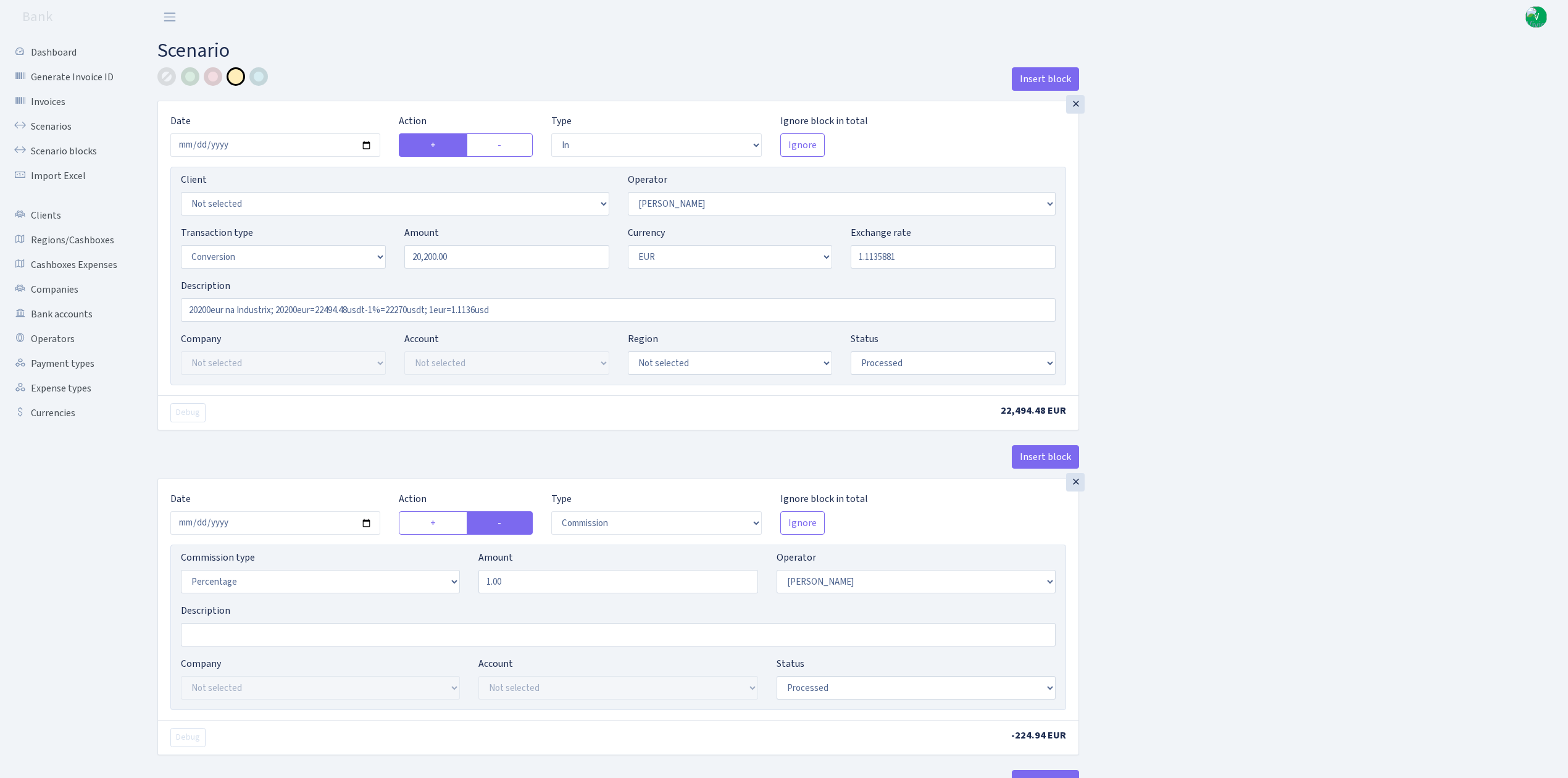
select select "15"
select select "1"
select select "processed"
click at [64, 123] on link "Scenarios" at bounding box center [68, 127] width 123 height 24
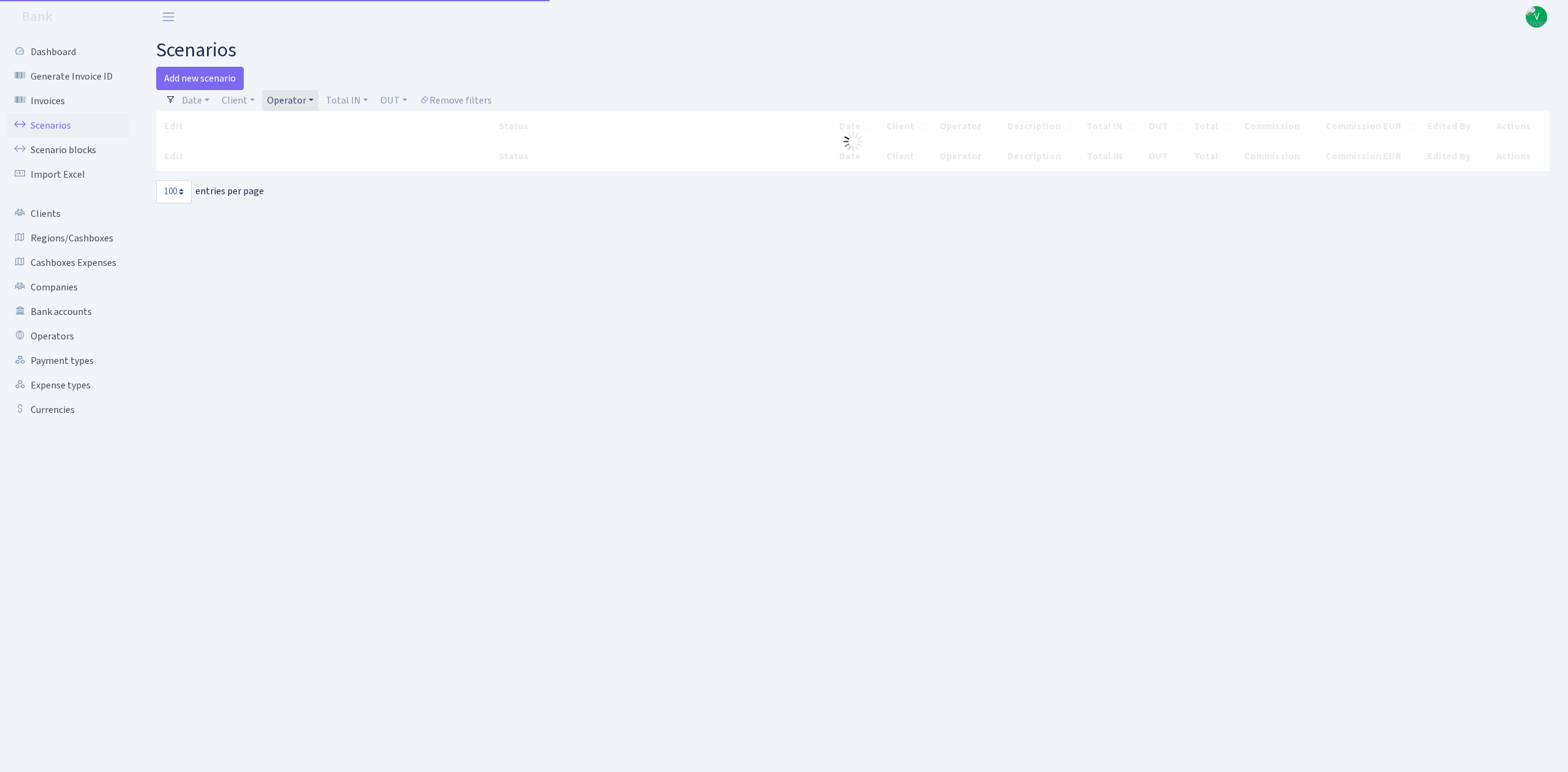
select select "100"
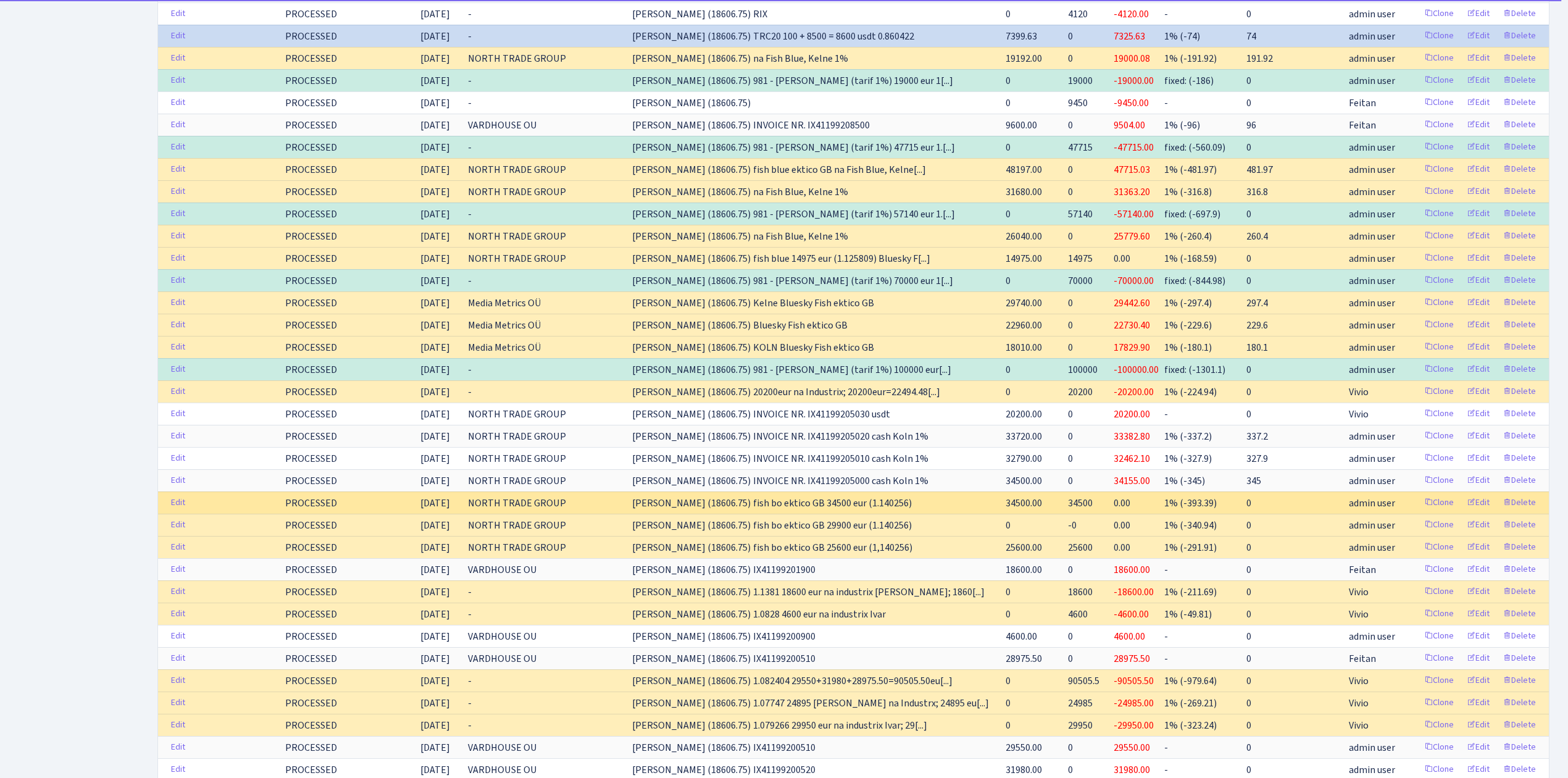
scroll to position [823, 0]
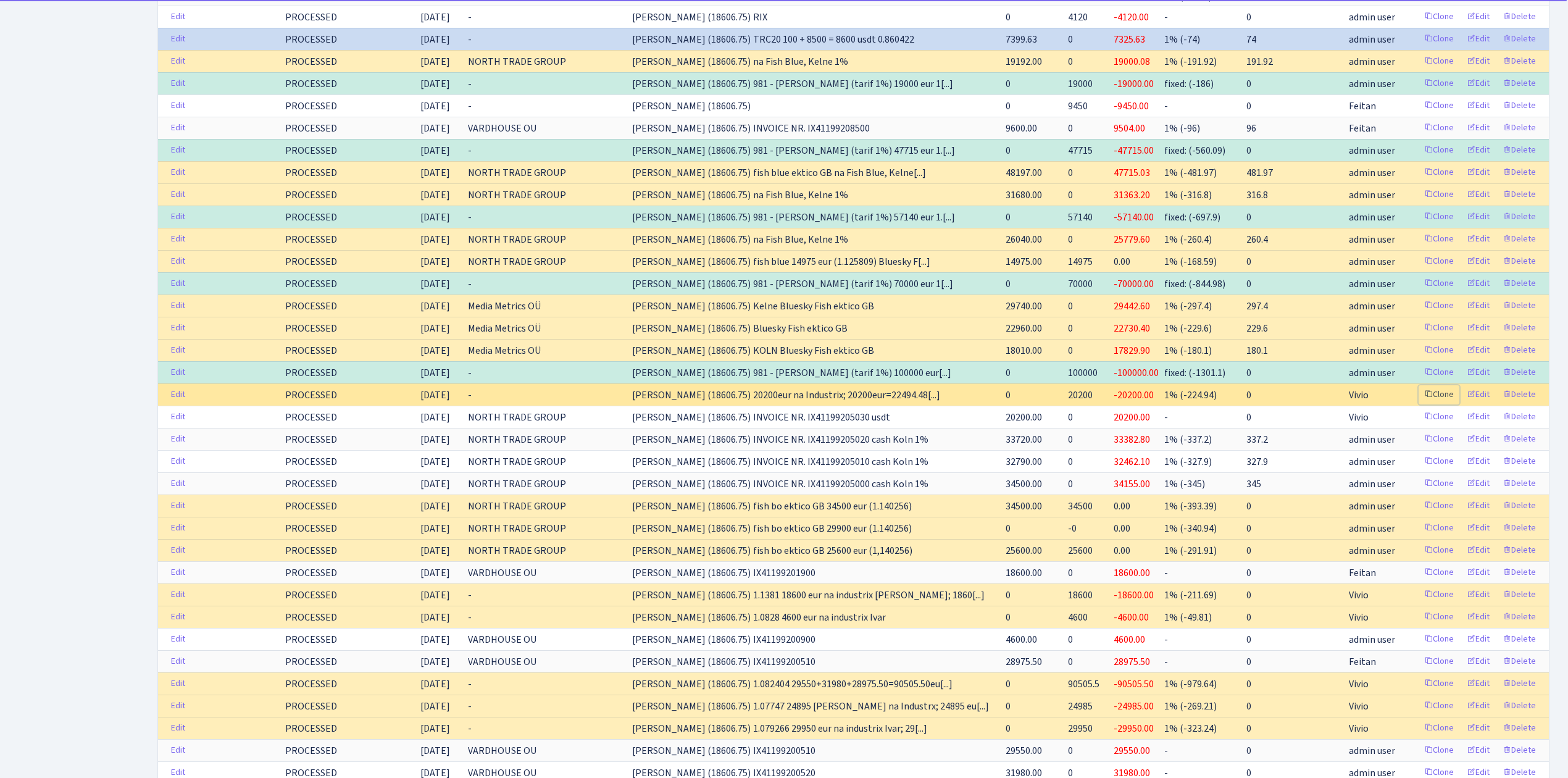
click at [1441, 391] on link "Clone" at bounding box center [1439, 395] width 41 height 19
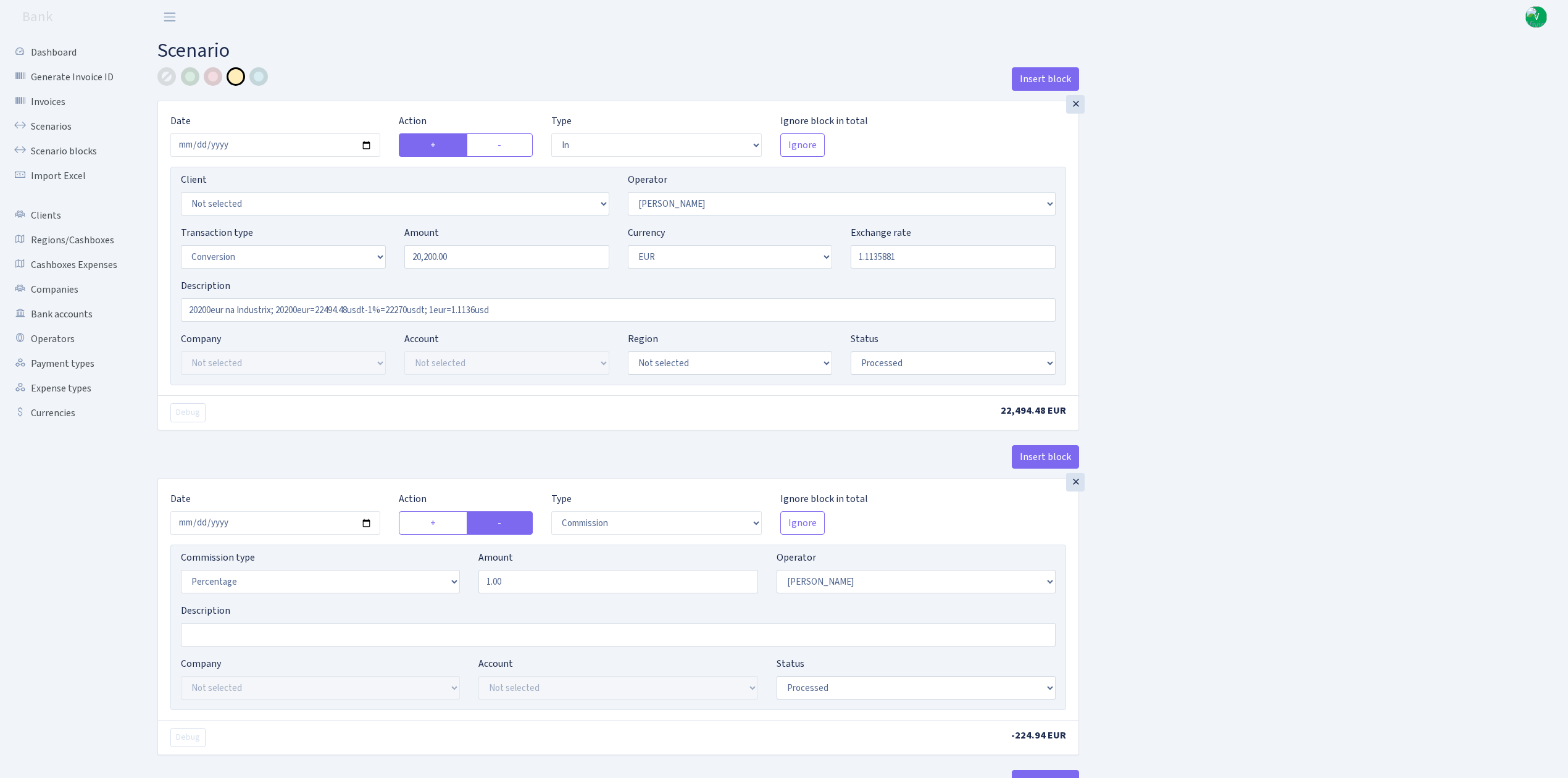
select select "in"
select select "293"
select select "15"
select select "1"
select select "processed"
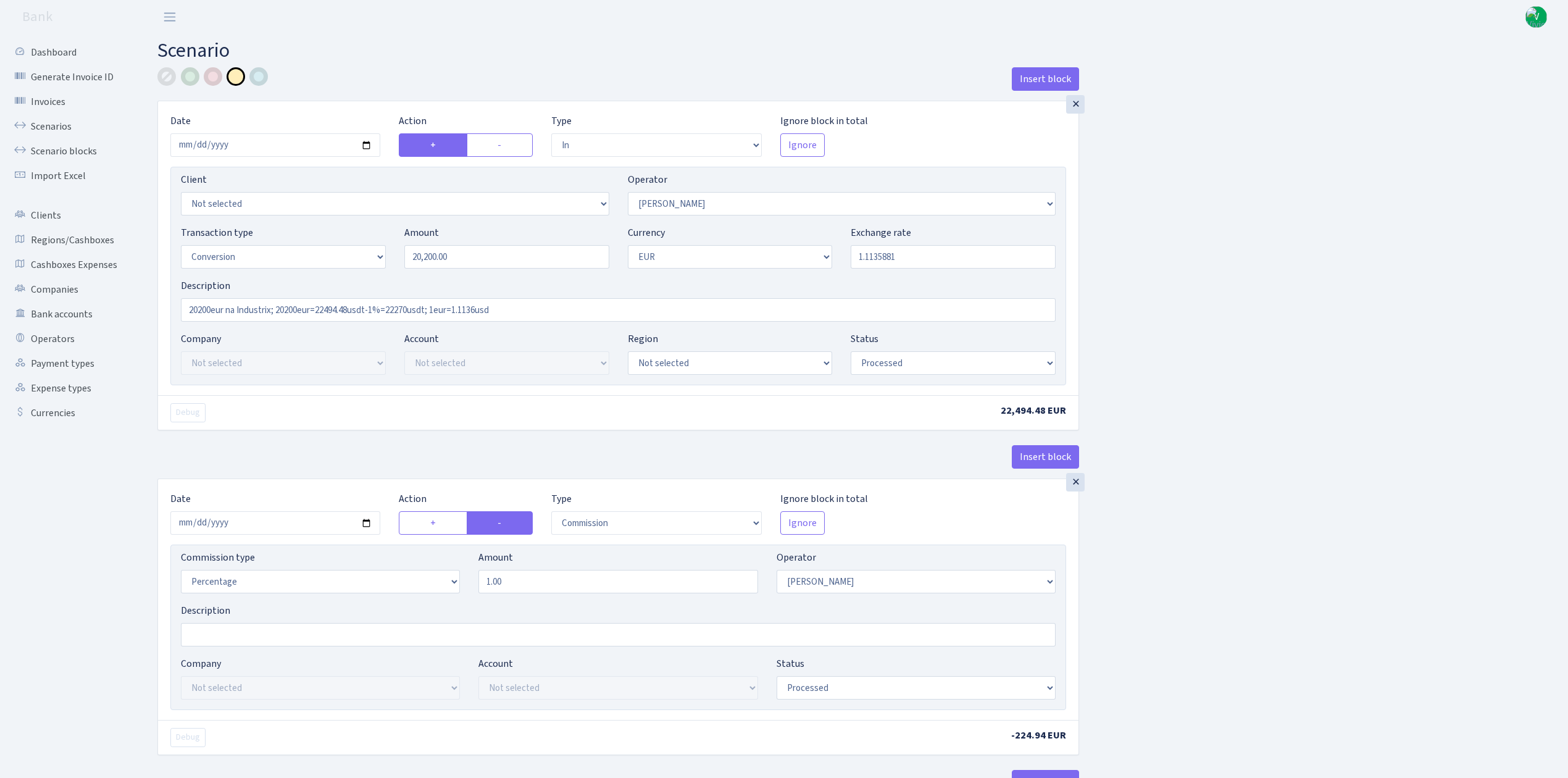
select select "commission"
select select "293"
select select "processed"
select select "out"
select select "199"
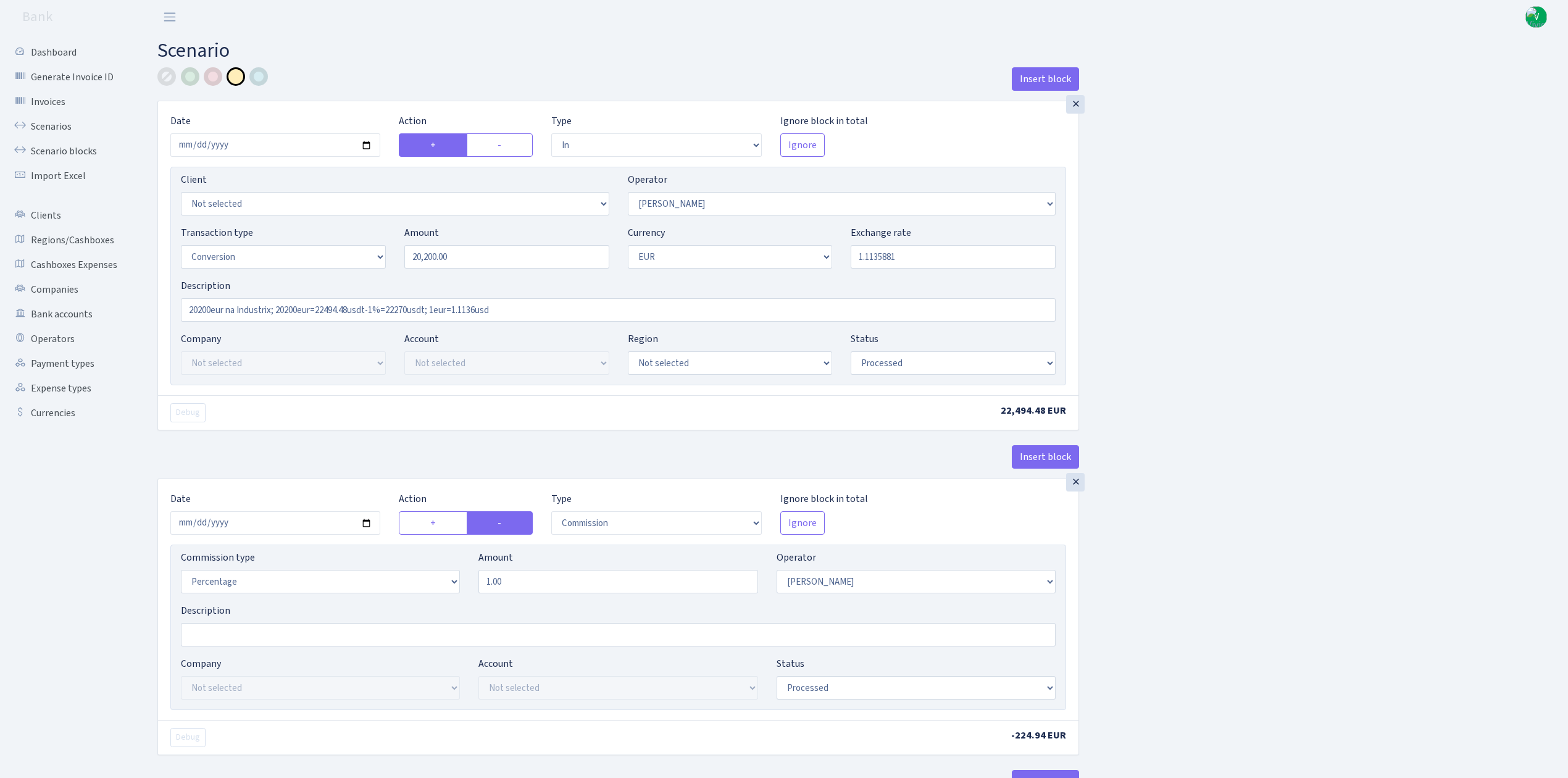
select select "15"
select select "1"
select select "processed"
click at [368, 144] on input "2025-05-12" at bounding box center [275, 144] width 210 height 24
type input "[DATE]"
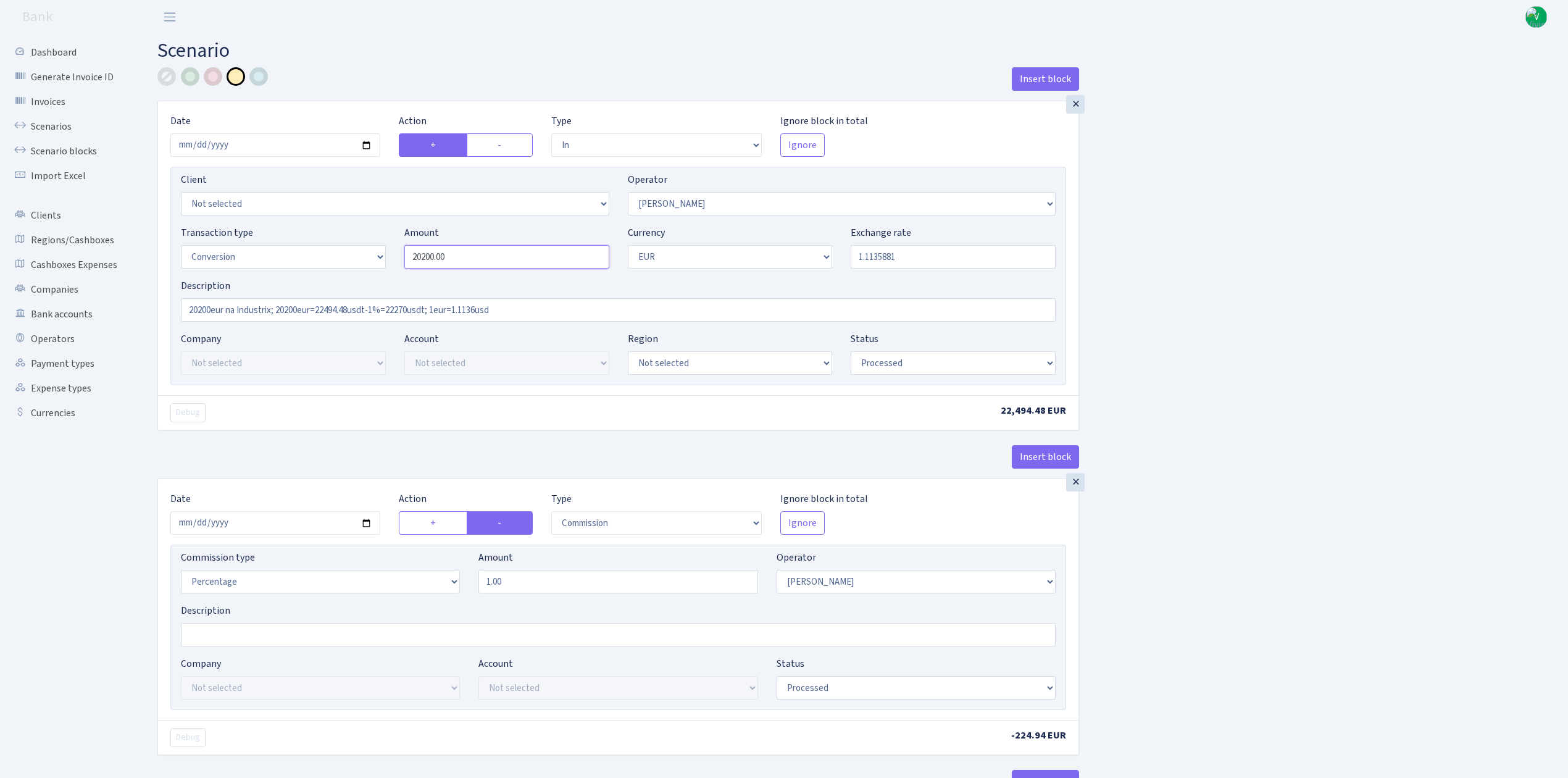
drag, startPoint x: 470, startPoint y: 251, endPoint x: 389, endPoint y: 243, distance: 81.4
click at [389, 244] on div "Transaction type Not selected 981 ELF FISH crypto GIRT IVO dekl MM-BALTIC eur U…" at bounding box center [618, 251] width 893 height 53
drag, startPoint x: 436, startPoint y: 262, endPoint x: 404, endPoint y: 250, distance: 34.2
click at [404, 250] on input "21" at bounding box center [506, 256] width 205 height 24
click at [887, 257] on input "1.1135881" at bounding box center [953, 256] width 205 height 24
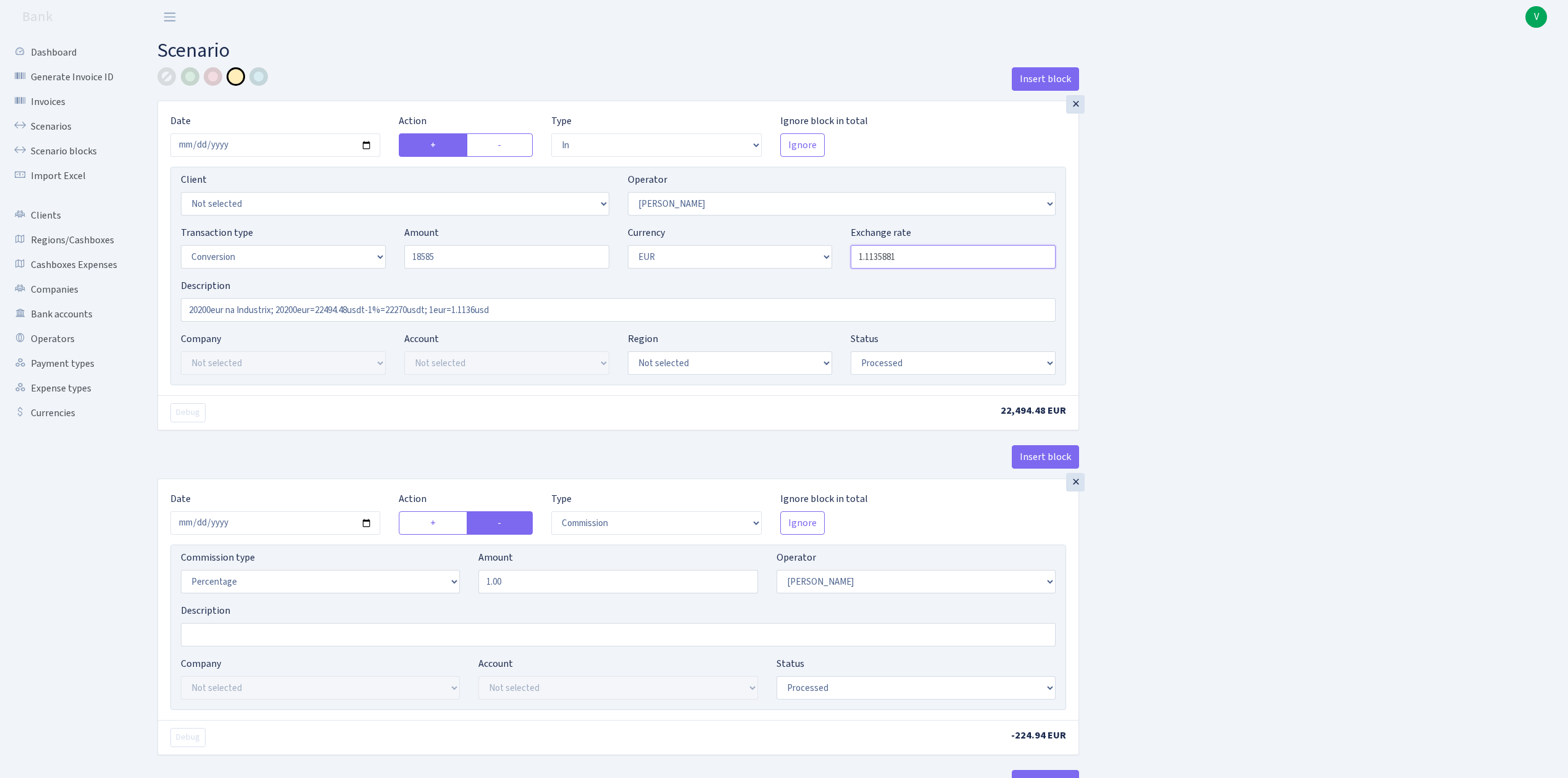
type input "18,585.00"
drag, startPoint x: 870, startPoint y: 255, endPoint x: 963, endPoint y: 255, distance: 93.0
click at [963, 255] on input "1.1135881" at bounding box center [953, 256] width 205 height 24
click at [1247, 235] on div "Insert block × Date [DATE] Action + - Type --- In Out Commission Field required…" at bounding box center [853, 651] width 1411 height 1169
type input "1.1835000"
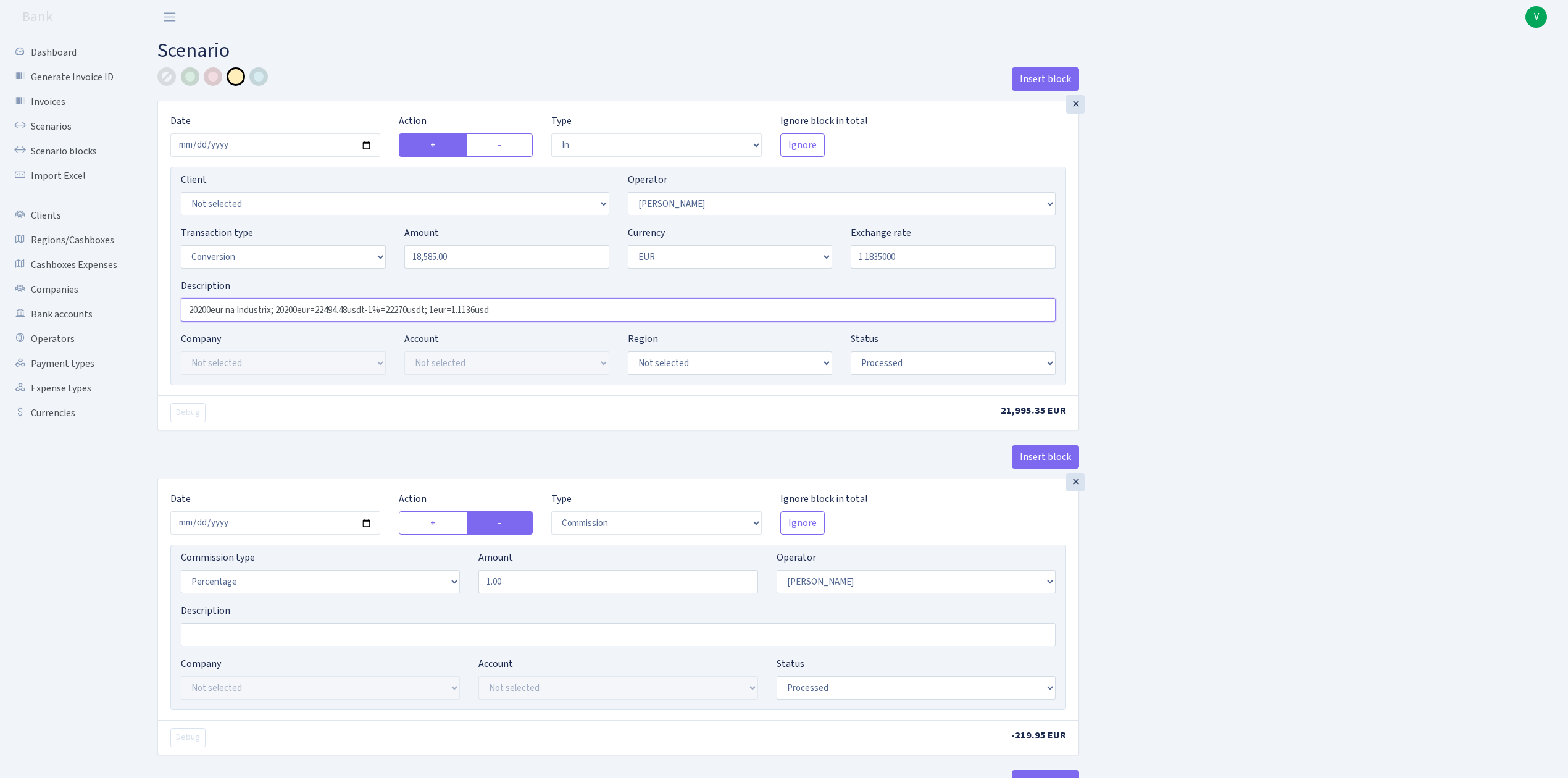
drag, startPoint x: 213, startPoint y: 309, endPoint x: 157, endPoint y: 309, distance: 56.0
click at [157, 309] on div "× Date 2025-09-19 Action + - Type --- In Out Commission Field required. Ignore …" at bounding box center [618, 265] width 921 height 329
drag, startPoint x: 238, startPoint y: 307, endPoint x: 273, endPoint y: 306, distance: 35.0
click at [273, 306] on input "18585eur na Industrix; 20200eur=22494.48usdt-1%=22270usdt; 1eur=1.1136usd" at bounding box center [618, 310] width 874 height 24
click at [324, 309] on input "18585eur na Alfastar; 20200eur=22494.48usdt-1%=22270usdt; 1eur=1.1136usd" at bounding box center [618, 310] width 874 height 24
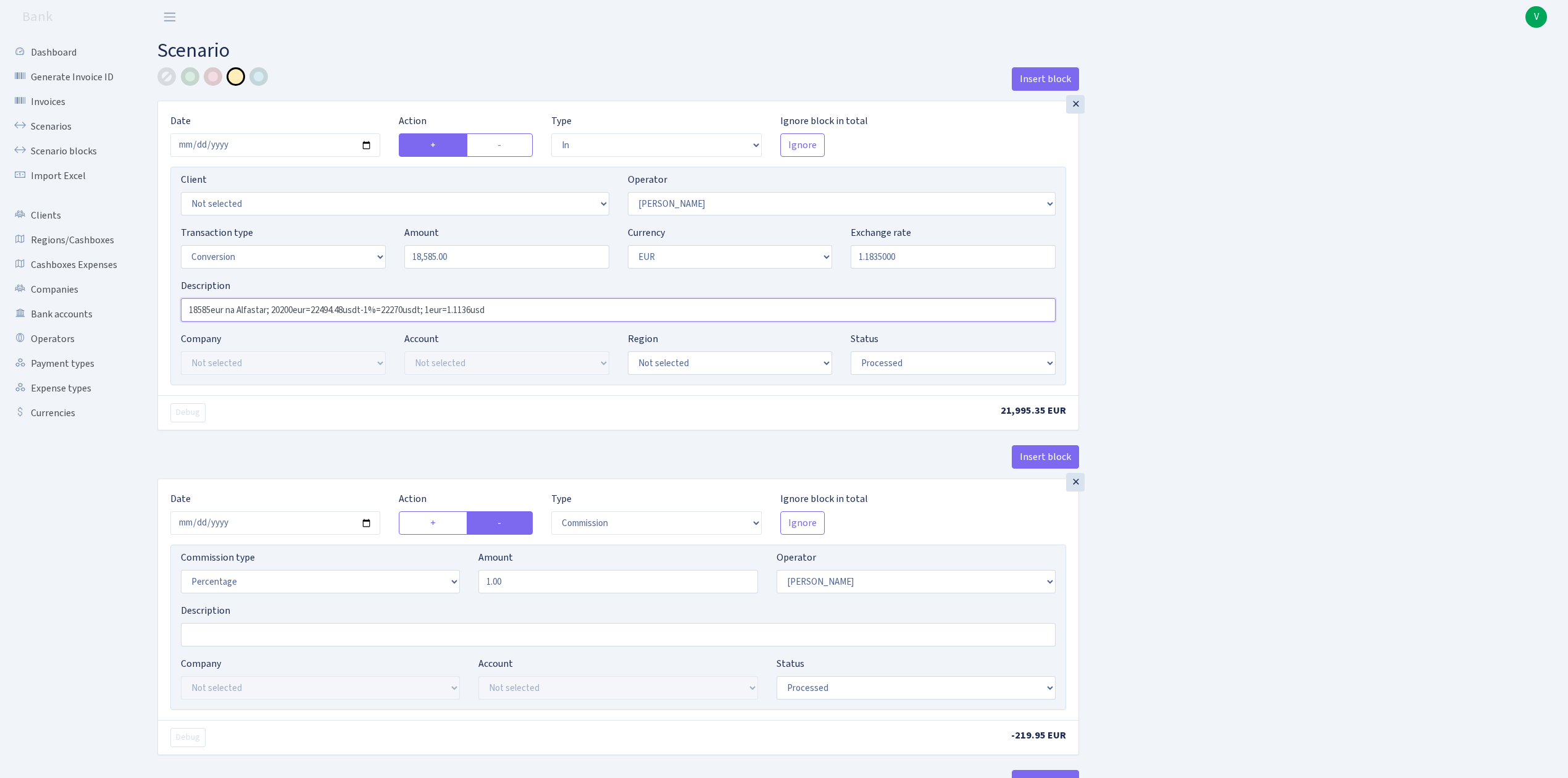
drag, startPoint x: 272, startPoint y: 309, endPoint x: 534, endPoint y: 309, distance: 262.0
click at [534, 309] on input "18585eur na Alfastar; 20200eur=22494.48usdt-1%=22270usdt; 1eur=1.1136usd" at bounding box center [618, 310] width 874 height 24
paste input "18585eur=21995.03usdt; 21995 - 1% = 21775 usdt"
type input "18585eur na Alfastar; 18585eur=21995.03usdt; 21995 - 1% = 21775 usdt"
click at [1332, 325] on div "Insert block × Date 2025-09-19 Action + - Type --- In Out Commission Field requ…" at bounding box center [853, 651] width 1411 height 1169
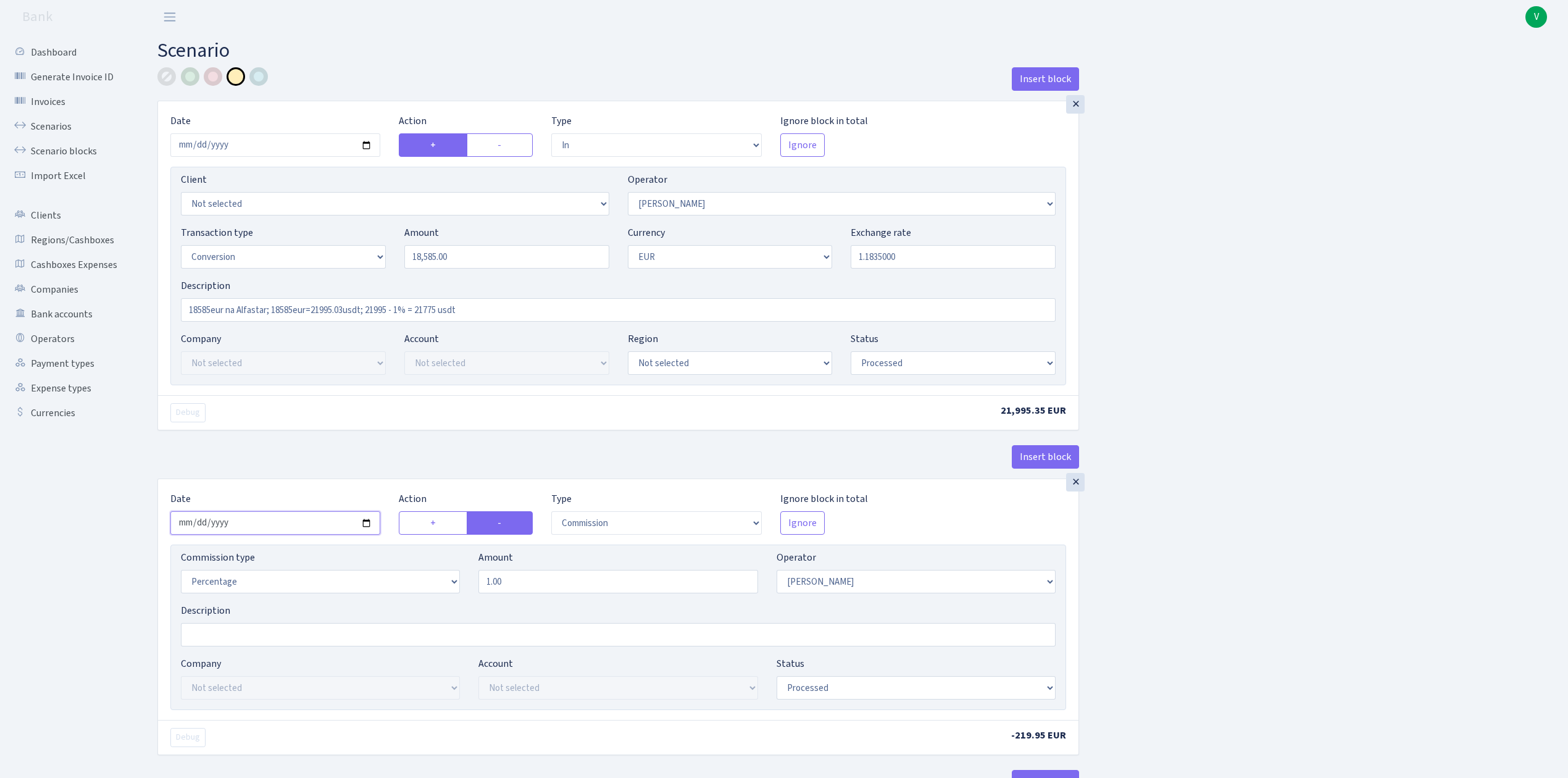
click at [368, 526] on input "2025-05-12" at bounding box center [275, 522] width 210 height 24
type input "[DATE]"
click at [1373, 525] on div "Insert block × Date 2025-09-19 Action + - Type --- In Out Commission Field requ…" at bounding box center [853, 651] width 1411 height 1169
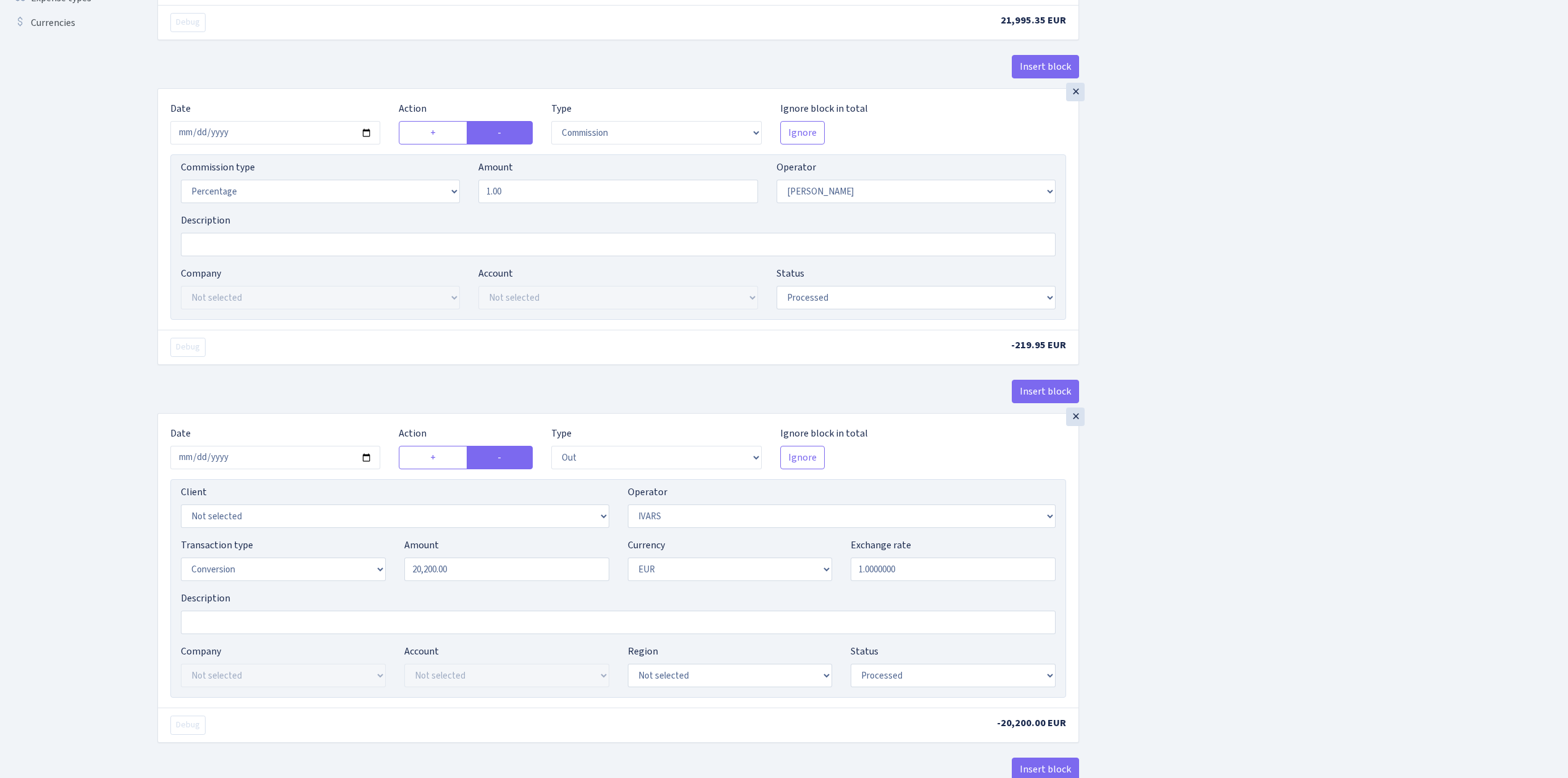
scroll to position [411, 0]
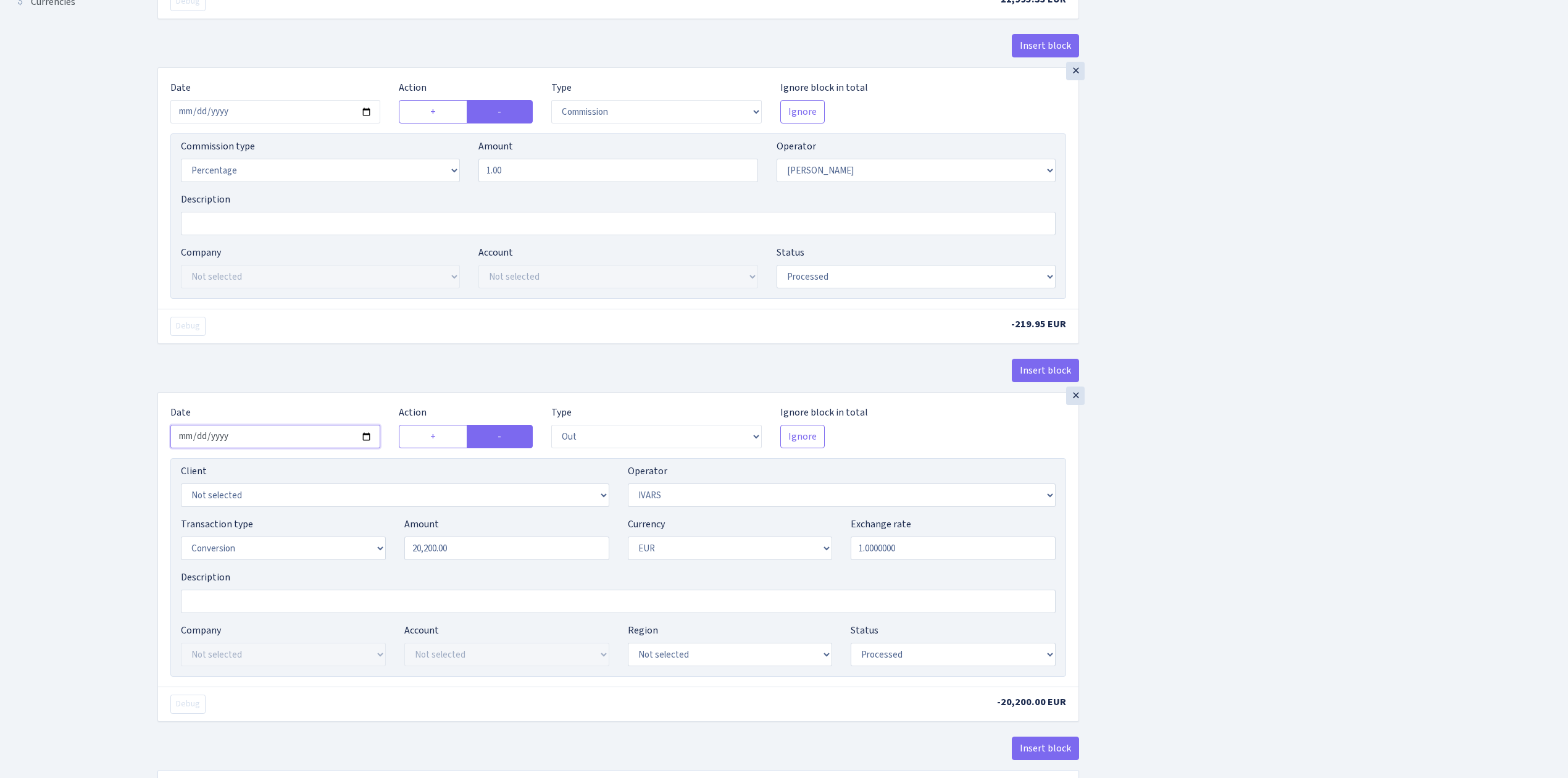
click at [364, 443] on input "2025-05-12" at bounding box center [275, 436] width 210 height 24
type input "[DATE]"
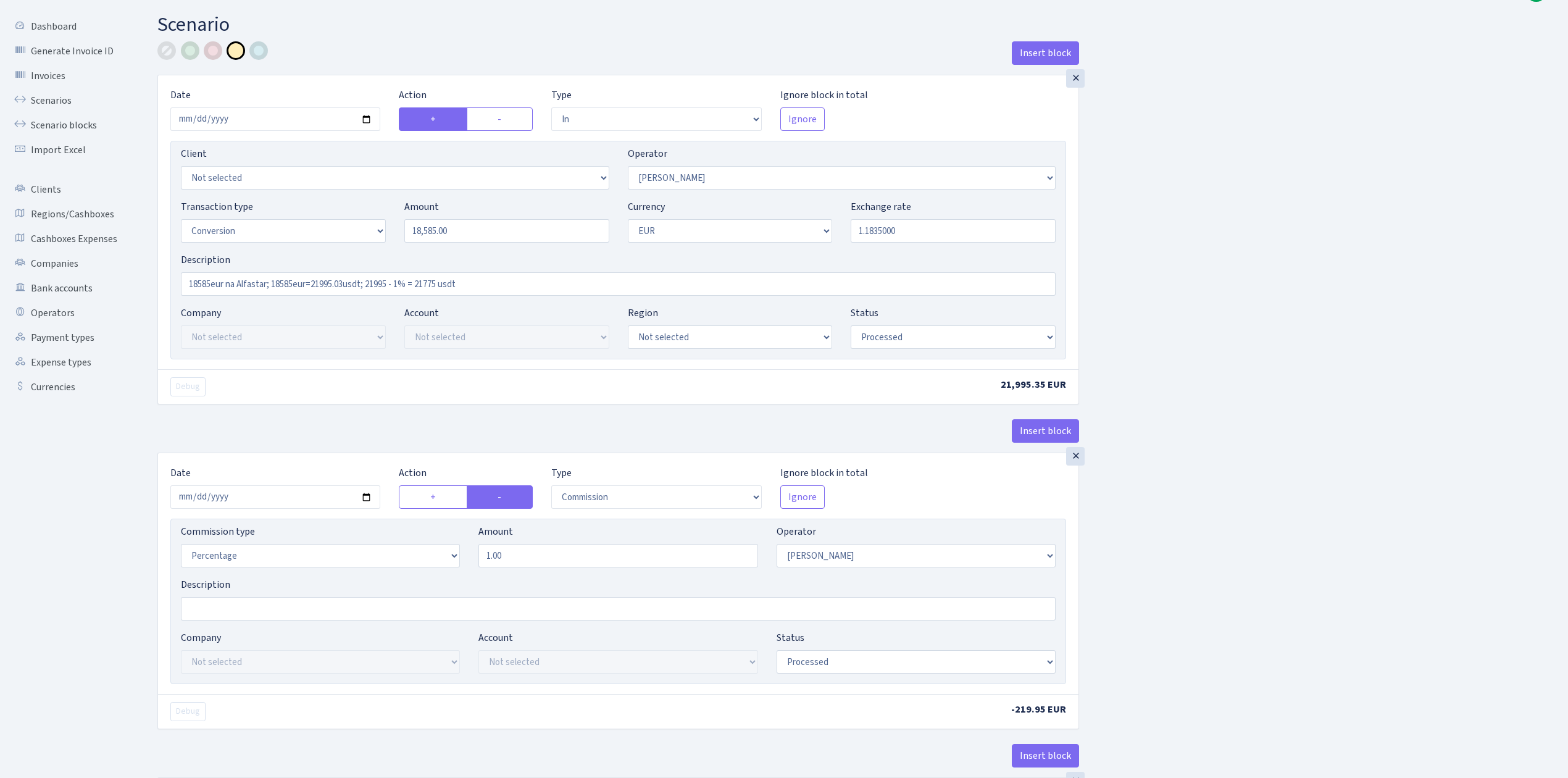
scroll to position [0, 0]
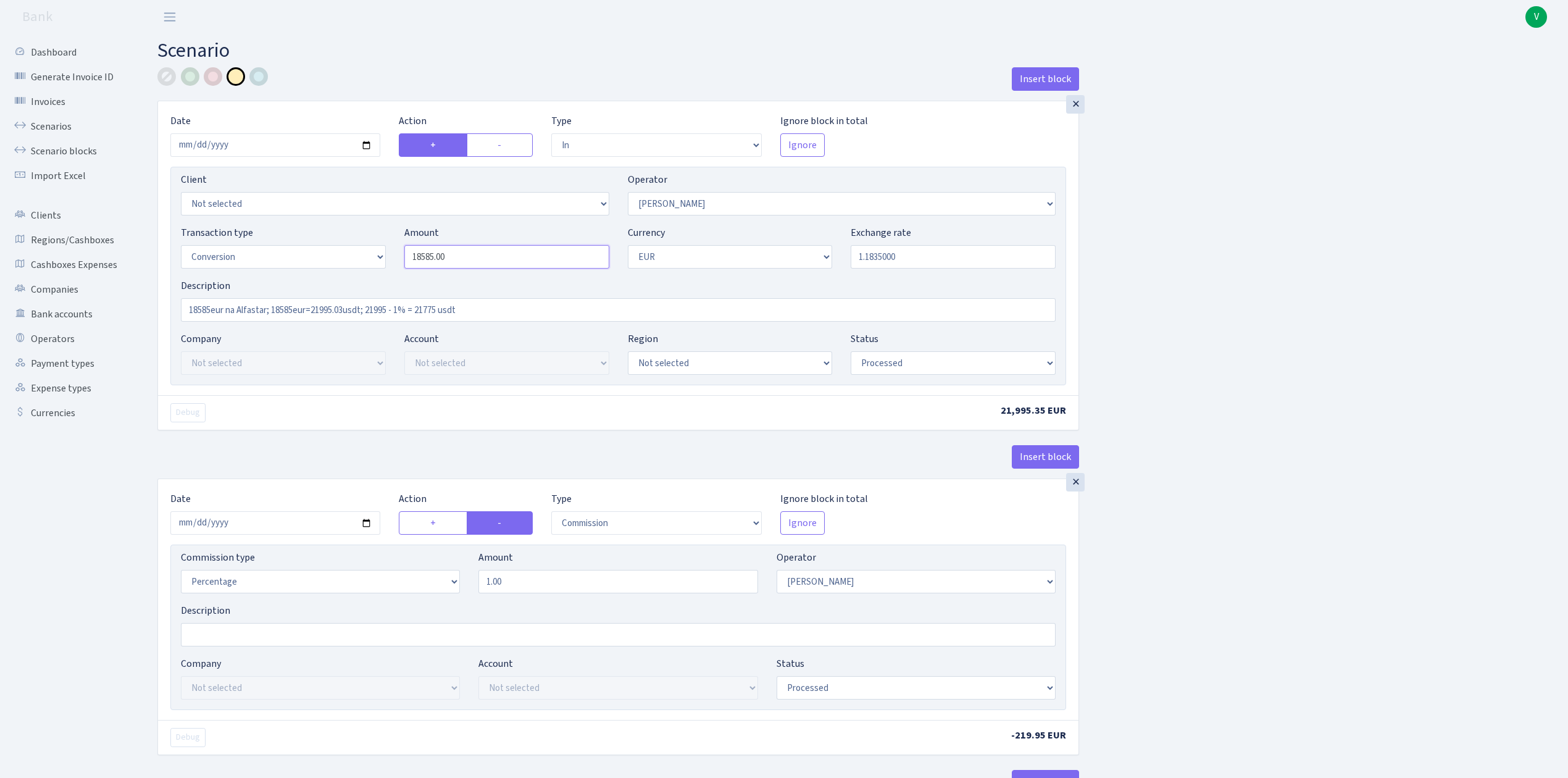
drag, startPoint x: 470, startPoint y: 258, endPoint x: 353, endPoint y: 257, distance: 117.0
click at [353, 257] on div "Transaction type Not selected 981 ELF FISH crypto GIRT IVO dekl MM-BALTIC eur U…" at bounding box center [618, 251] width 893 height 53
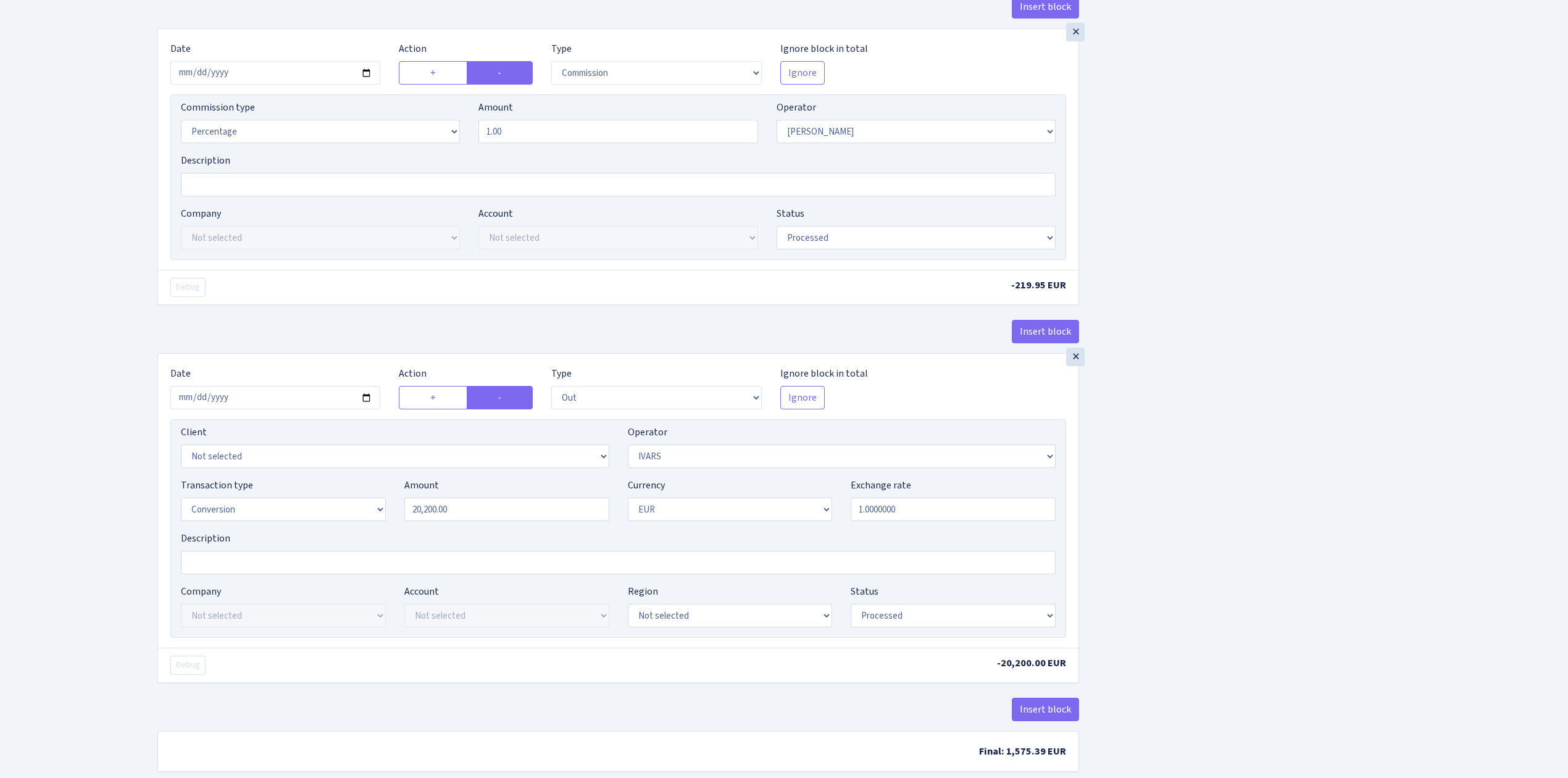
scroll to position [494, 0]
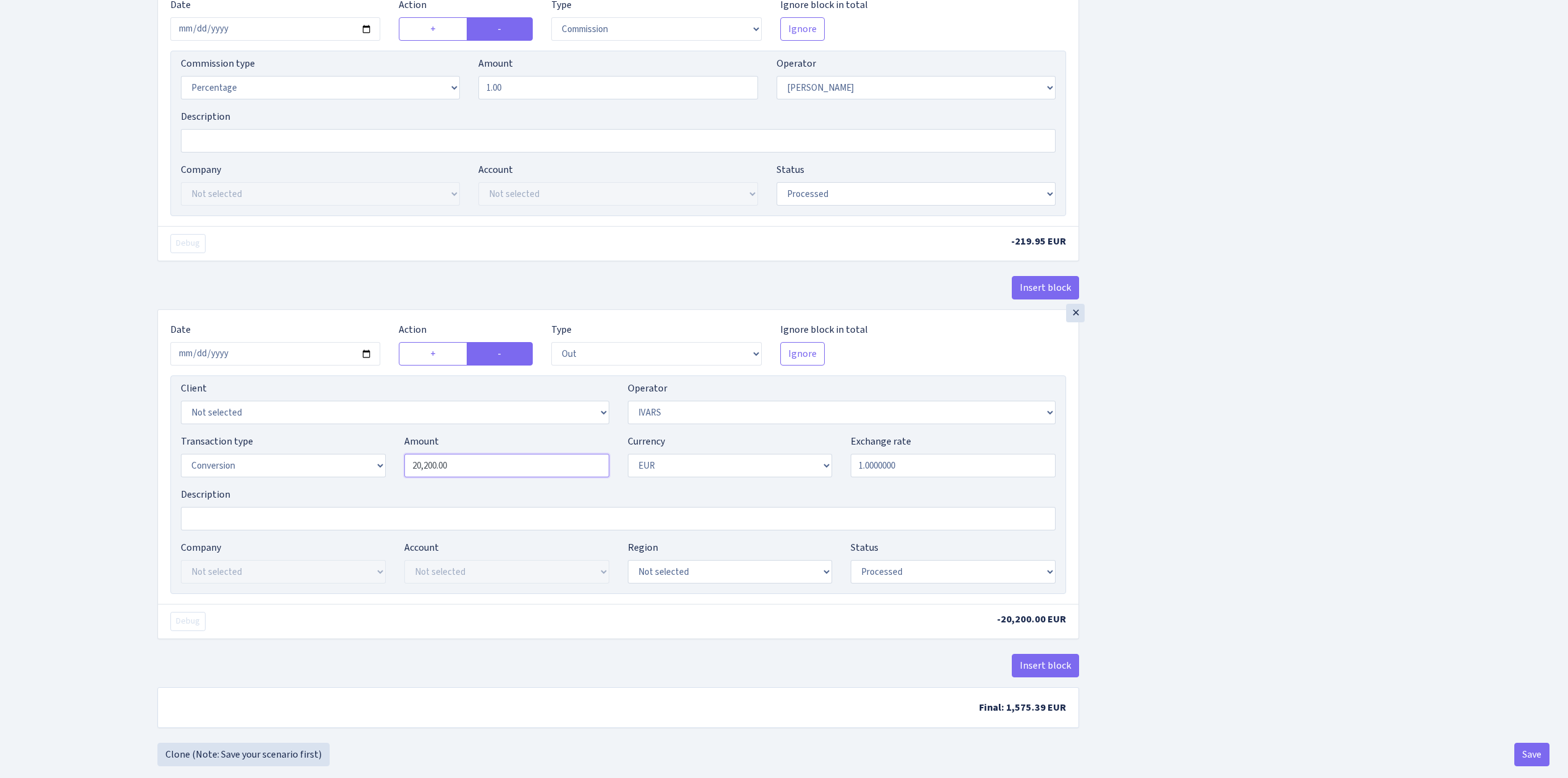
click at [442, 472] on input "20,200.00" at bounding box center [506, 465] width 205 height 24
type input "18,585.00"
drag, startPoint x: 457, startPoint y: 470, endPoint x: 343, endPoint y: 452, distance: 115.4
click at [343, 453] on div "Transaction type Not selected 981 ELF FISH crypto GIRT IVO dekl MM-BALTIC eur U…" at bounding box center [618, 460] width 893 height 53
paste input "18585"
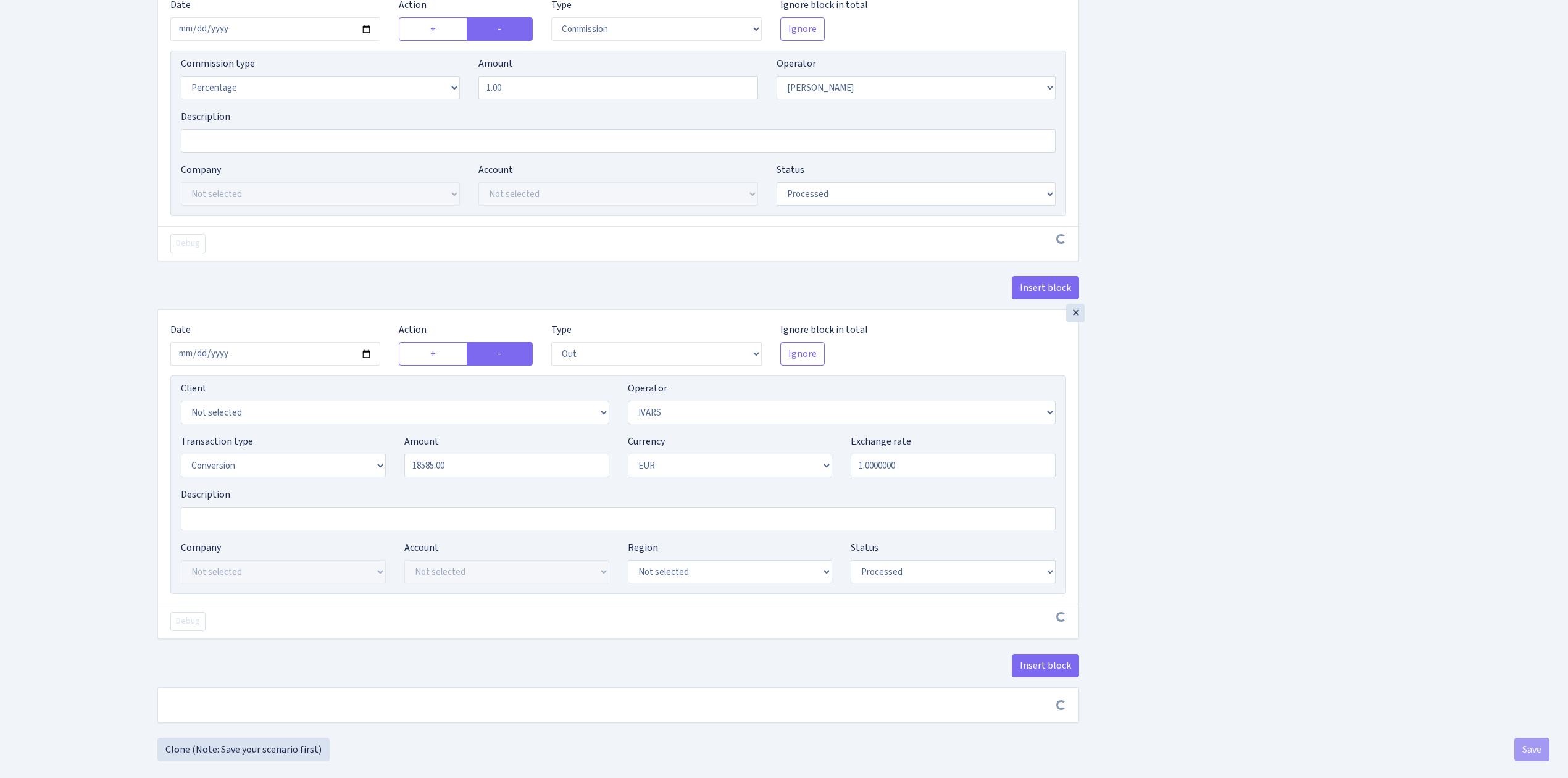
type input "18,585.00"
click at [1265, 462] on div "Insert block × Date 2025-09-19 Action + - Type --- In Out Commission Field requ…" at bounding box center [853, 155] width 1411 height 1164
click at [1240, 489] on div "Insert block × Date 2025-09-19 Action + - Type --- In Out Commission Field requ…" at bounding box center [853, 155] width 1411 height 1164
click at [1240, 484] on div "Insert block × Date 2025-09-19 Action + - Type --- In Out Commission Field requ…" at bounding box center [853, 155] width 1411 height 1164
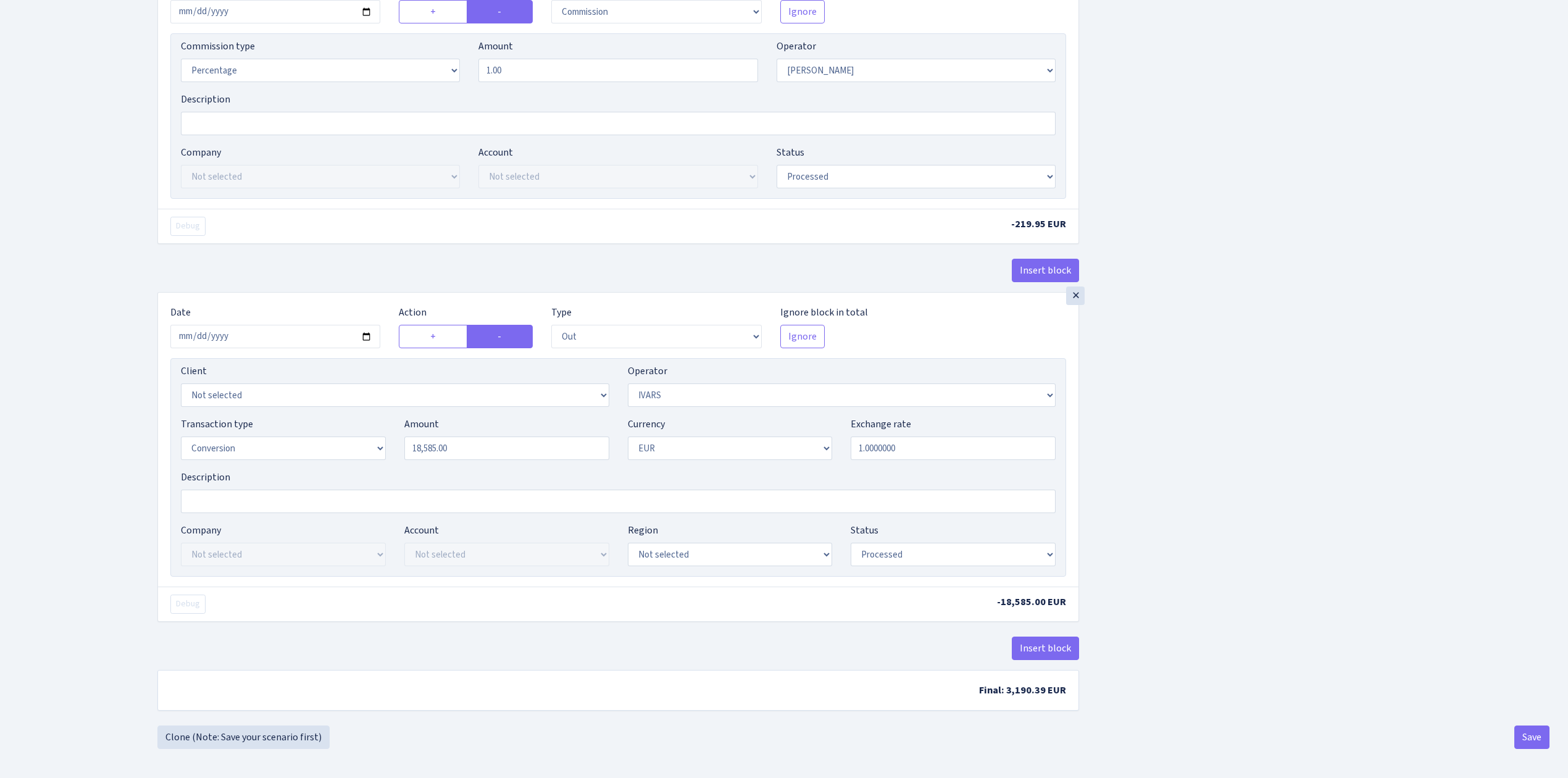
scroll to position [516, 0]
click at [1529, 733] on button "Save" at bounding box center [1531, 735] width 35 height 24
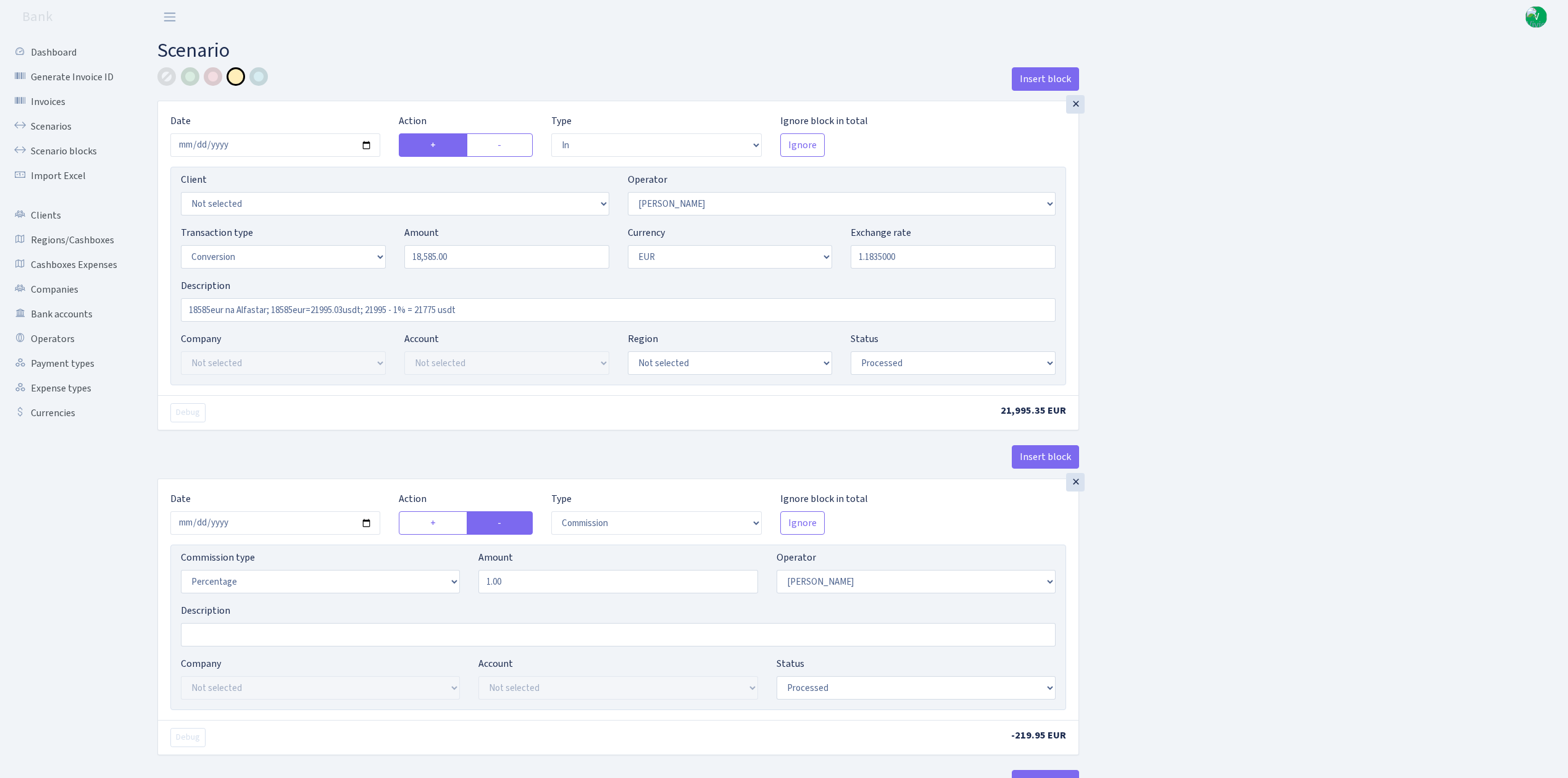
select select "in"
select select "293"
select select "15"
select select "1"
select select "processed"
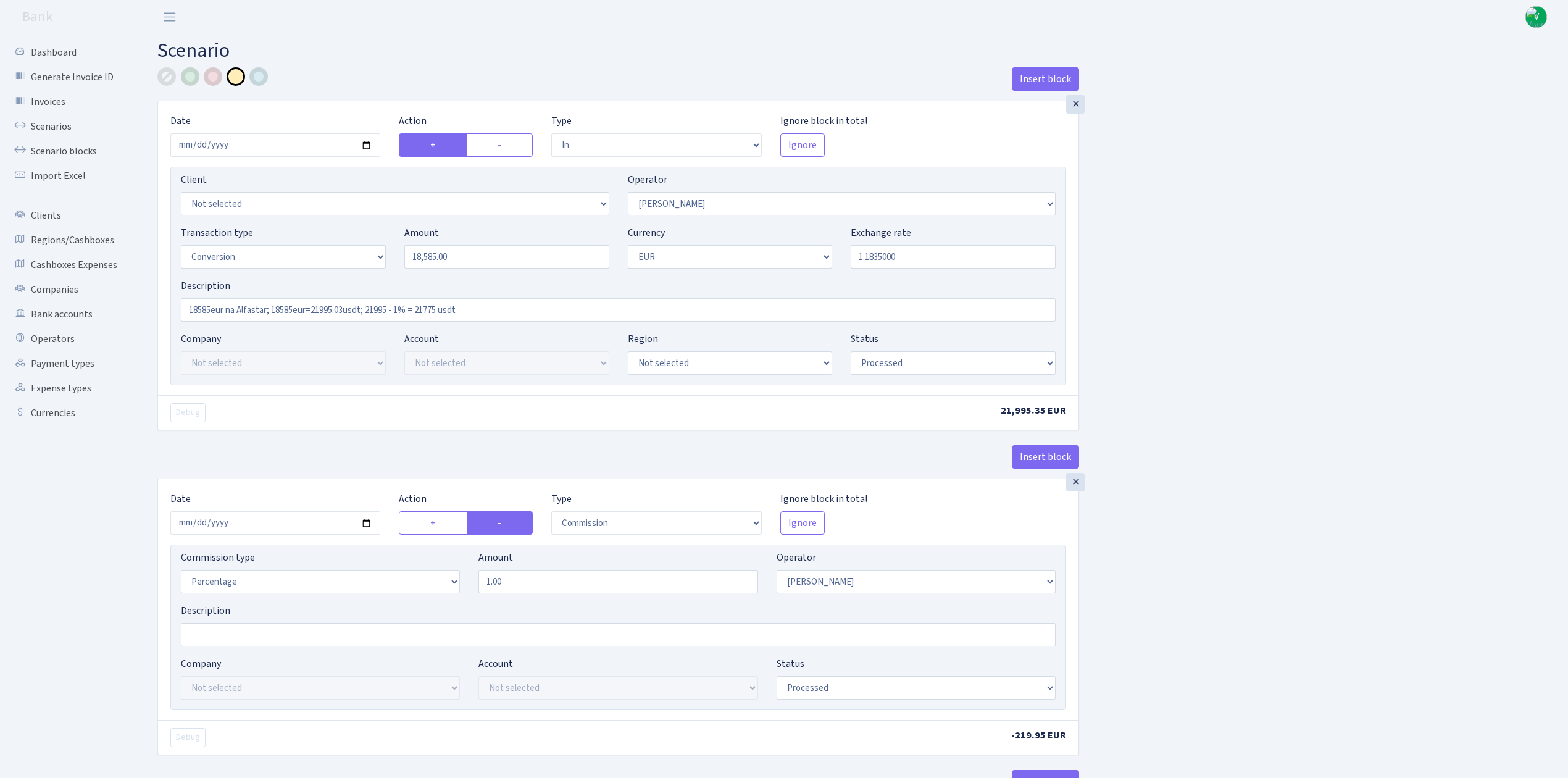
select select "commission"
select select "293"
select select "processed"
select select "out"
select select "199"
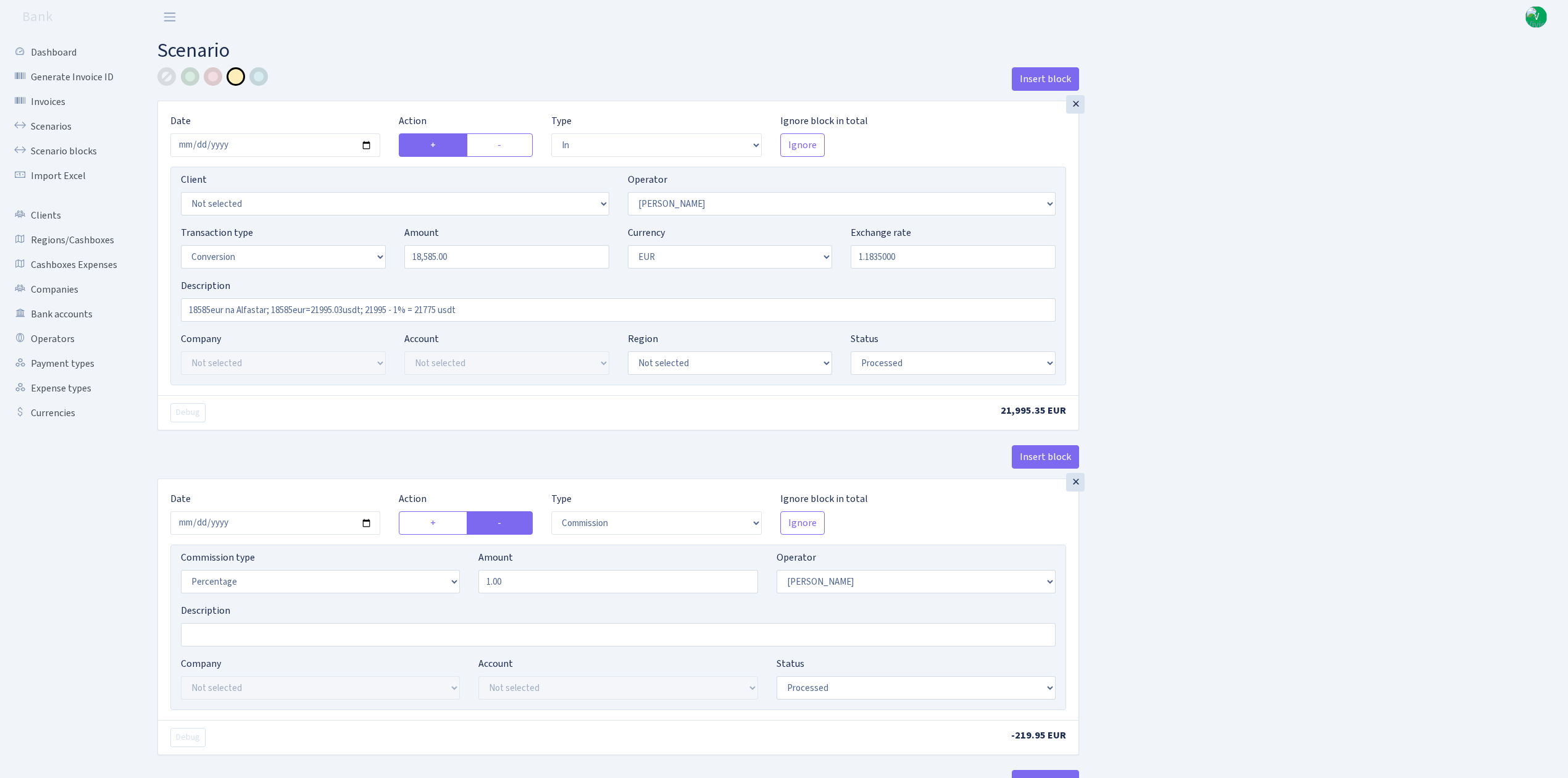
select select "15"
select select "1"
select select "processed"
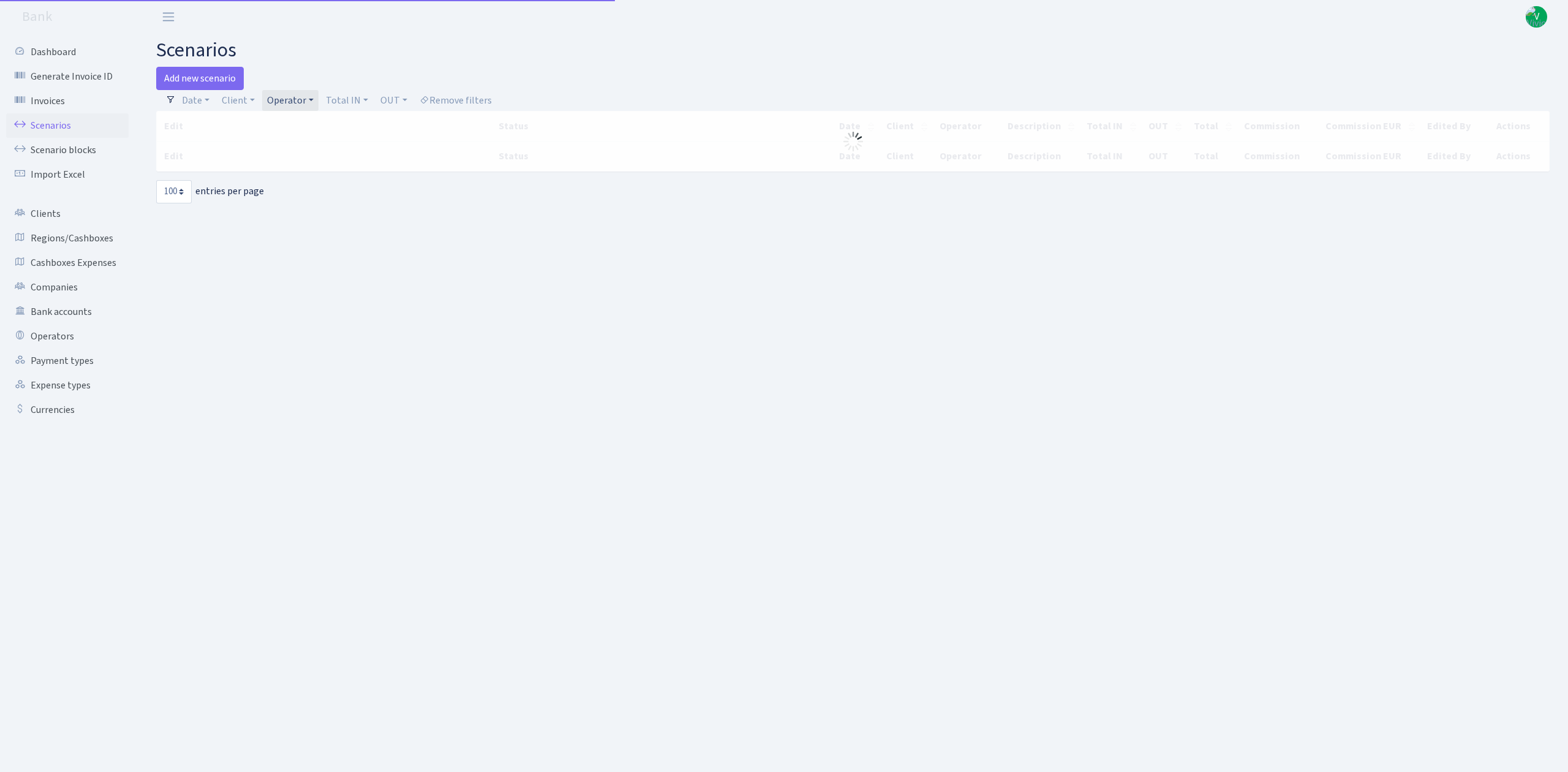
select select "100"
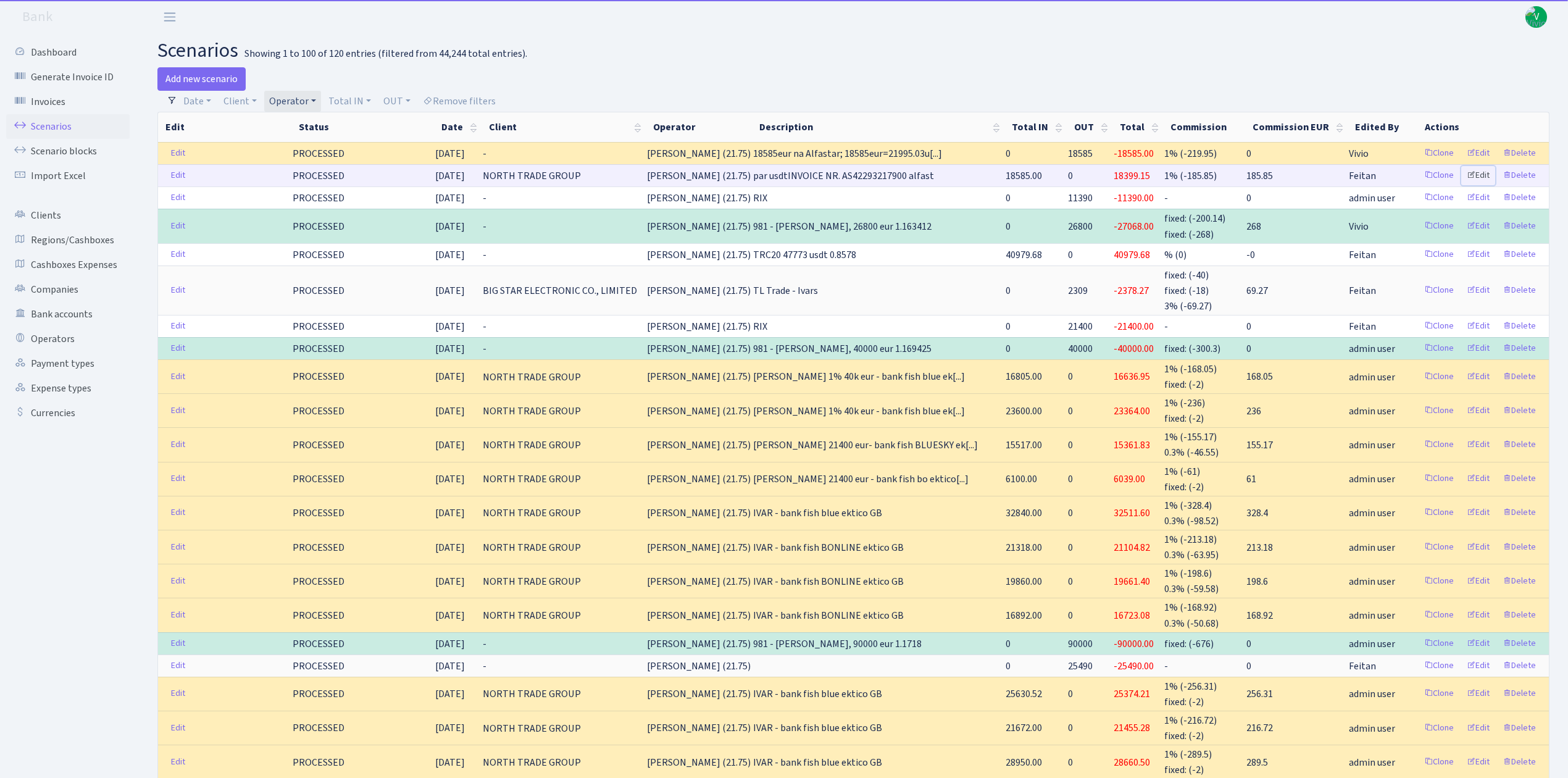
click at [1477, 174] on link "Edit" at bounding box center [1478, 176] width 34 height 19
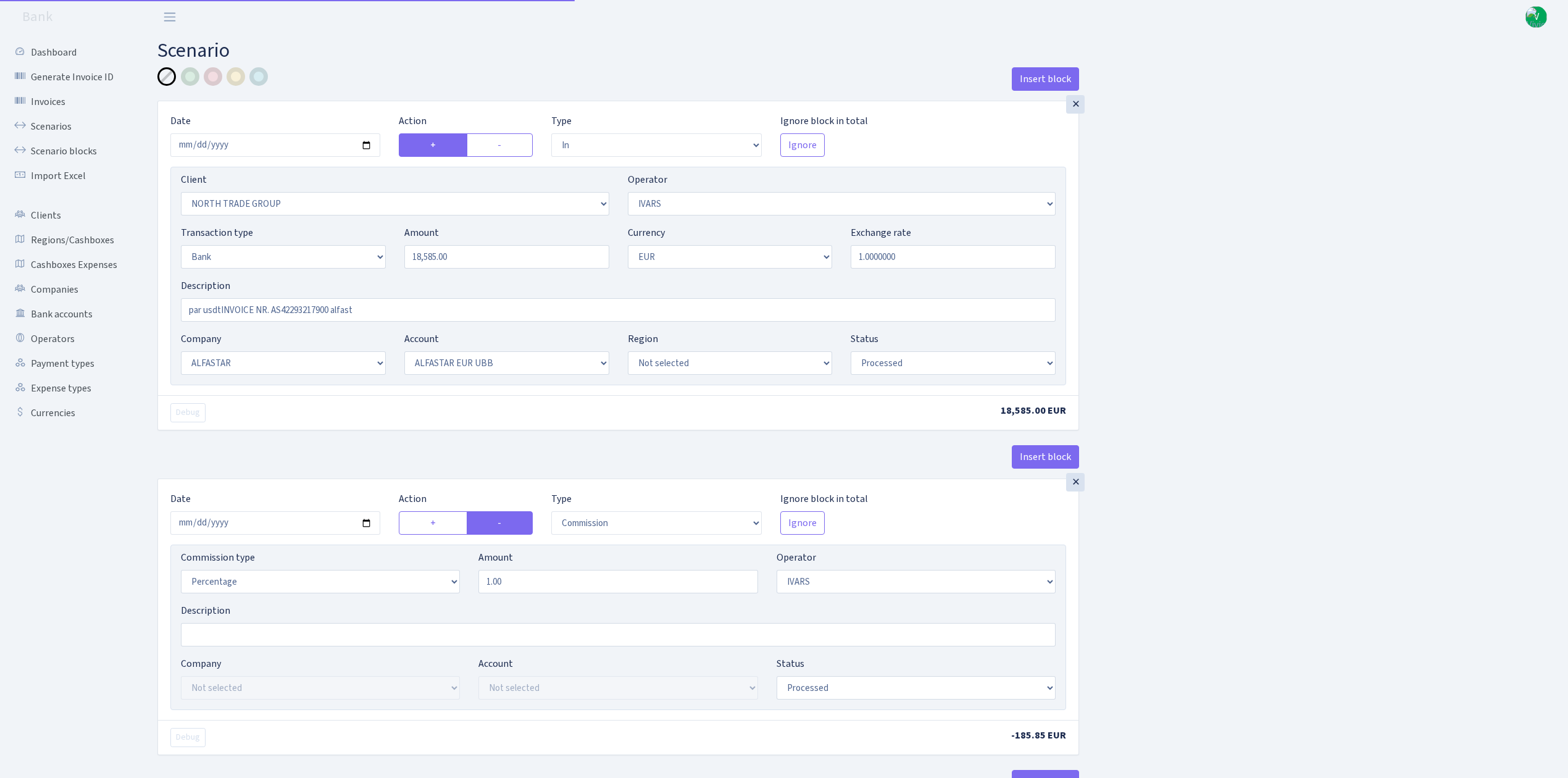
select select "in"
select select "2977"
select select "199"
select select "2"
select select "1"
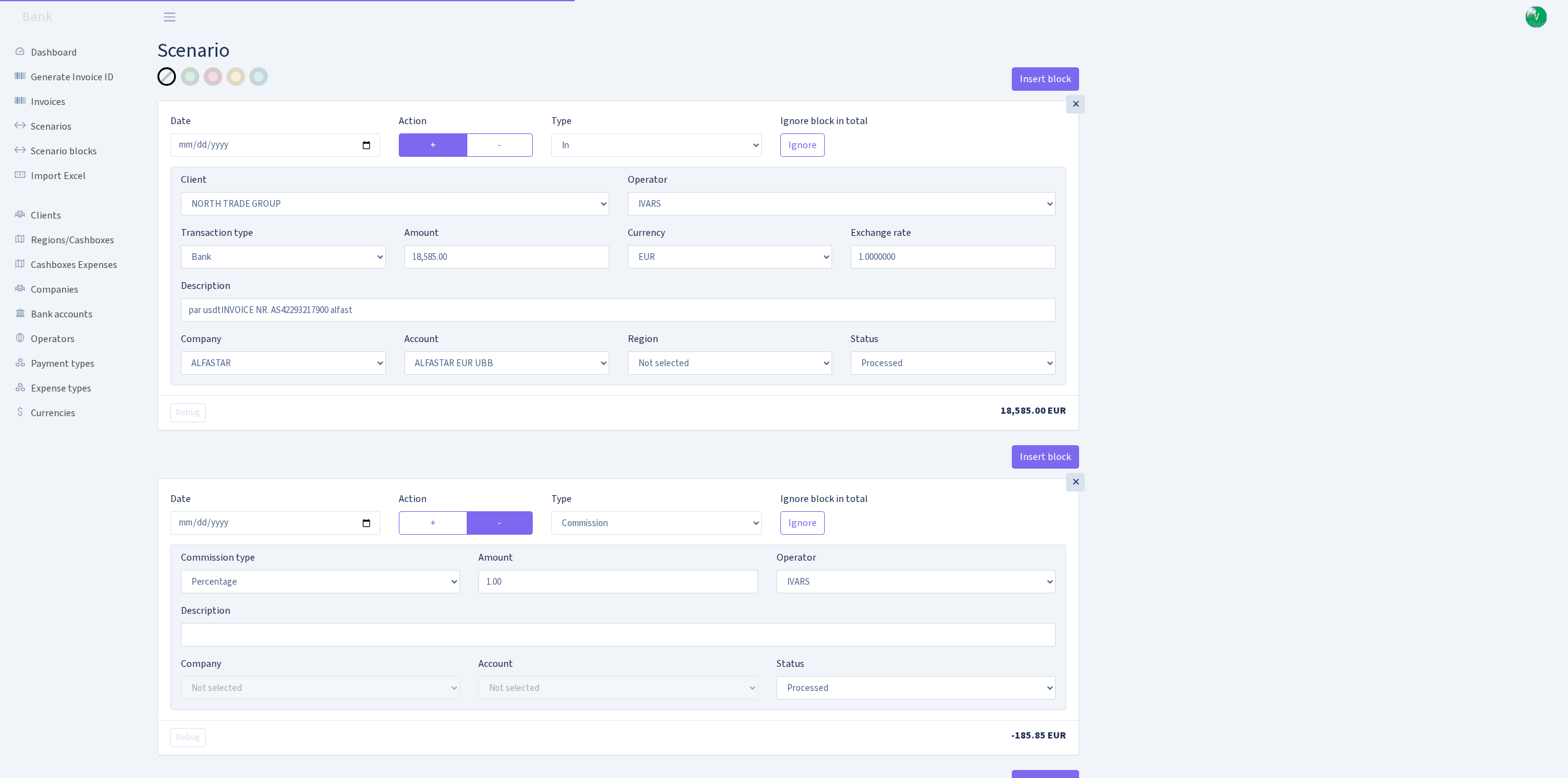
select select "14"
select select "42"
select select "processed"
select select "commission"
select select "199"
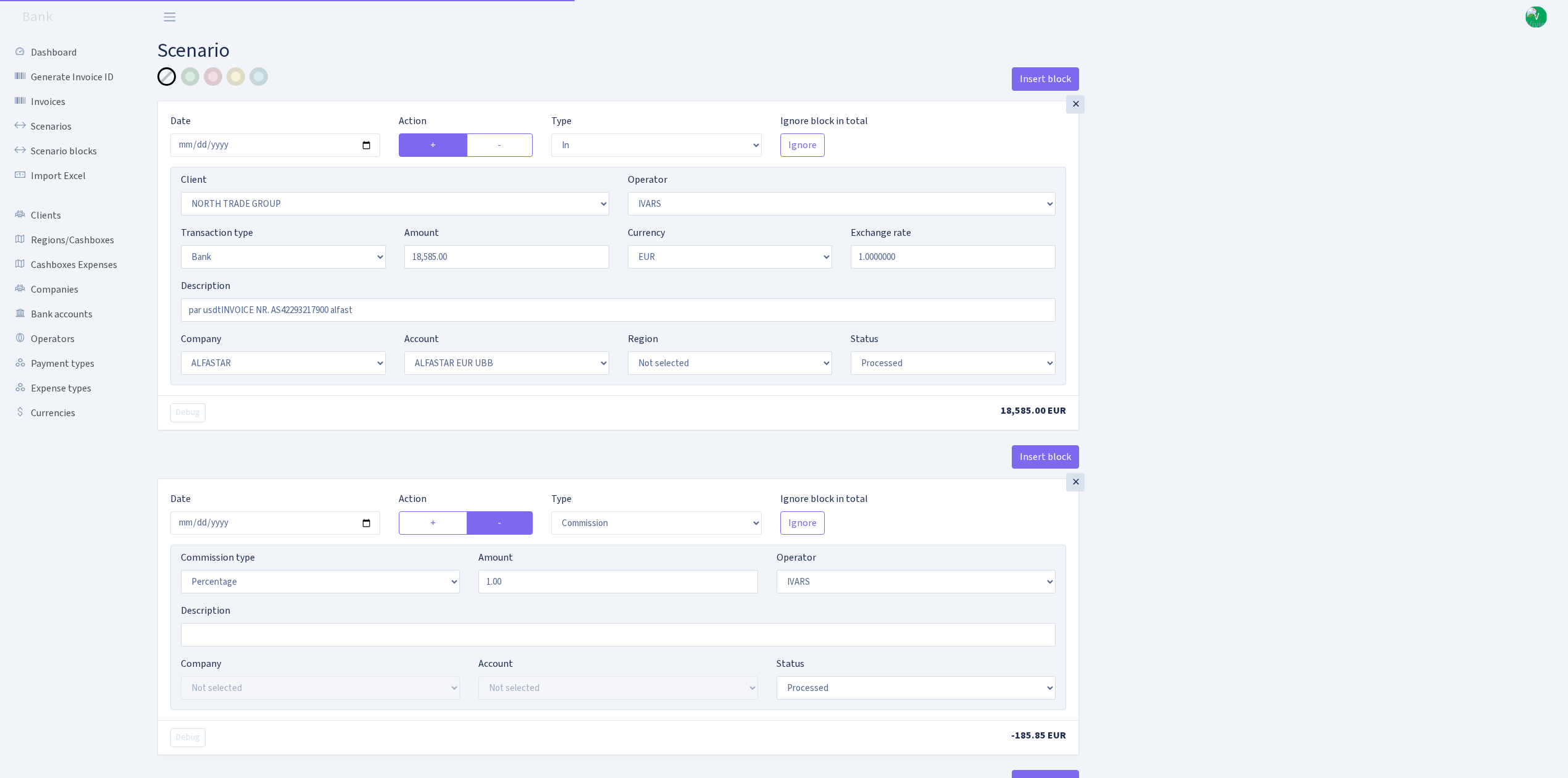
select select "processed"
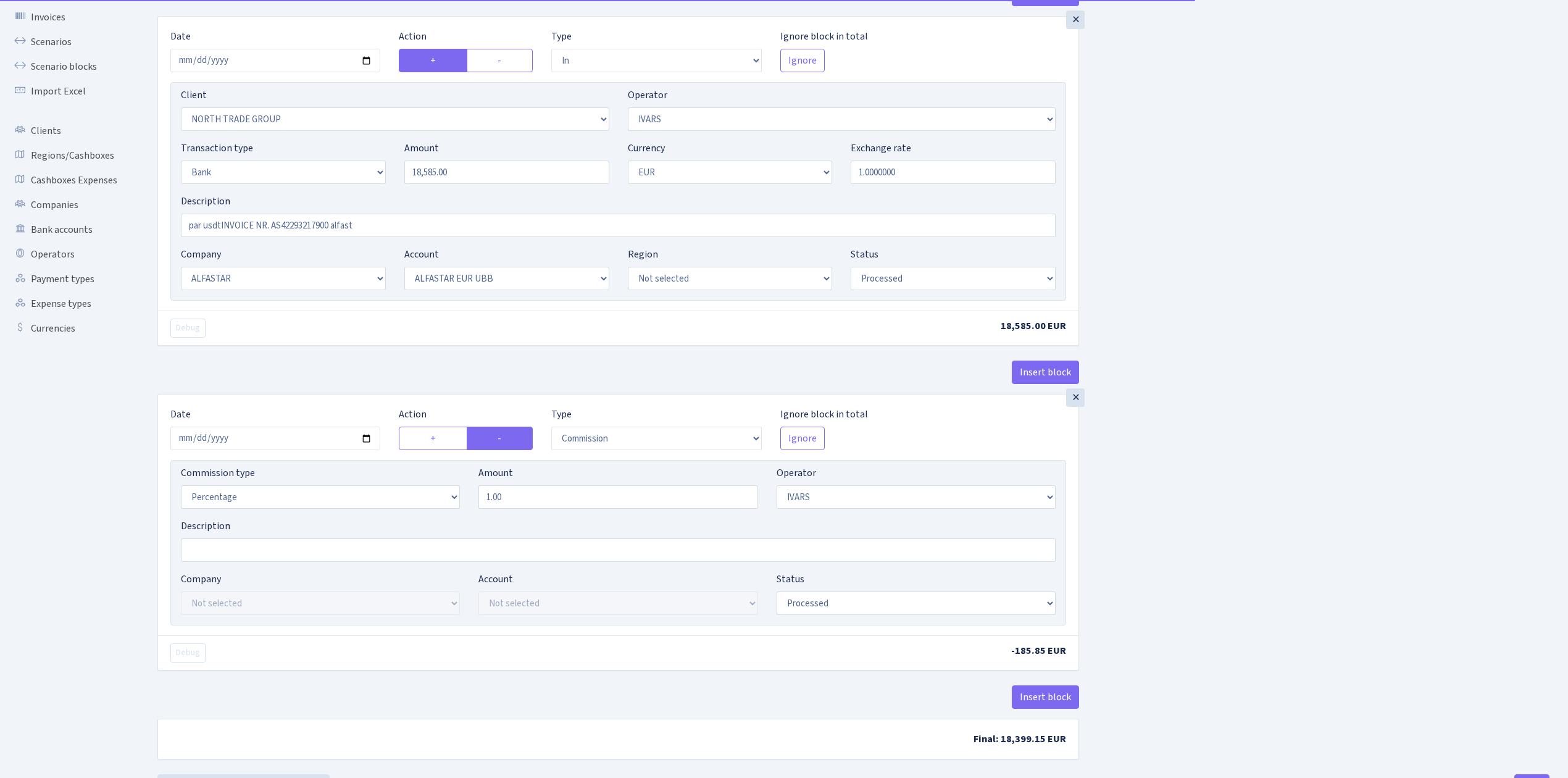
scroll to position [141, 0]
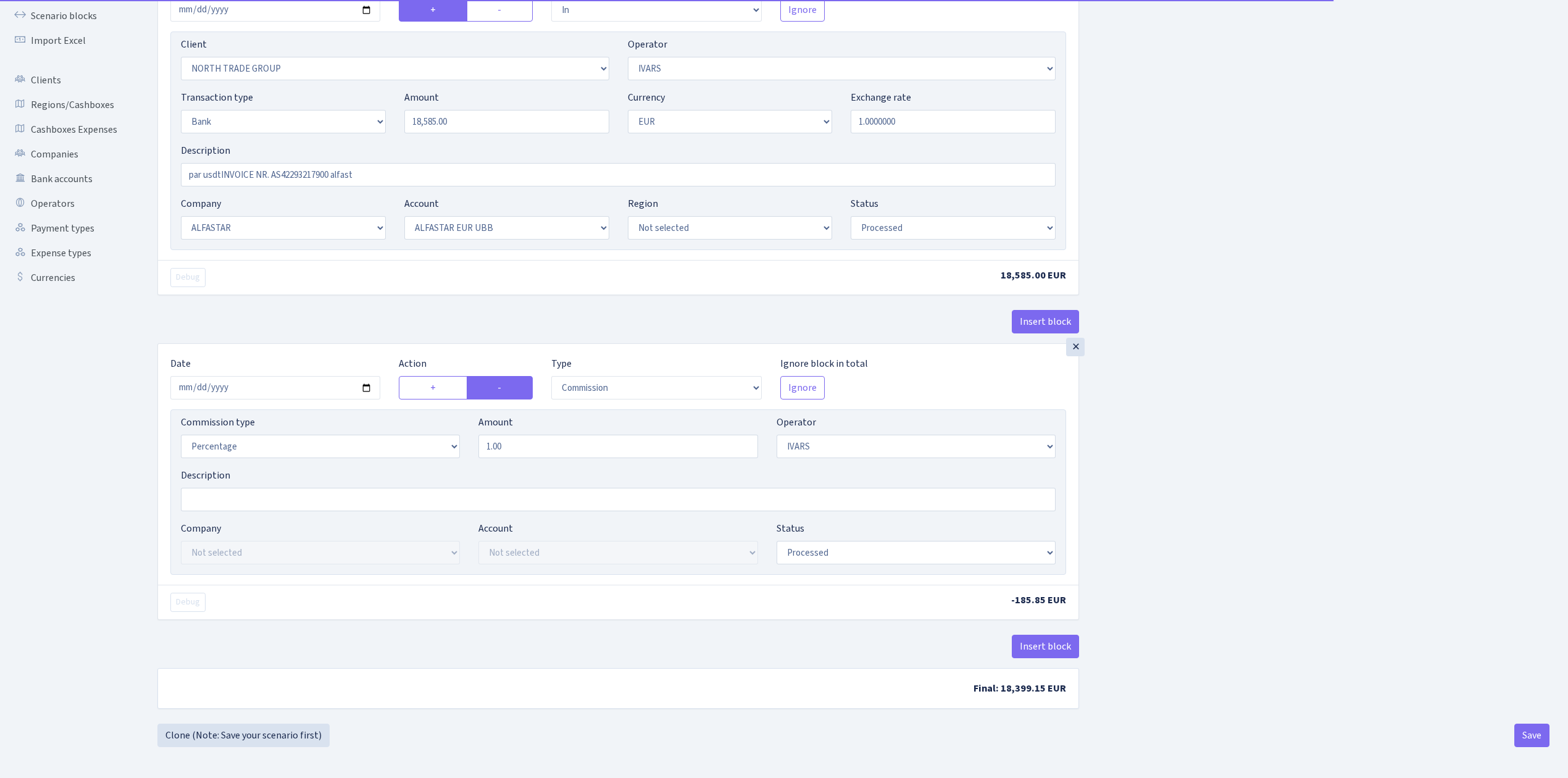
click at [1079, 346] on div "×" at bounding box center [1075, 346] width 19 height 19
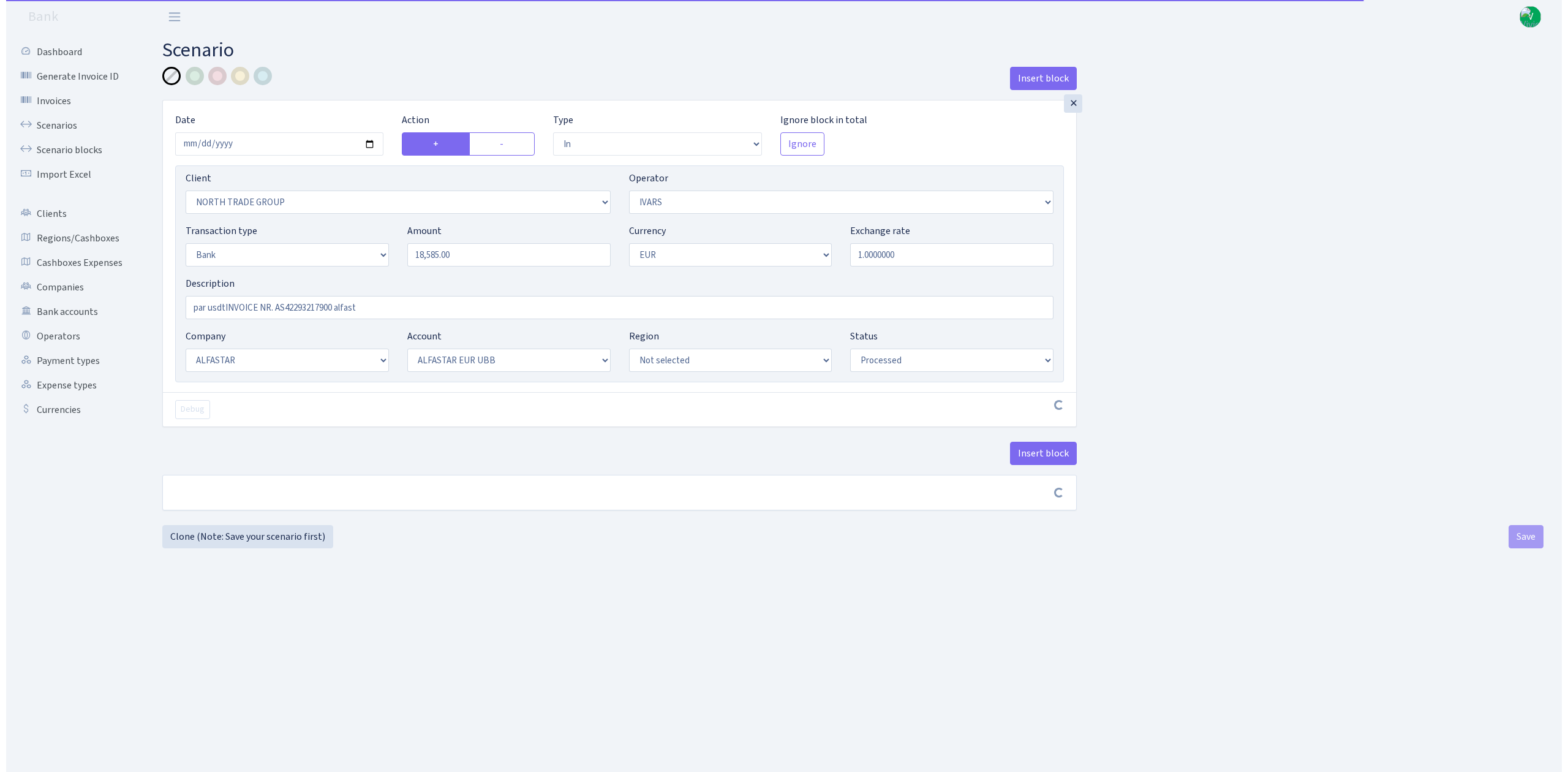
scroll to position [0, 0]
click at [1523, 540] on button "Save" at bounding box center [1532, 541] width 35 height 23
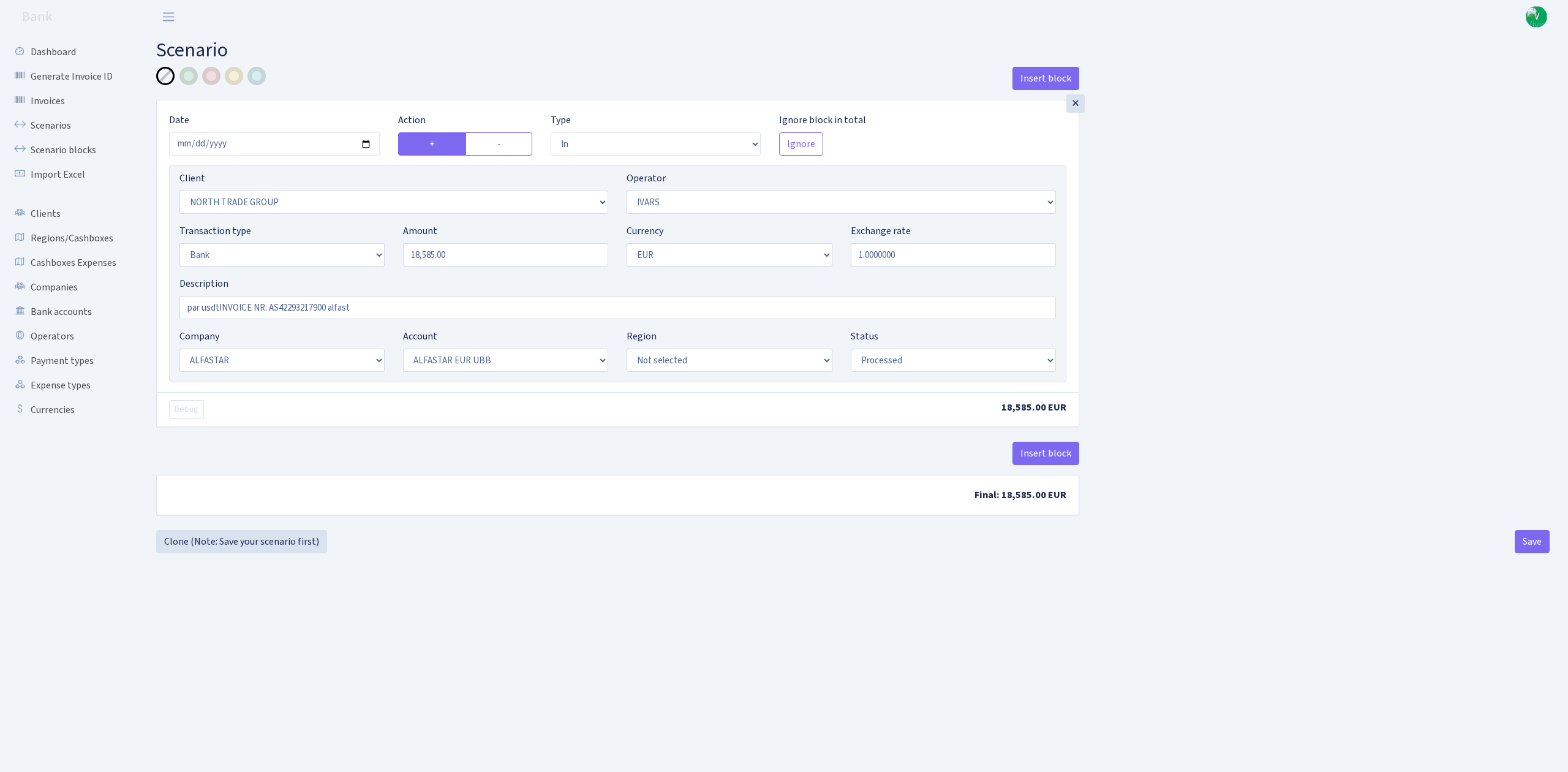
select select "in"
select select "2977"
select select "199"
select select "2"
select select "1"
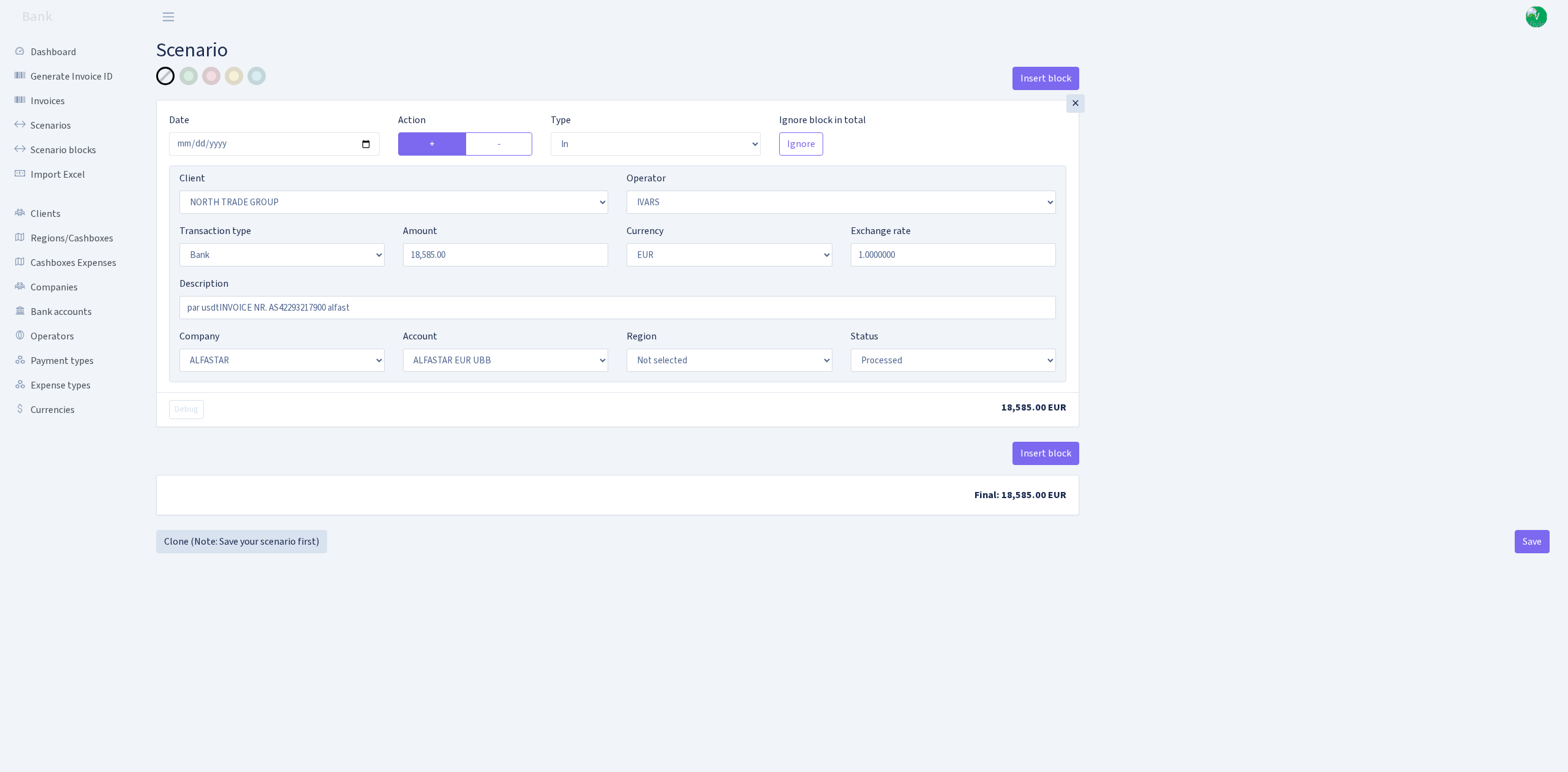
select select "14"
select select "42"
select select "processed"
click at [47, 121] on link "Scenarios" at bounding box center [68, 126] width 122 height 24
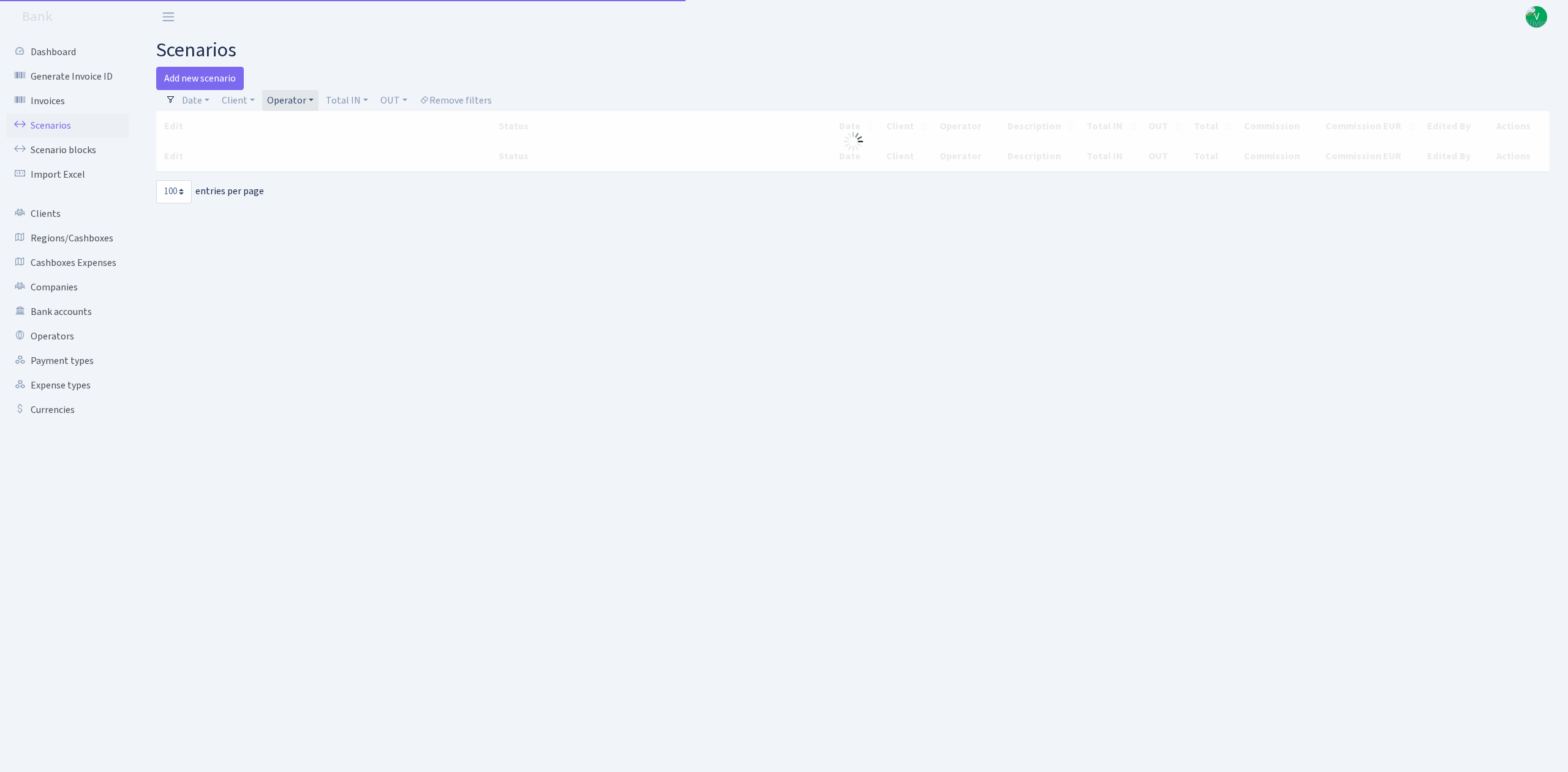
select select "100"
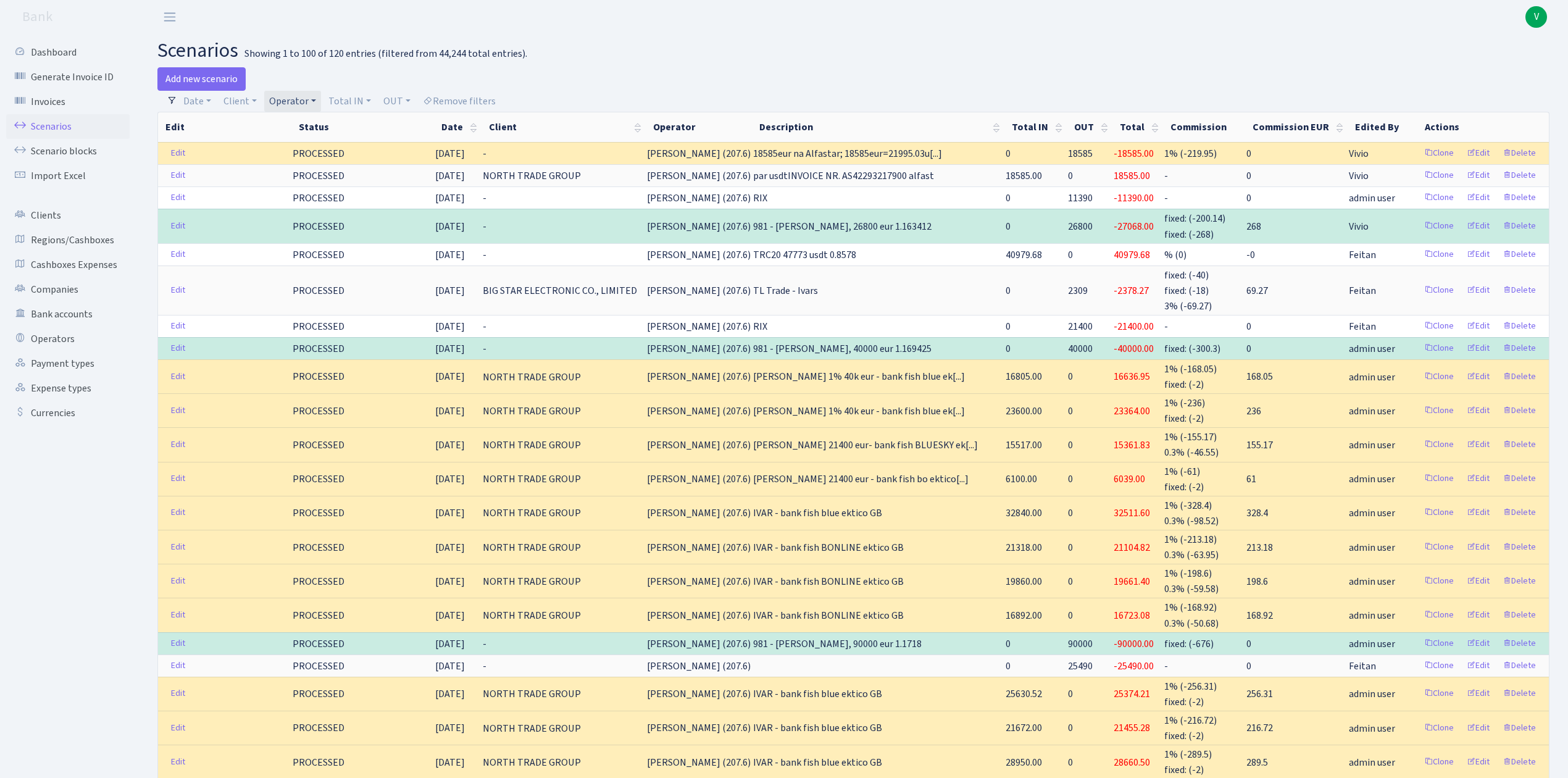
click at [295, 105] on link "Operator" at bounding box center [293, 101] width 57 height 21
click at [309, 160] on li "[PERSON_NAME]" at bounding box center [313, 148] width 93 height 22
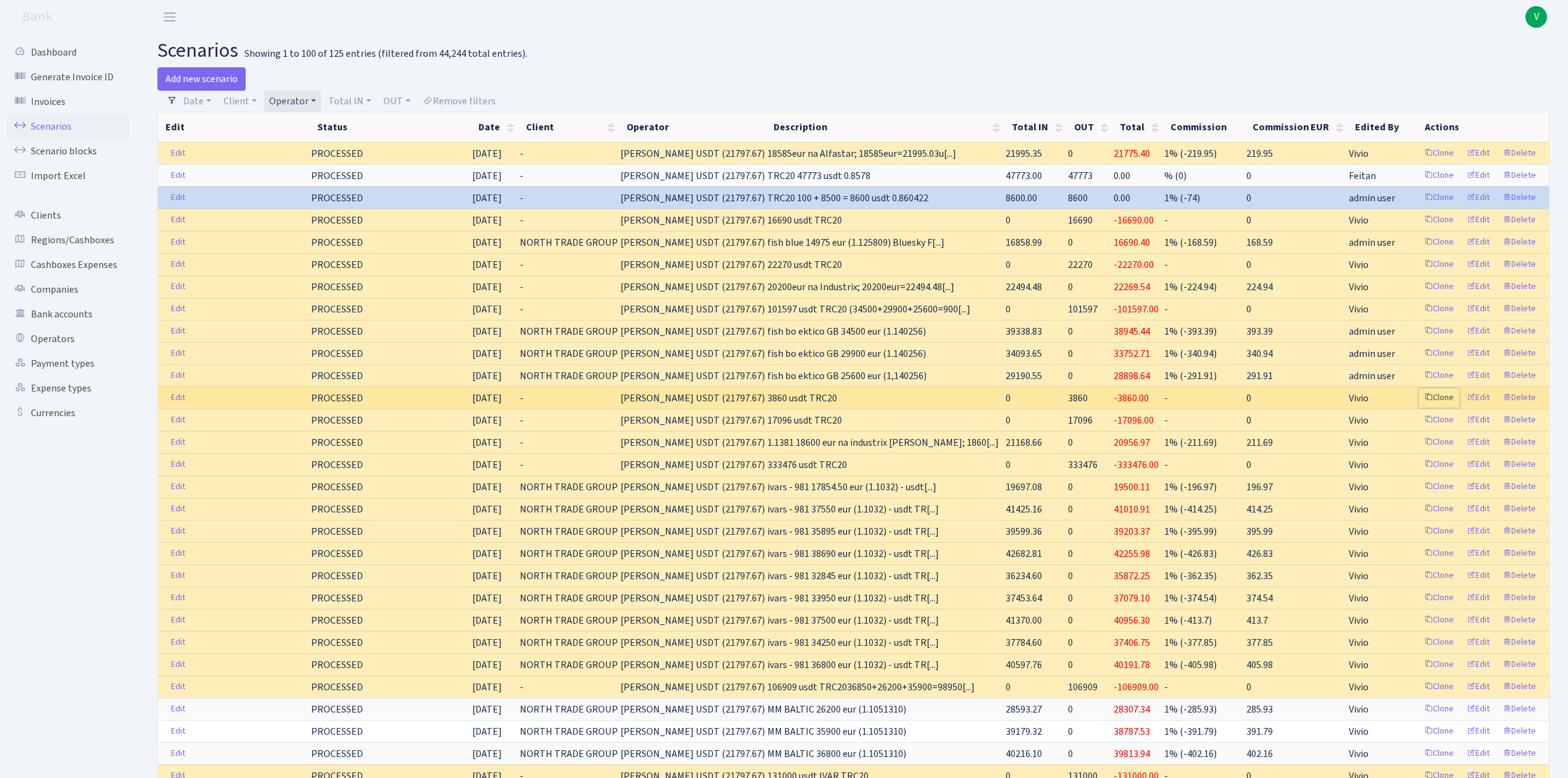
click at [1438, 405] on link "Clone" at bounding box center [1439, 398] width 41 height 19
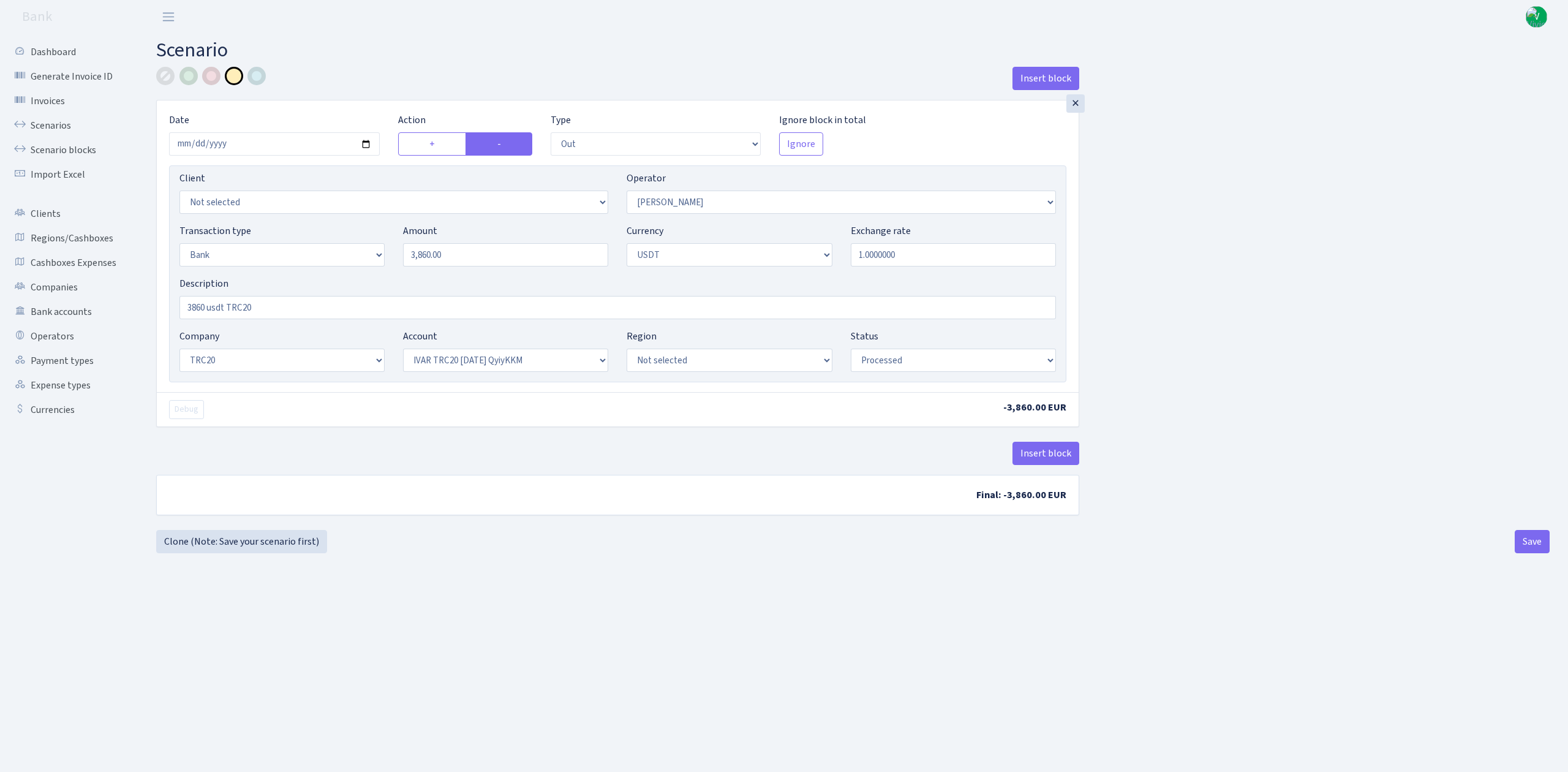
select select "out"
select select "293"
select select "2"
select select "6"
select select "20"
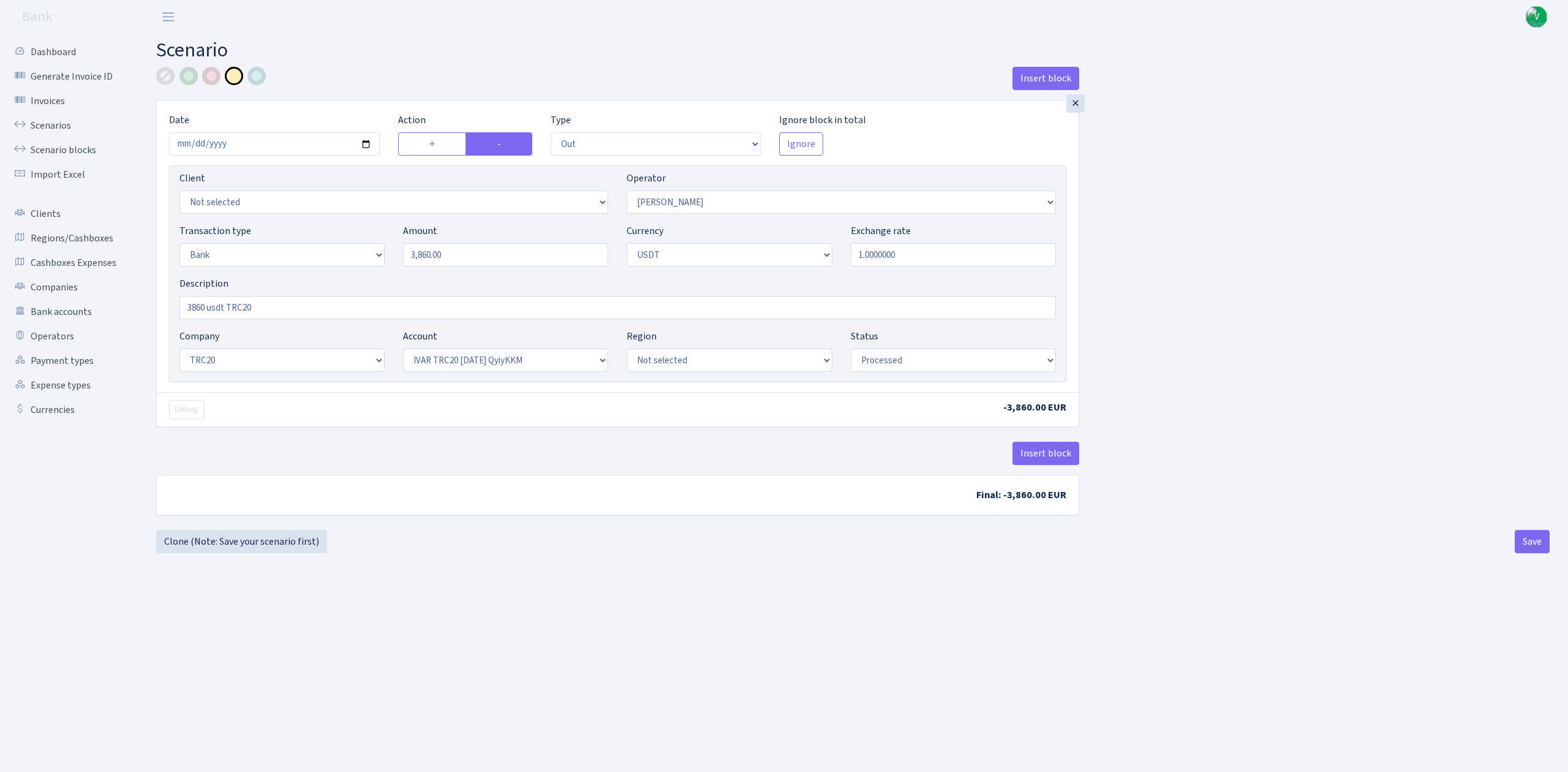
select select "59"
select select "processed"
click at [361, 140] on input "[DATE]" at bounding box center [274, 143] width 211 height 23
type input "[DATE]"
drag, startPoint x: 471, startPoint y: 255, endPoint x: 358, endPoint y: 225, distance: 116.9
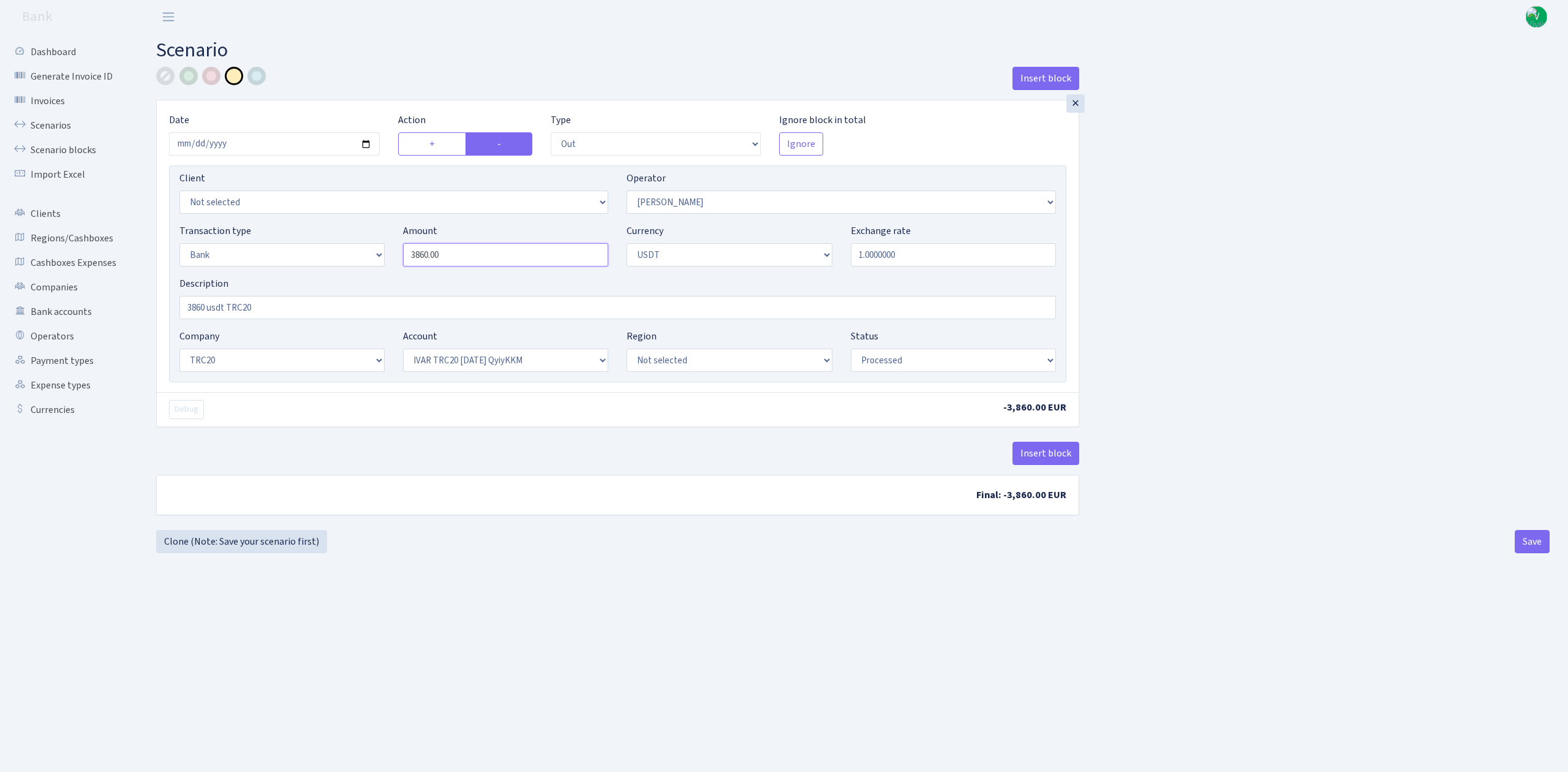
click at [358, 226] on div "Transaction type Not selected 981 ELF FISH crypto [PERSON_NAME] MM-BALTIC eur U…" at bounding box center [618, 250] width 895 height 52
click at [866, 555] on main "Scenario Insert block × Date [DATE] Action + - Type --- In Out Commission Field…" at bounding box center [852, 387] width 1430 height 708
type input "21,775.00"
drag, startPoint x: 204, startPoint y: 307, endPoint x: 140, endPoint y: 297, distance: 64.8
click at [140, 299] on div "Insert block × Date 2025-09-19 Action + - Type --- In Out Commission Field requ…" at bounding box center [852, 310] width 1430 height 486
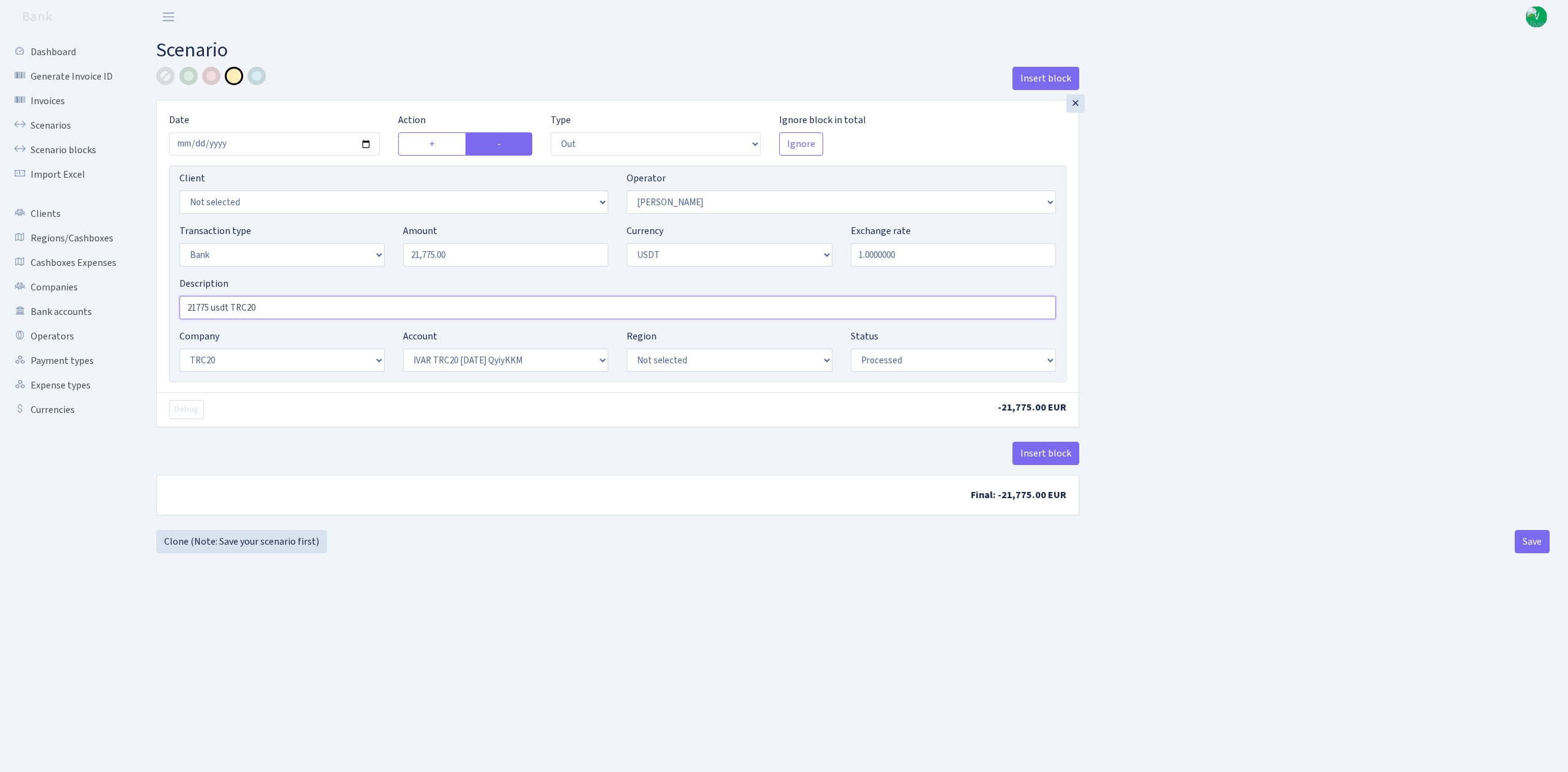
type input "21775 usdt TRC20"
click at [464, 508] on b "Final: -21,775.00 EUR" at bounding box center [617, 495] width 922 height 39
click at [468, 356] on select "Not selected TRC20 2024.08.01 S8dYrDY TRC20 2024.09.12 KEMg2gdc TRC20 2024.10.1…" at bounding box center [505, 360] width 205 height 23
select select "61"
click at [403, 350] on select "Not selected TRC20 2024.08.01 S8dYrDY TRC20 2024.09.12 KEMg2gdc TRC20 2024.10.1…" at bounding box center [505, 360] width 205 height 23
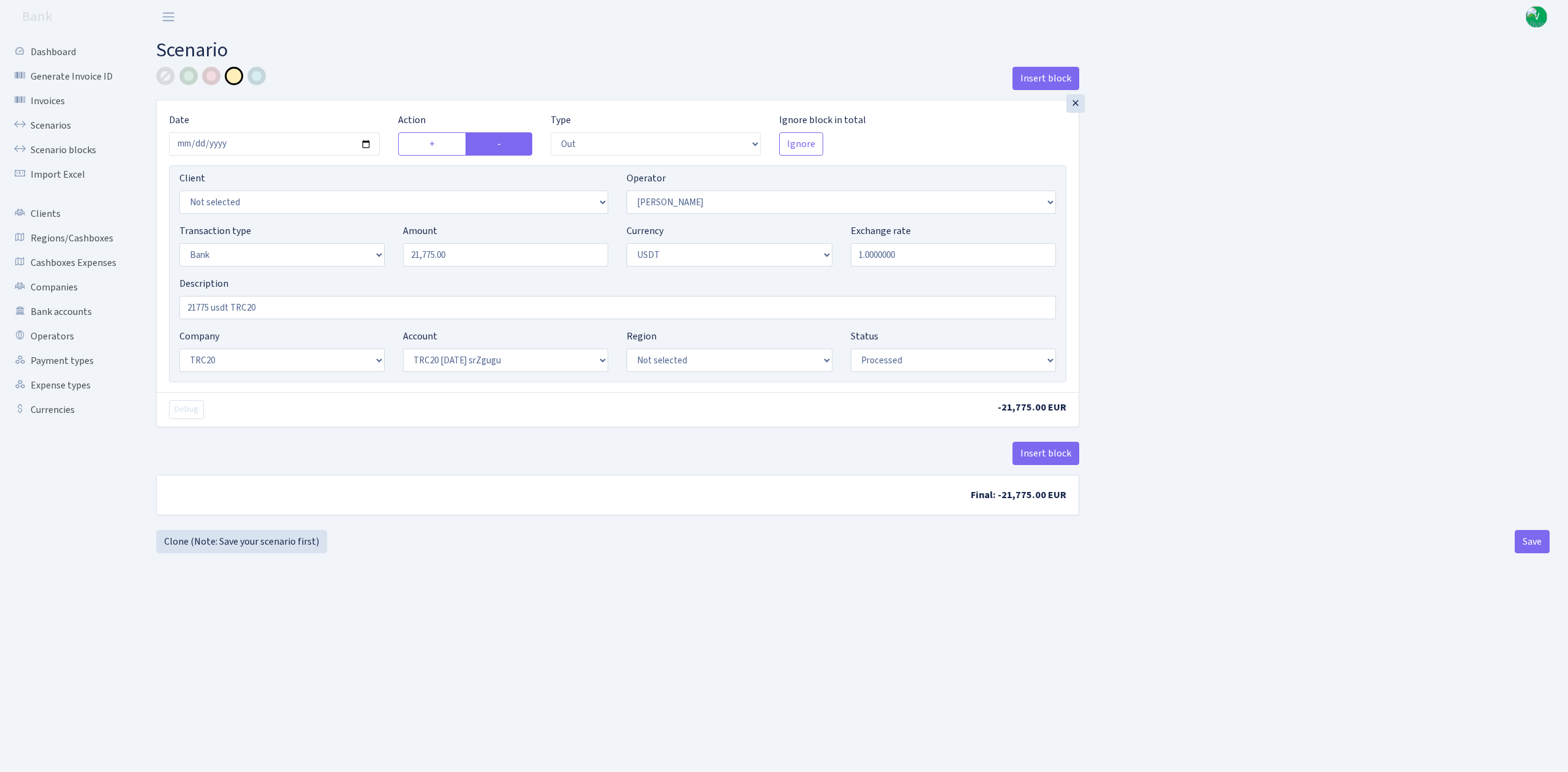
click at [640, 545] on div "Insert block × Date 2025-09-19 Action + - Type --- In Out Commission Field requ…" at bounding box center [852, 310] width 1393 height 486
click at [854, 572] on main "Scenario Insert block × Date 2025-09-19 Action + - Type --- In Out Commission F…" at bounding box center [852, 387] width 1430 height 708
click at [1542, 530] on div "Insert block × Date 2025-09-19 Action + - Type --- In Out Commission Field requ…" at bounding box center [853, 298] width 1412 height 463
click at [1541, 540] on button "Save" at bounding box center [1532, 541] width 35 height 23
select select "out"
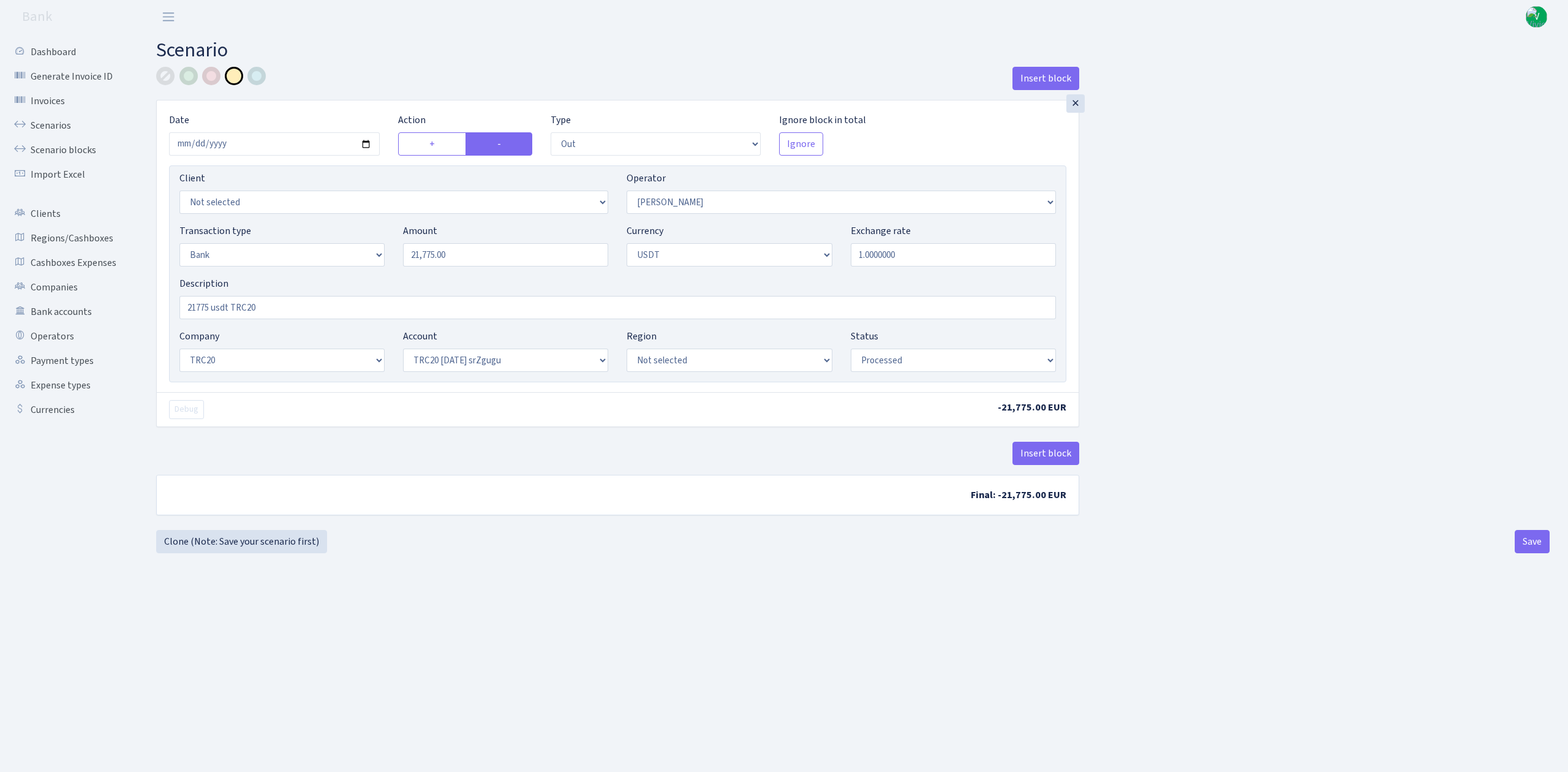
select select "293"
select select "2"
select select "6"
select select "20"
select select "61"
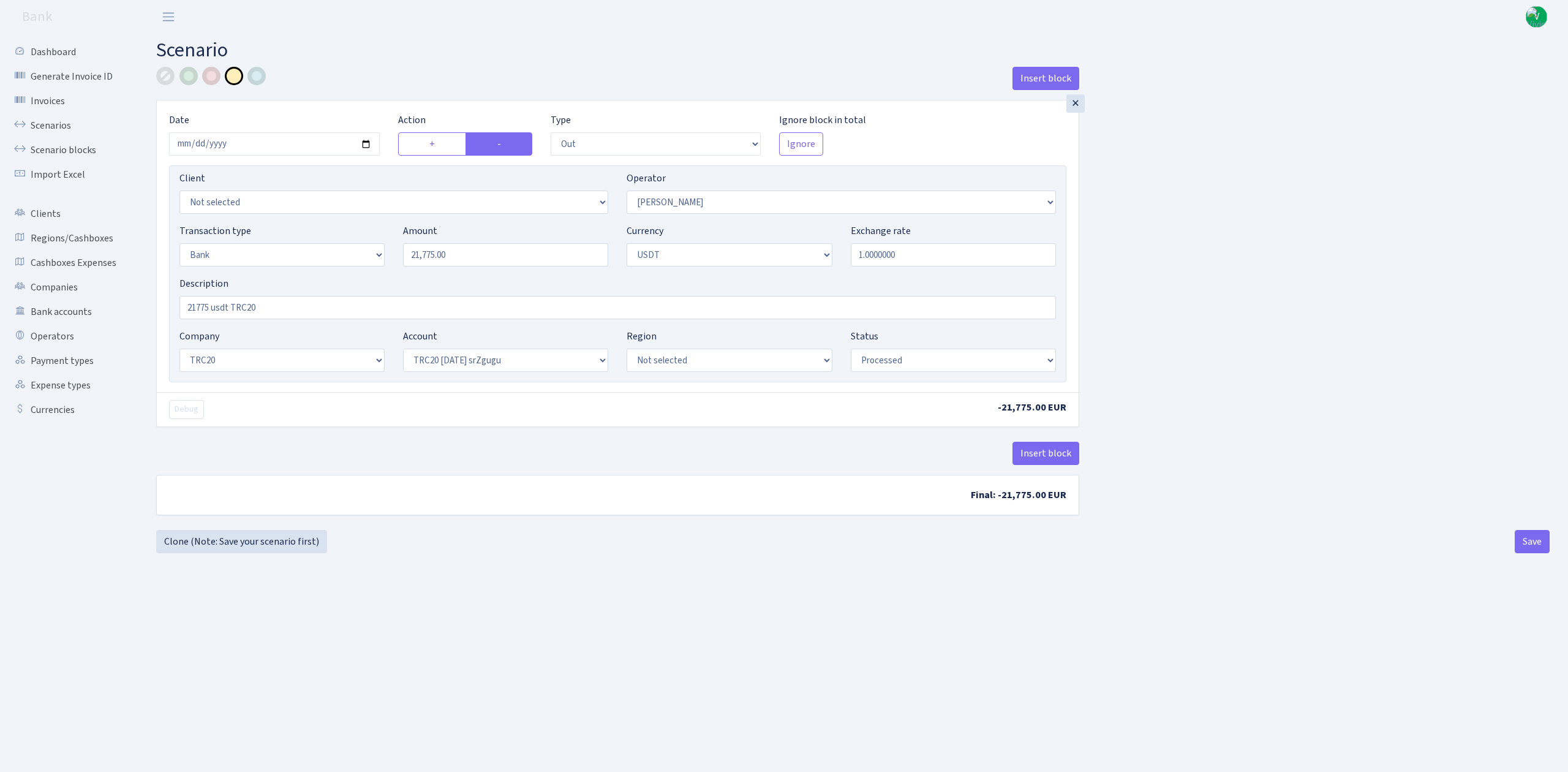
select select "processed"
click at [67, 120] on link "Scenarios" at bounding box center [68, 126] width 122 height 24
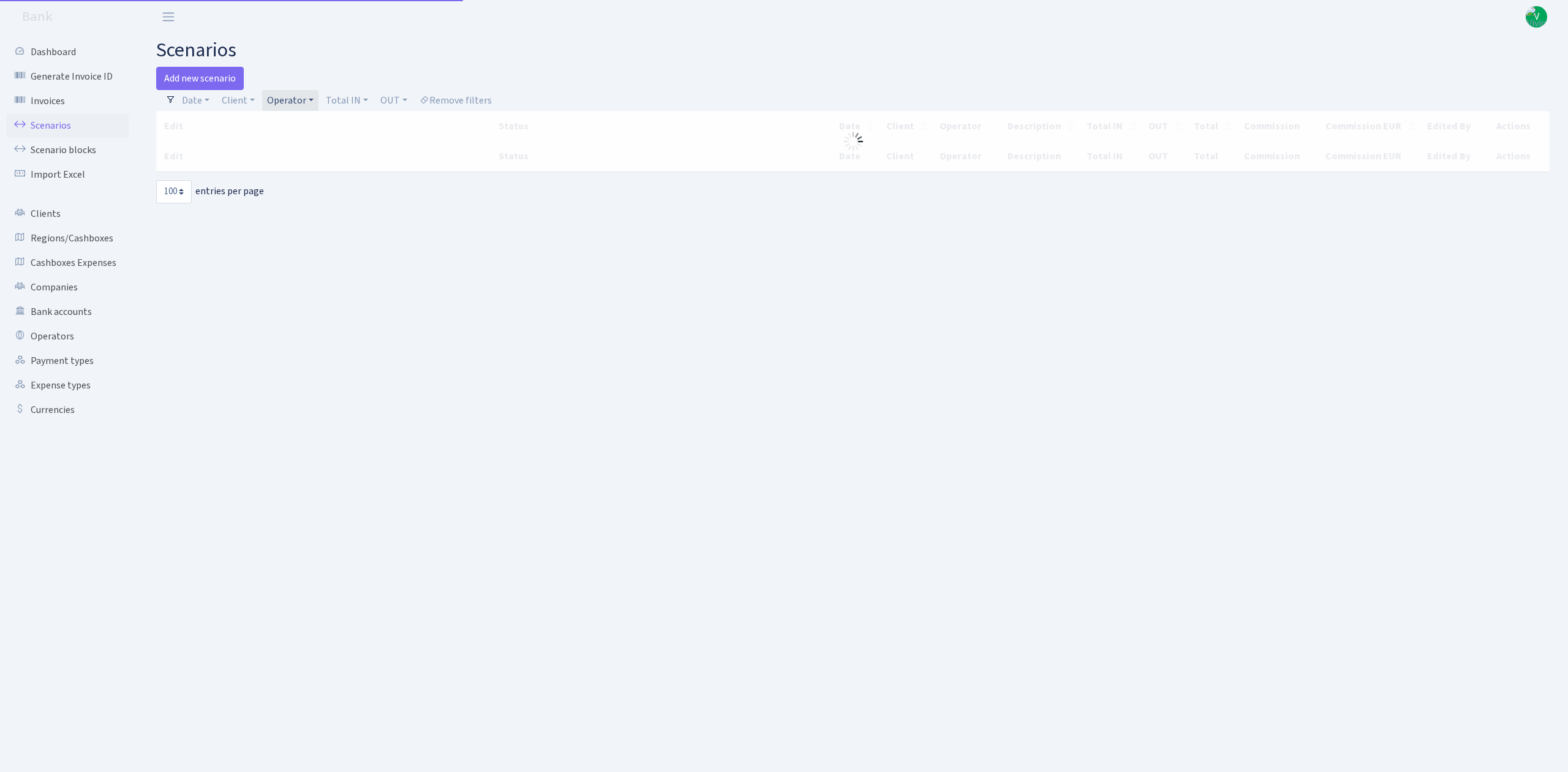
select select "100"
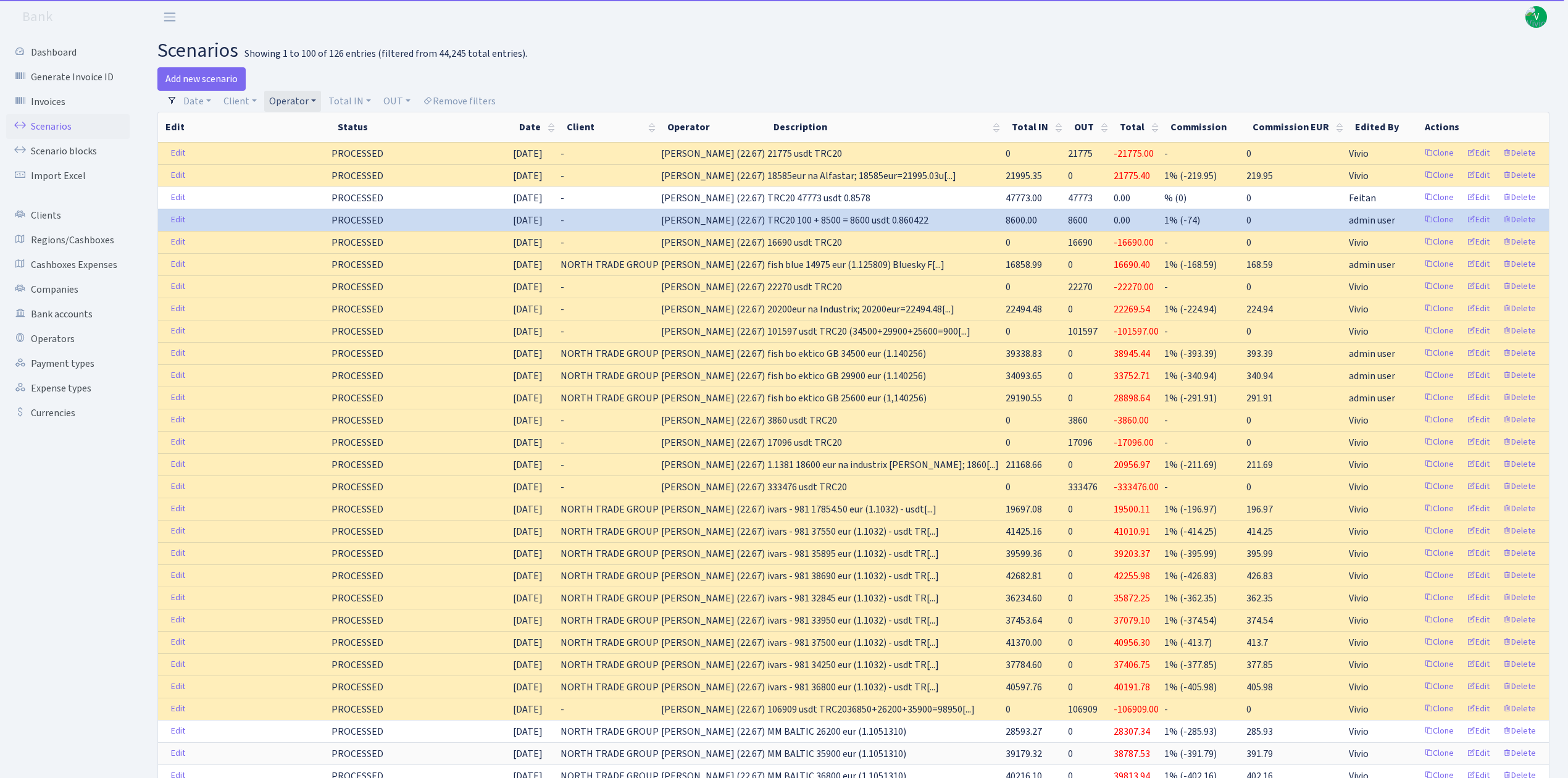
click at [306, 97] on link "Operator" at bounding box center [293, 101] width 57 height 21
click at [315, 118] on li "IVARS" at bounding box center [313, 106] width 93 height 22
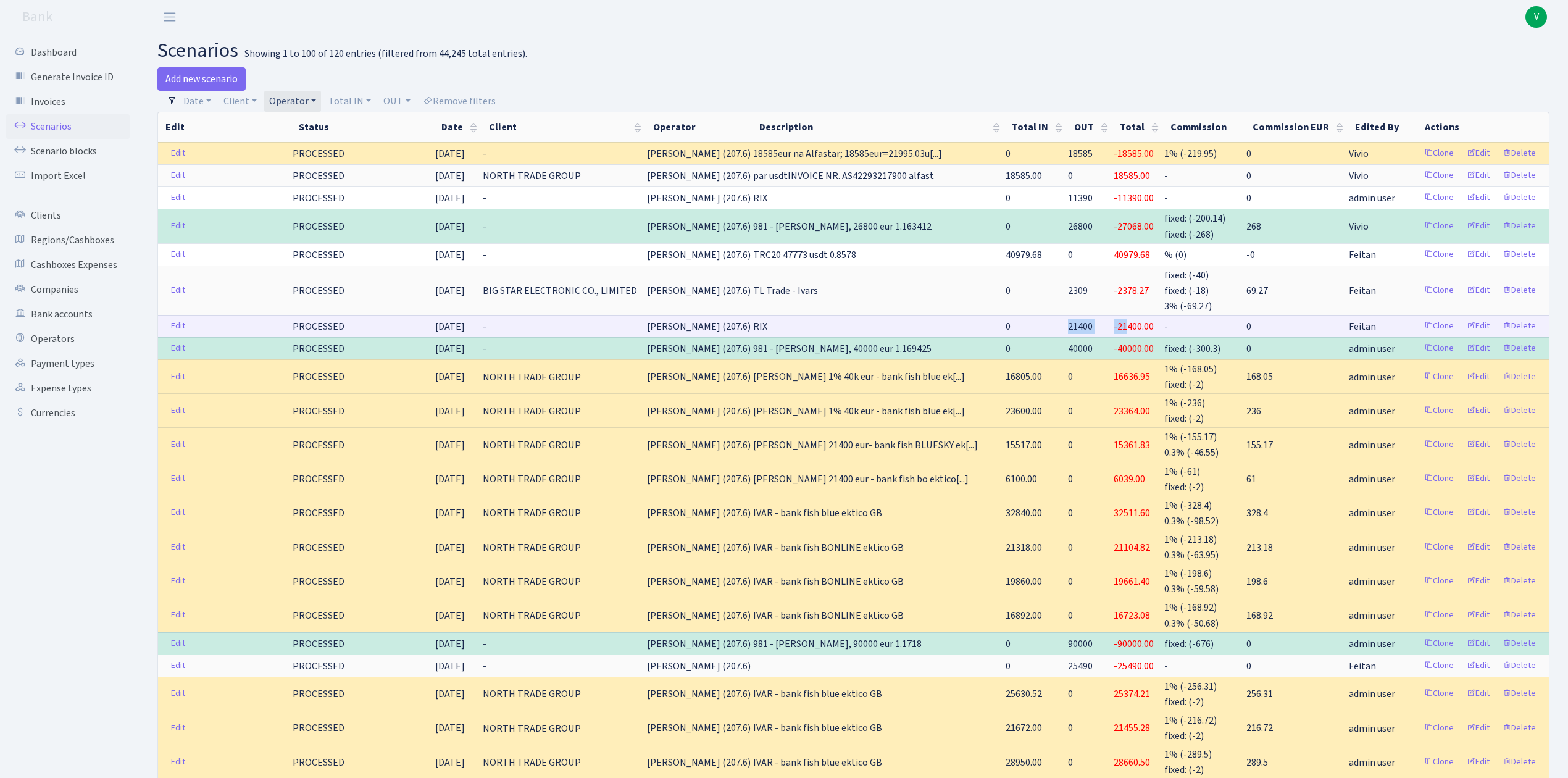
drag, startPoint x: 1066, startPoint y: 321, endPoint x: 1134, endPoint y: 326, distance: 68.2
click at [1134, 326] on tr "Edit PROCESSED 15.08.2025 - IVARS (207.6) RIX 0 21400 -21400.00 - 0 Feitan Clon…" at bounding box center [853, 325] width 1391 height 22
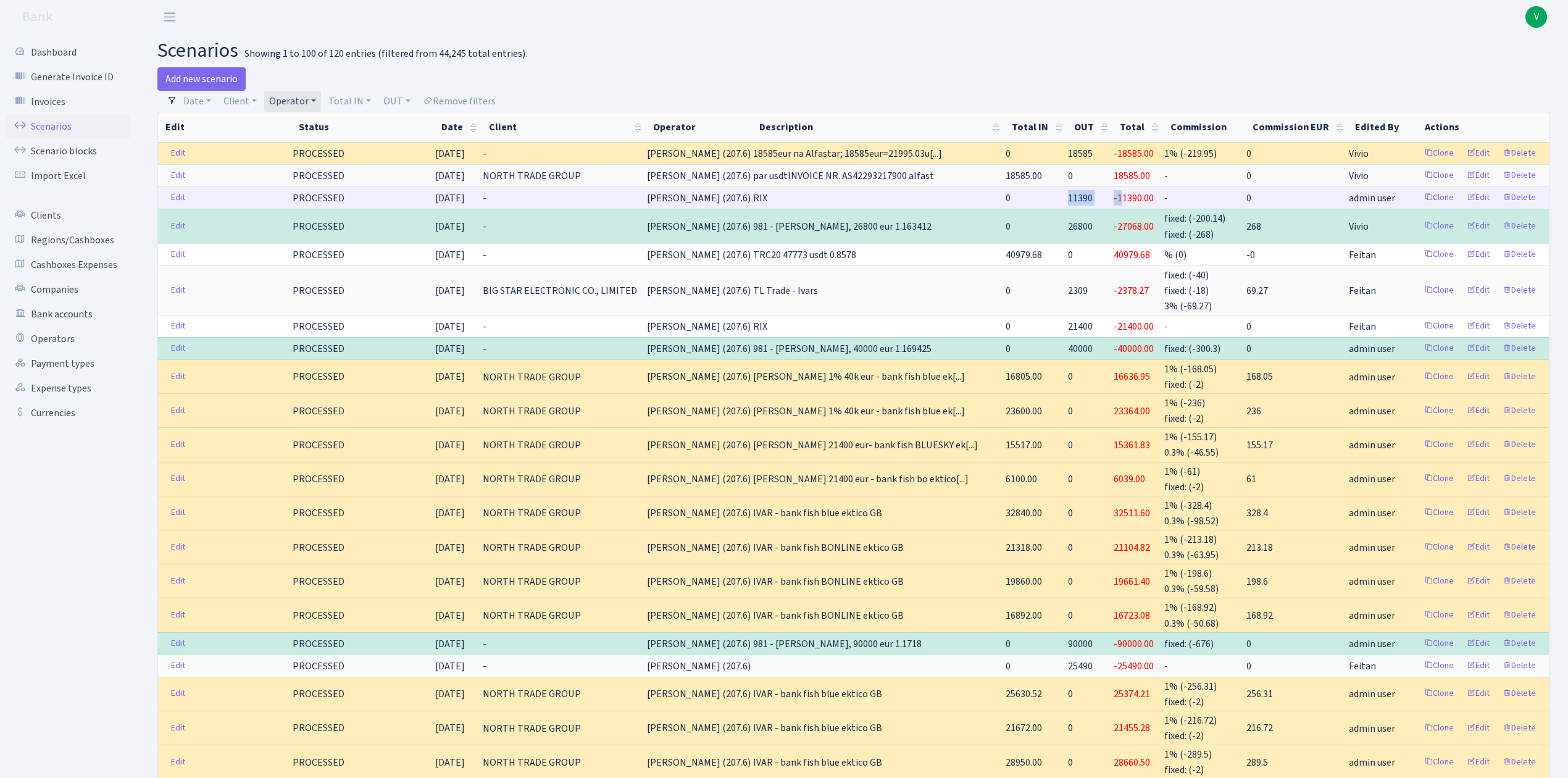
drag, startPoint x: 1060, startPoint y: 198, endPoint x: 1129, endPoint y: 198, distance: 69.0
click at [1129, 198] on tr "Edit PROCESSED 09.09.2025 - IVARS (207.6) RIX 0 11390 -11390.00 - 0 admin user …" at bounding box center [853, 197] width 1391 height 22
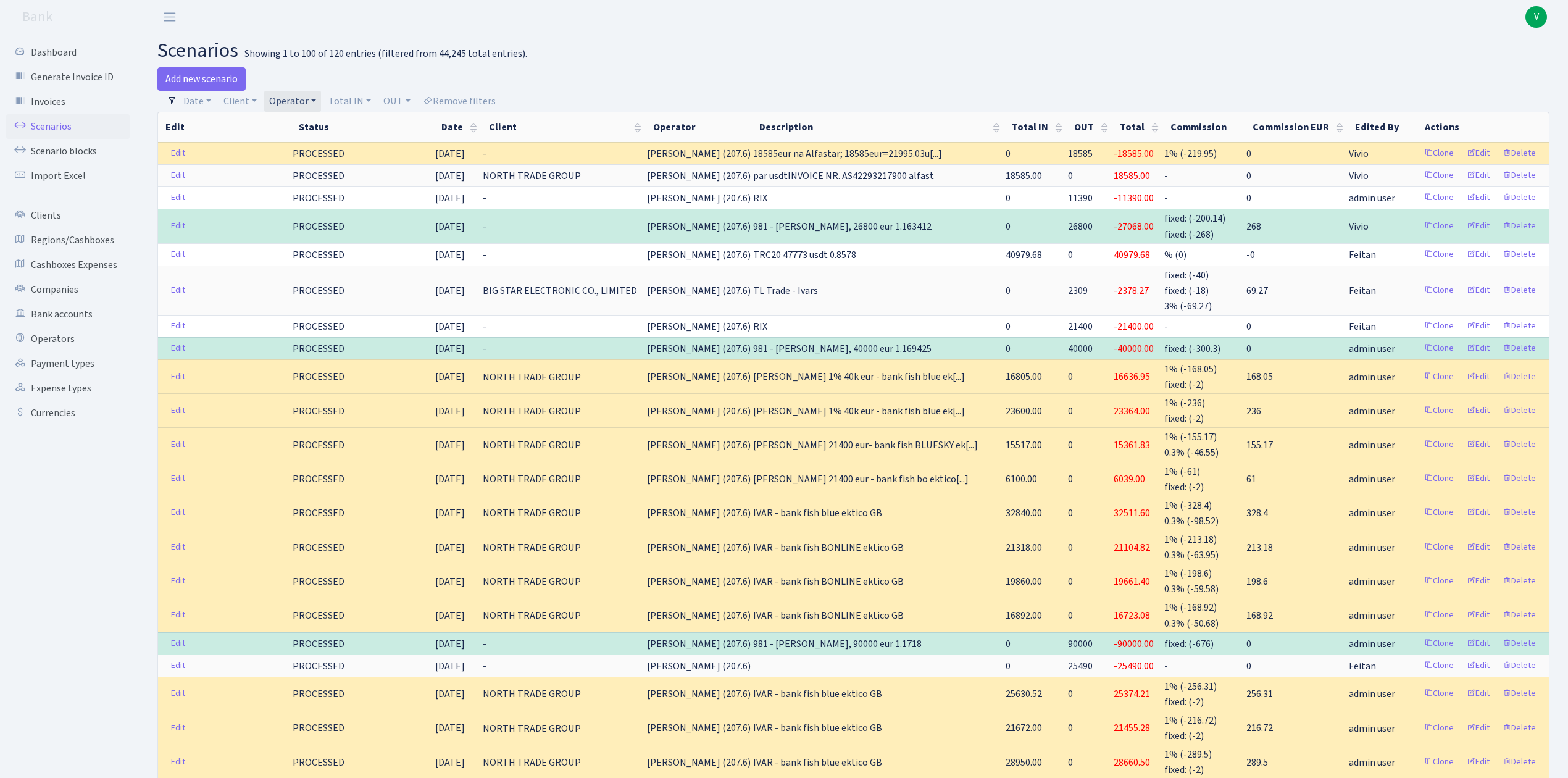
click at [988, 69] on div at bounding box center [1207, 79] width 706 height 24
click at [303, 94] on link "Operator" at bounding box center [293, 101] width 57 height 21
select select
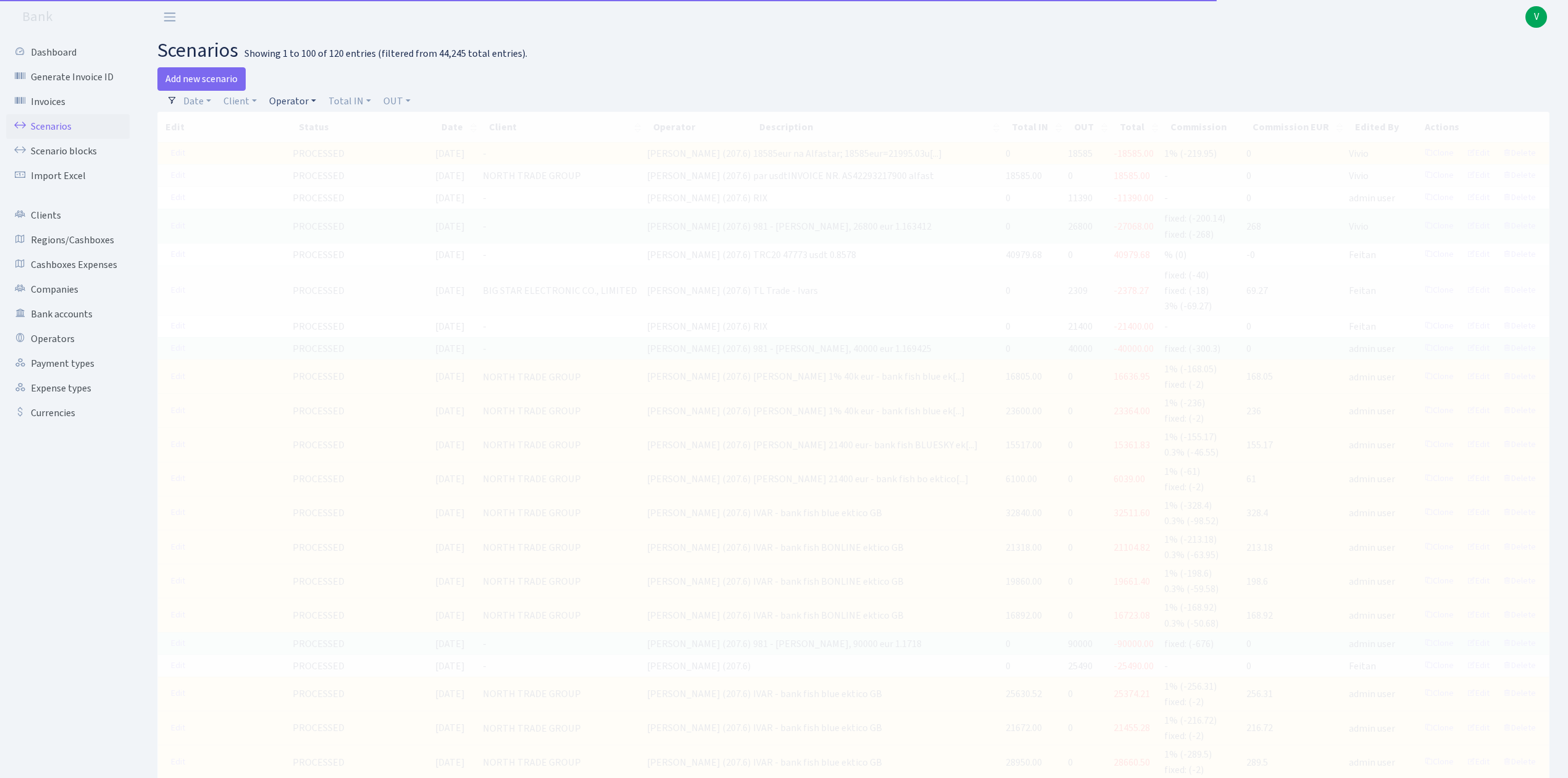
click at [277, 97] on link "Operator" at bounding box center [293, 101] width 57 height 21
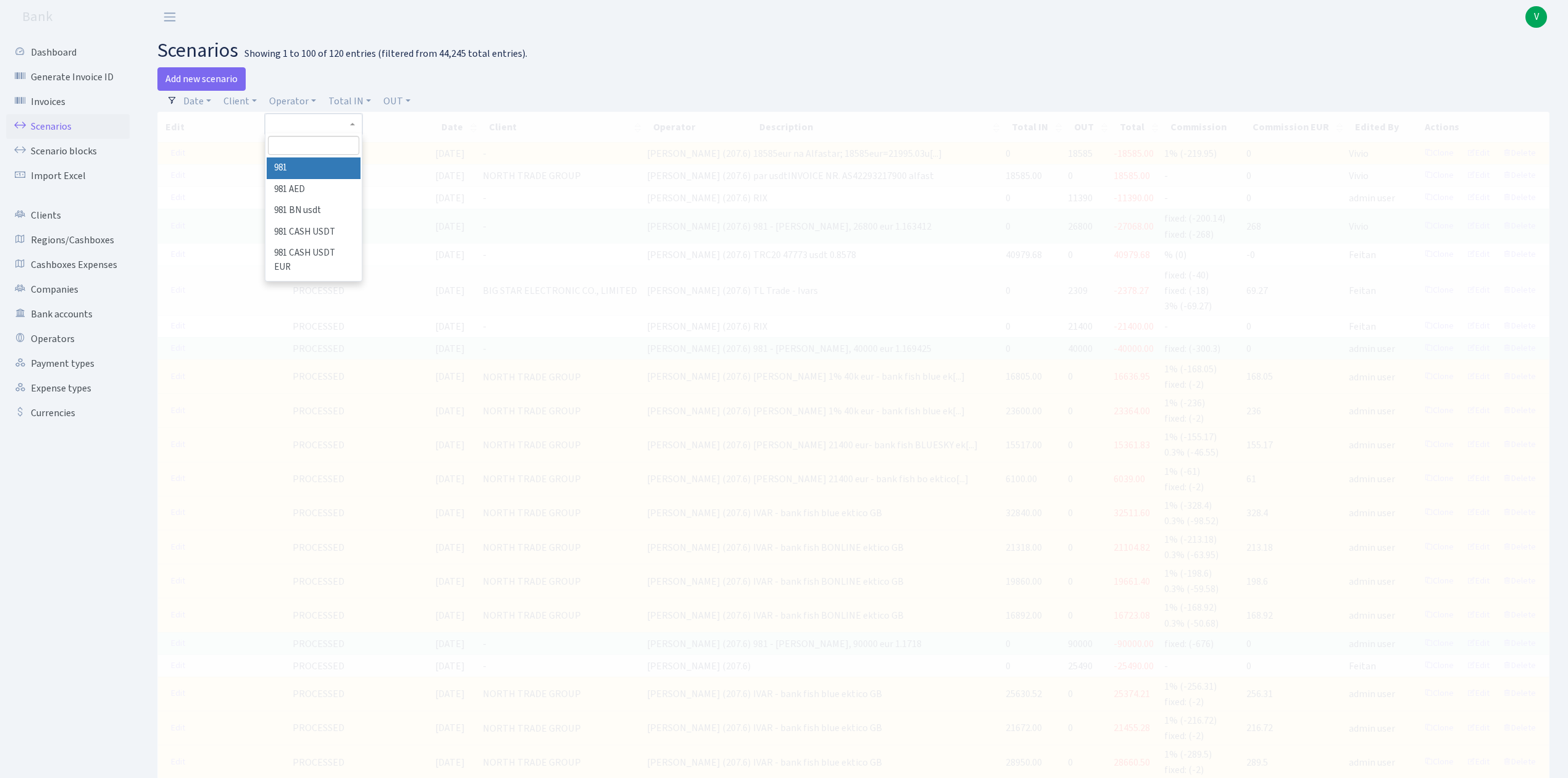
click at [312, 139] on input "search" at bounding box center [313, 145] width 91 height 19
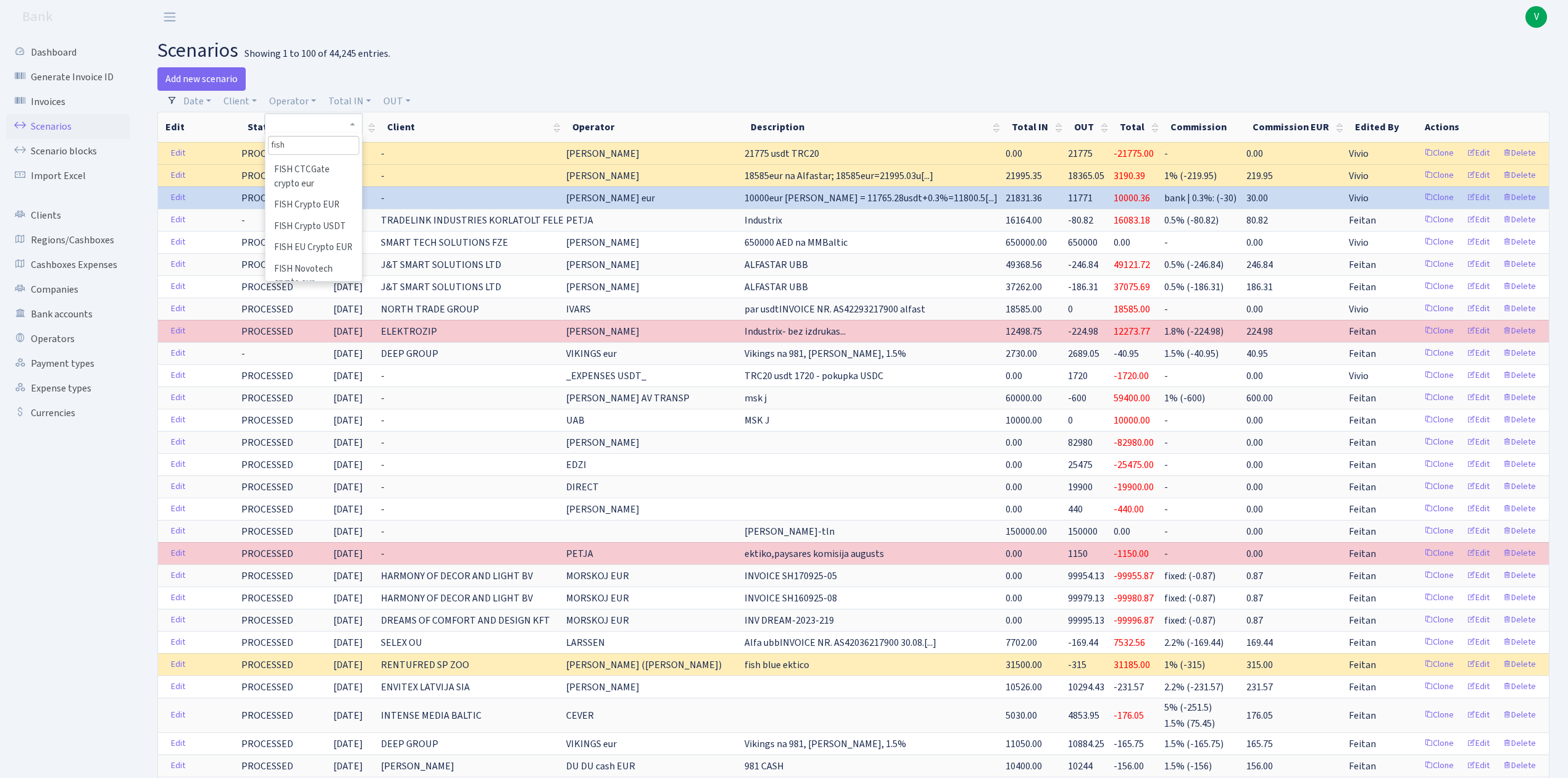
scroll to position [263, 0]
type input "fish"
click at [282, 226] on li "FISH Crypto USDT" at bounding box center [313, 216] width 93 height 22
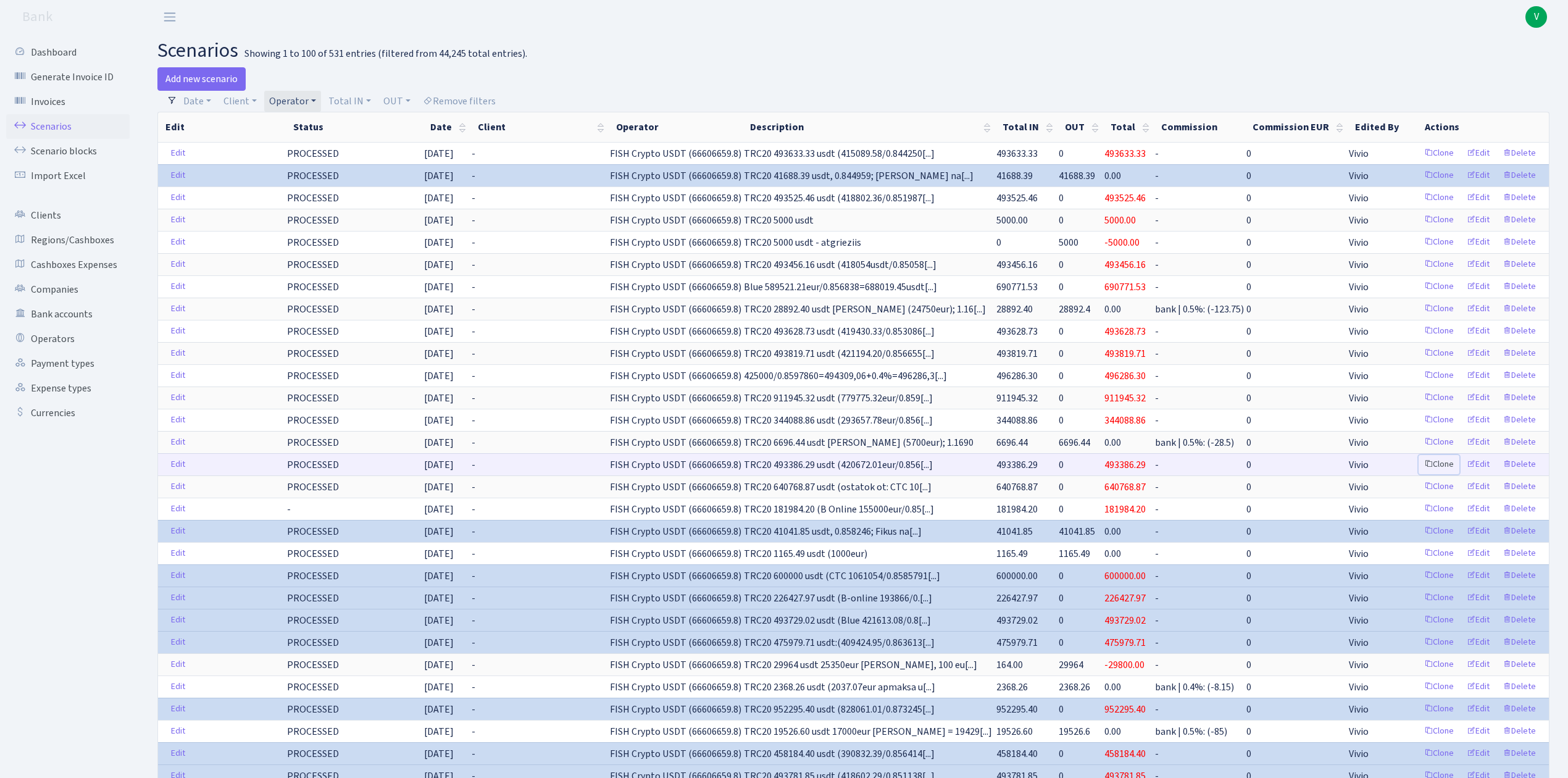
click at [1440, 471] on link "Clone" at bounding box center [1439, 465] width 41 height 19
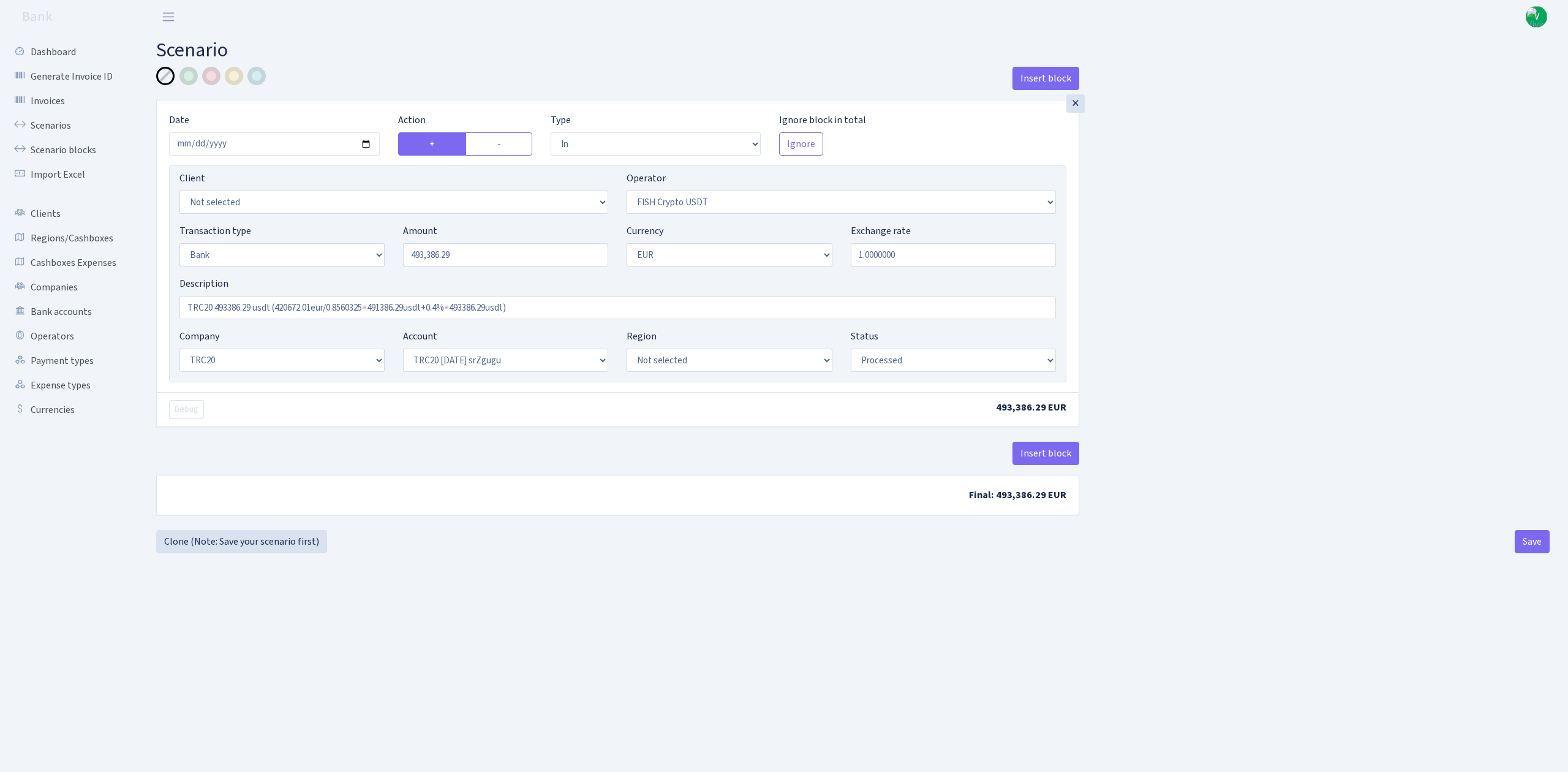
select select "in"
select select "242"
select select "2"
select select "1"
select select "20"
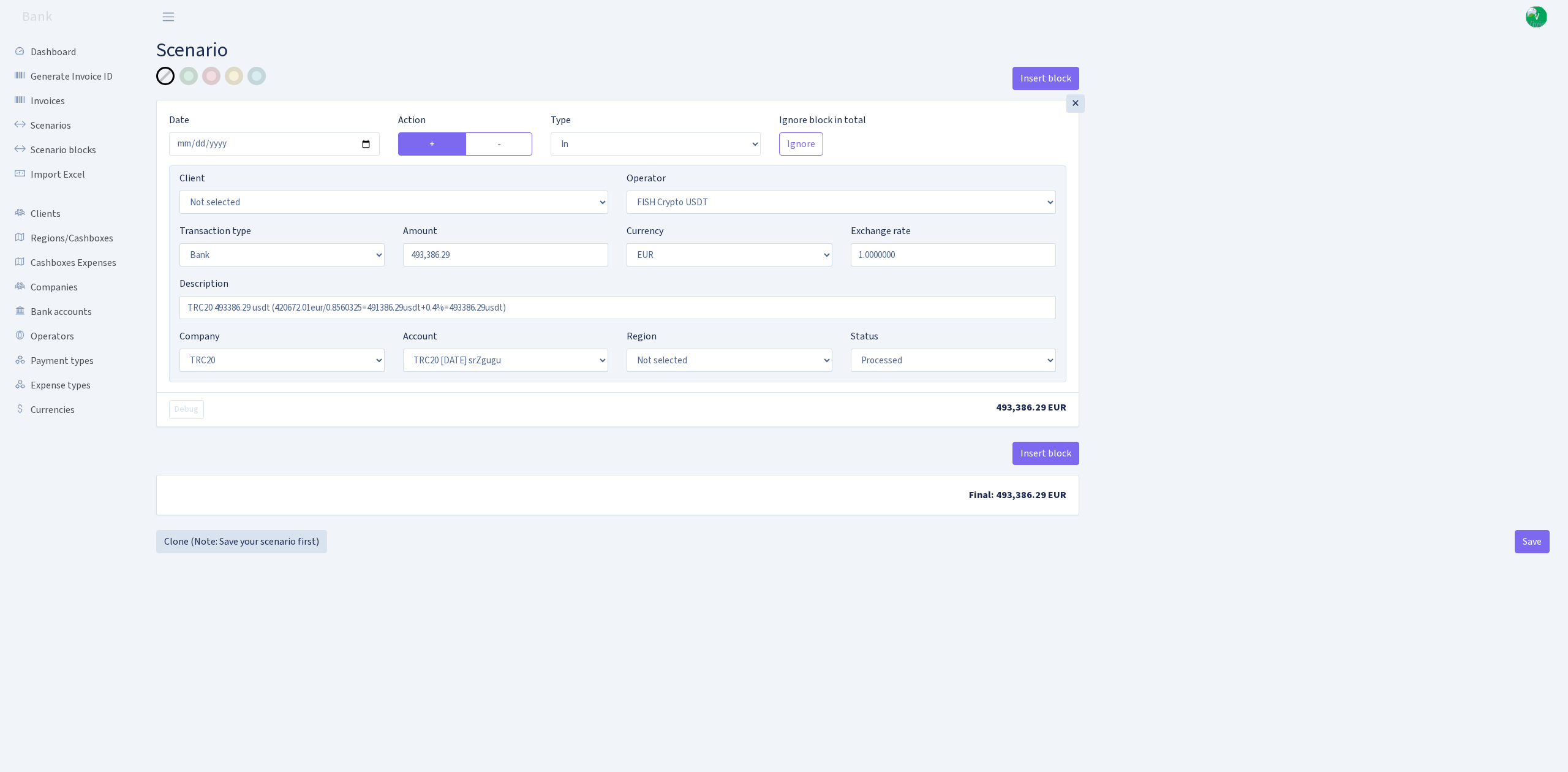
select select "61"
select select "processed"
type input "[DATE]"
drag, startPoint x: 489, startPoint y: 253, endPoint x: 351, endPoint y: 225, distance: 140.8
click at [351, 225] on div "Transaction type Not selected 981 ELF FISH crypto GIRT IVO dekl MM-BALTIC eur U…" at bounding box center [618, 250] width 895 height 52
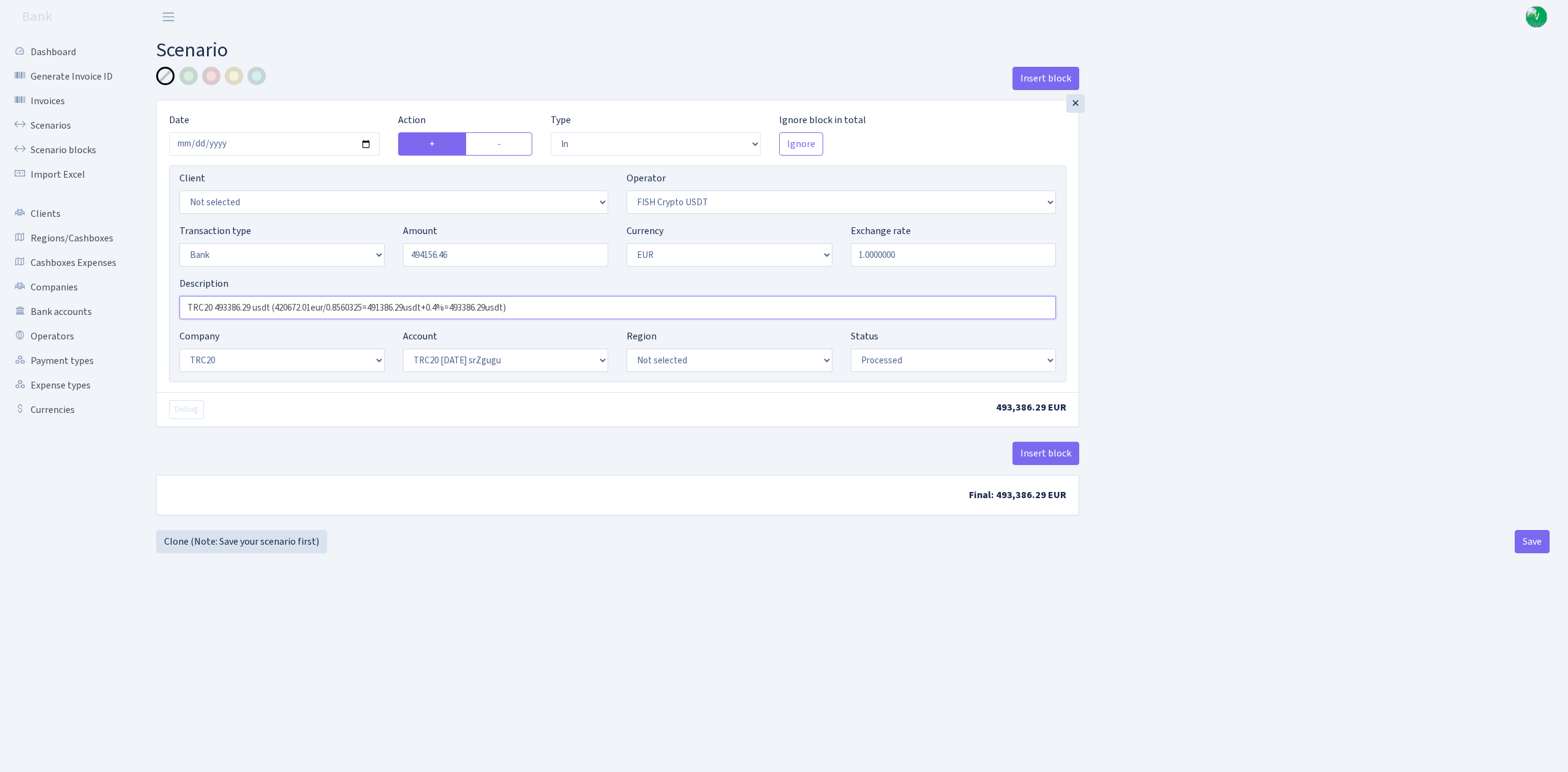
type input "494,156.46"
click at [422, 319] on input "TRC20 493386.29 usdt (420672.01eur/0.8560325=491386.29usdt+0.4%=493386.29usdt)" at bounding box center [617, 308] width 877 height 23
click at [316, 315] on input "TRC20 493386.29 usdt (420672.01eur/0.8560325=491386.29usdt+0.4%=493386.29usdt)" at bounding box center [617, 308] width 877 height 23
drag, startPoint x: 565, startPoint y: 308, endPoint x: 0, endPoint y: 246, distance: 568.4
click at [0, 246] on div "Dashboard Generate Invoice ID Invoices Scenarios Scenario blocks Import Excel C…" at bounding box center [784, 387] width 1568 height 708
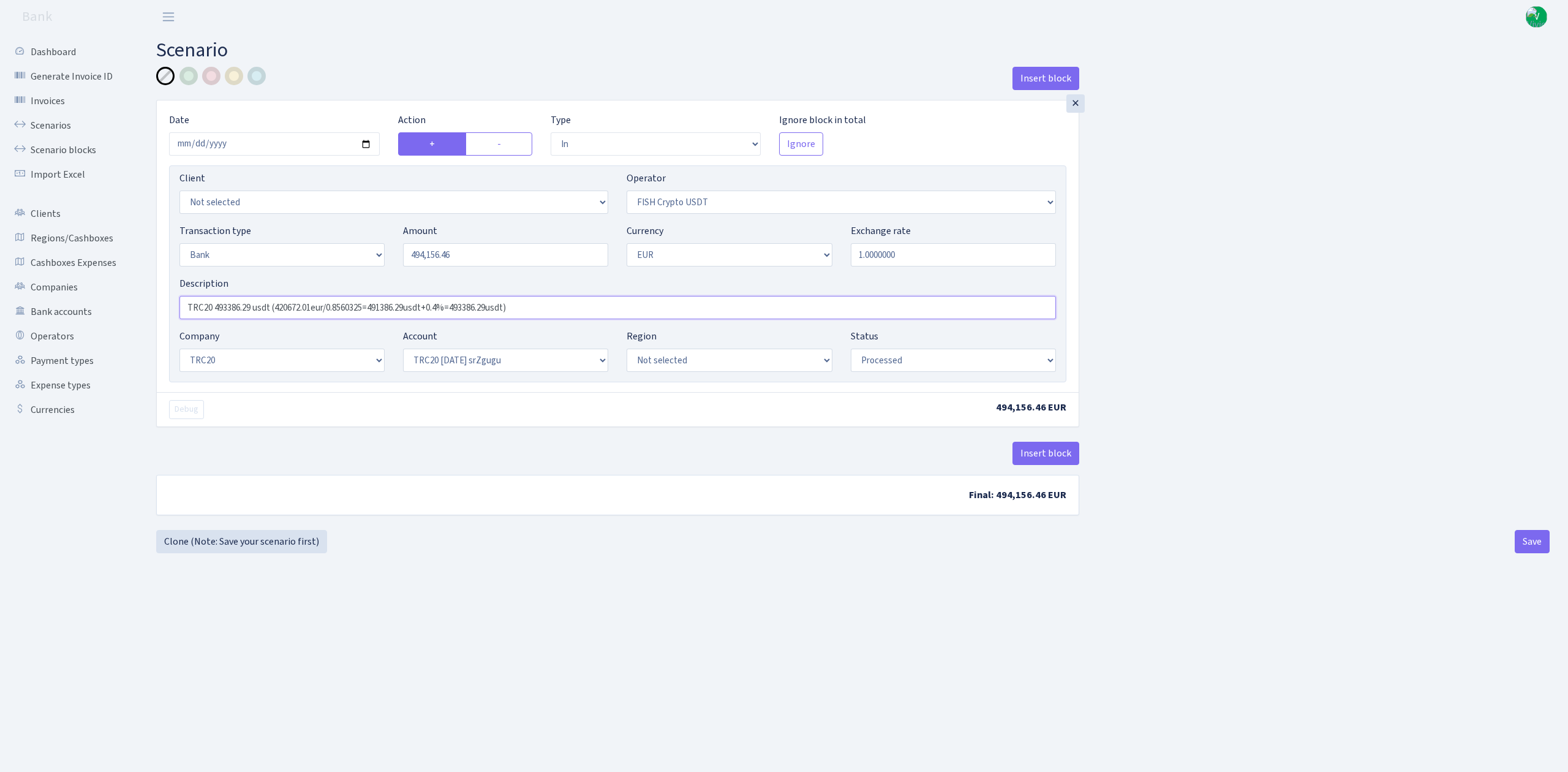
paste input "4156.46 usdt (Blue 418063.75/0.849399=492187.71+0.4%=494156.46"
type input "TRC20 494156.46 usdt (Blue 418063.75/0.849399=492187.71+0.4%=494156.46usdt)"
click at [555, 587] on main "Scenario Insert block × Date 2025-09-19 Action + - Type --- In Out Commission F…" at bounding box center [852, 387] width 1430 height 708
click at [1537, 539] on button "Save" at bounding box center [1532, 541] width 35 height 23
select select "in"
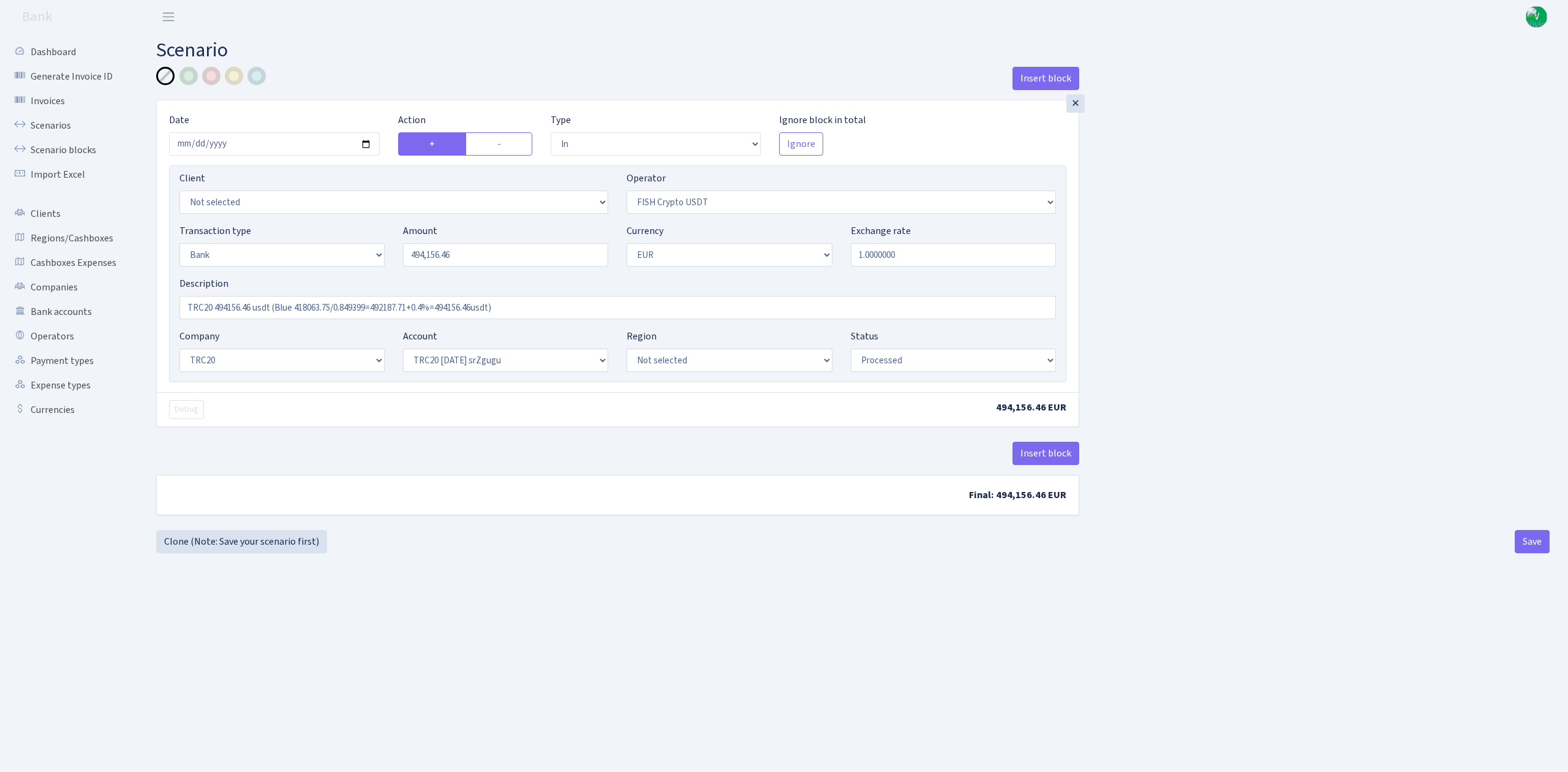
select select "242"
select select "2"
select select "1"
select select "20"
select select "61"
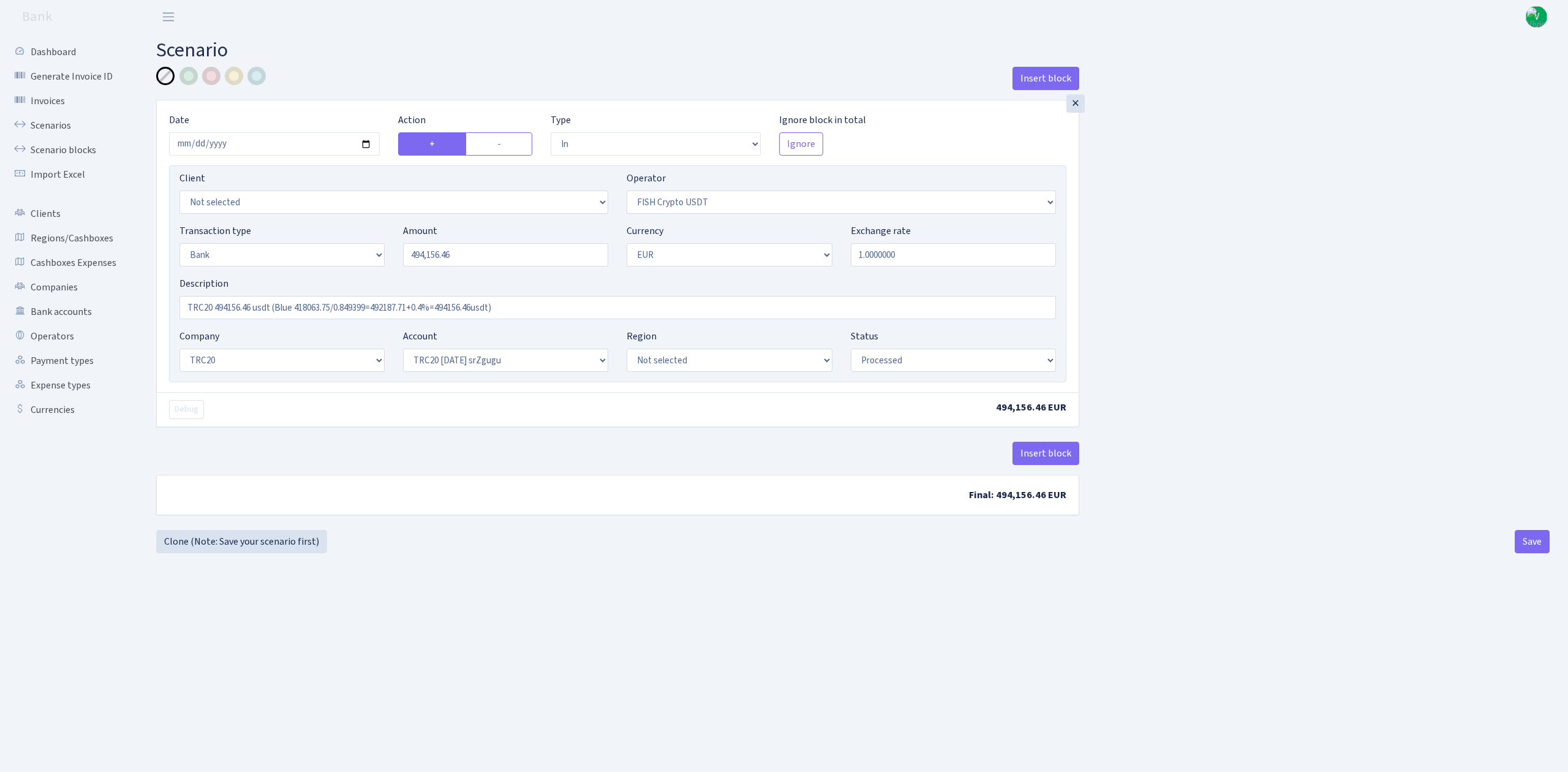
select select "processed"
click at [65, 118] on link "Scenarios" at bounding box center [68, 126] width 122 height 24
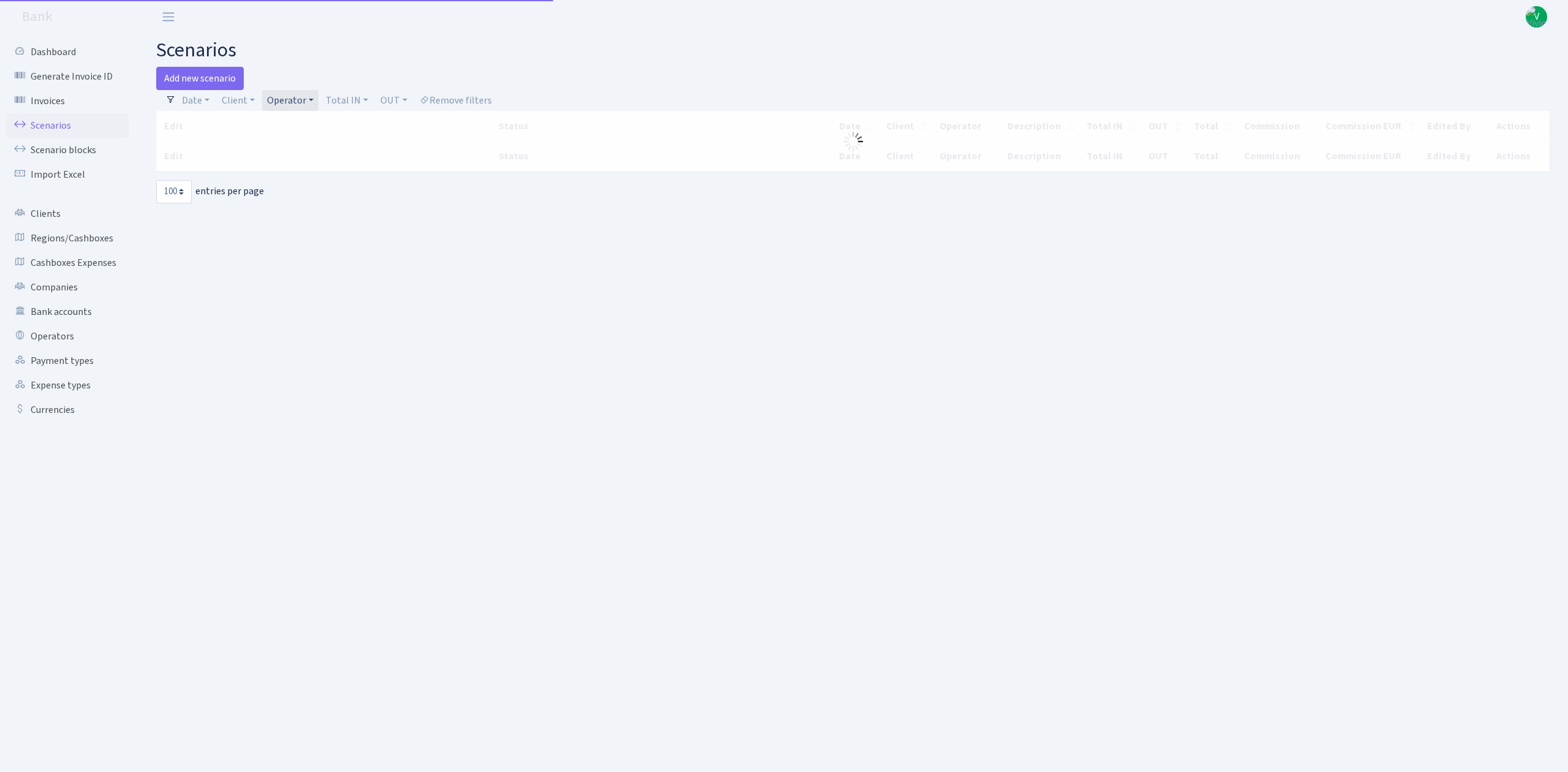
select select "100"
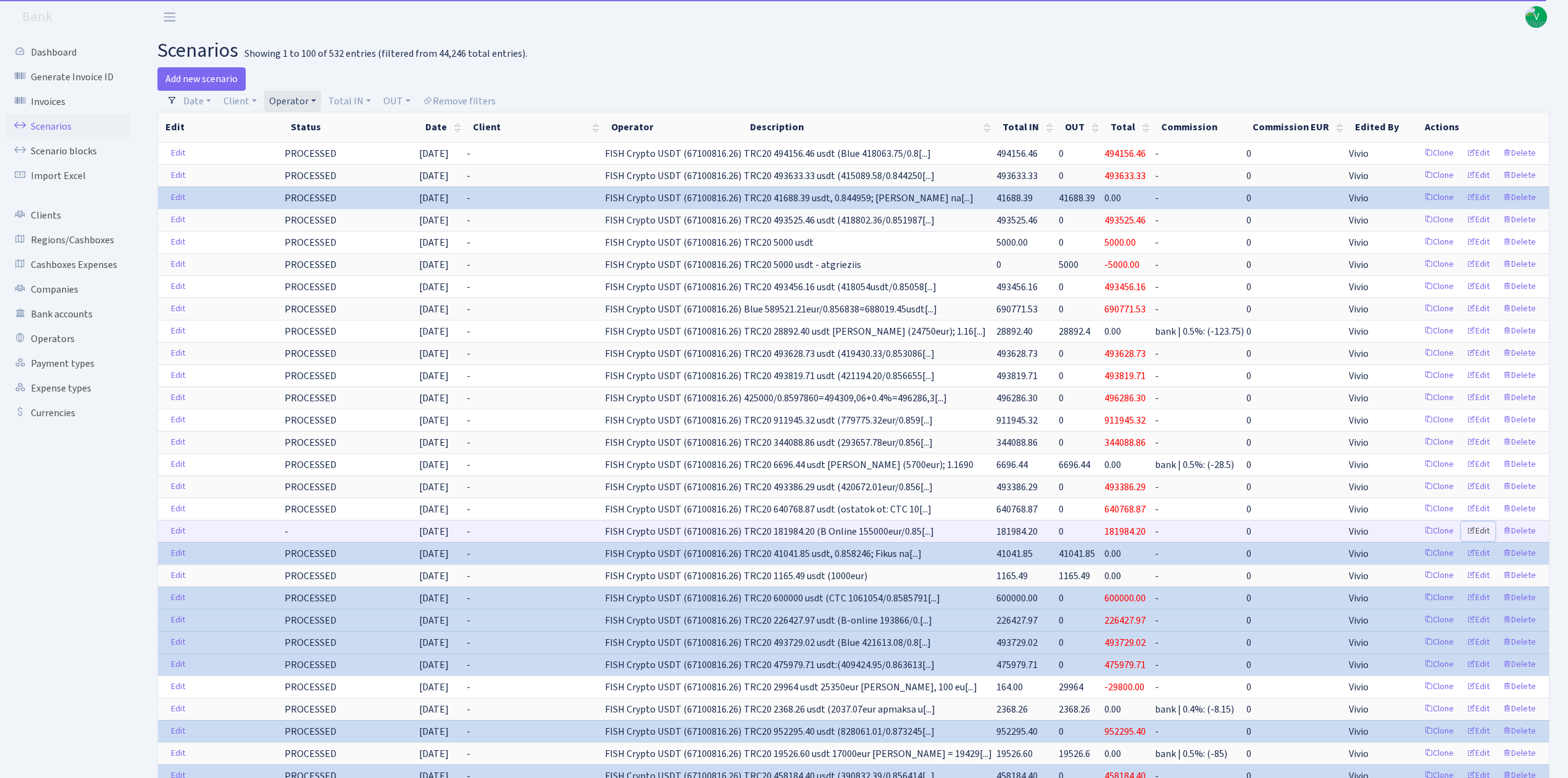
click at [1483, 539] on link "Edit" at bounding box center [1478, 531] width 34 height 19
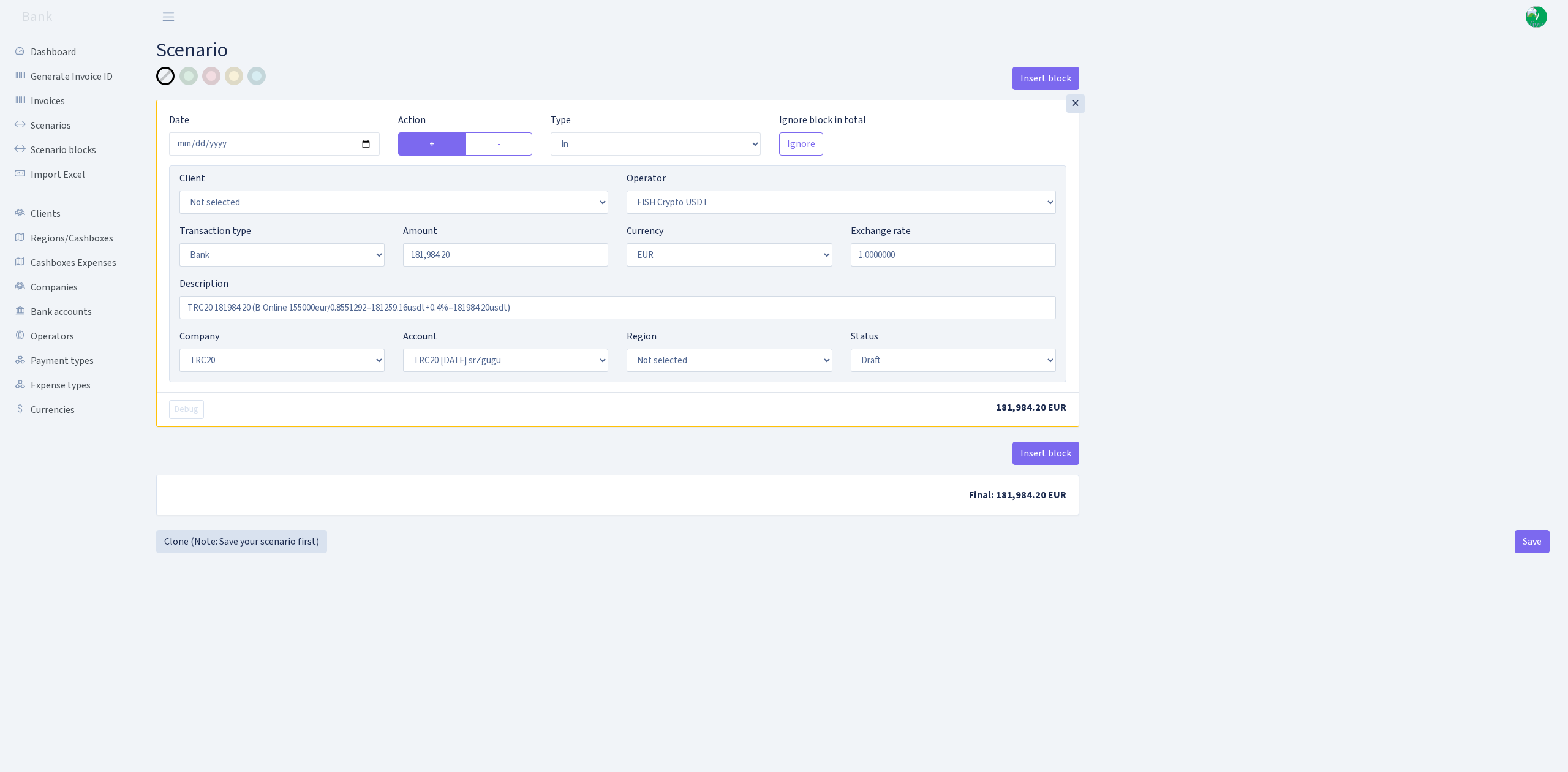
select select "in"
select select "242"
select select "2"
select select "1"
select select "20"
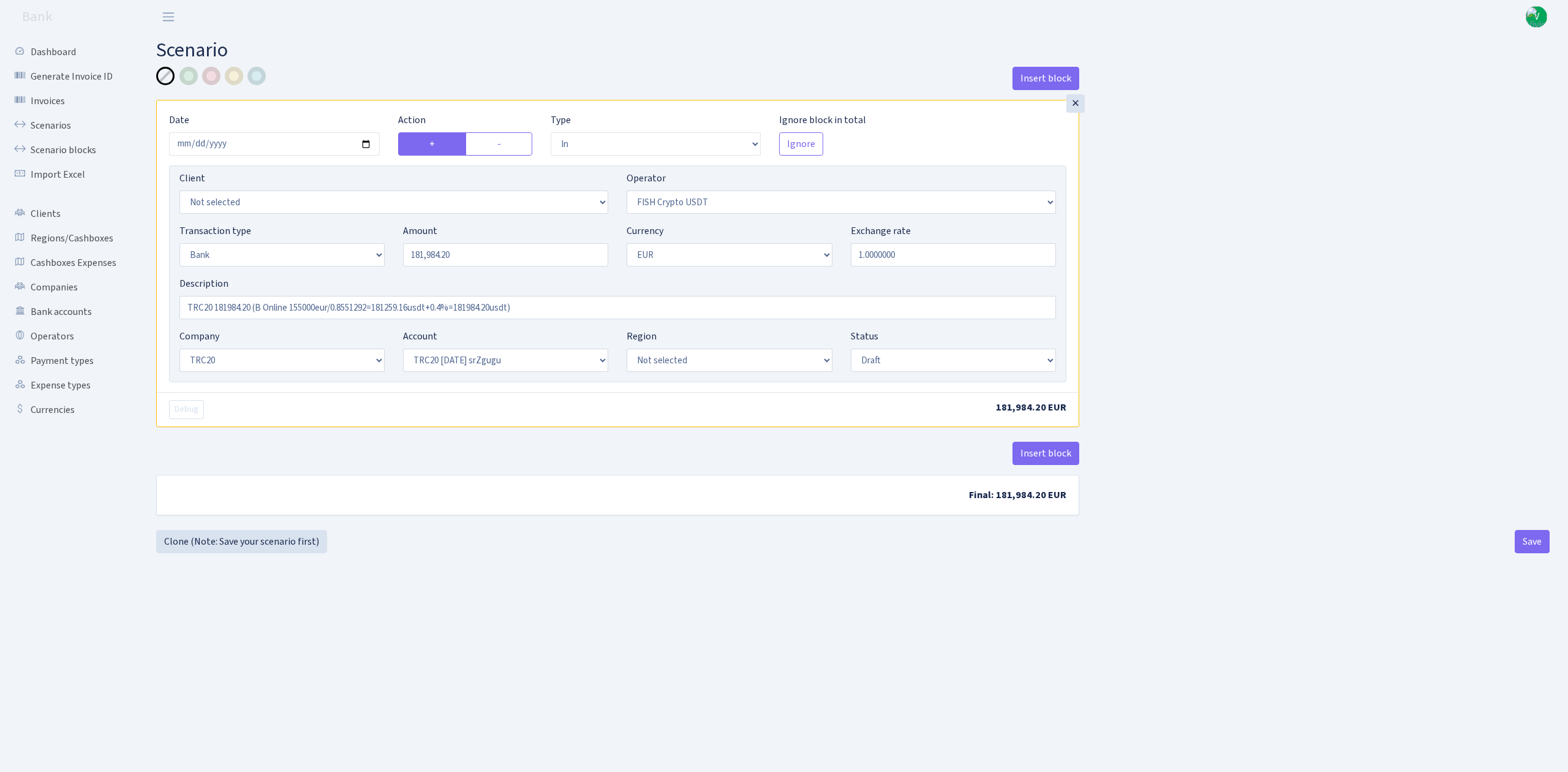
select select "61"
click at [943, 353] on select "Draft Pending Later Never Processed" at bounding box center [953, 360] width 205 height 23
select select "processed"
click at [851, 350] on select "Draft Pending Later Never Processed" at bounding box center [953, 360] width 205 height 23
click at [1535, 543] on button "Save" at bounding box center [1532, 541] width 35 height 23
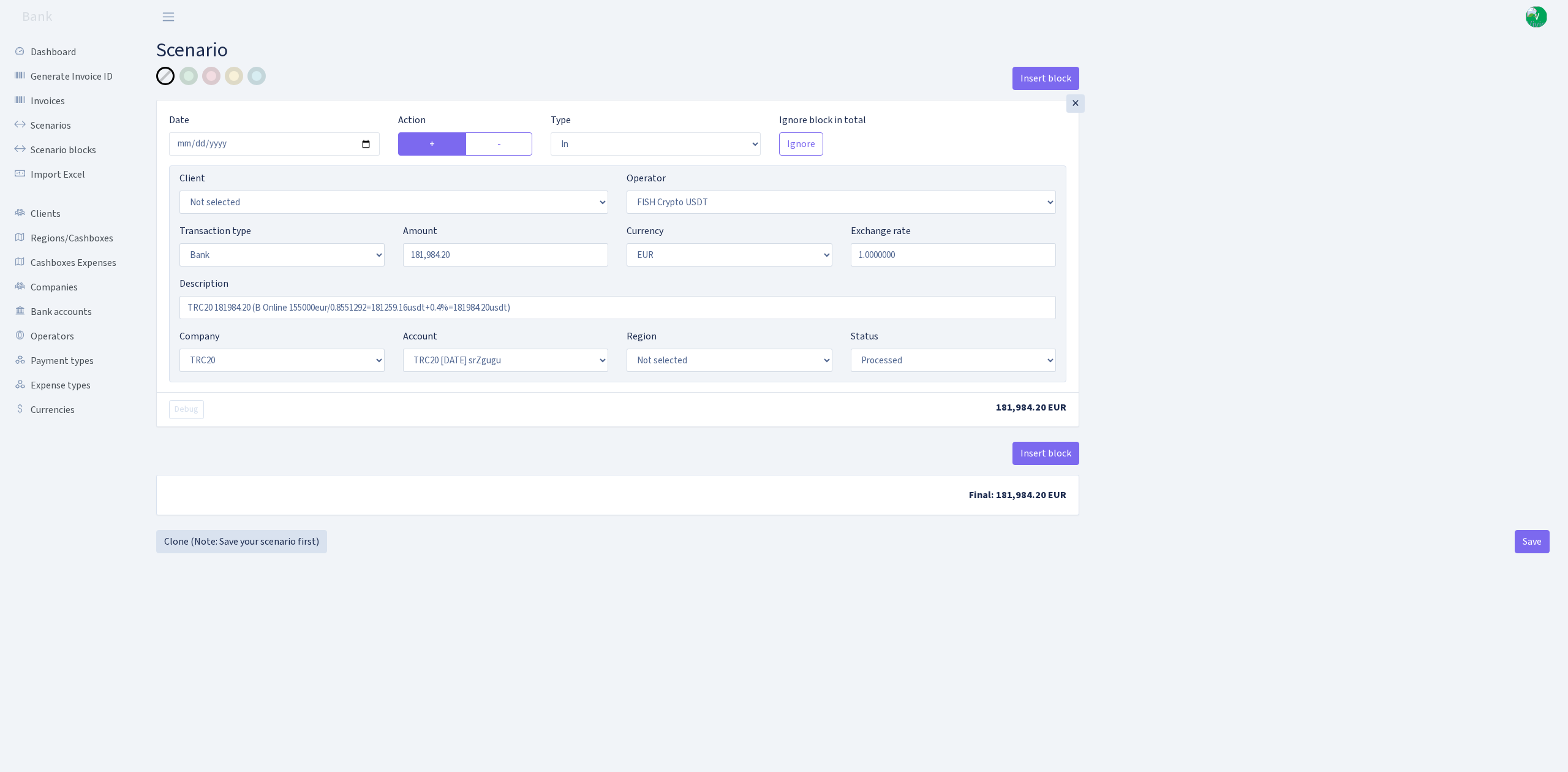
select select "in"
select select "242"
select select "2"
select select "1"
select select "20"
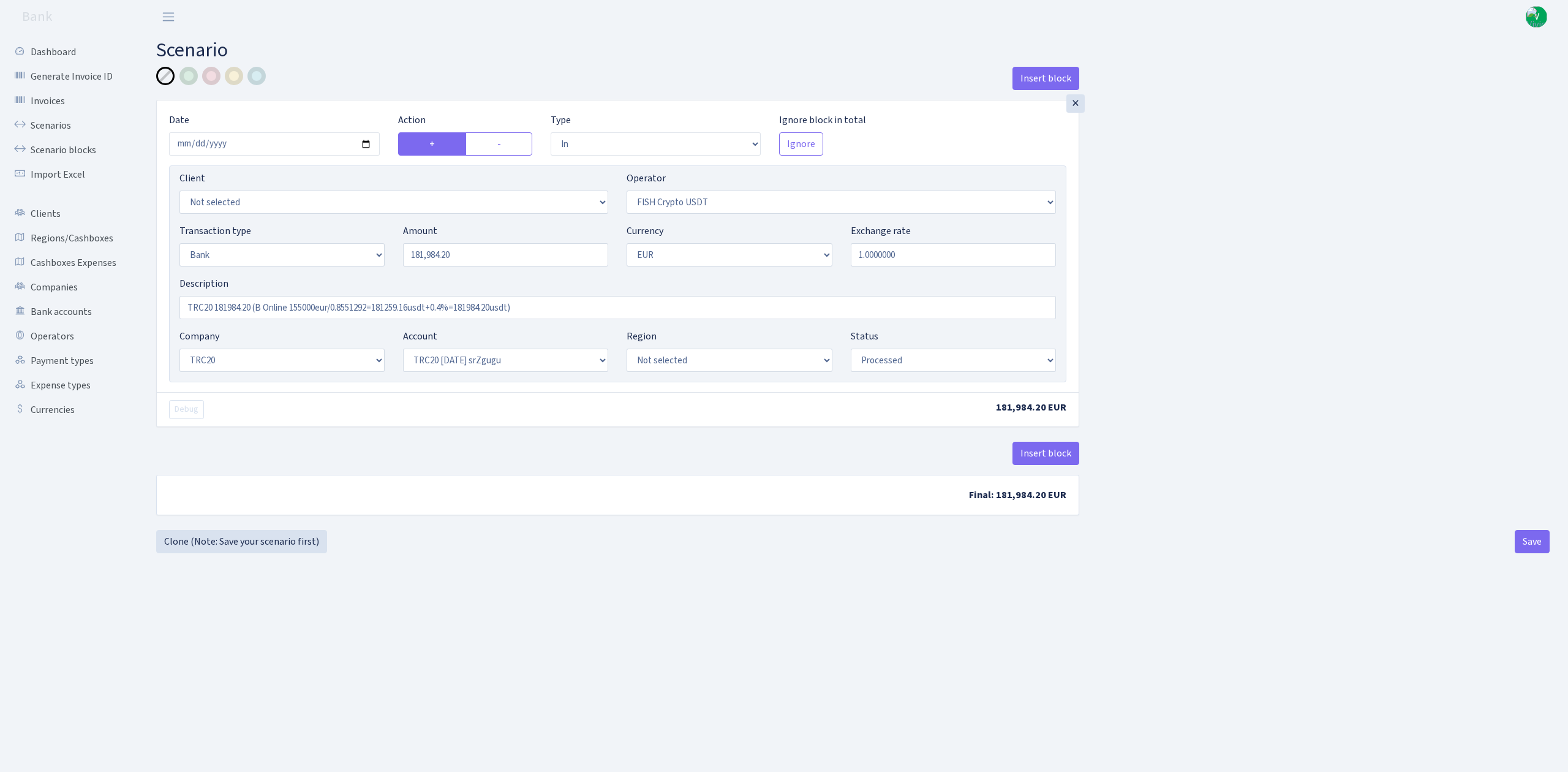
select select "61"
select select "processed"
click at [60, 121] on link "Scenarios" at bounding box center [68, 126] width 122 height 24
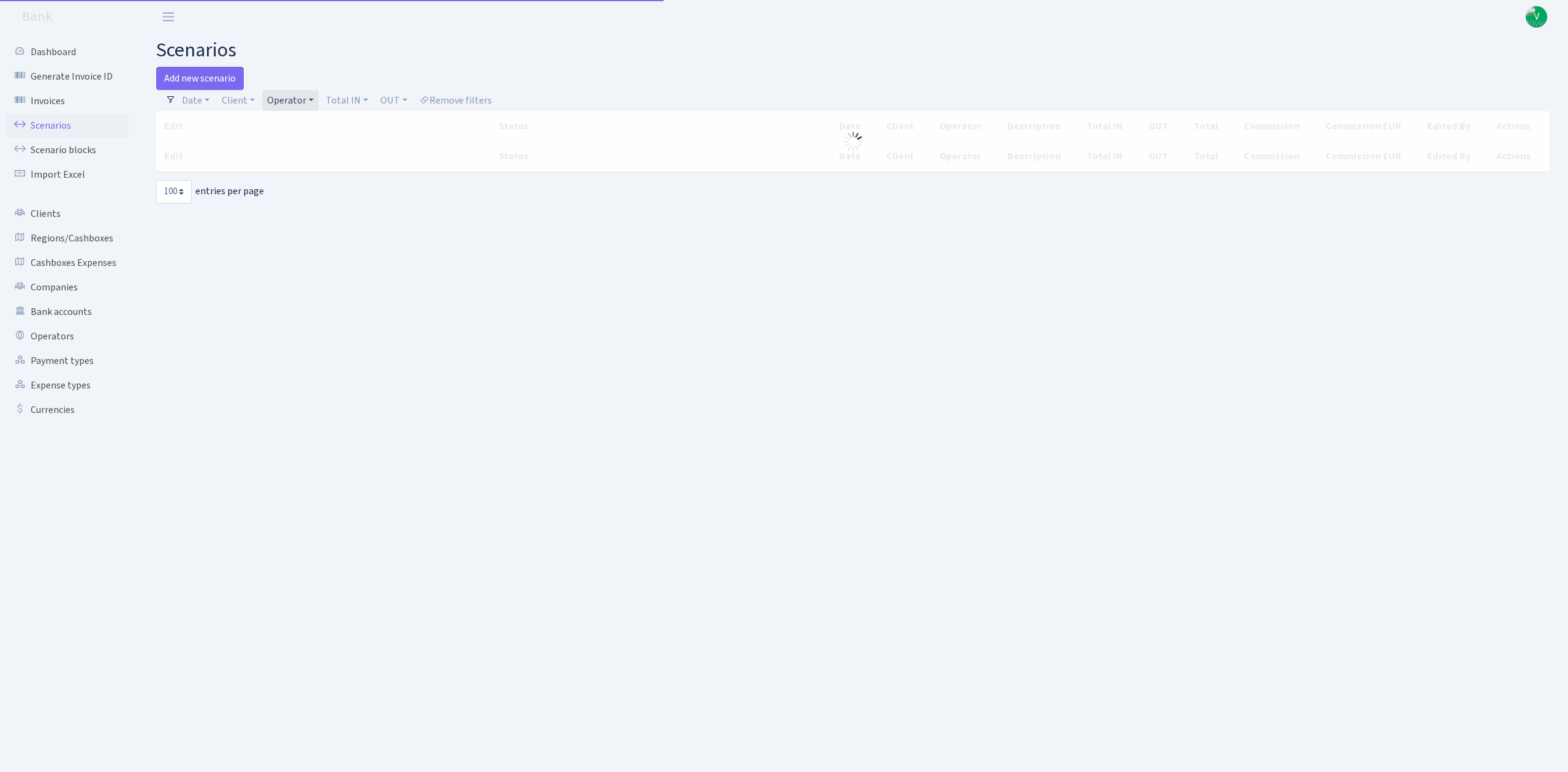
select select "100"
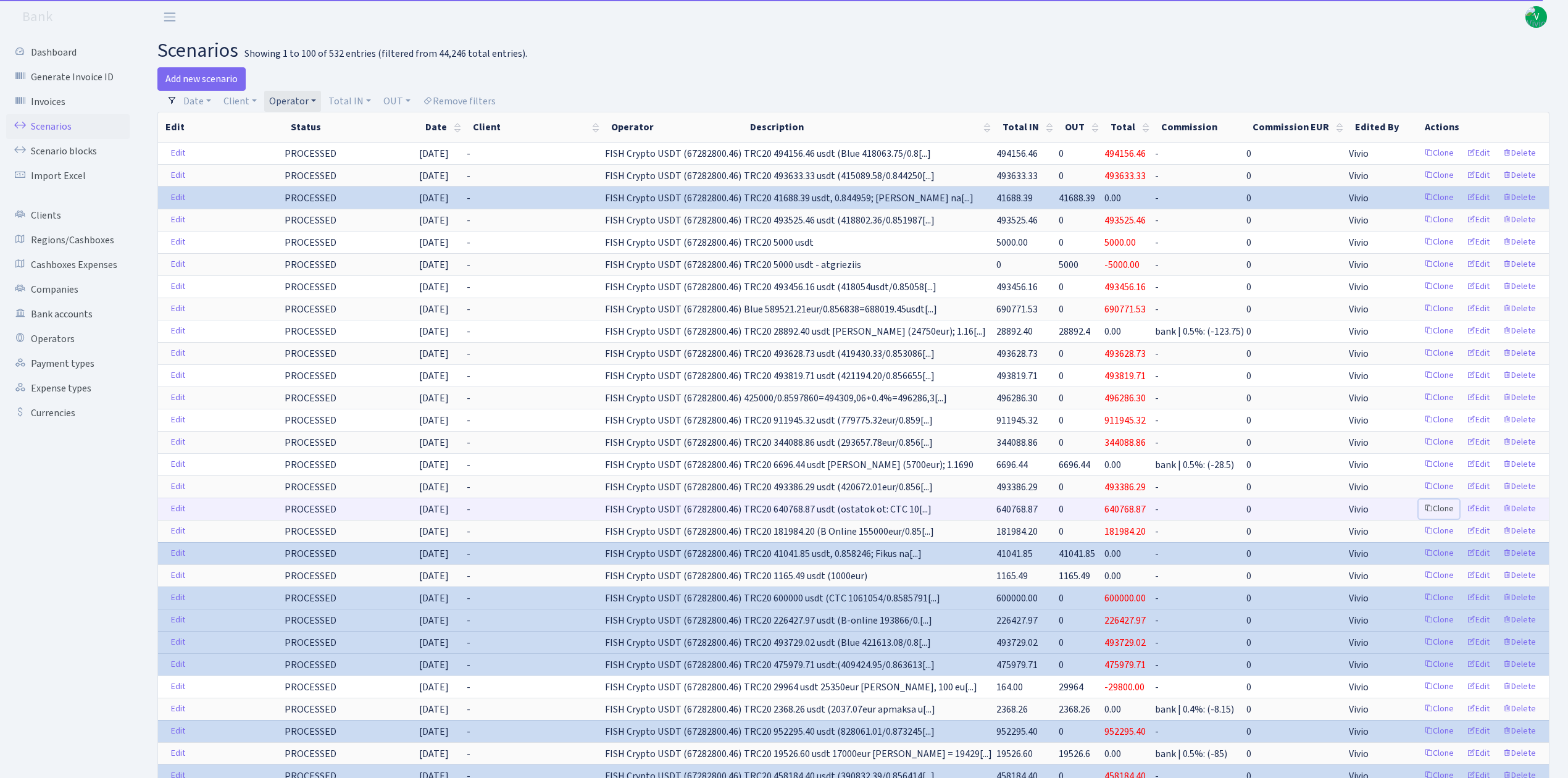
click at [1437, 514] on link "Clone" at bounding box center [1439, 509] width 41 height 19
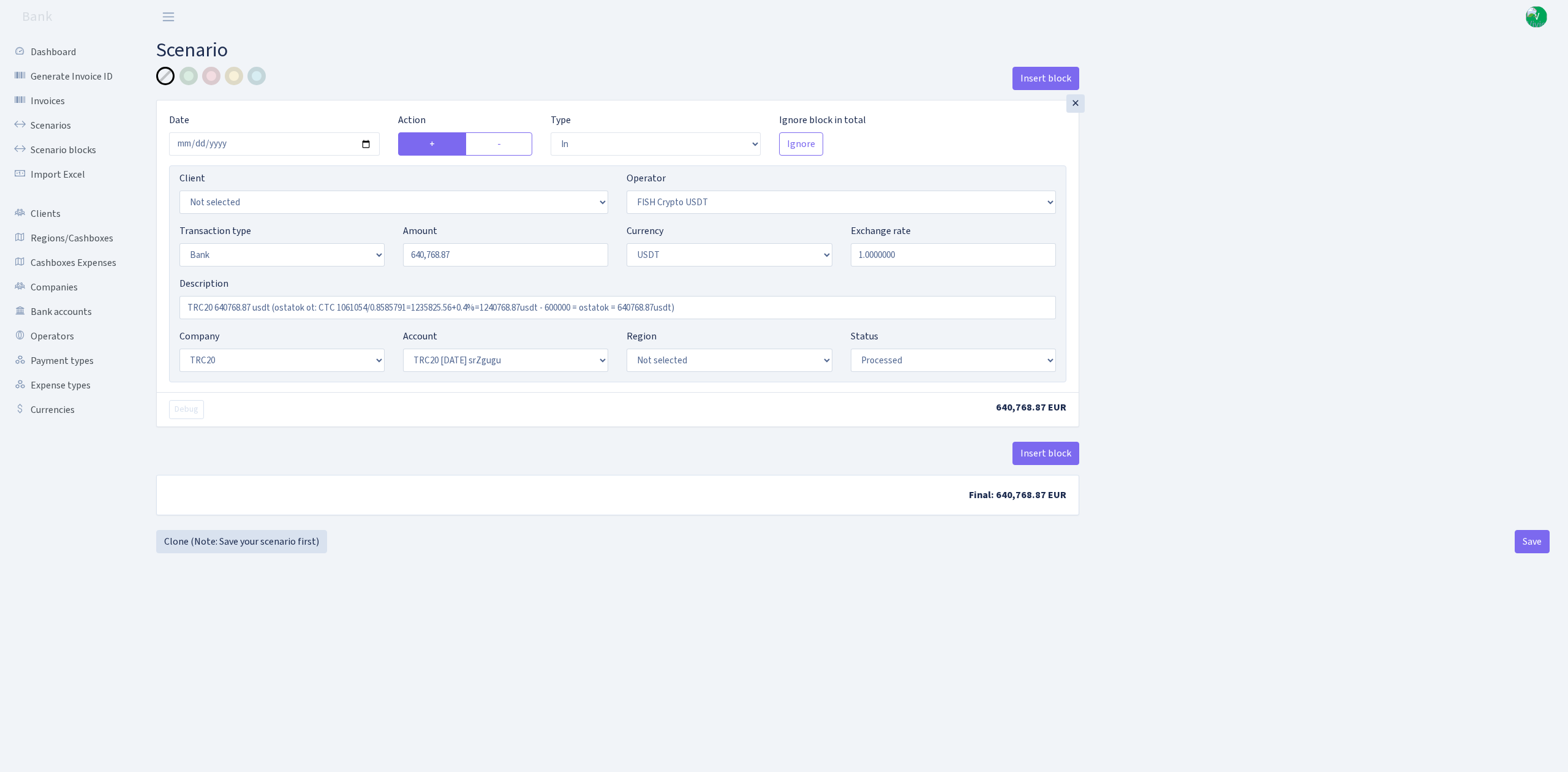
select select "in"
select select "242"
select select "2"
select select "6"
select select "20"
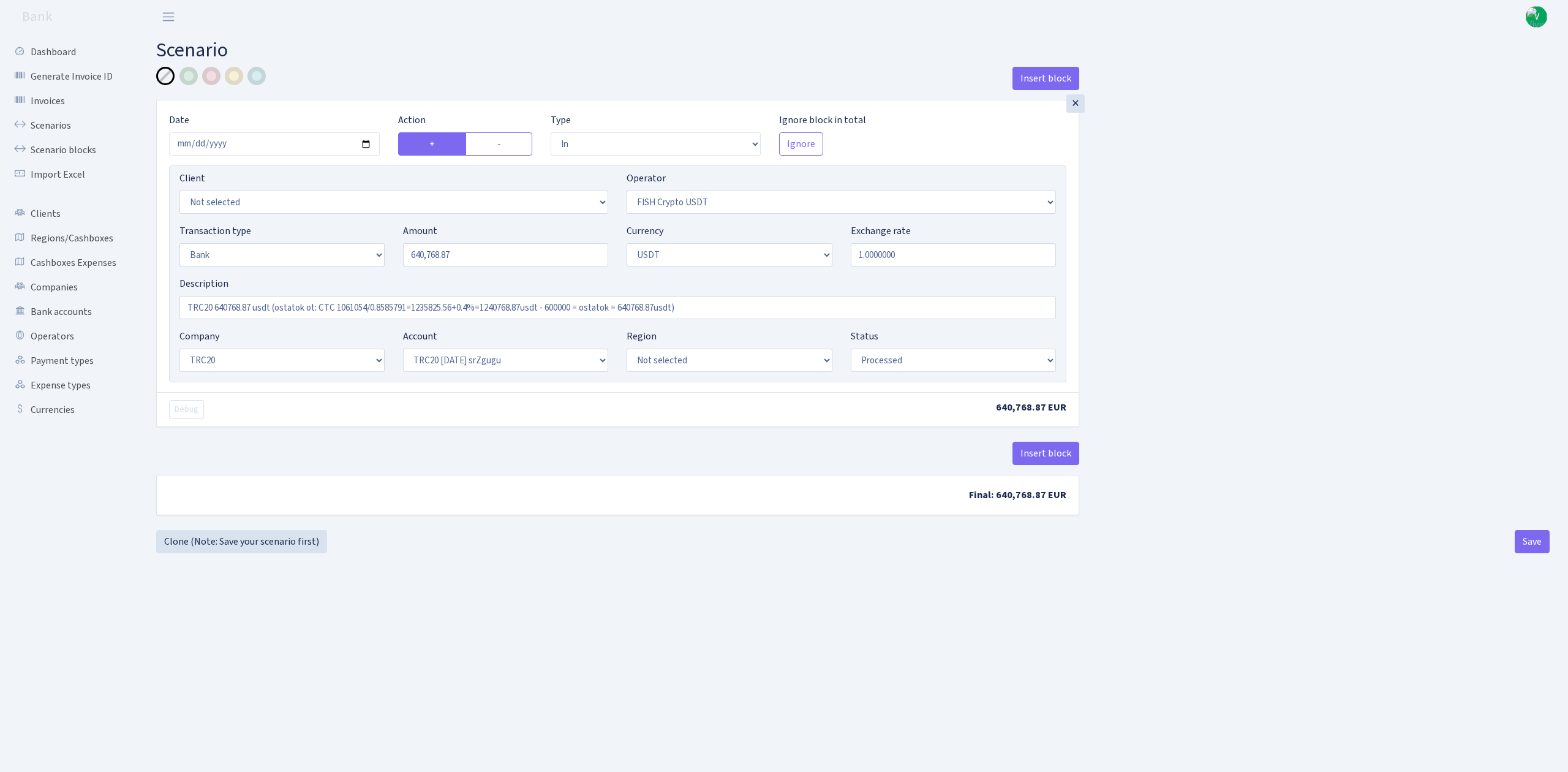
select select "61"
select select "processed"
click at [370, 142] on input "2025-08-15" at bounding box center [274, 143] width 211 height 23
type input "[DATE]"
drag, startPoint x: 444, startPoint y: 249, endPoint x: 369, endPoint y: 243, distance: 75.2
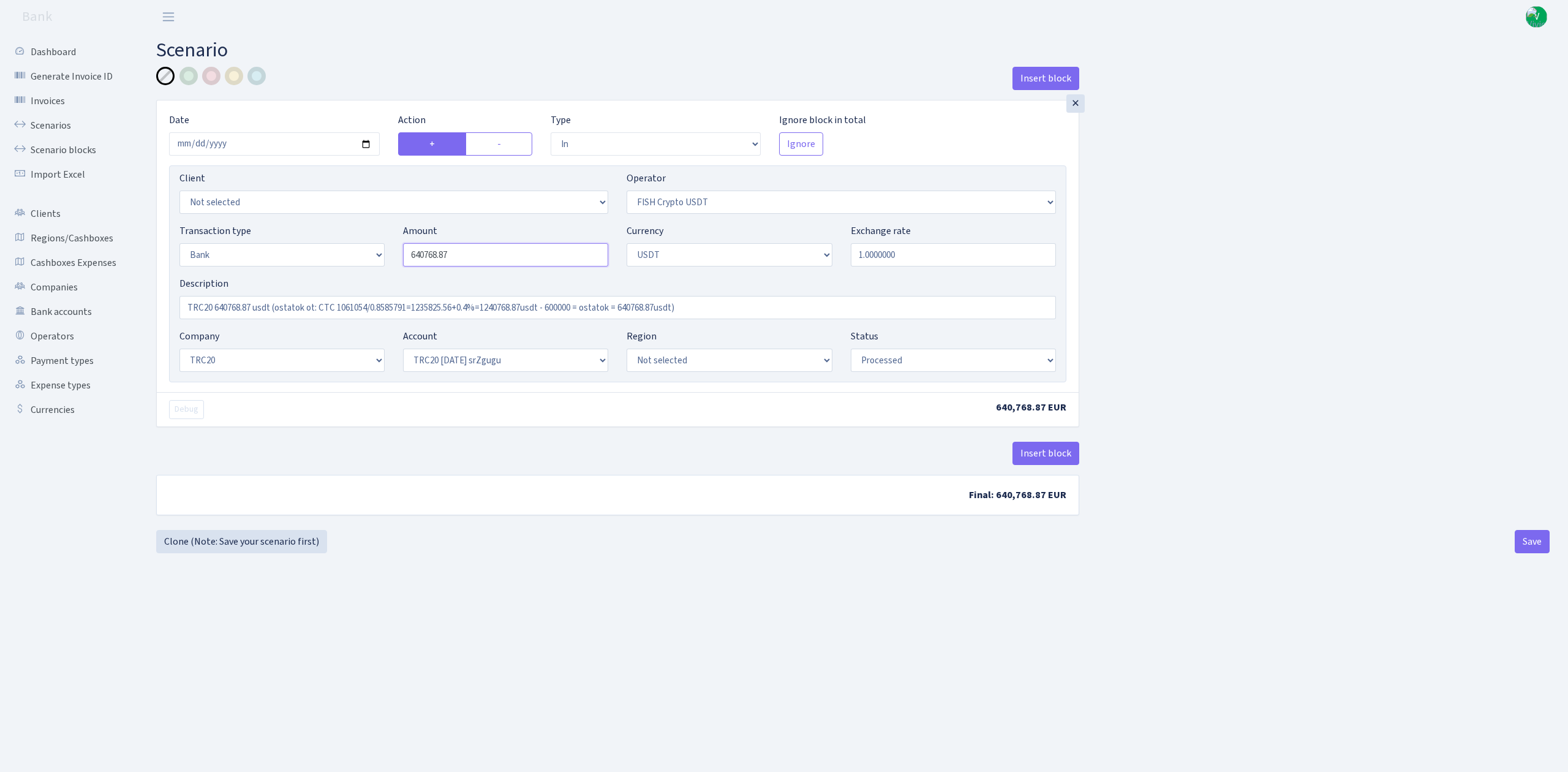
click at [369, 243] on div "Transaction type Not selected 981 ELF FISH crypto GIRT IVO dekl MM-BALTIC eur U…" at bounding box center [618, 250] width 895 height 52
type input "354,427.63"
click at [360, 307] on input "TRC20 640768.87 usdt (ostatok ot: CTC 1061054/0.8585791=1235825.56+0.4%=1240768…" at bounding box center [617, 308] width 877 height 23
click at [283, 305] on input "TRC20 640768.87 usdt (ostatok ot: CTC 1061054/0.8585791=1235825.56+0.4%=1240768…" at bounding box center [617, 308] width 877 height 23
drag, startPoint x: 795, startPoint y: 309, endPoint x: 98, endPoint y: 245, distance: 699.9
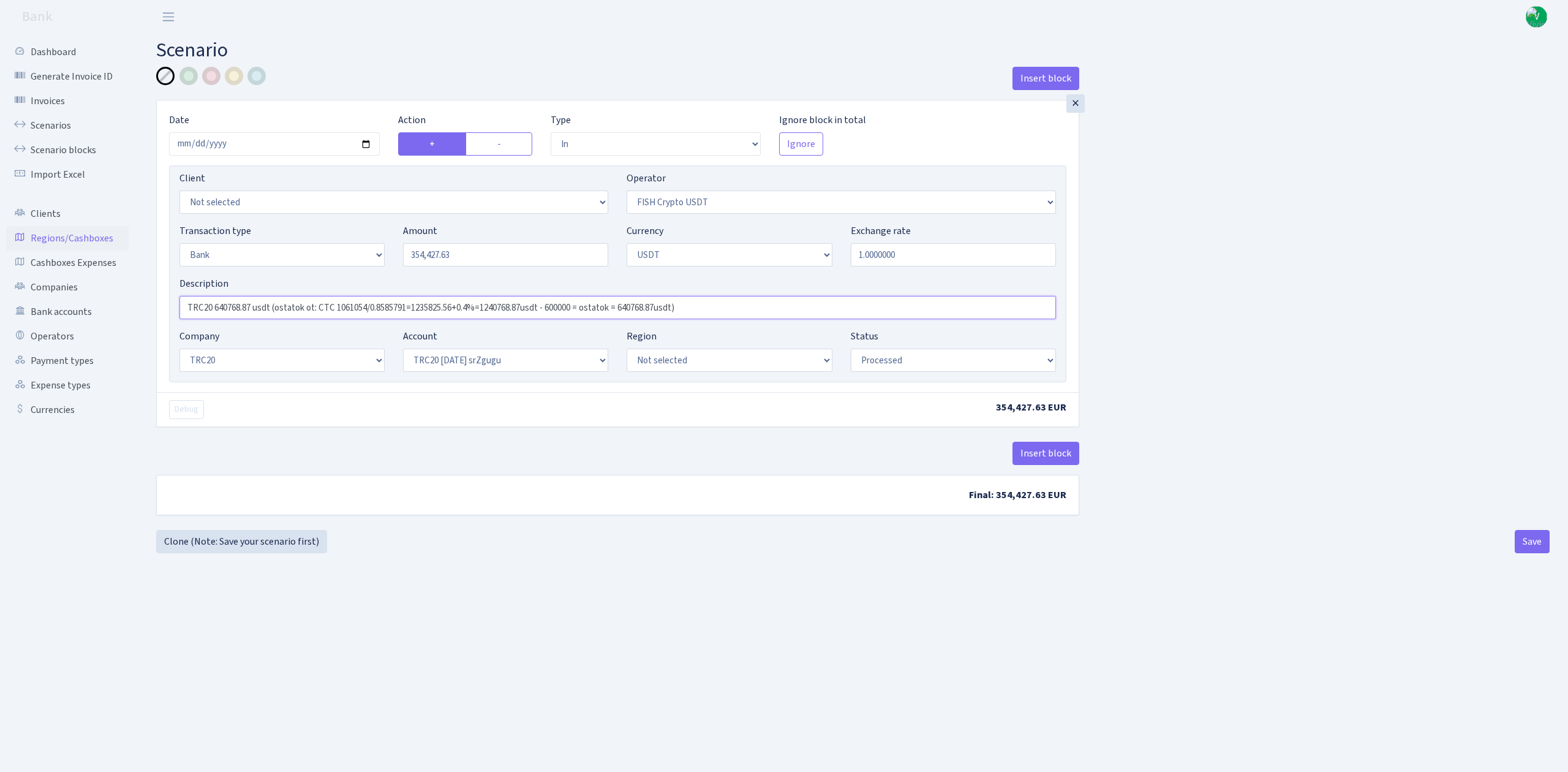
click at [98, 245] on div "Dashboard Generate Invoice ID Invoices Scenarios Scenario blocks Import Excel C…" at bounding box center [784, 387] width 1568 height 708
paste input "354427.63 usdt (B-Online 299900/0.8495376=353015.57+0.4%=354427.63"
type input "TRC20 354427.63 usdt (B-Online 299900/0.8495376=353015.57+0.4%=354427.63usdt)"
click at [500, 535] on div "Insert block × Date 2025-09-19 Action + - Type --- In Out Commission Field requ…" at bounding box center [852, 310] width 1393 height 486
click at [1529, 545] on button "Save" at bounding box center [1532, 541] width 35 height 23
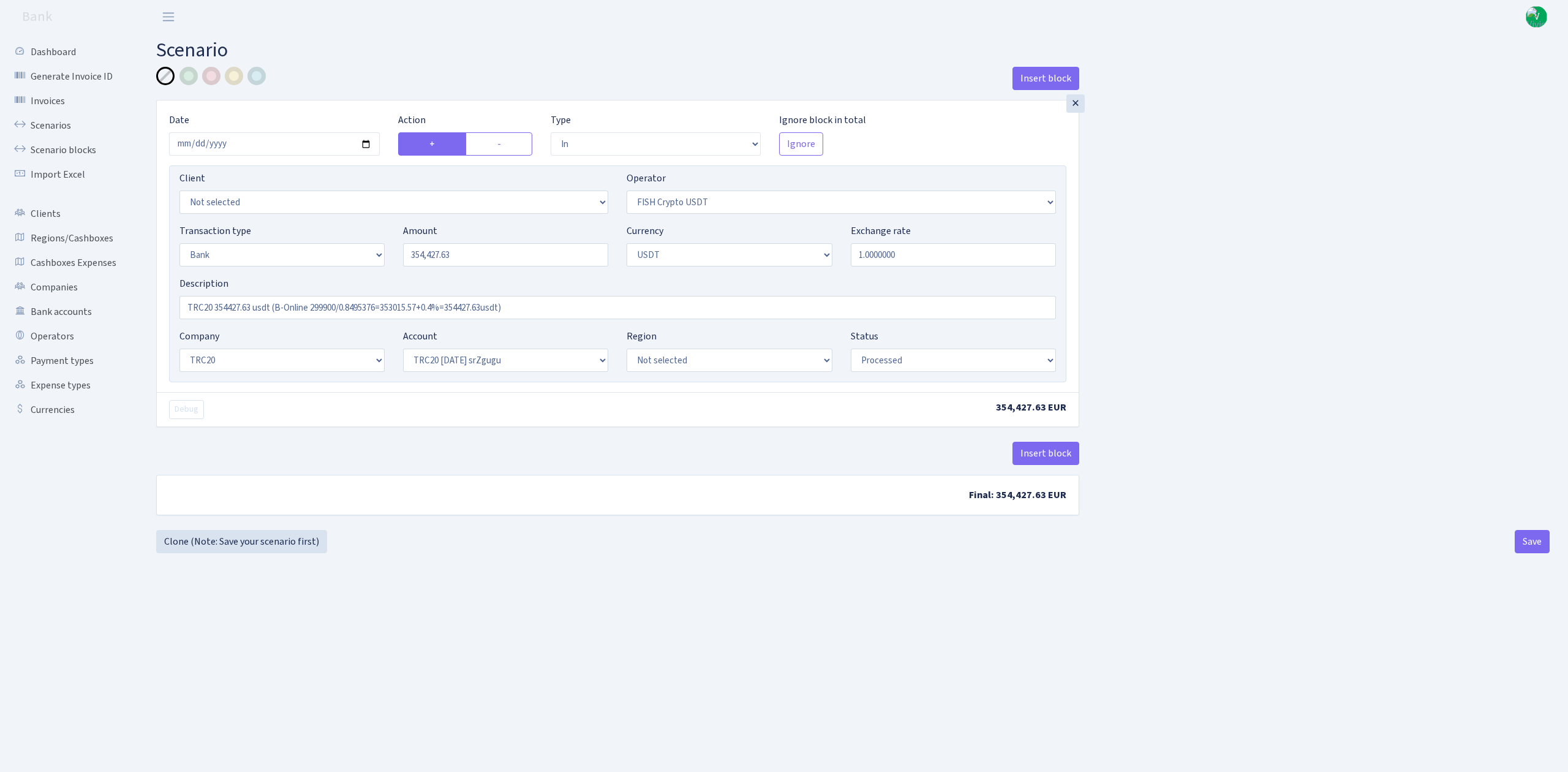
select select "in"
select select "242"
select select "2"
select select "6"
select select "20"
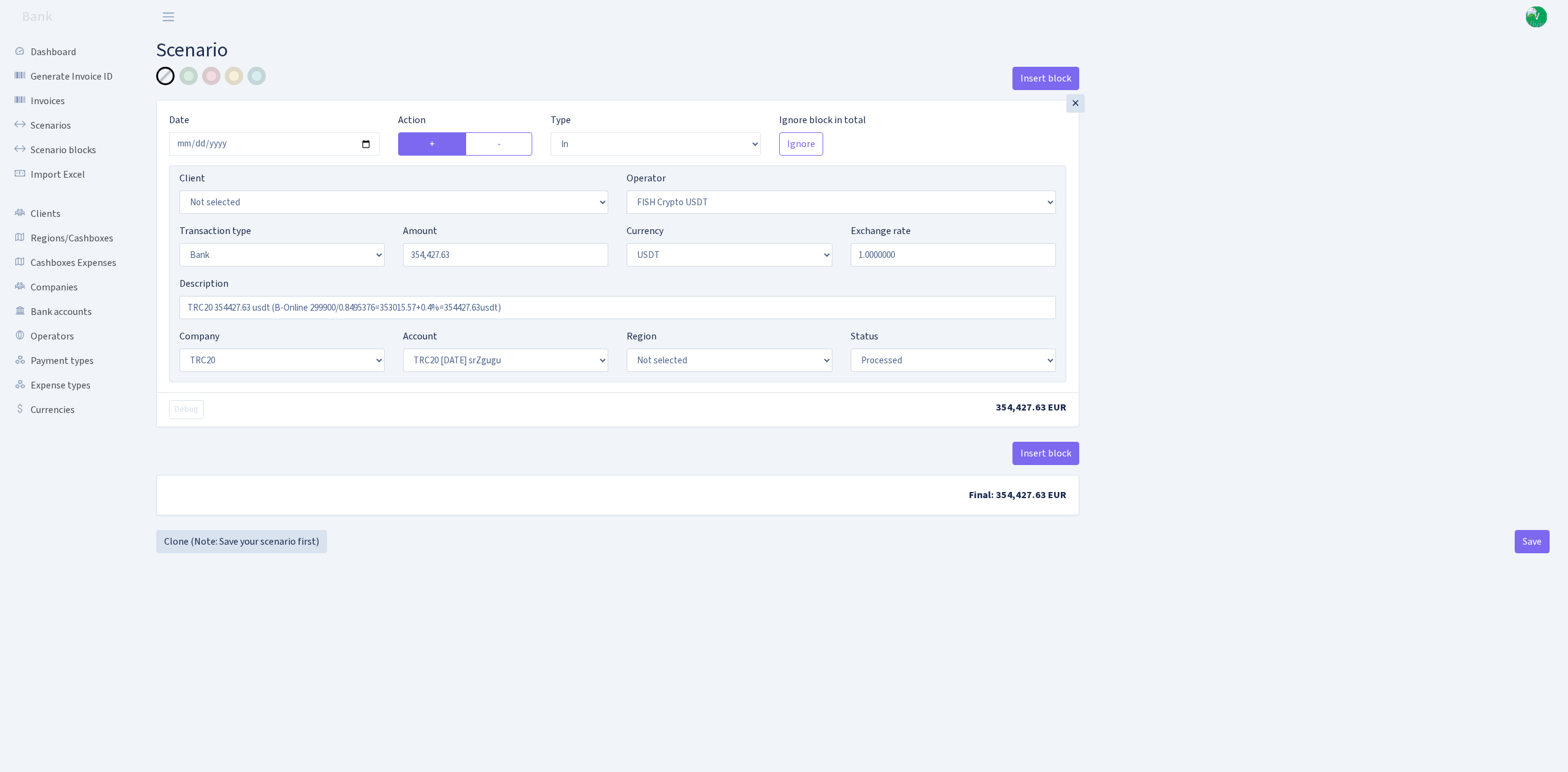
select select "61"
select select "processed"
click at [47, 120] on link "Scenarios" at bounding box center [68, 126] width 122 height 24
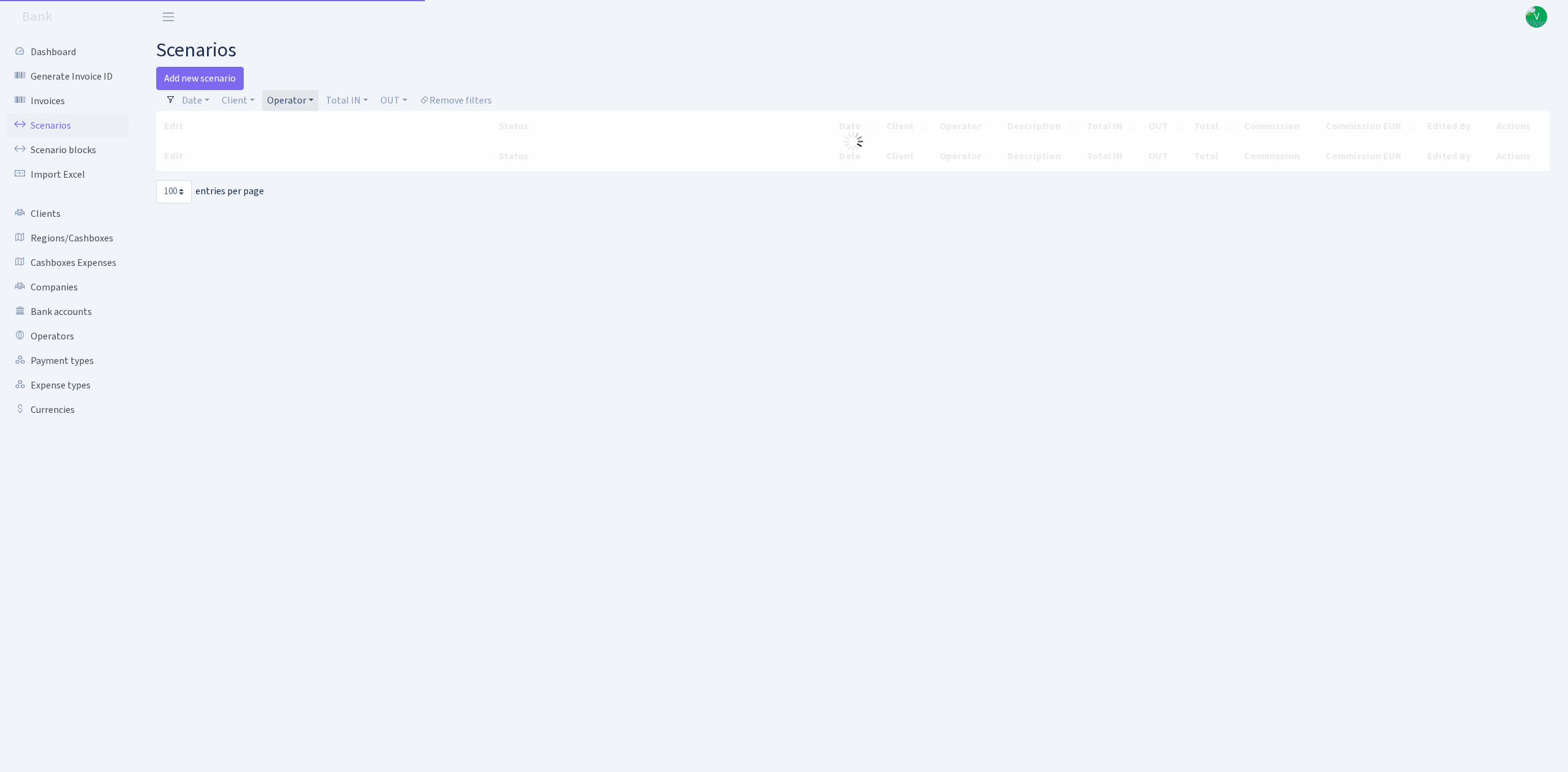
select select "100"
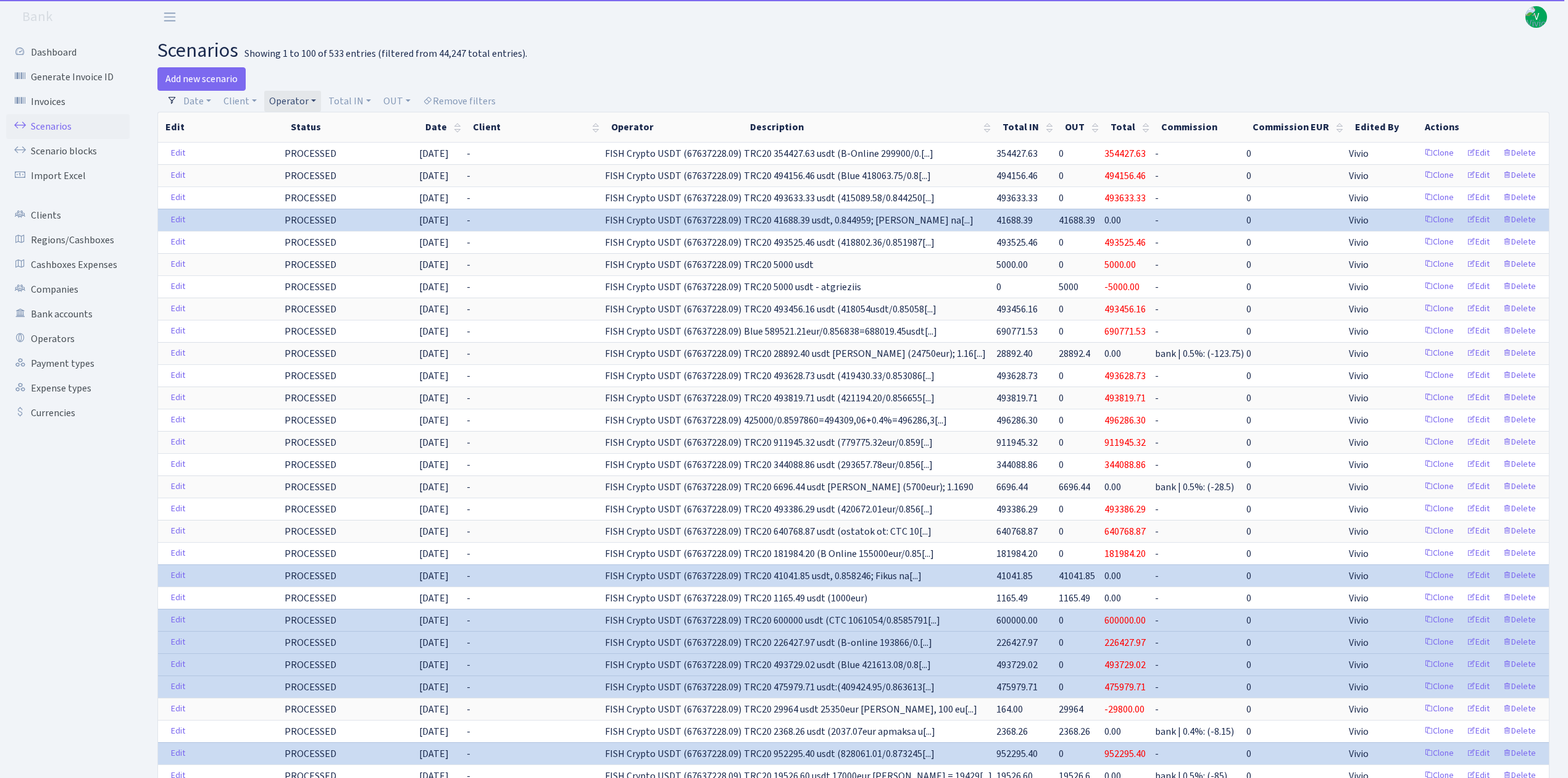
click at [307, 94] on link "Operator" at bounding box center [293, 101] width 57 height 21
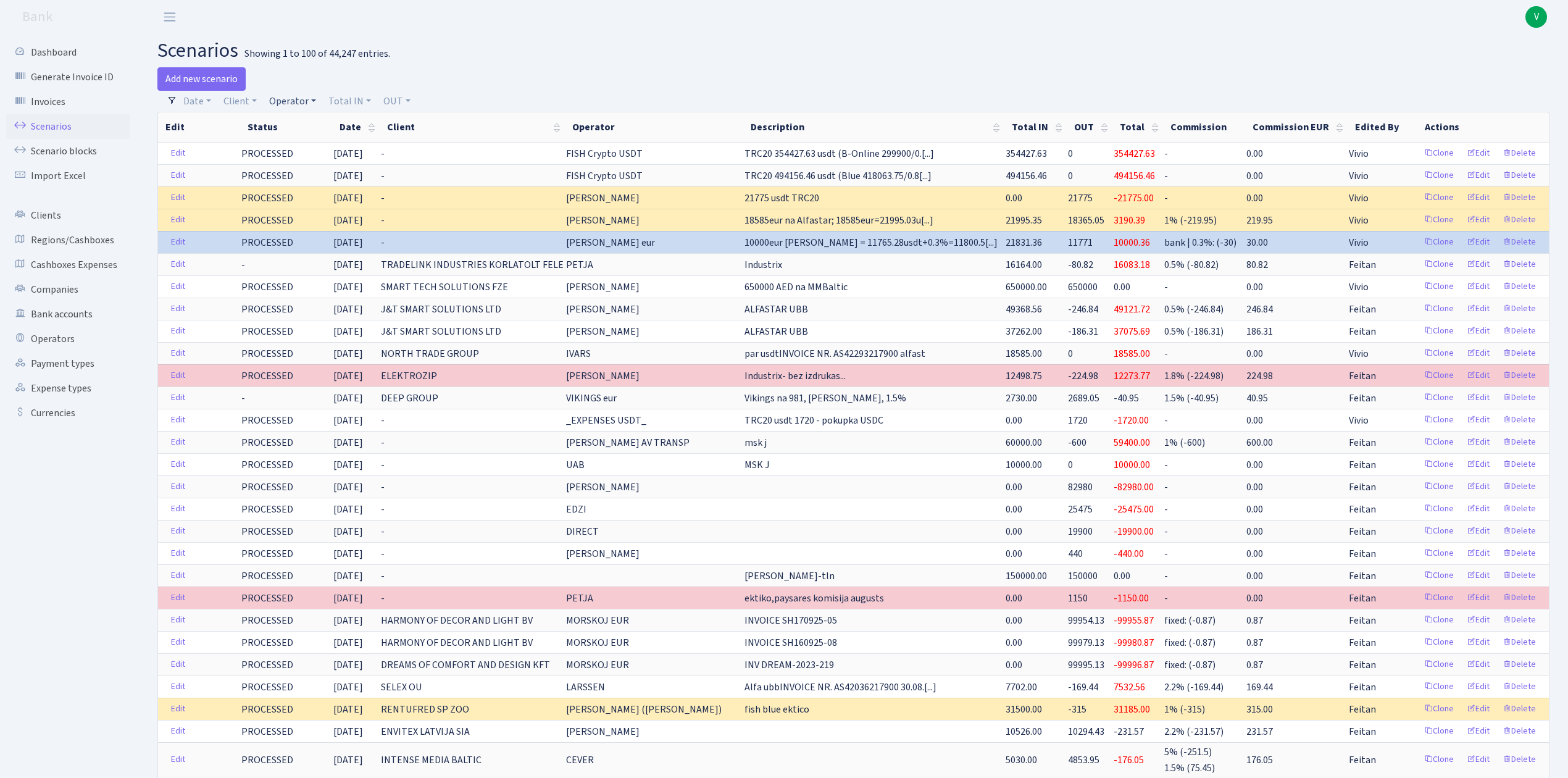
drag, startPoint x: 297, startPoint y: 92, endPoint x: 303, endPoint y: 115, distance: 23.8
click at [298, 92] on link "Operator" at bounding box center [293, 101] width 57 height 21
click at [297, 142] on input "search" at bounding box center [313, 145] width 91 height 19
type input "981"
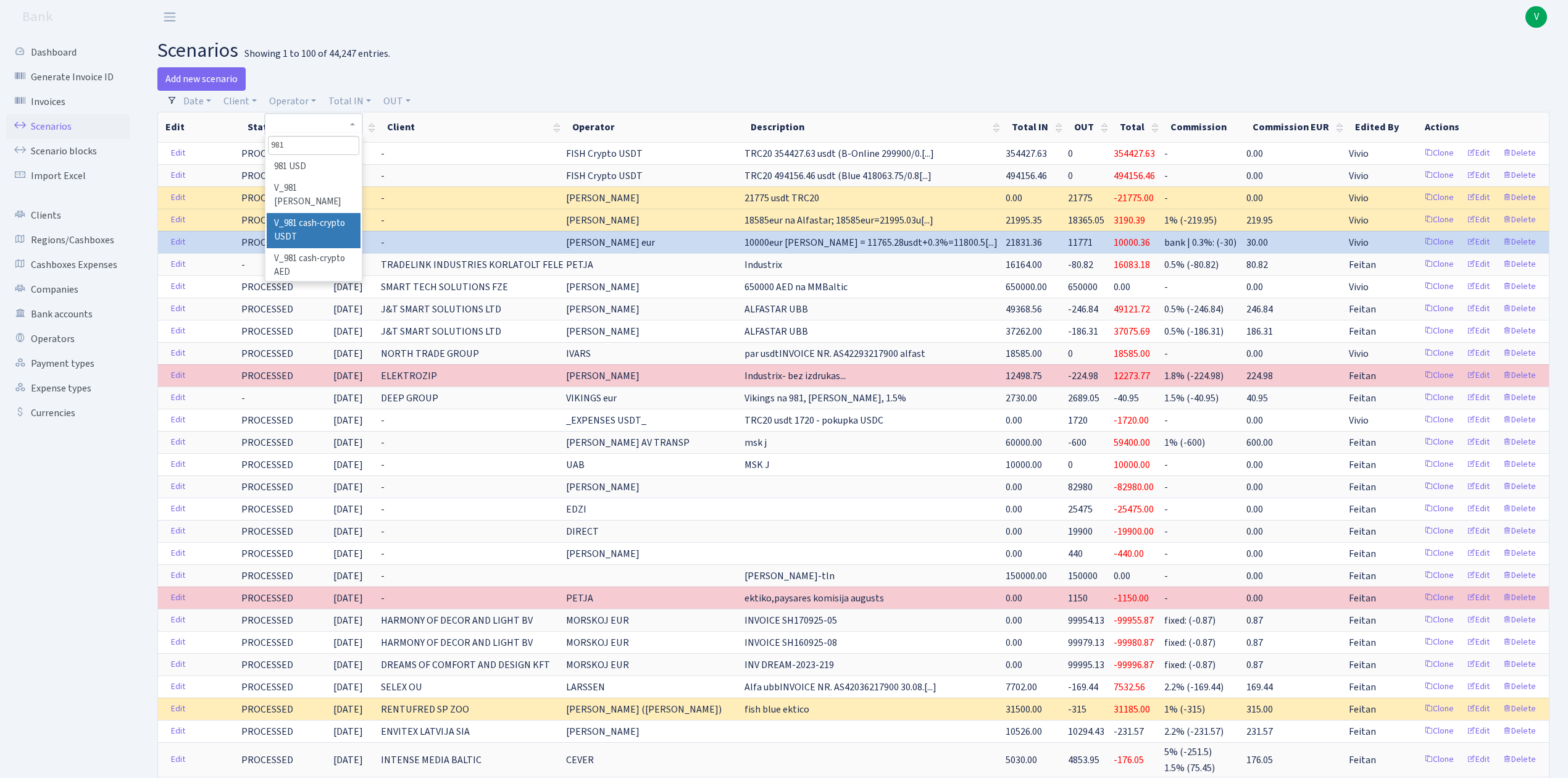
click at [296, 223] on li "V_981 cash-crypto USDT" at bounding box center [313, 230] width 93 height 35
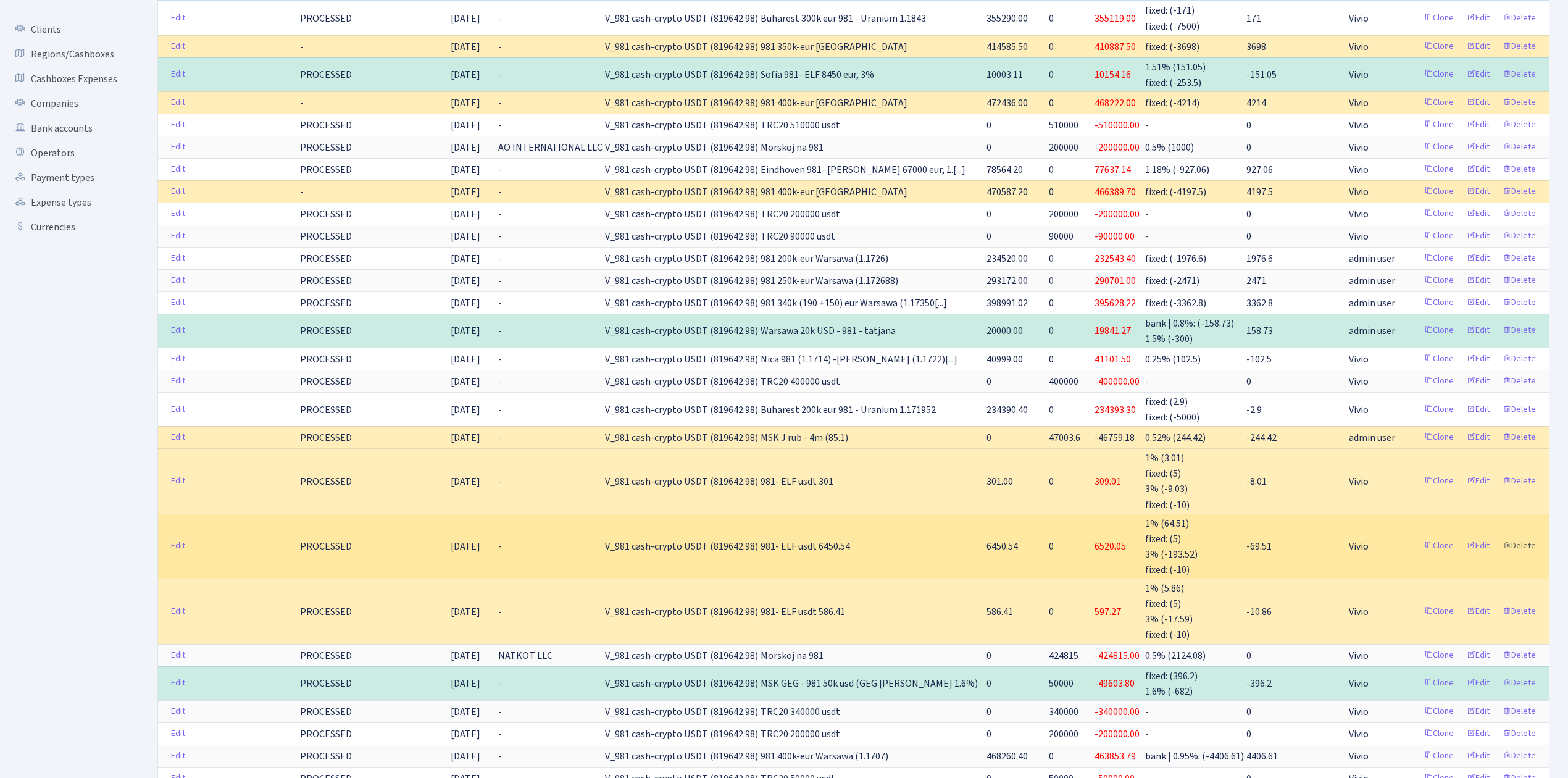
scroll to position [247, 0]
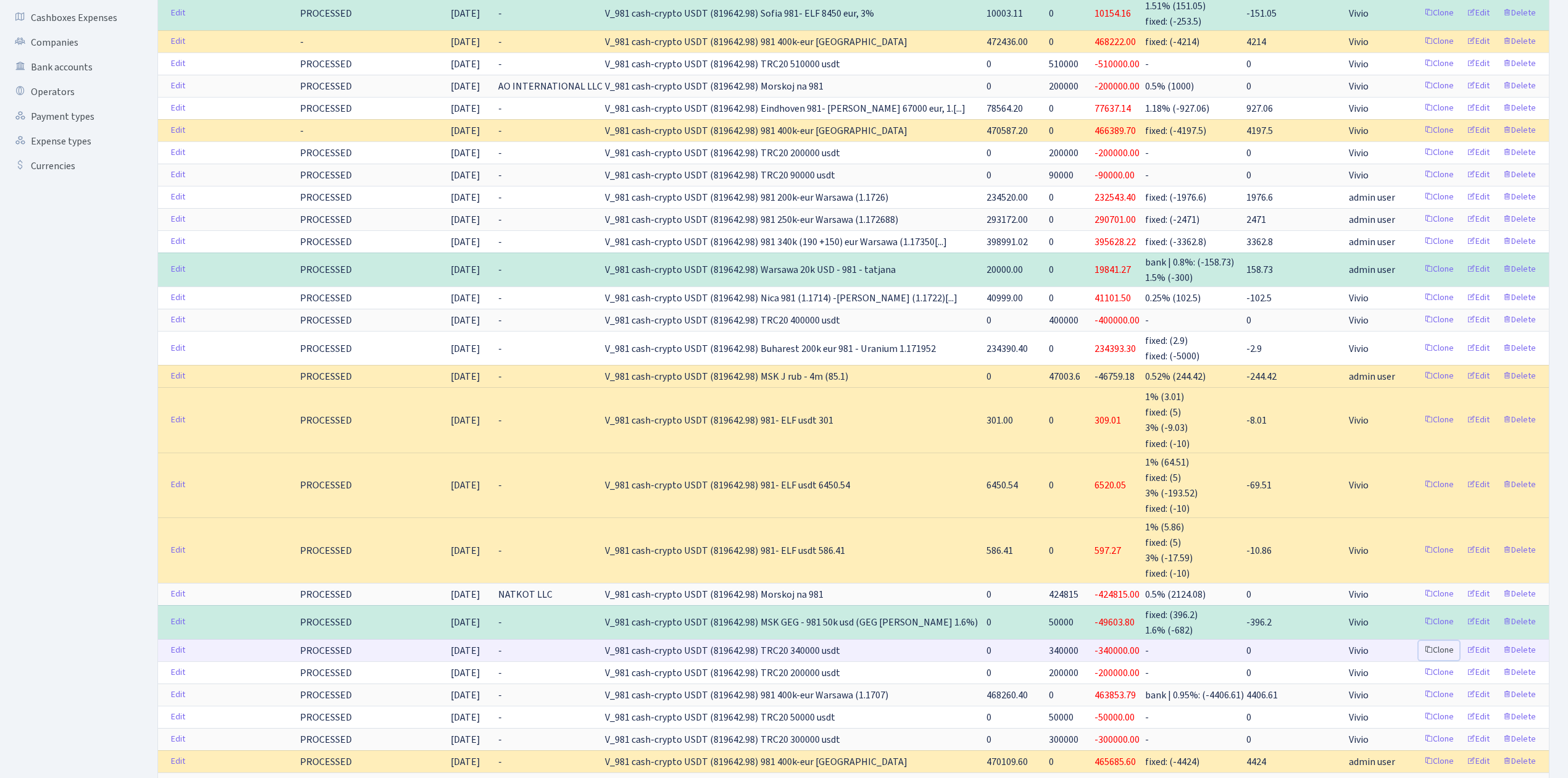
click at [1440, 647] on link "Clone" at bounding box center [1439, 651] width 41 height 19
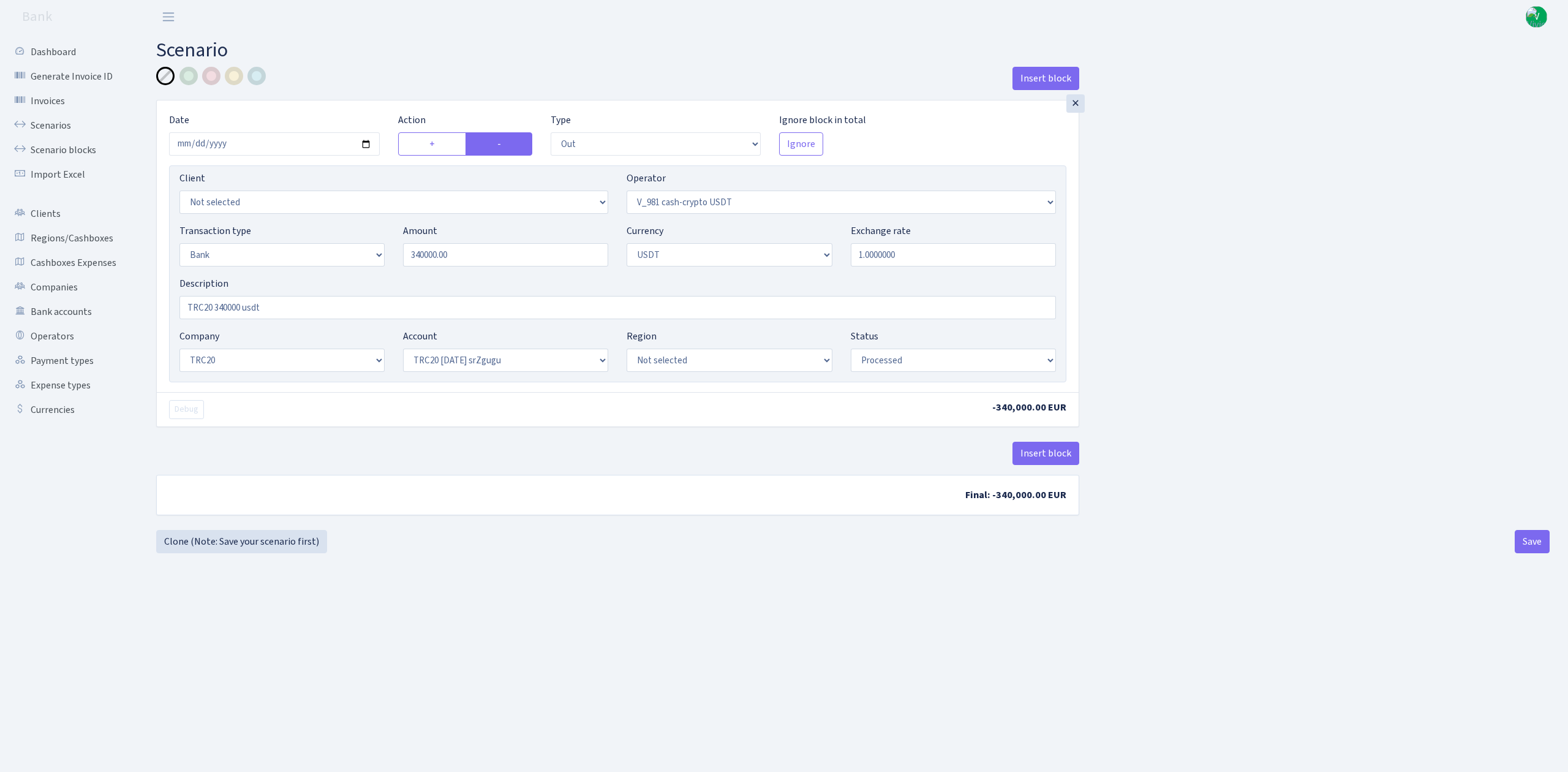
select select "out"
select select "435"
select select "2"
select select "6"
select select "20"
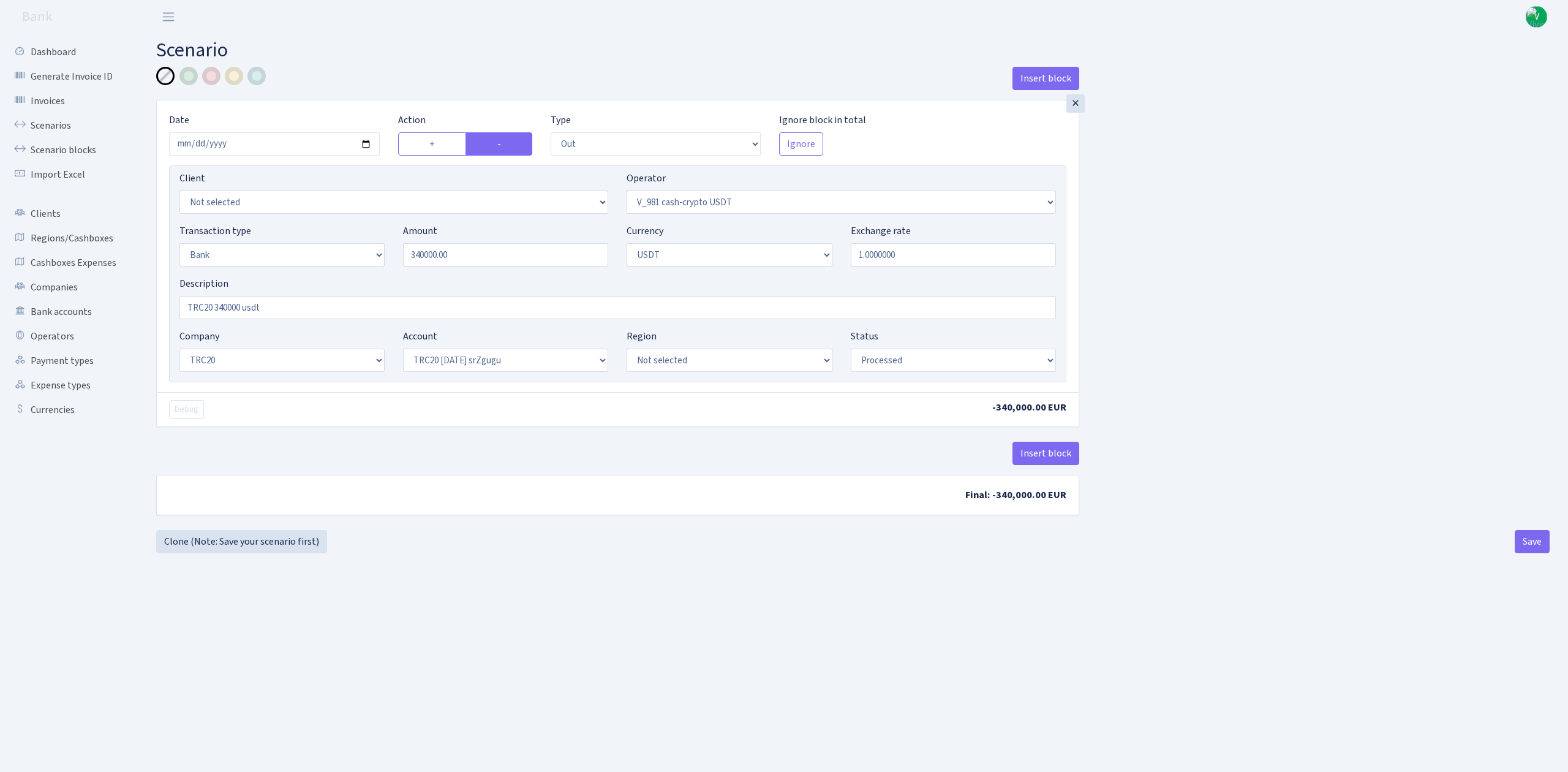
select select "61"
select select "processed"
type input "430,000.00"
click at [225, 300] on input "TRC20 340000 usdt" at bounding box center [617, 308] width 877 height 23
click at [229, 307] on input "TRC20 340000 usdt" at bounding box center [617, 308] width 877 height 23
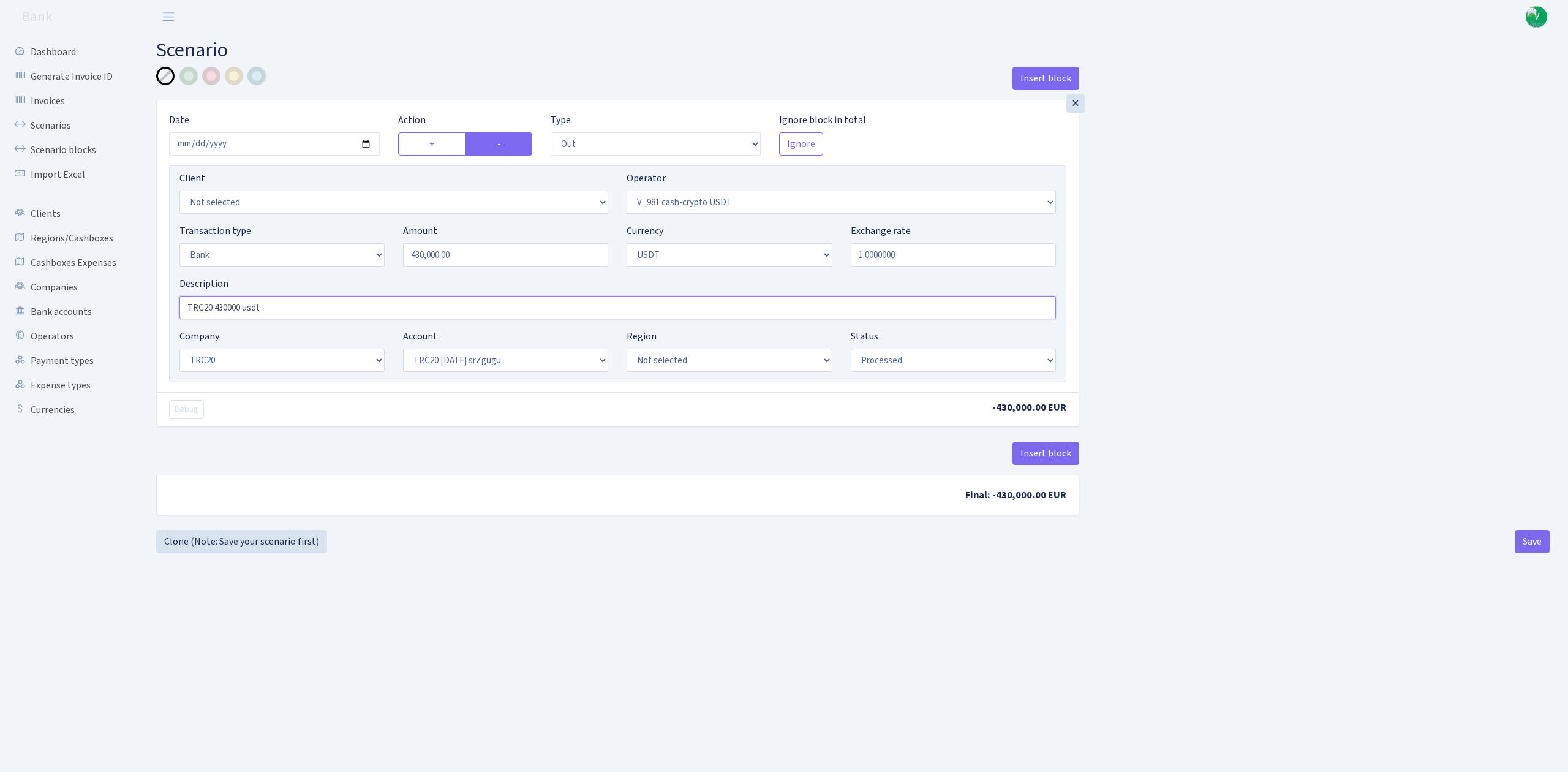
type input "TRC20 430000 usdt"
drag, startPoint x: 561, startPoint y: 547, endPoint x: 610, endPoint y: 547, distance: 49.0
click at [563, 547] on div "Insert block × Date 2025-09-19 Action + - Type --- In Out Commission Field requ…" at bounding box center [852, 310] width 1393 height 486
click at [1527, 542] on button "Save" at bounding box center [1532, 541] width 35 height 23
select select "out"
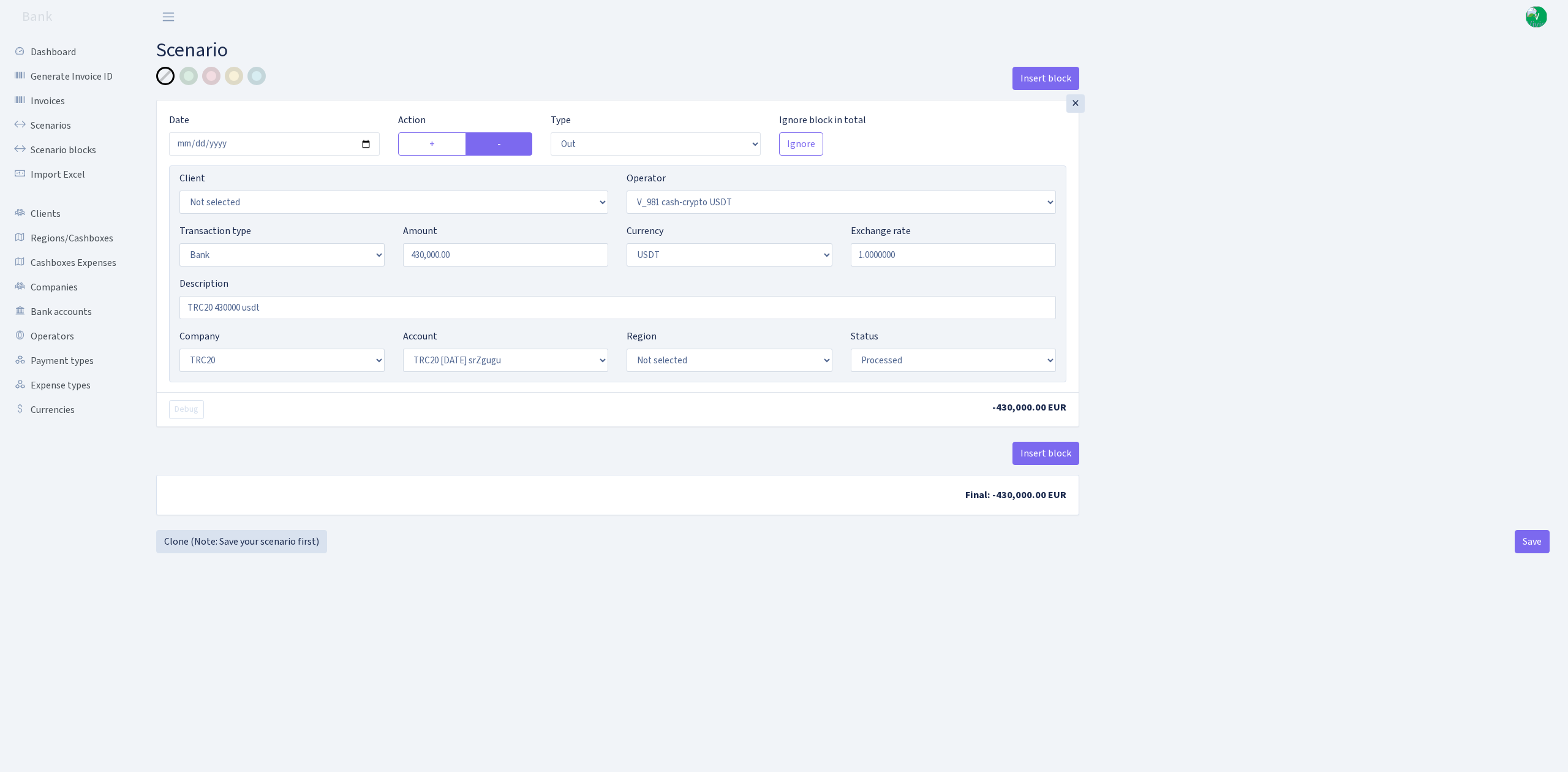
select select "435"
select select "2"
select select "6"
select select "20"
select select "61"
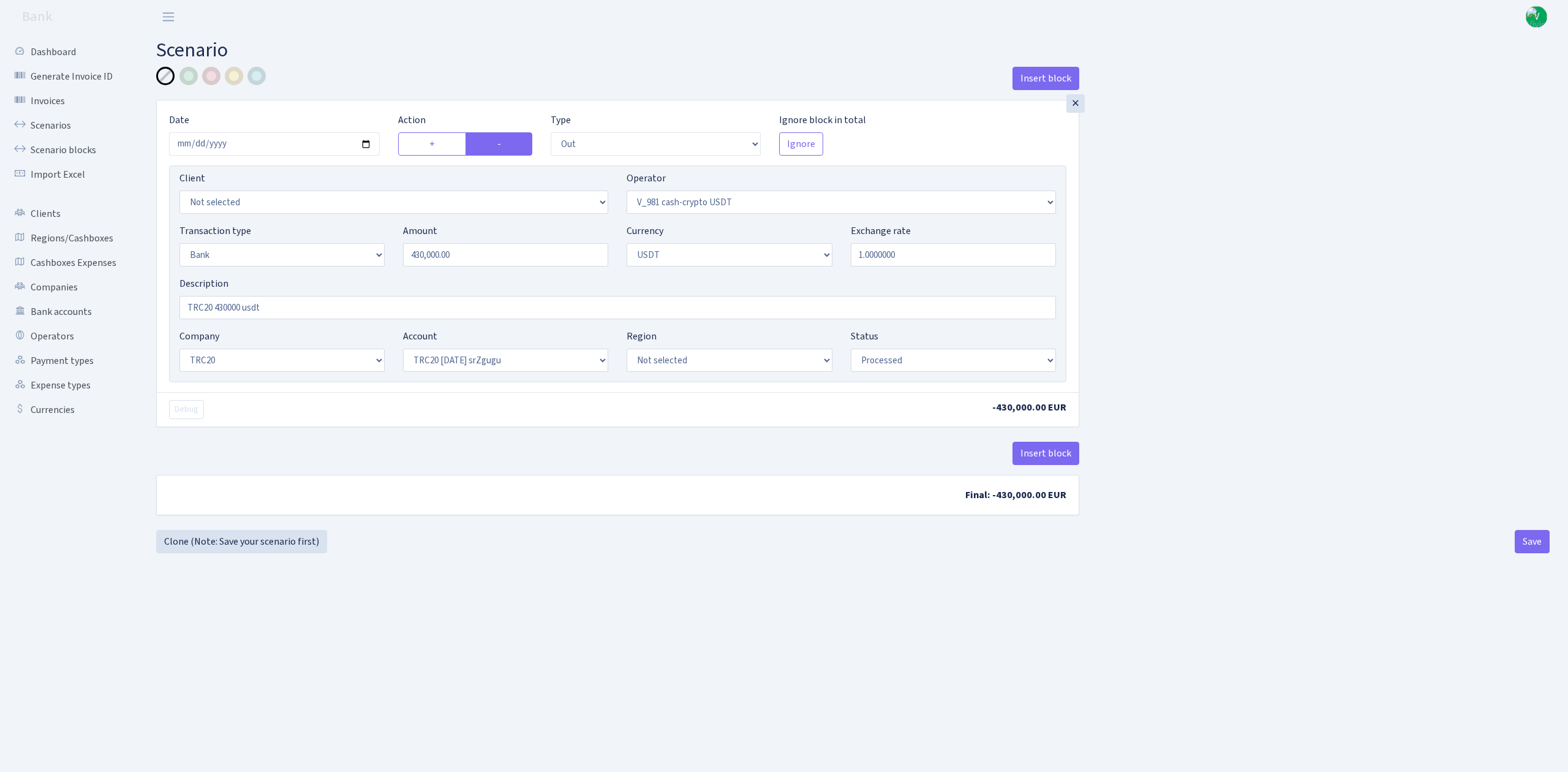
select select "processed"
click at [55, 126] on link "Scenarios" at bounding box center [68, 126] width 122 height 24
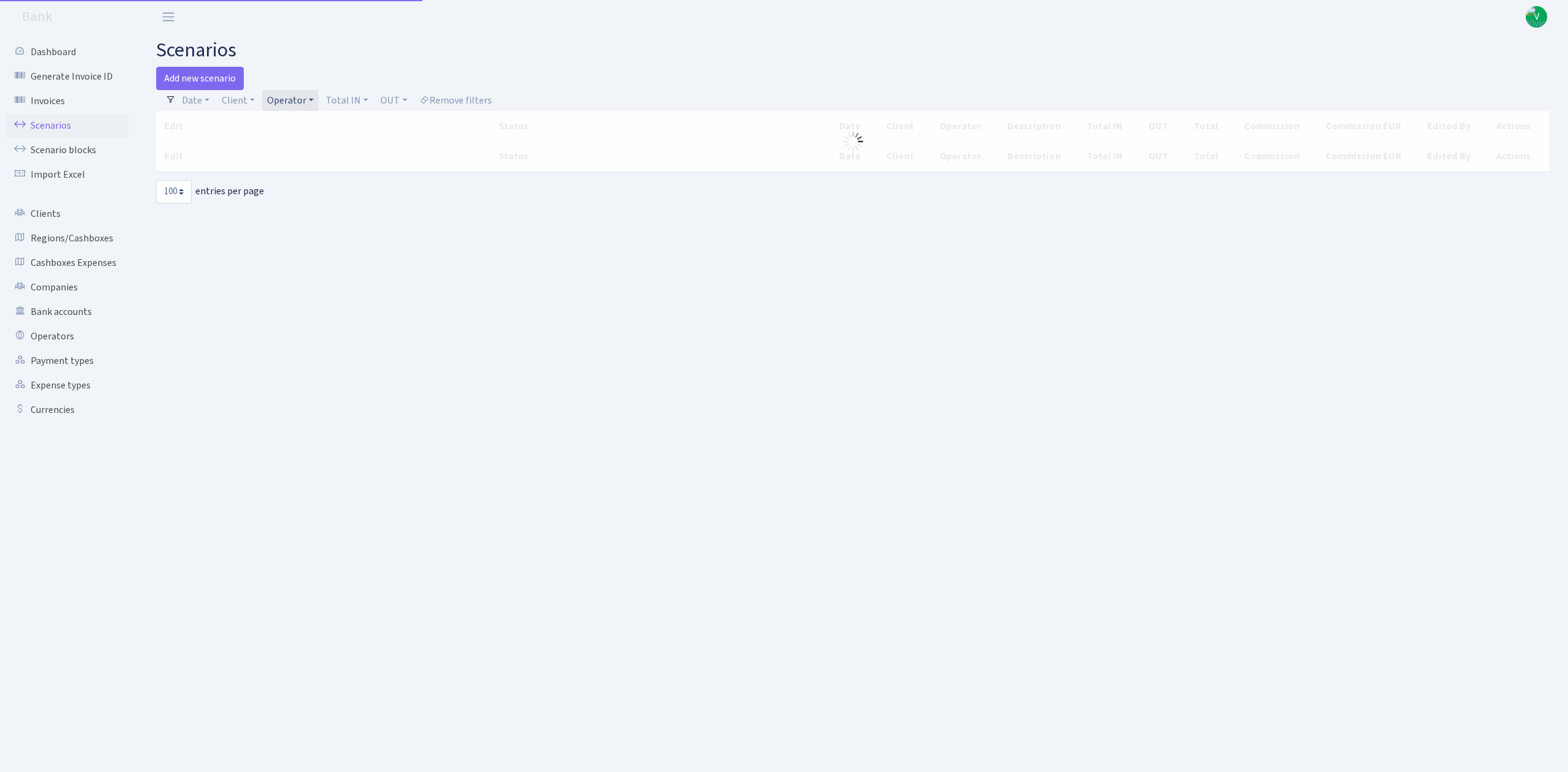
select select "100"
